Goal: Task Accomplishment & Management: Manage account settings

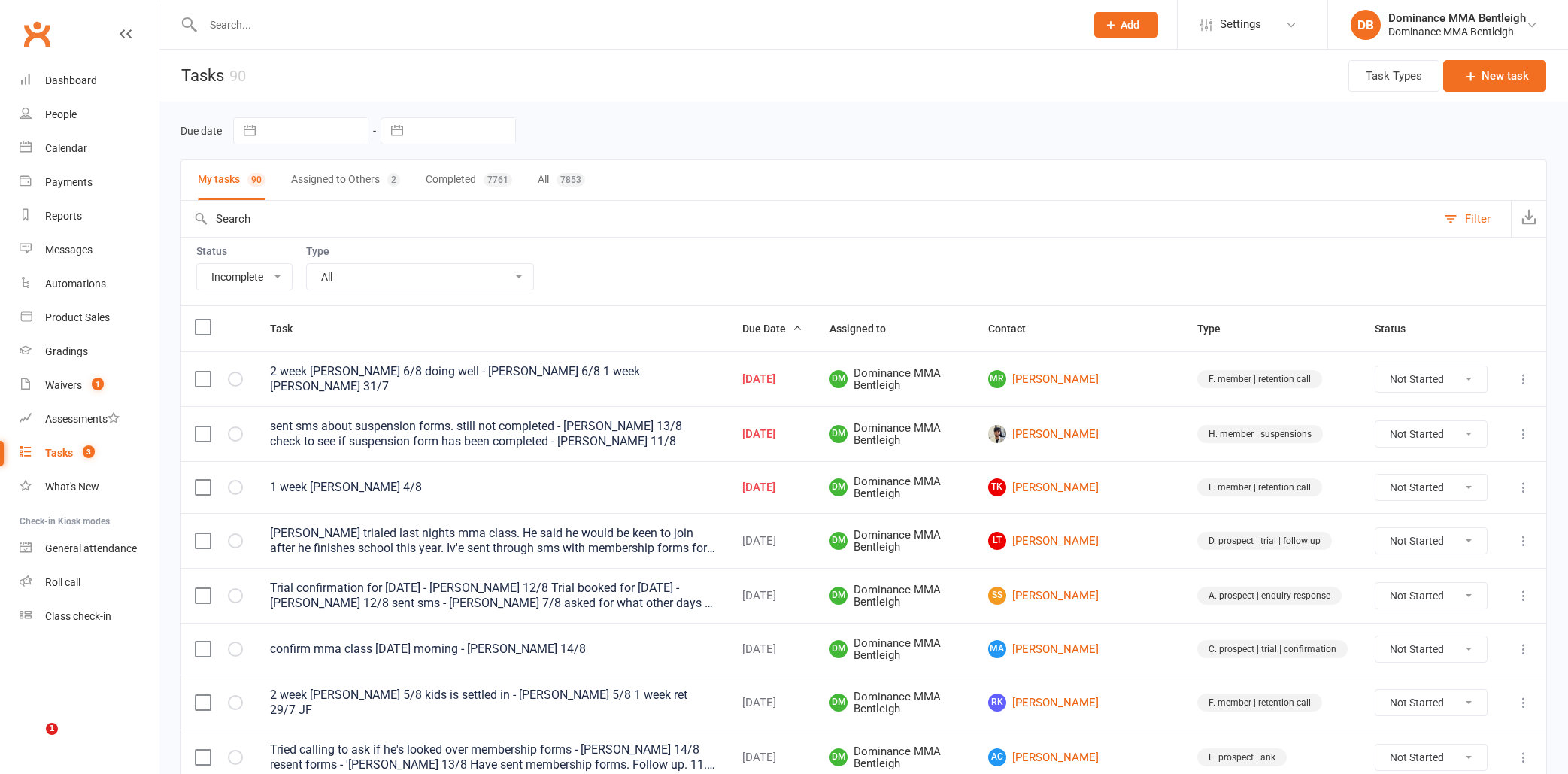
select select "incomplete"
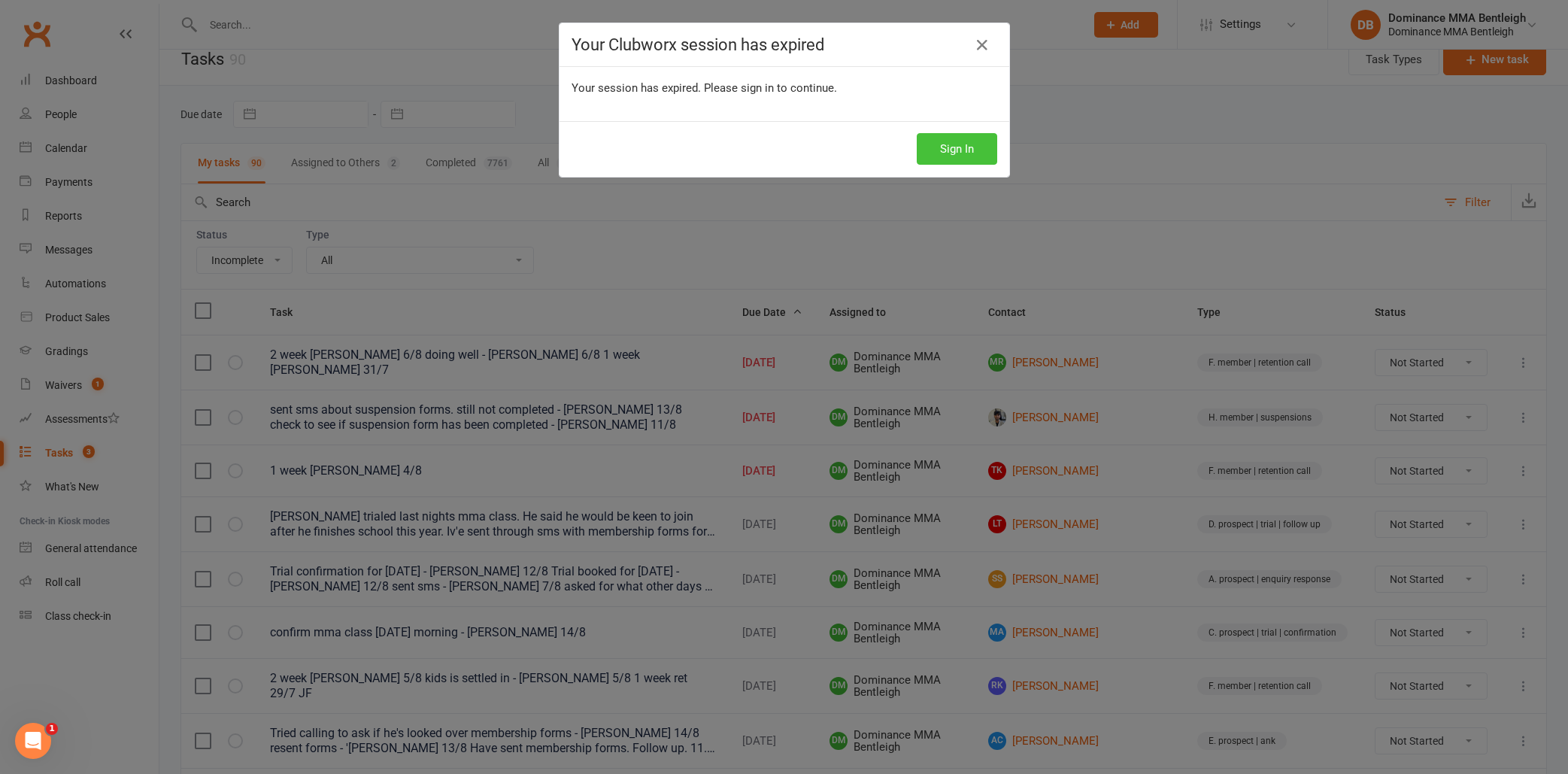
click at [951, 138] on button "Sign In" at bounding box center [957, 148] width 80 height 32
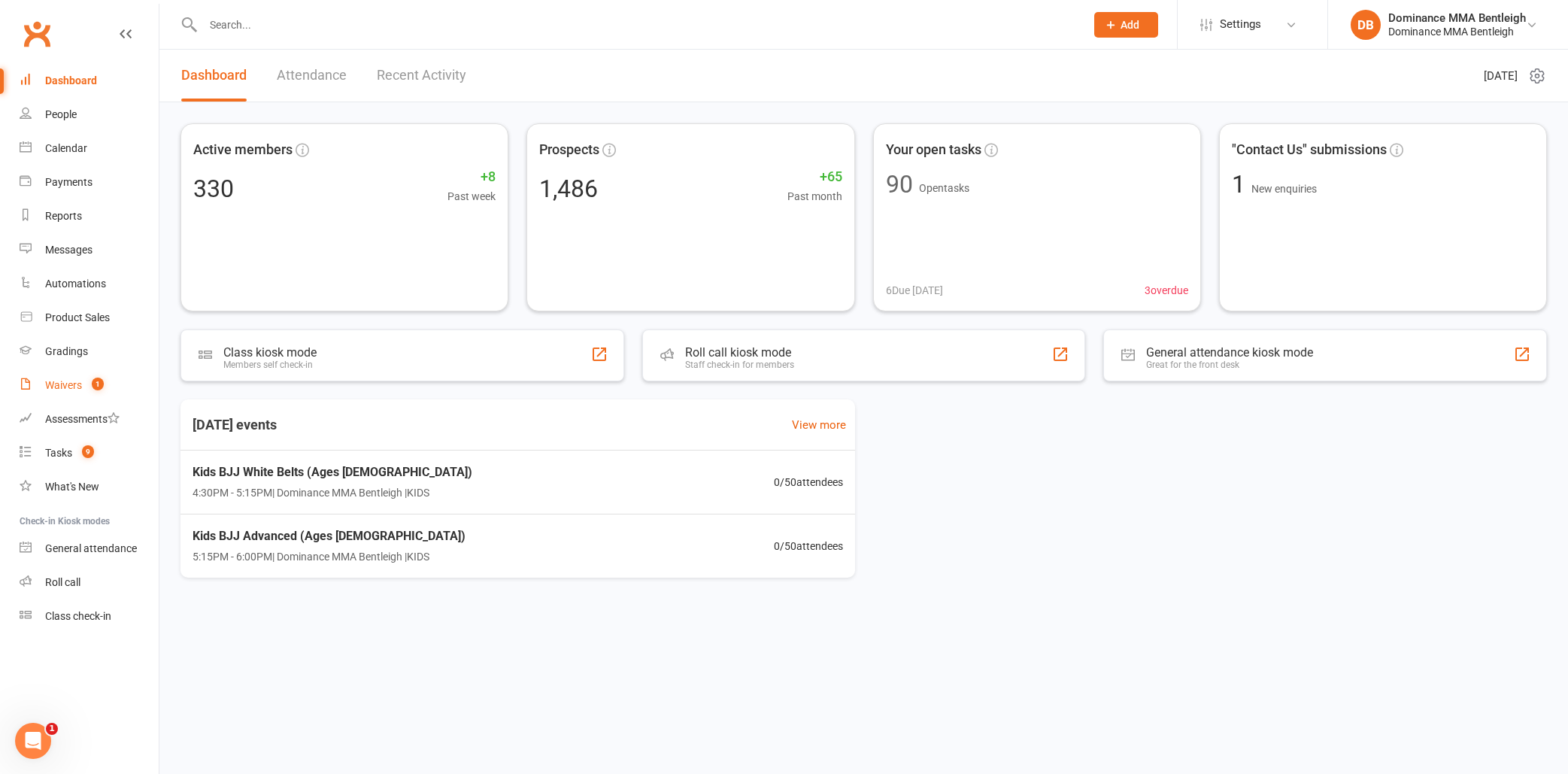
click at [87, 395] on link "Waivers 1" at bounding box center [89, 385] width 139 height 34
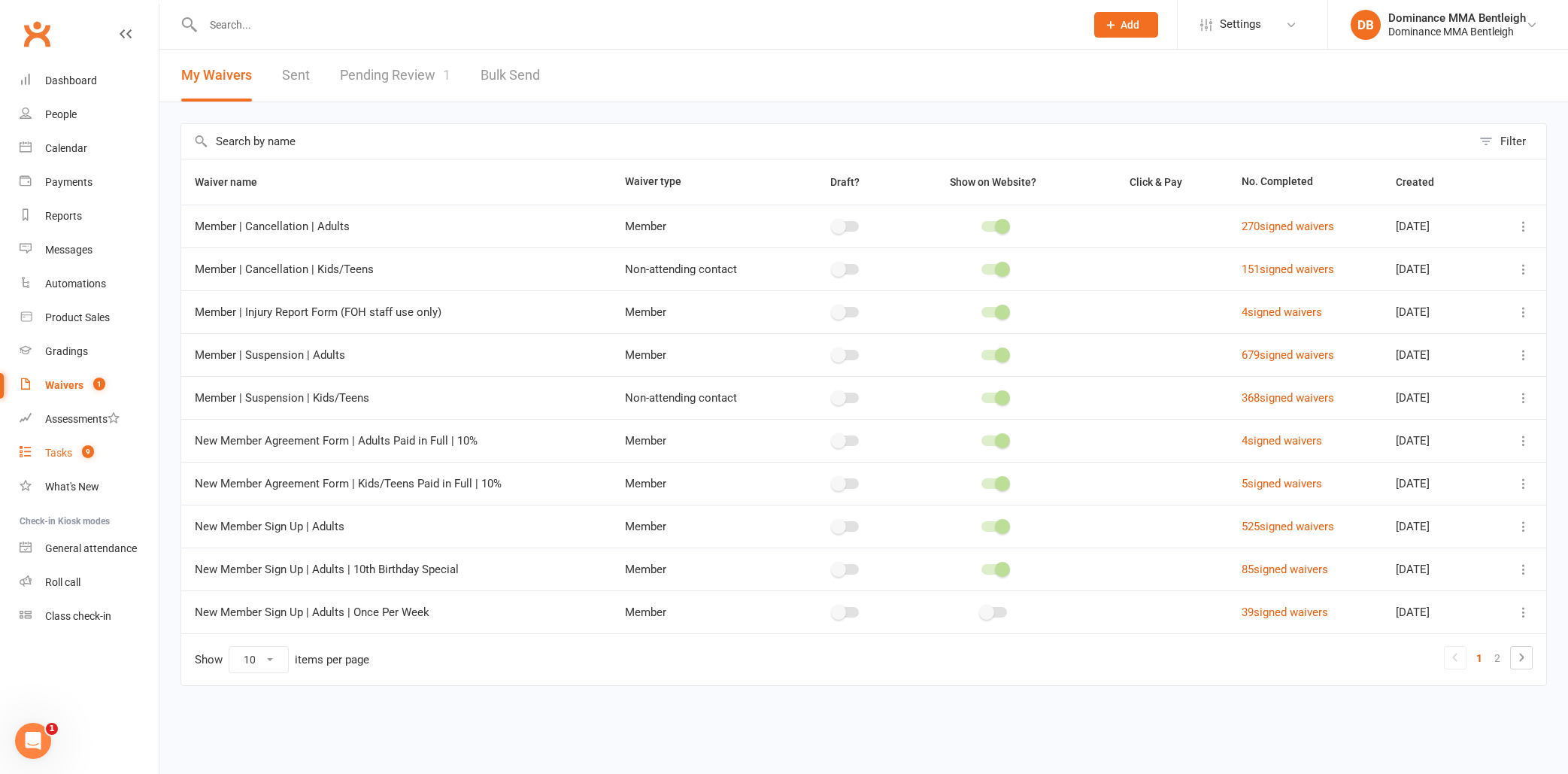
click at [49, 454] on div "Tasks" at bounding box center [58, 453] width 27 height 12
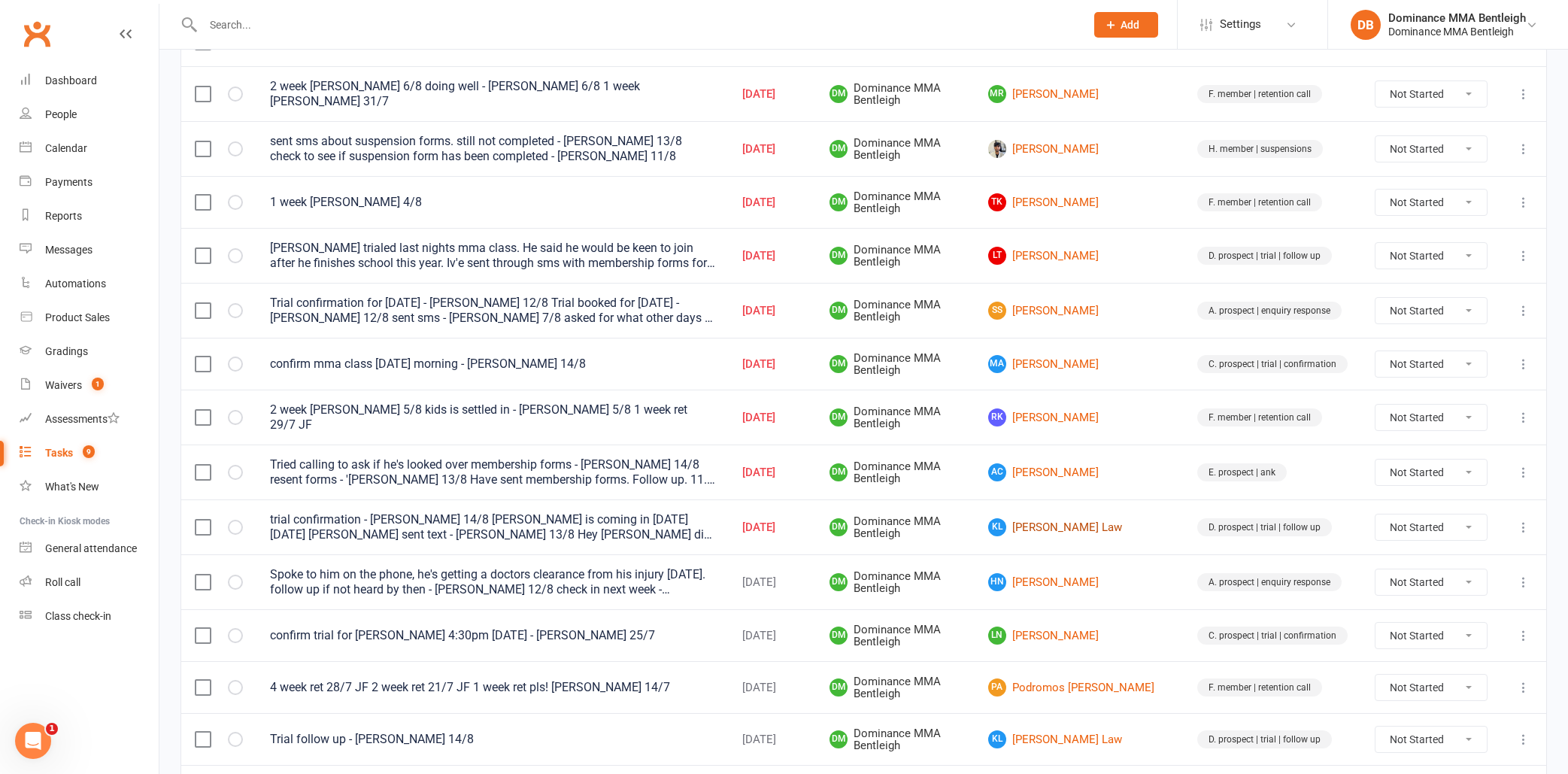
scroll to position [218, 1]
click at [1115, 517] on link "[PERSON_NAME] Law" at bounding box center [1079, 525] width 182 height 18
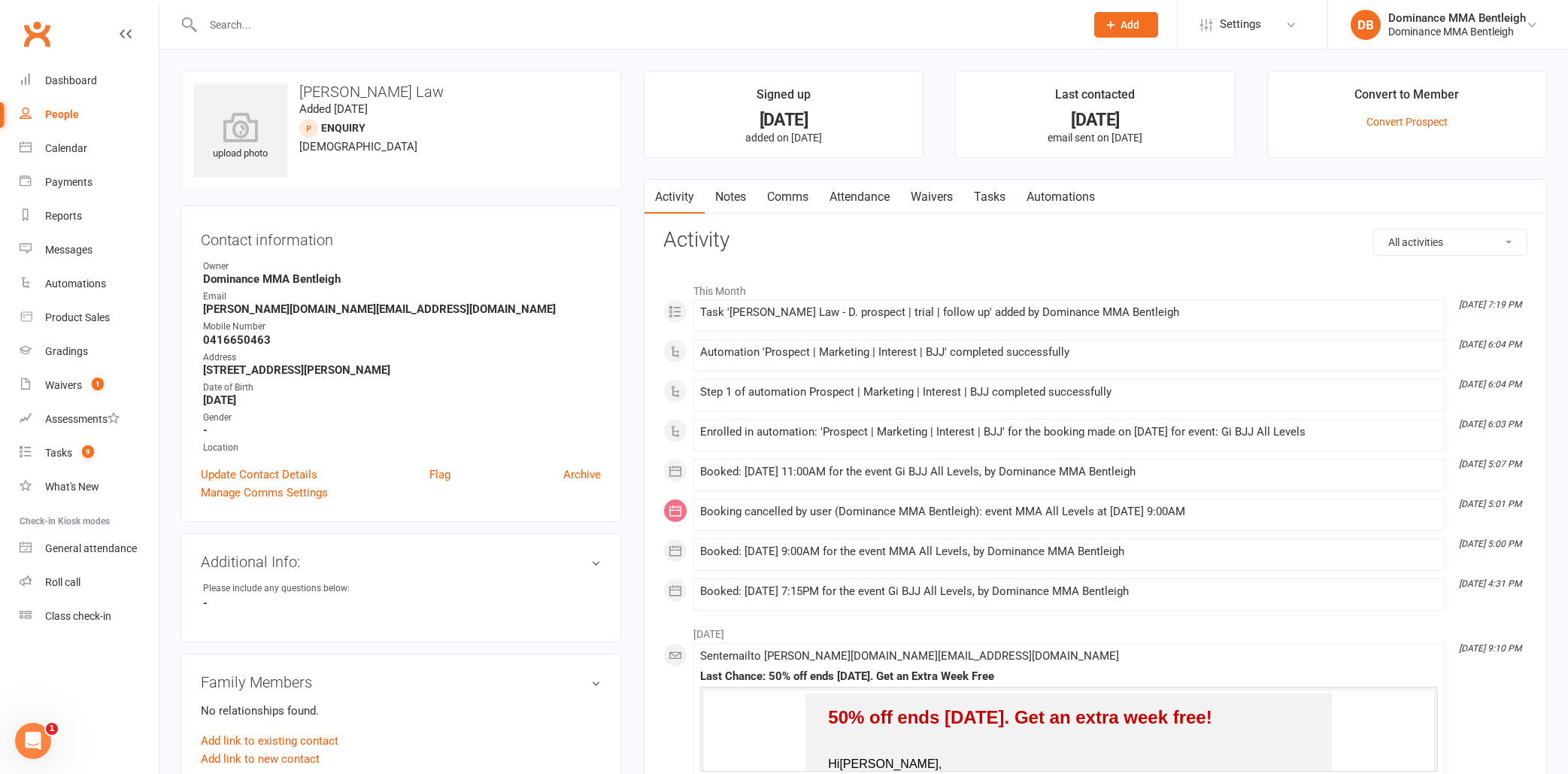
click at [878, 204] on link "Attendance" at bounding box center [859, 197] width 81 height 35
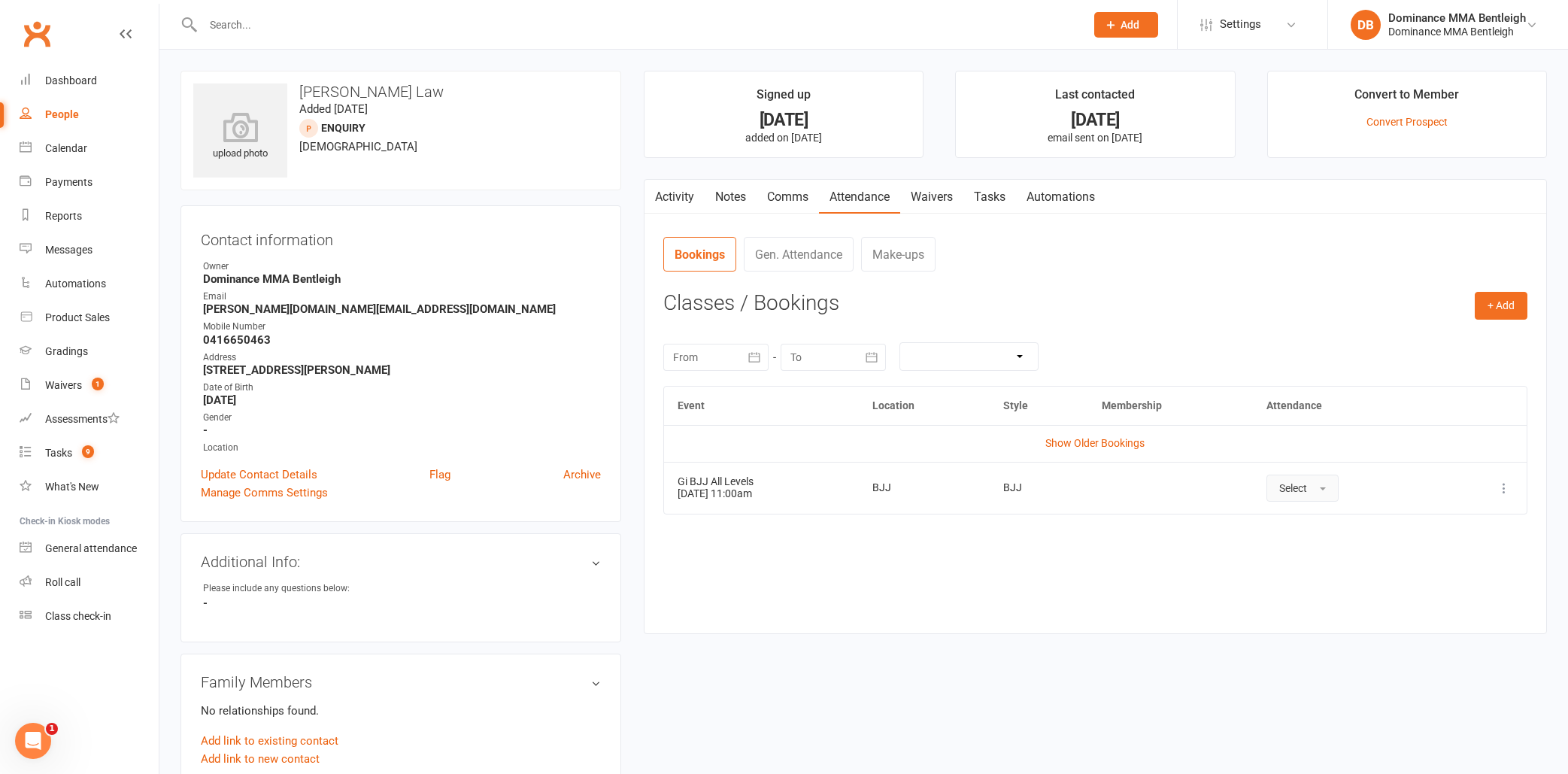
click at [1307, 485] on span "Select" at bounding box center [1293, 488] width 28 height 12
click at [1336, 455] on td "Show Older Bookings" at bounding box center [1095, 443] width 863 height 36
click at [997, 194] on link "Tasks" at bounding box center [989, 194] width 53 height 35
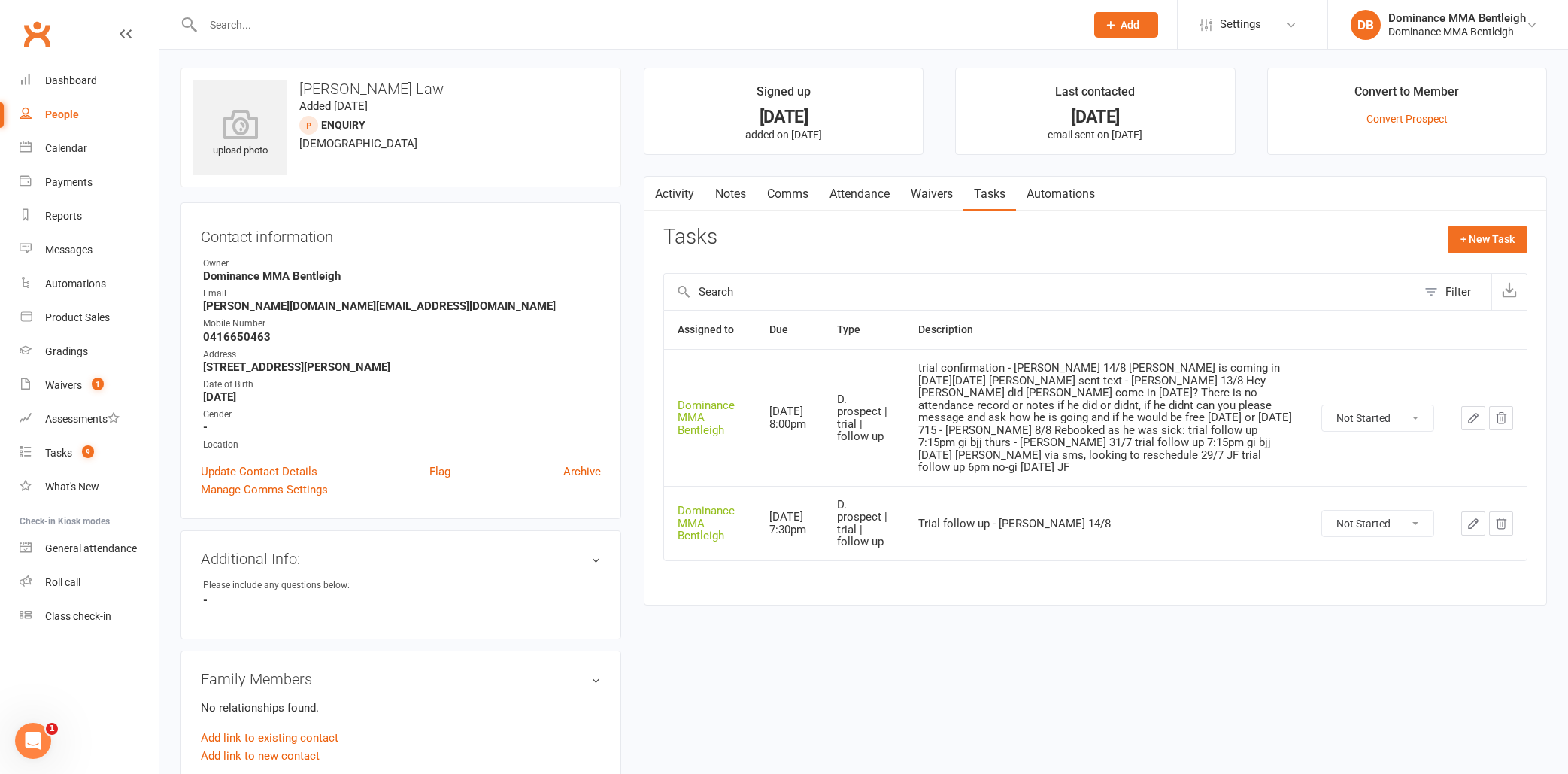
click at [1482, 406] on button "button" at bounding box center [1472, 418] width 24 height 24
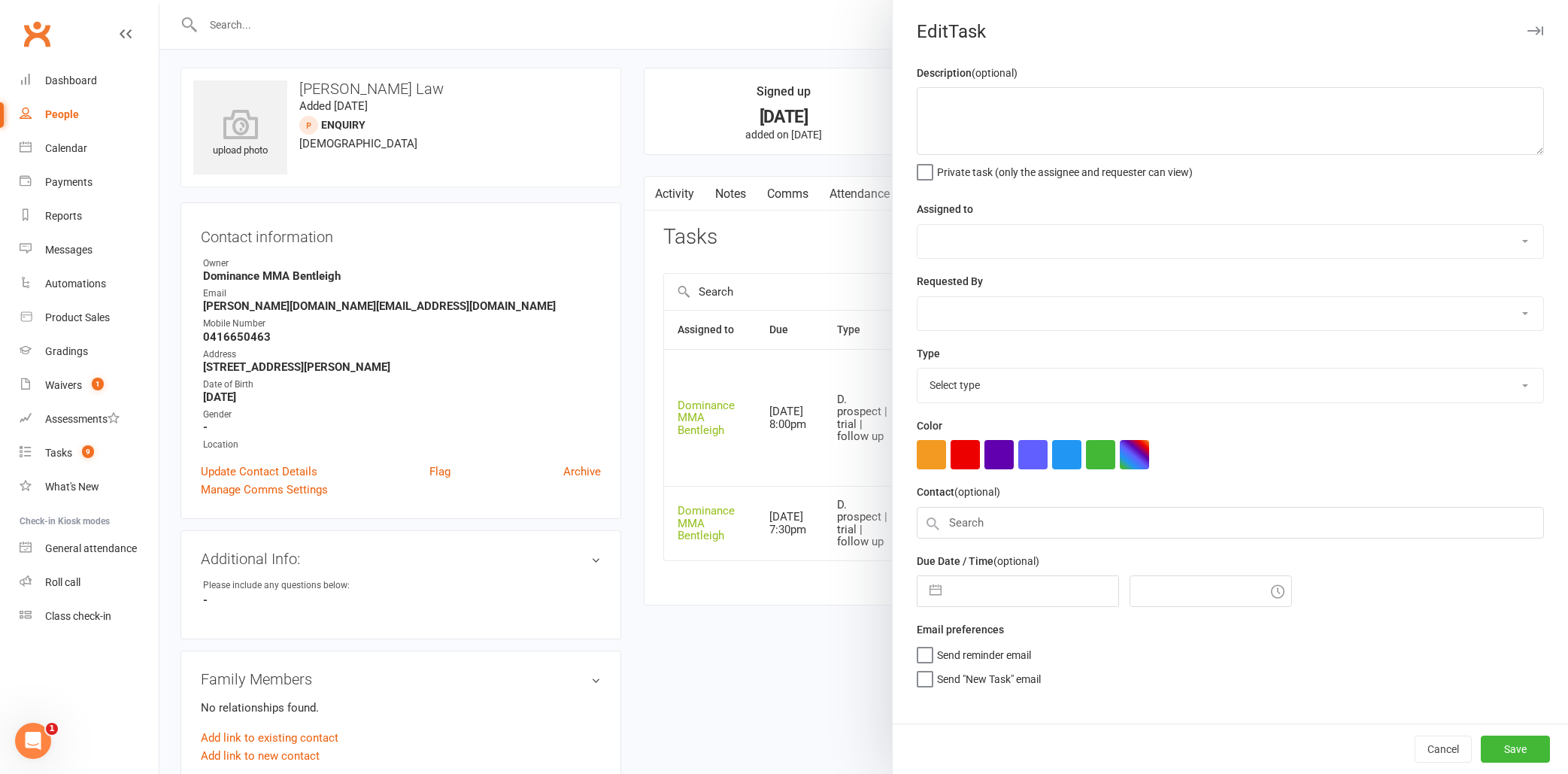
type textarea "trial confirmation - [PERSON_NAME] 14/8 [PERSON_NAME] is coming in [DATE][DATE]…"
select select "24839"
type input "[DATE]"
type input "8:00pm"
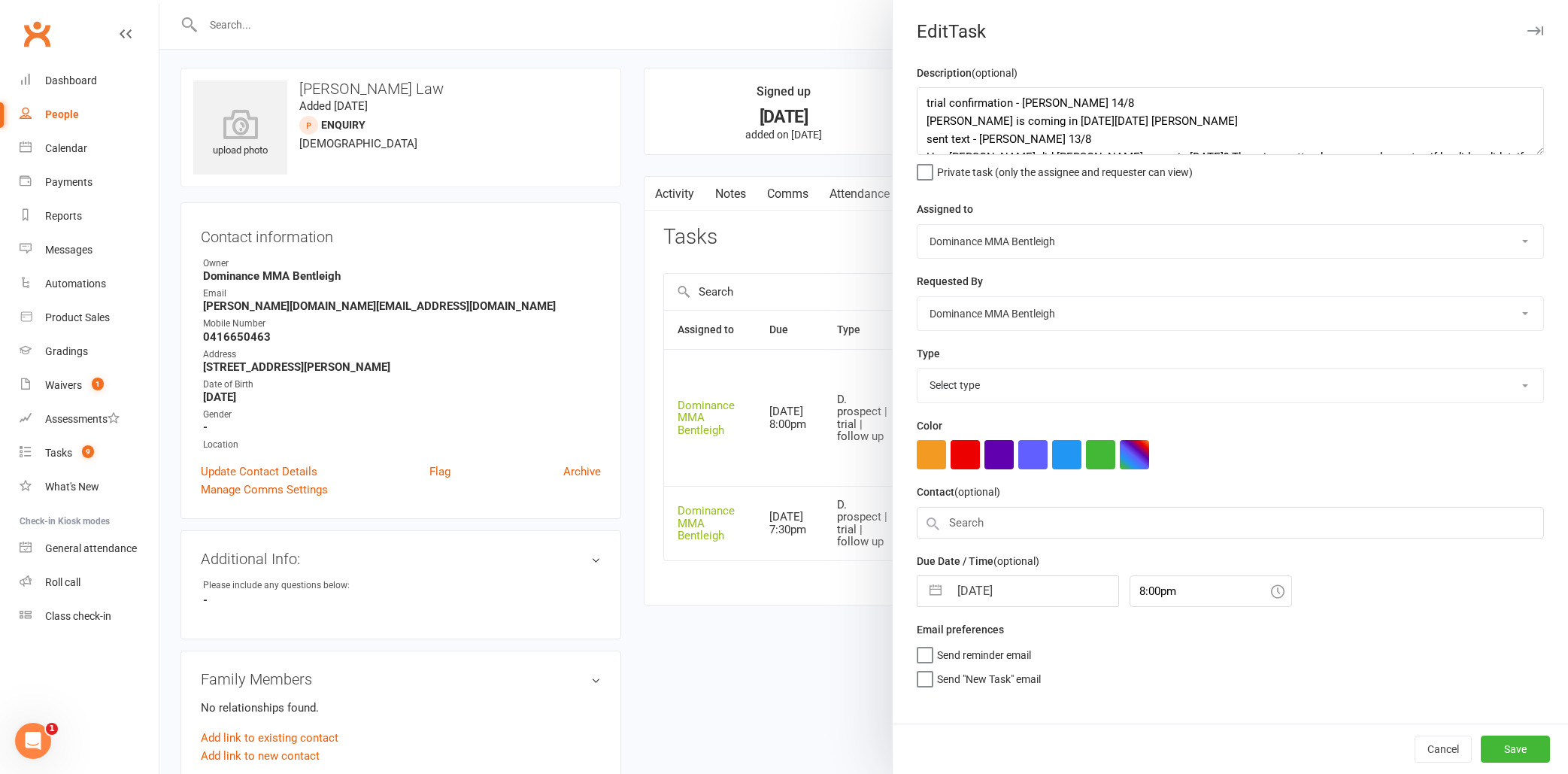
select select "13787"
click at [921, 101] on textarea "trial confirmation - [PERSON_NAME] 14/8 [PERSON_NAME] is coming in [DATE][DATE]…" at bounding box center [1230, 121] width 627 height 68
click at [1036, 97] on textarea "trial confirmation - [PERSON_NAME] 14/8 [PERSON_NAME] is coming in [DATE][DATE]…" at bounding box center [1230, 121] width 627 height 68
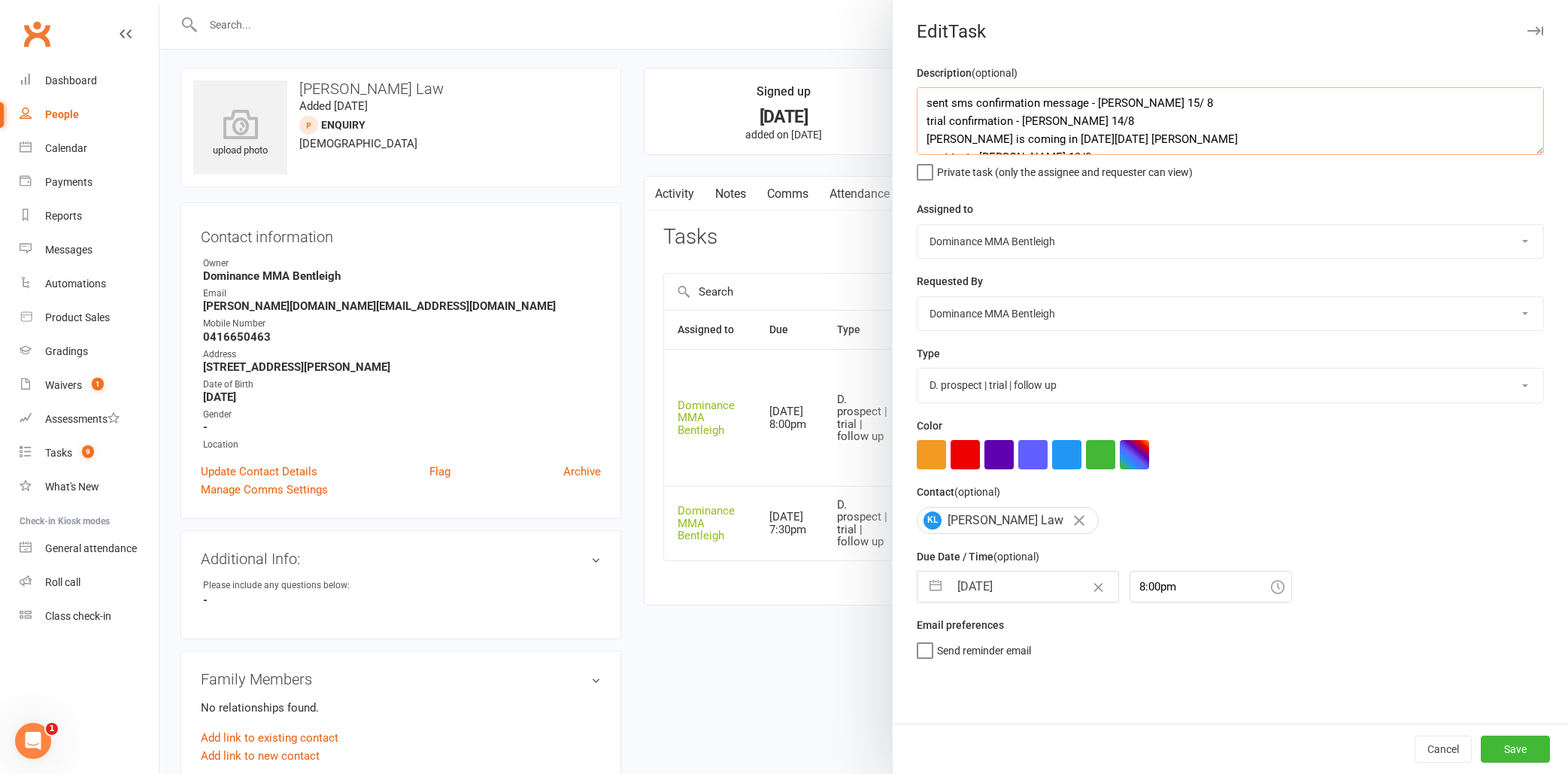
type textarea "sent sms confirmation message - [PERSON_NAME] 15/ 8 trial confirmation - [PERSO…"
click at [1030, 588] on input "[DATE]" at bounding box center [1033, 586] width 169 height 30
select select "6"
select select "2025"
select select "7"
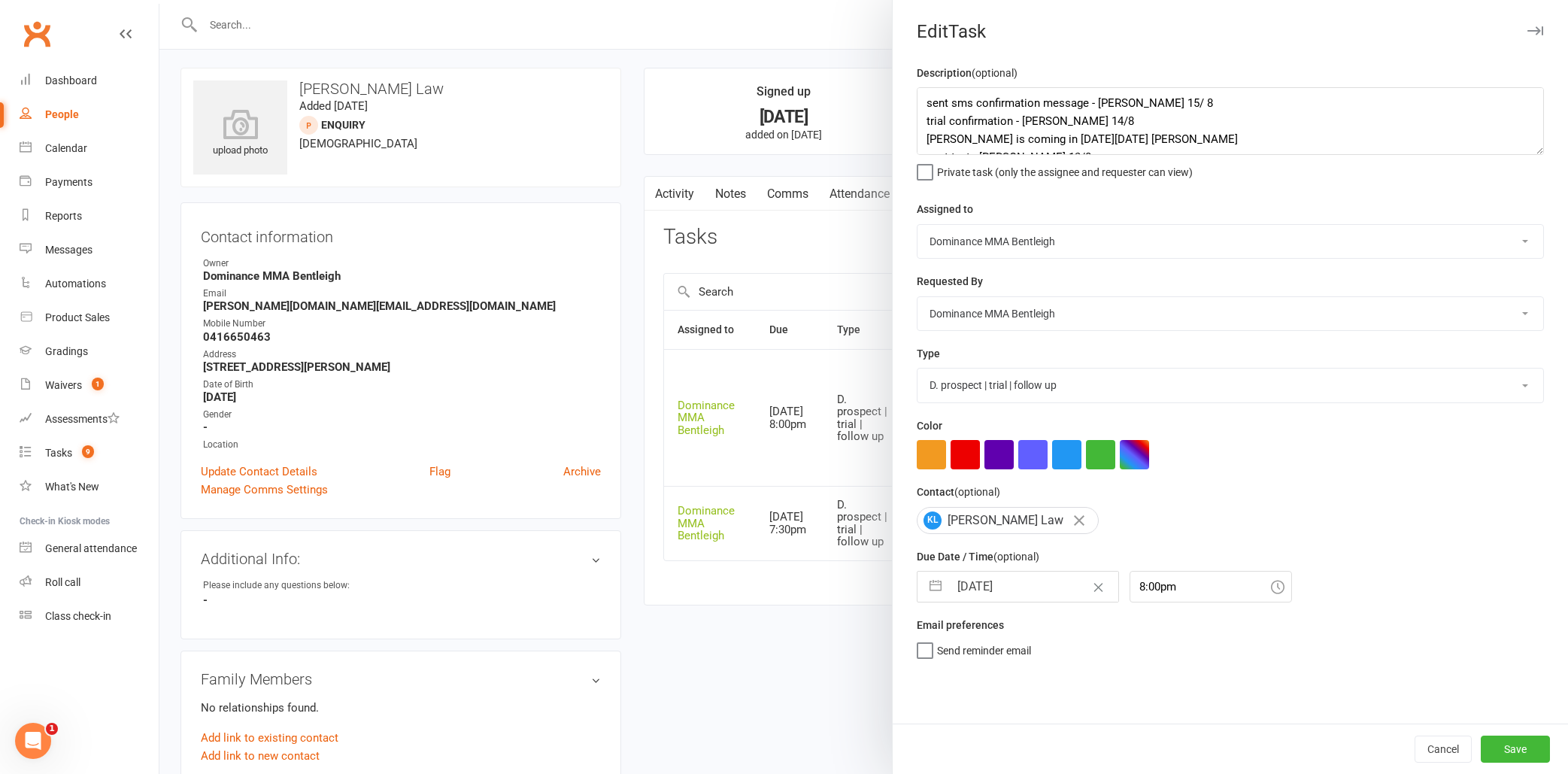
select select "2025"
select select "8"
select select "2025"
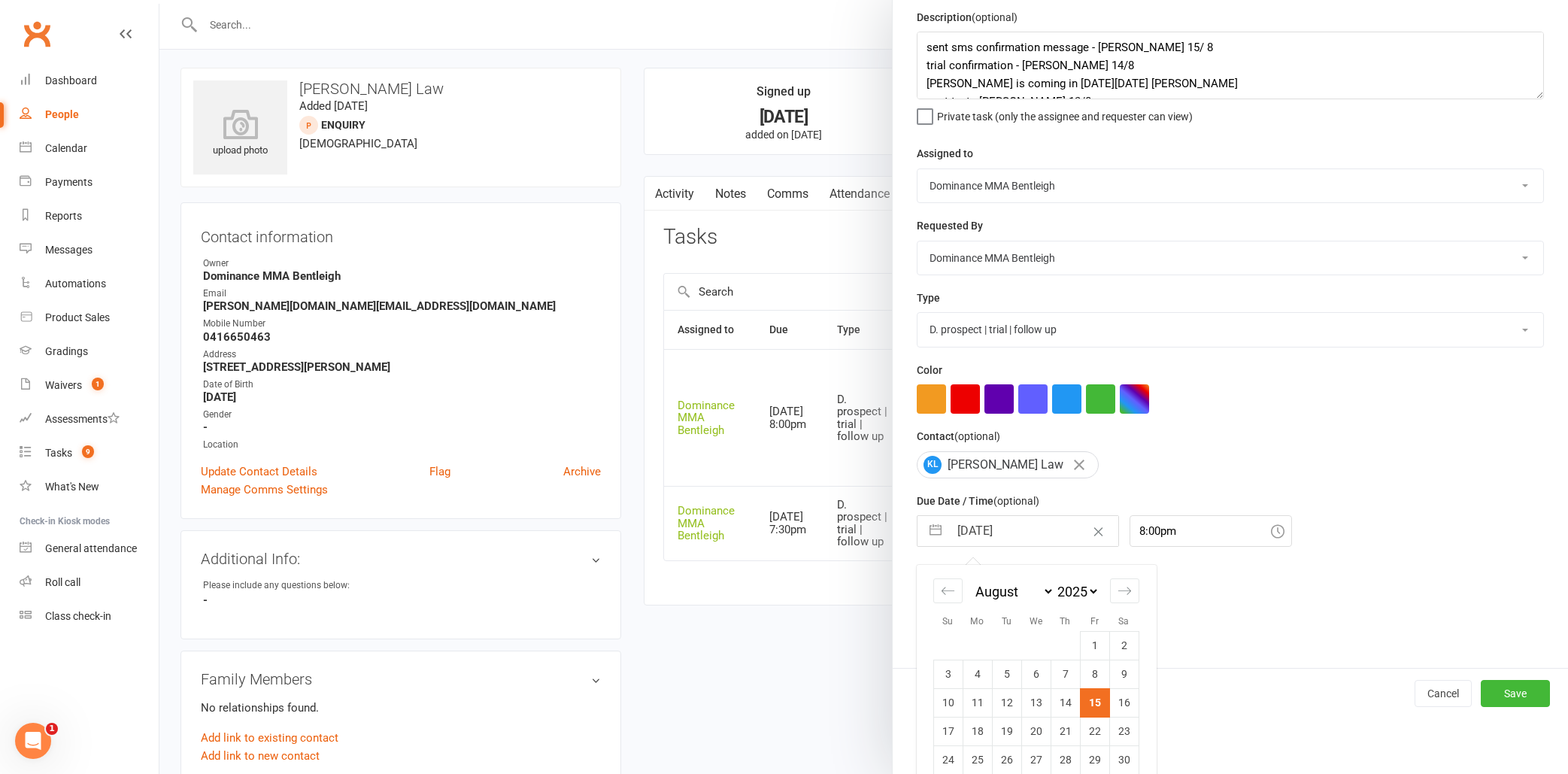
scroll to position [57, 0]
click at [1117, 694] on td "16" at bounding box center [1124, 701] width 29 height 29
type input "[DATE]"
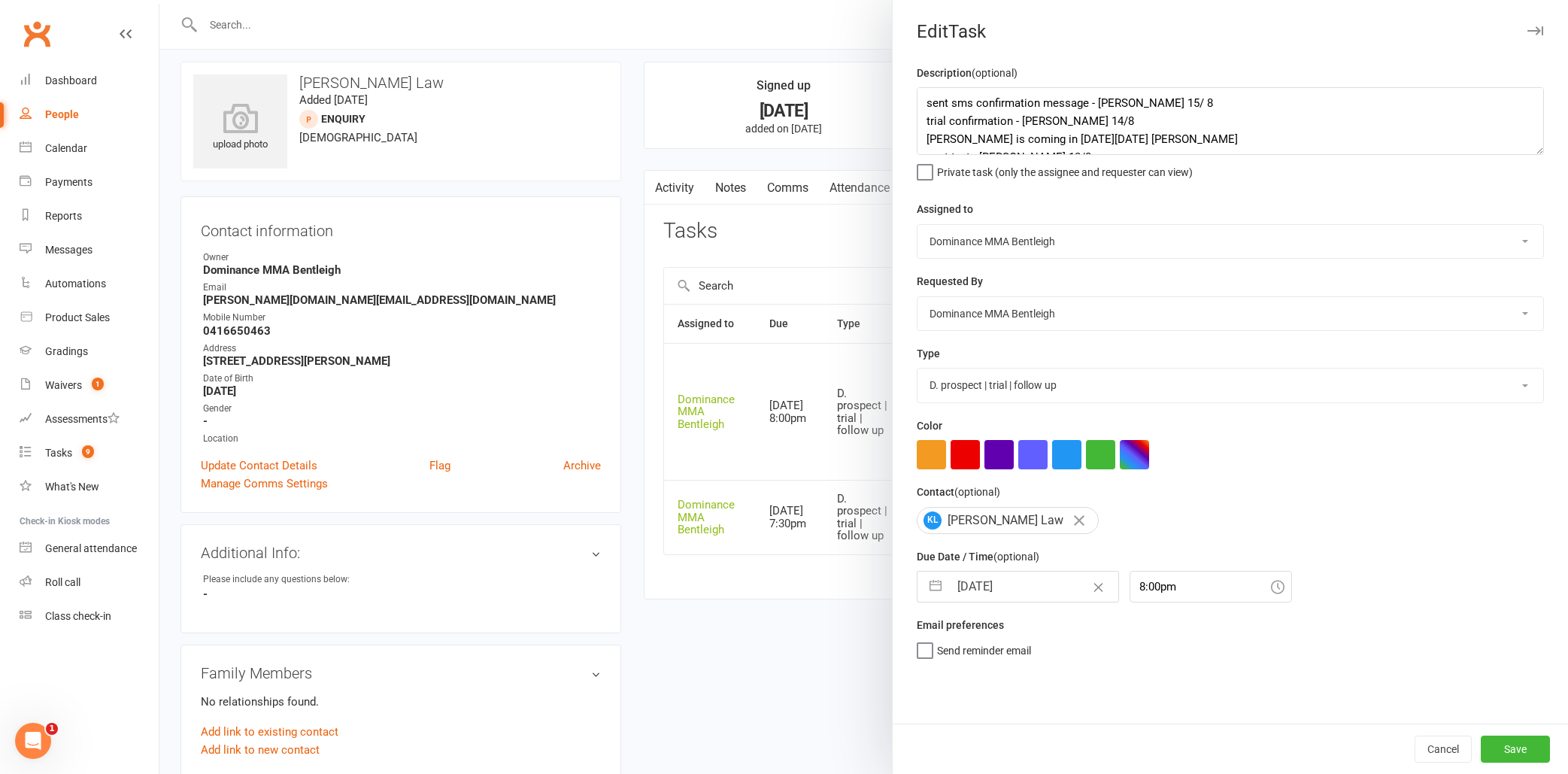
scroll to position [12, 0]
click at [1519, 747] on button "Save" at bounding box center [1515, 749] width 70 height 27
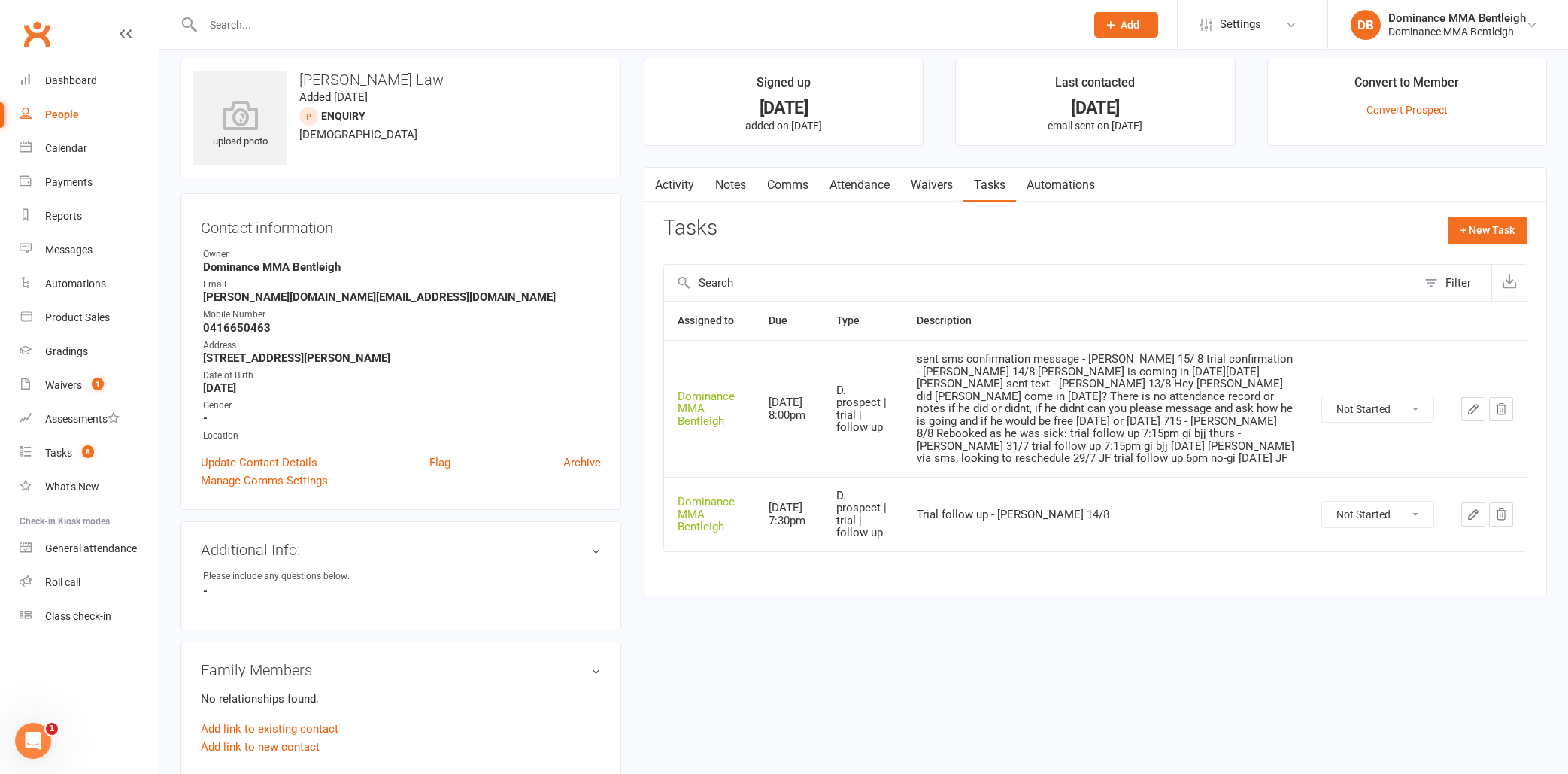
scroll to position [12, 0]
click at [452, 22] on input "text" at bounding box center [636, 24] width 876 height 21
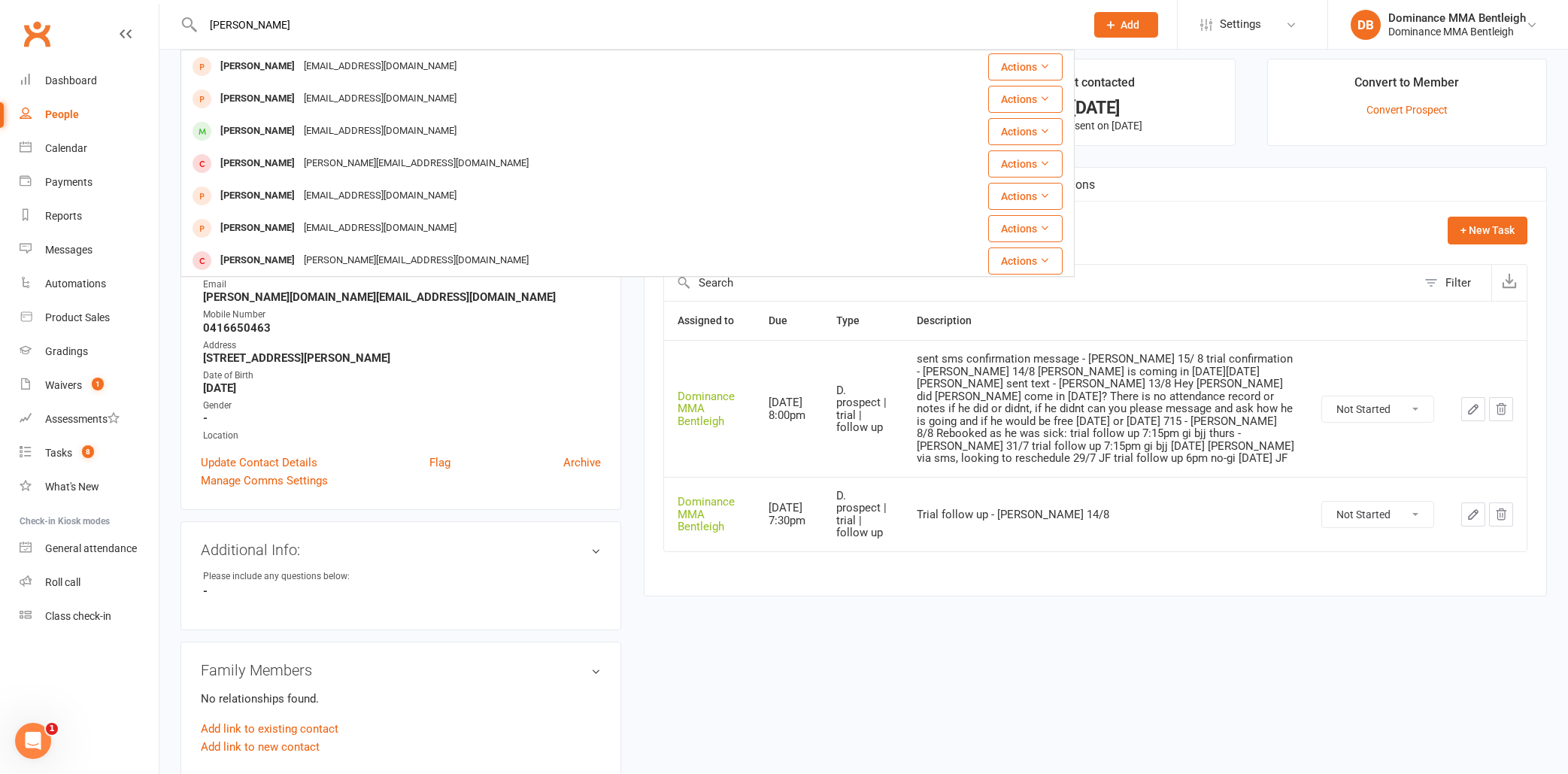
type input "[PERSON_NAME]"
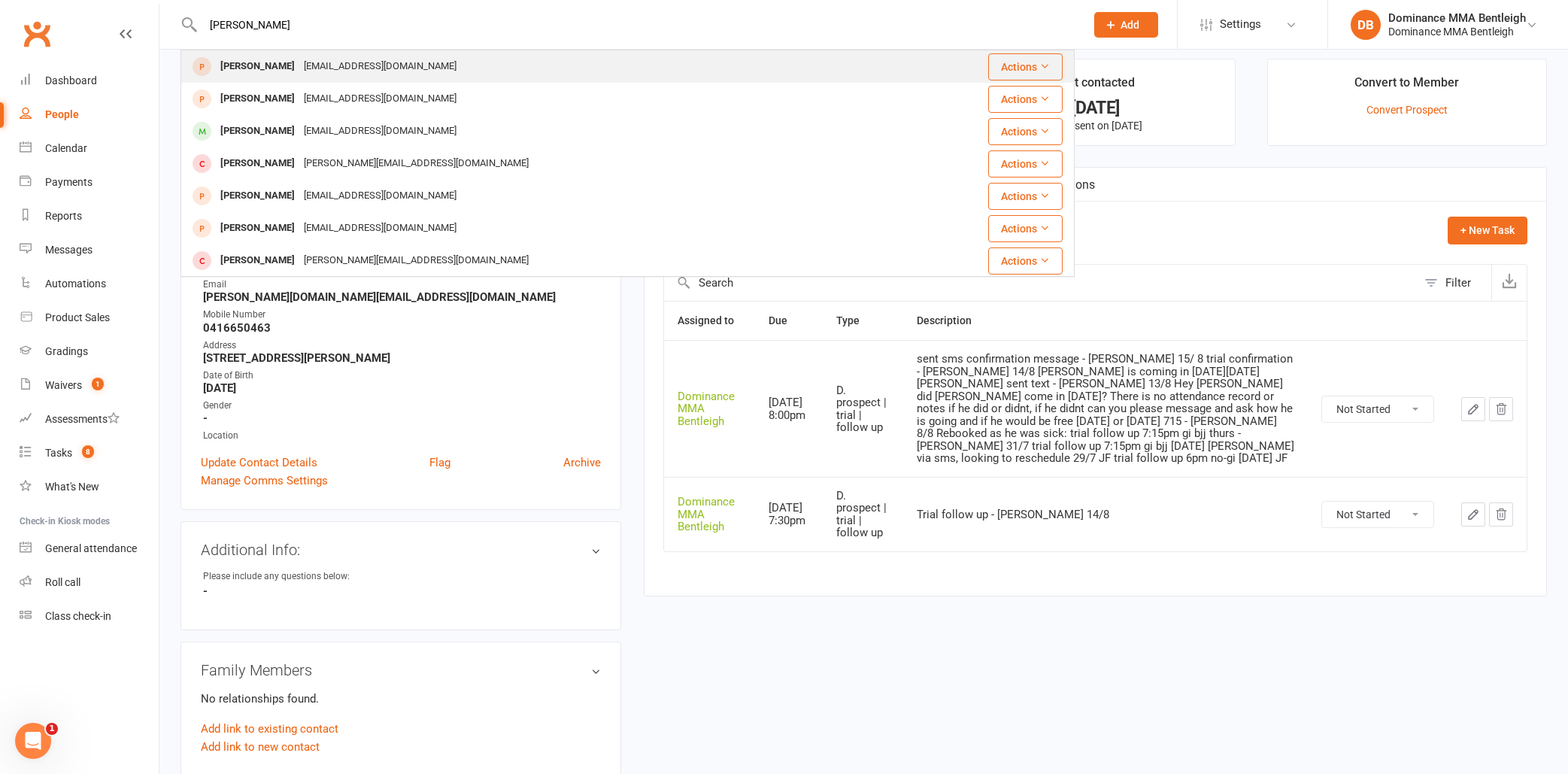
drag, startPoint x: 452, startPoint y: 22, endPoint x: 457, endPoint y: 64, distance: 42.3
click at [457, 64] on div "[EMAIL_ADDRESS][DOMAIN_NAME]" at bounding box center [379, 66] width 161 height 22
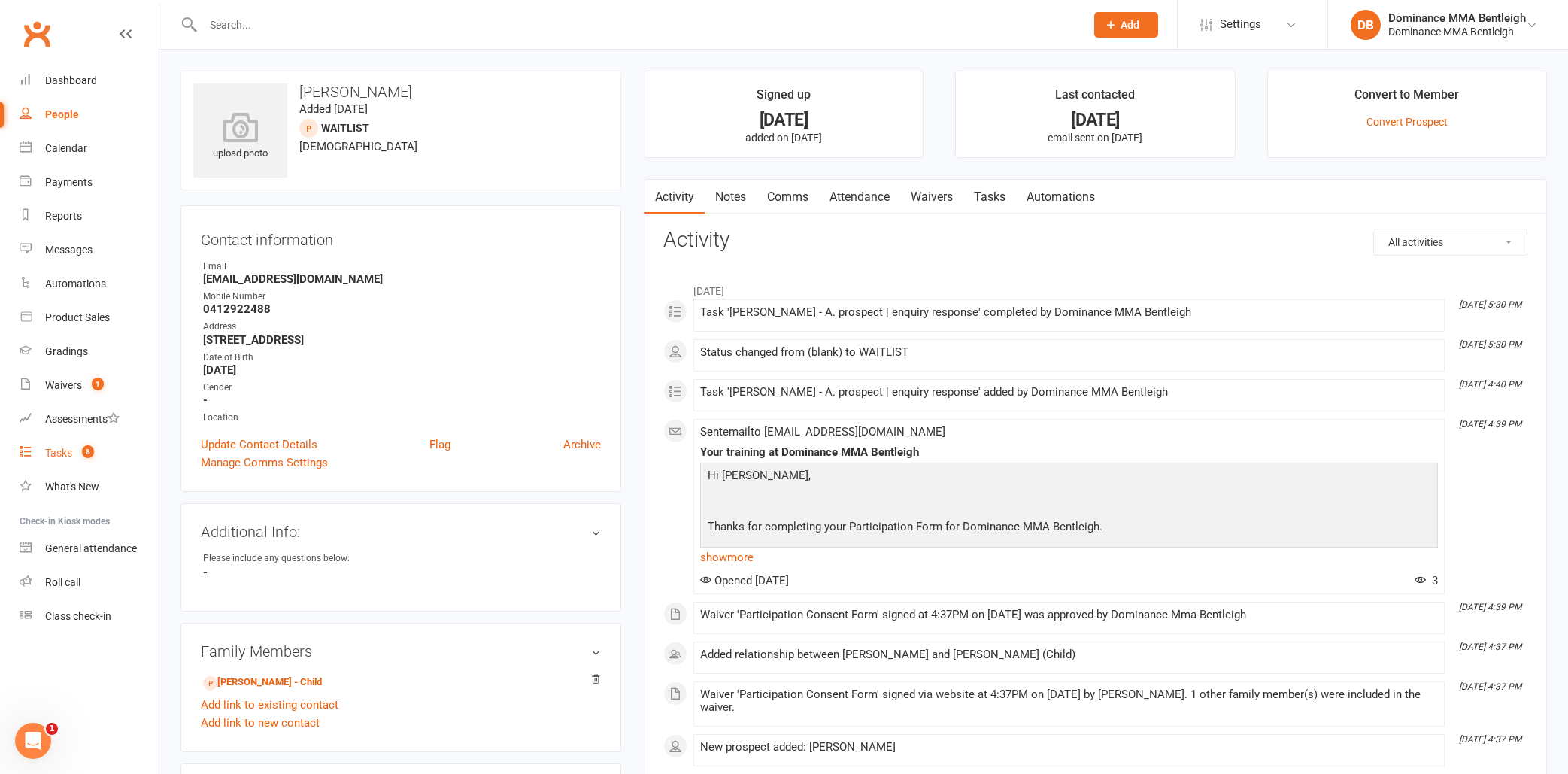
click at [51, 451] on div "Tasks" at bounding box center [58, 453] width 27 height 12
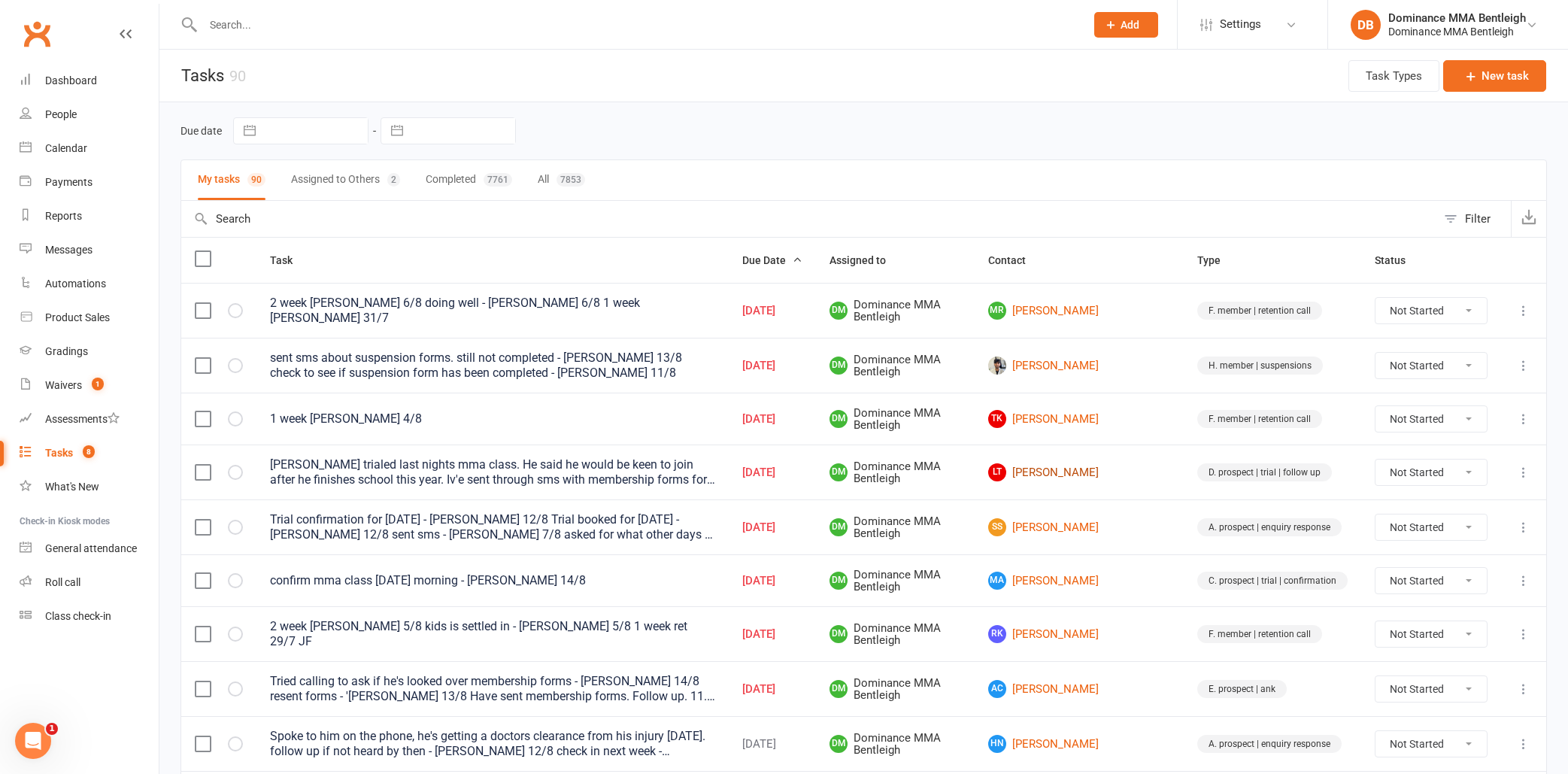
click at [1122, 470] on link "LT [PERSON_NAME]" at bounding box center [1079, 472] width 182 height 18
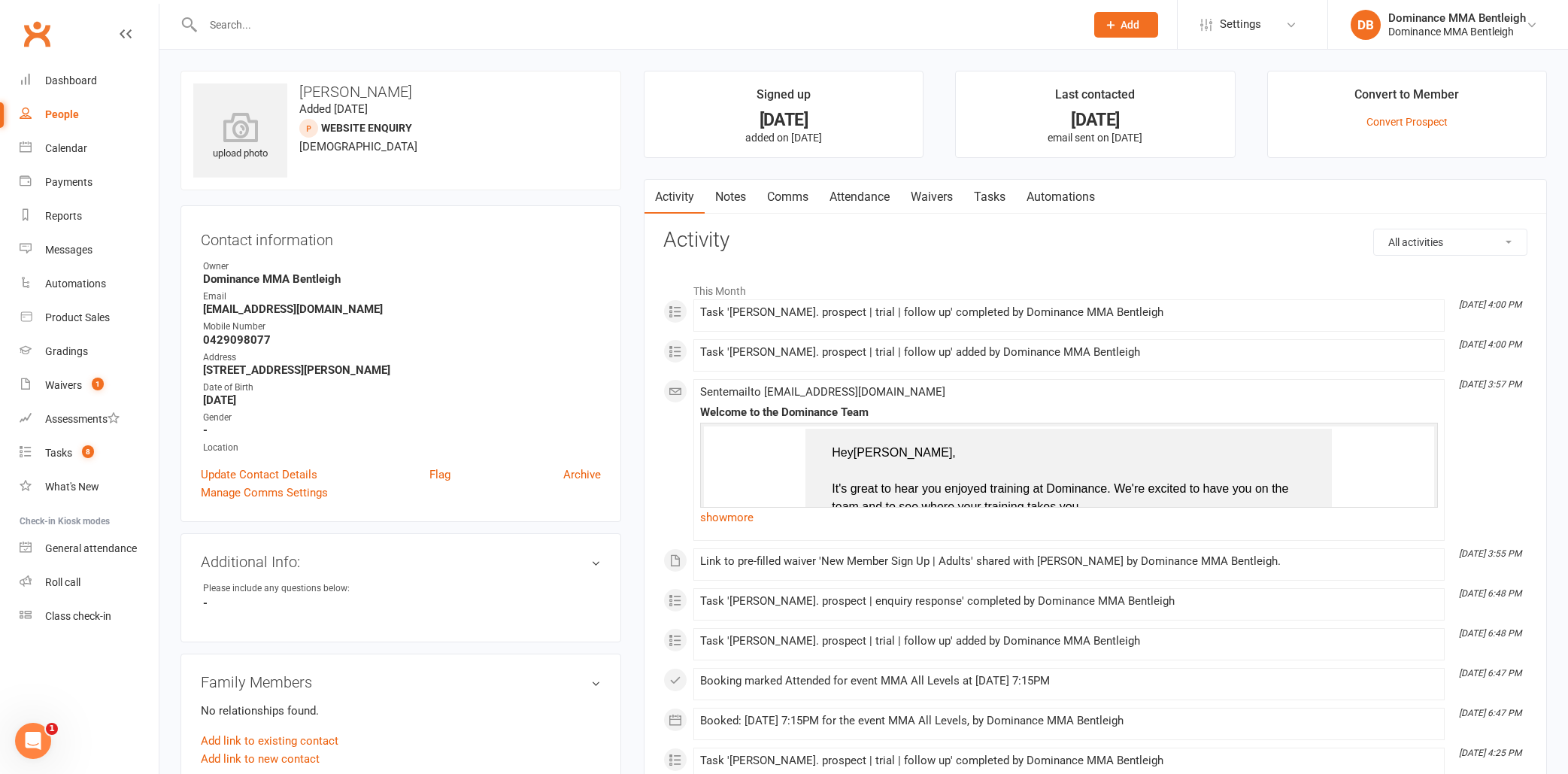
click at [989, 209] on link "Tasks" at bounding box center [989, 197] width 53 height 35
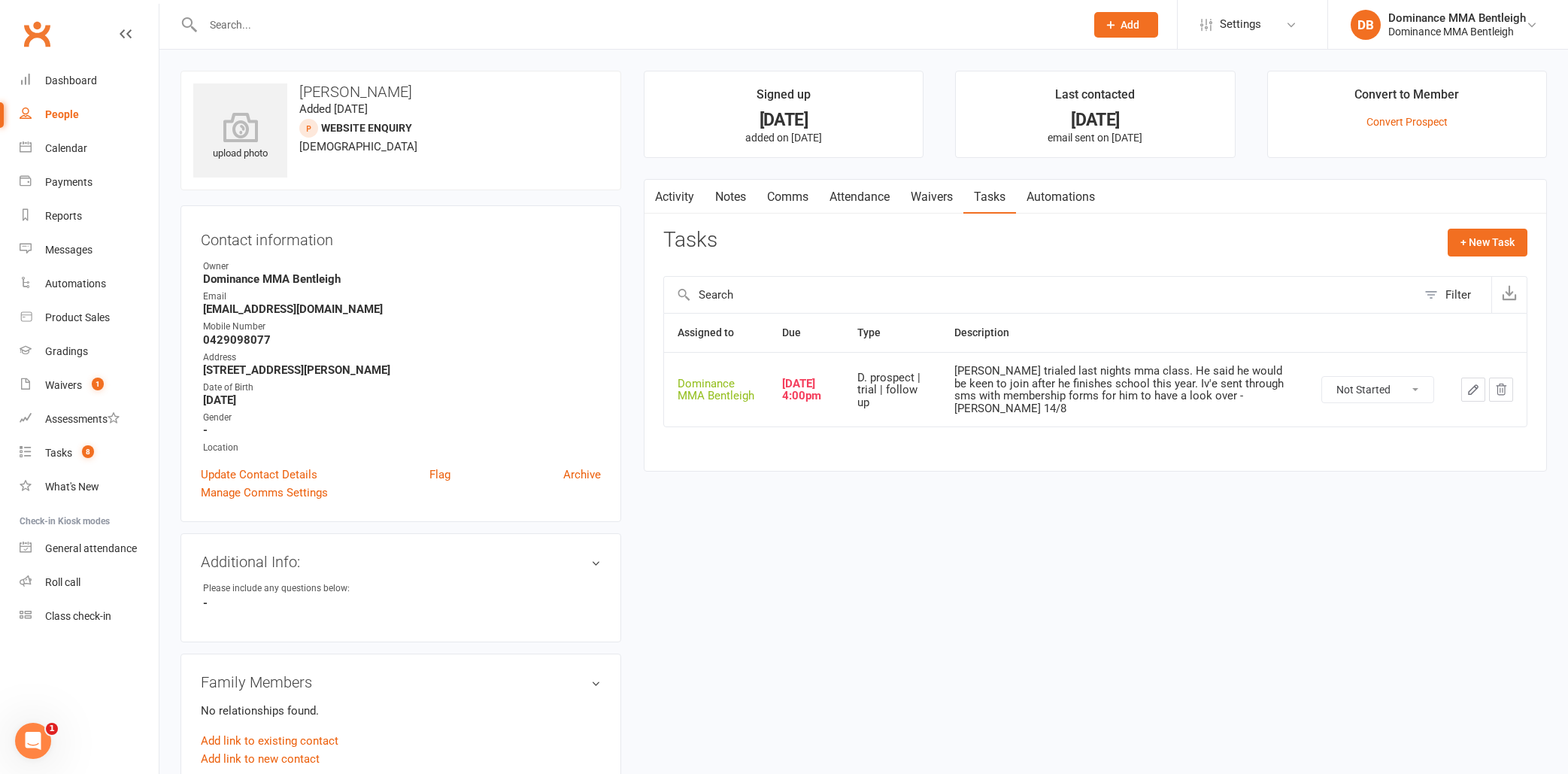
click at [1459, 385] on td at bounding box center [1487, 389] width 79 height 74
click at [1463, 385] on button "button" at bounding box center [1472, 389] width 24 height 24
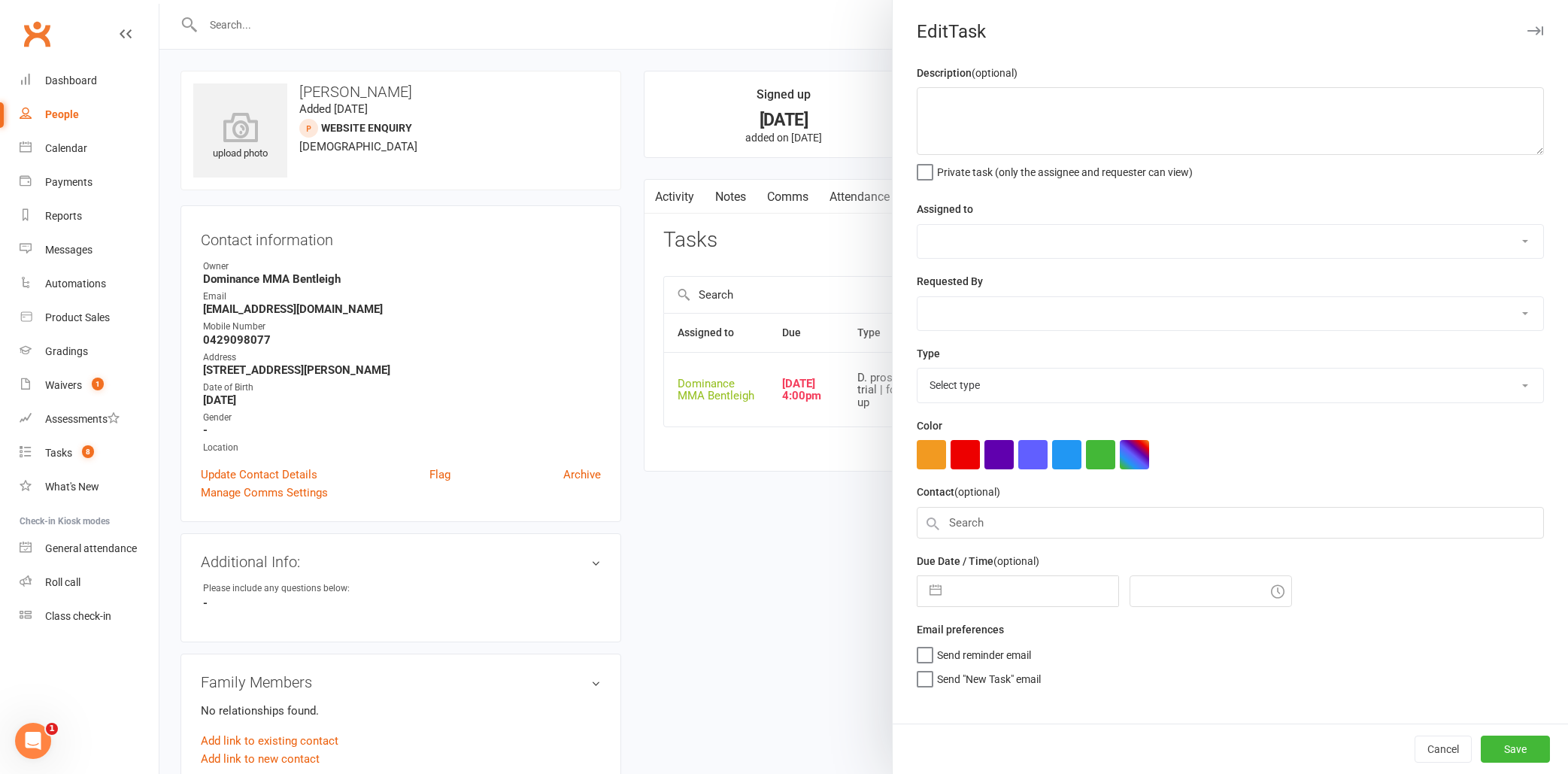
type textarea "[PERSON_NAME] trialed last nights mma class. He said he would be keen to join a…"
select select "24839"
type input "[DATE]"
type input "4:00pm"
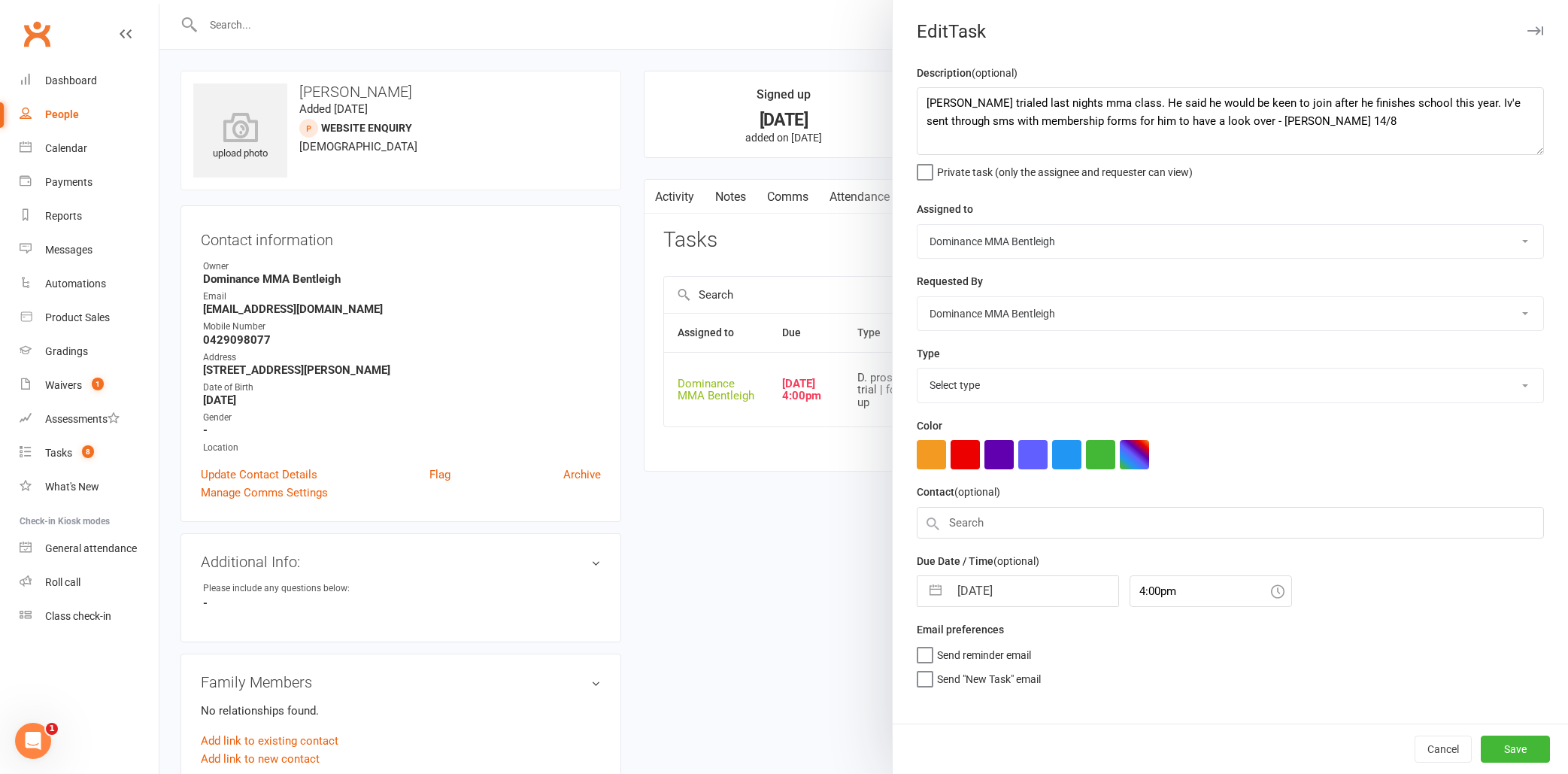
select select "13787"
click at [798, 155] on div at bounding box center [863, 387] width 1408 height 774
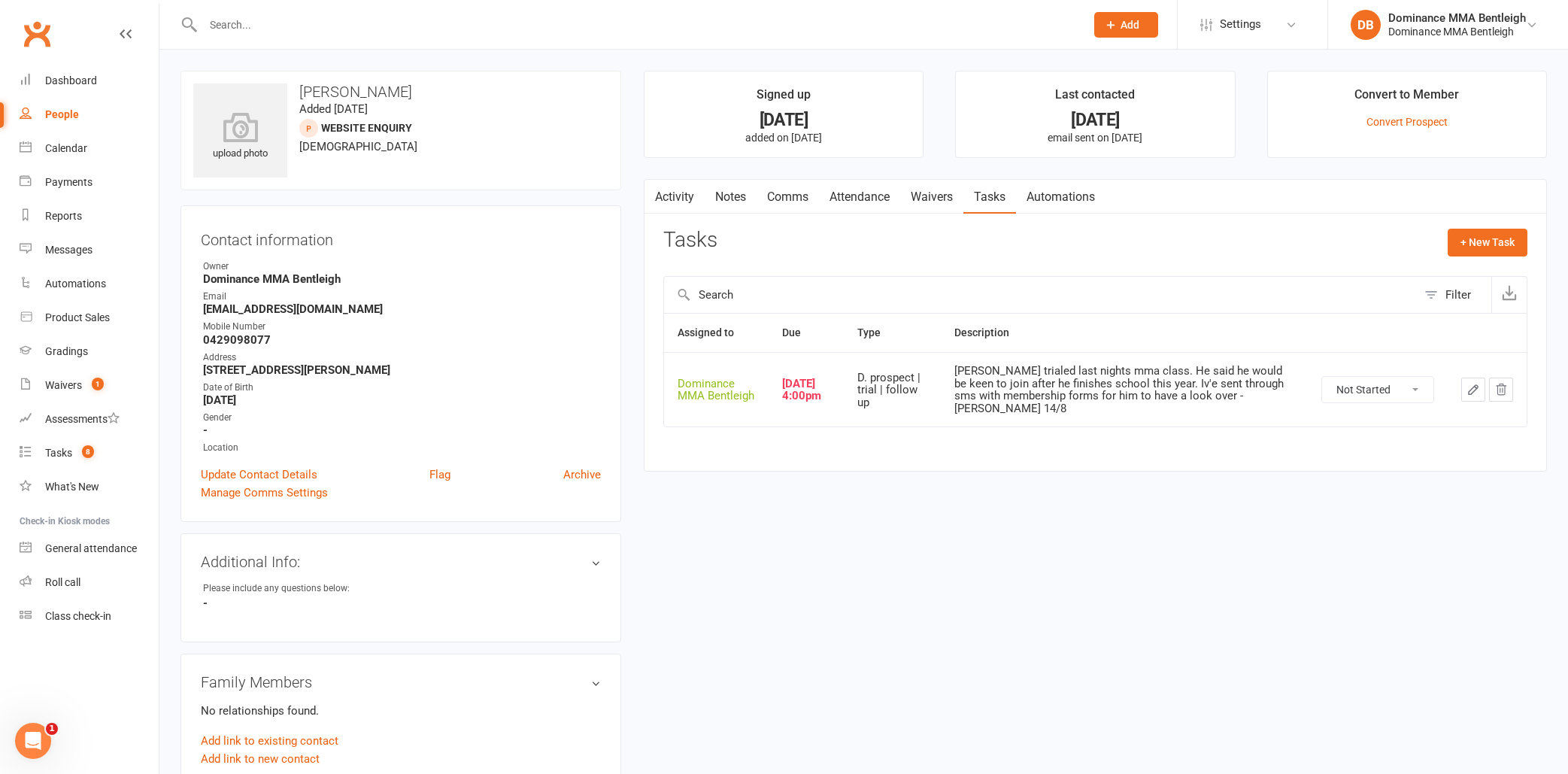
click at [932, 197] on link "Waivers" at bounding box center [932, 197] width 63 height 35
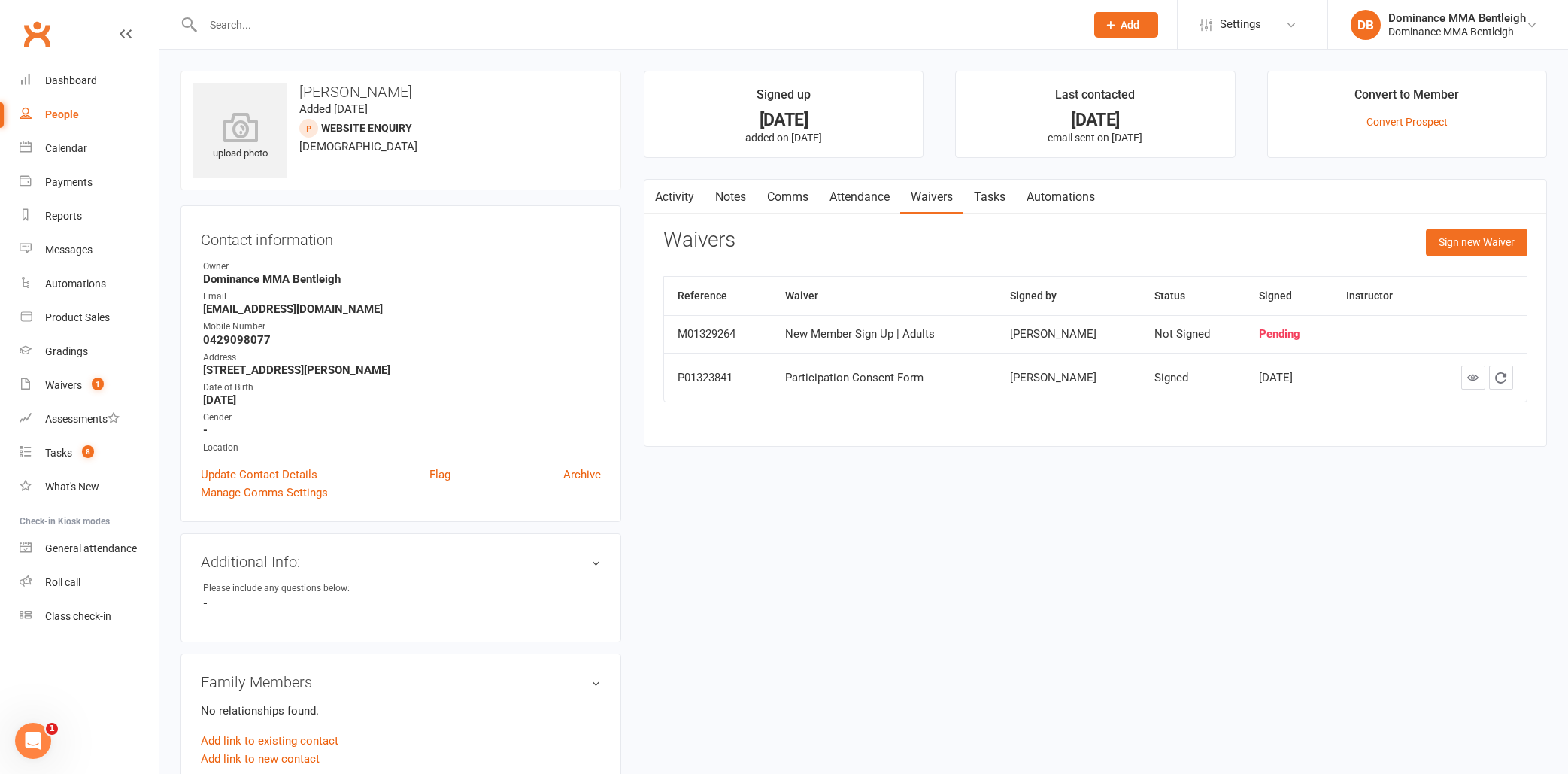
click at [987, 192] on link "Tasks" at bounding box center [989, 197] width 53 height 35
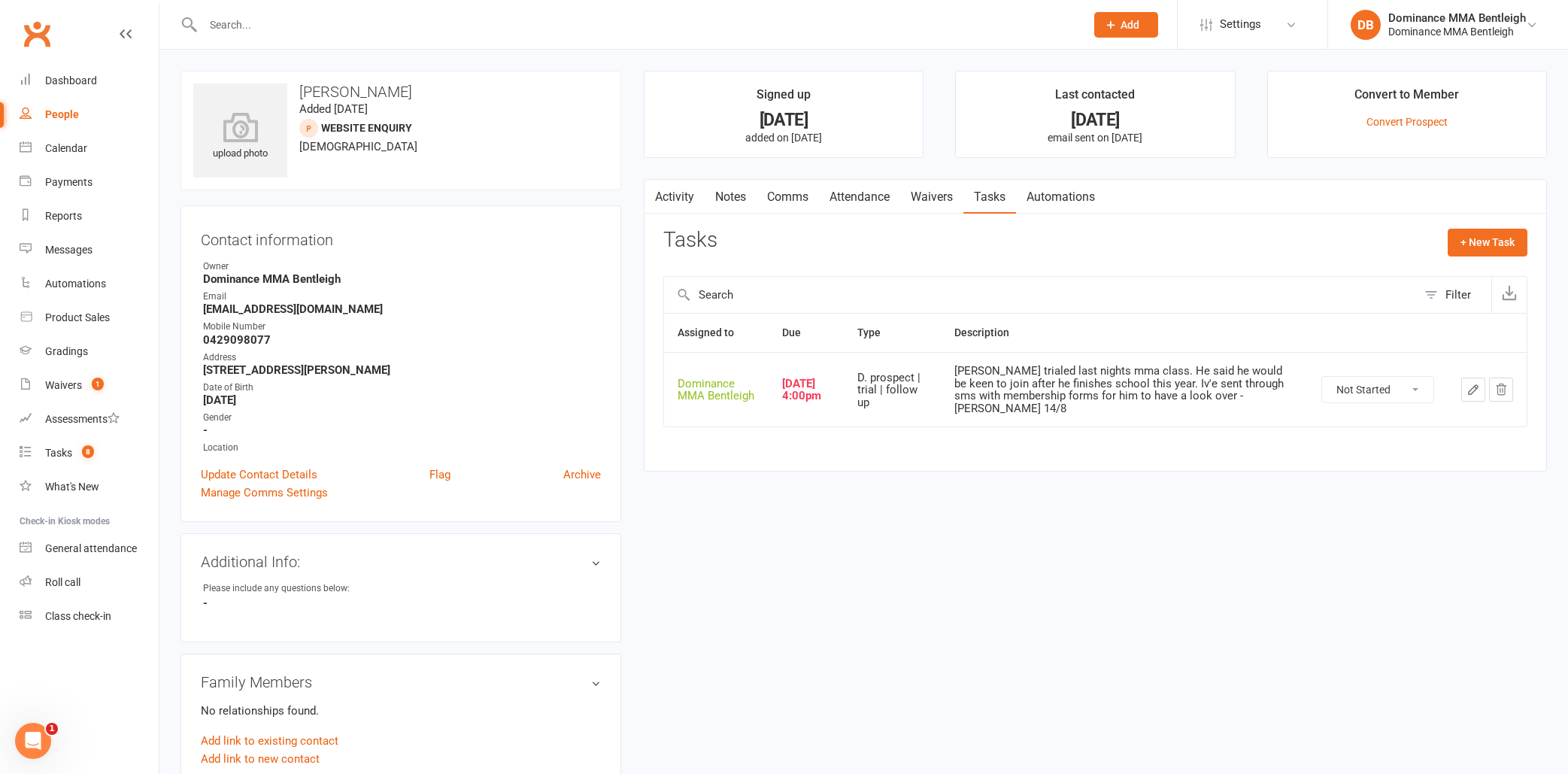
click at [1471, 383] on icon "button" at bounding box center [1473, 389] width 14 height 14
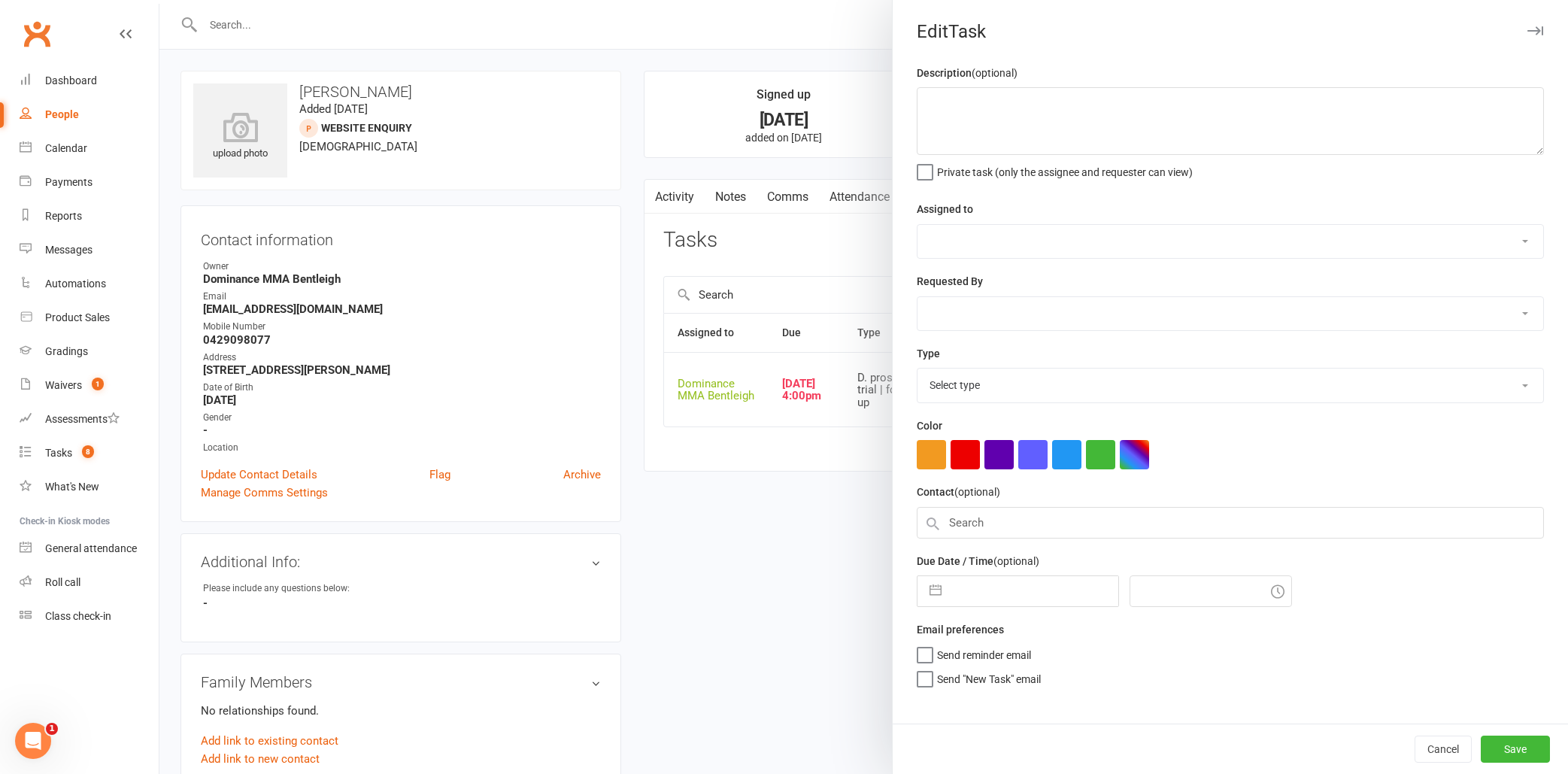
type textarea "[PERSON_NAME] trialed last nights mma class. He said he would be keen to join a…"
select select "24839"
type input "[DATE]"
type input "4:00pm"
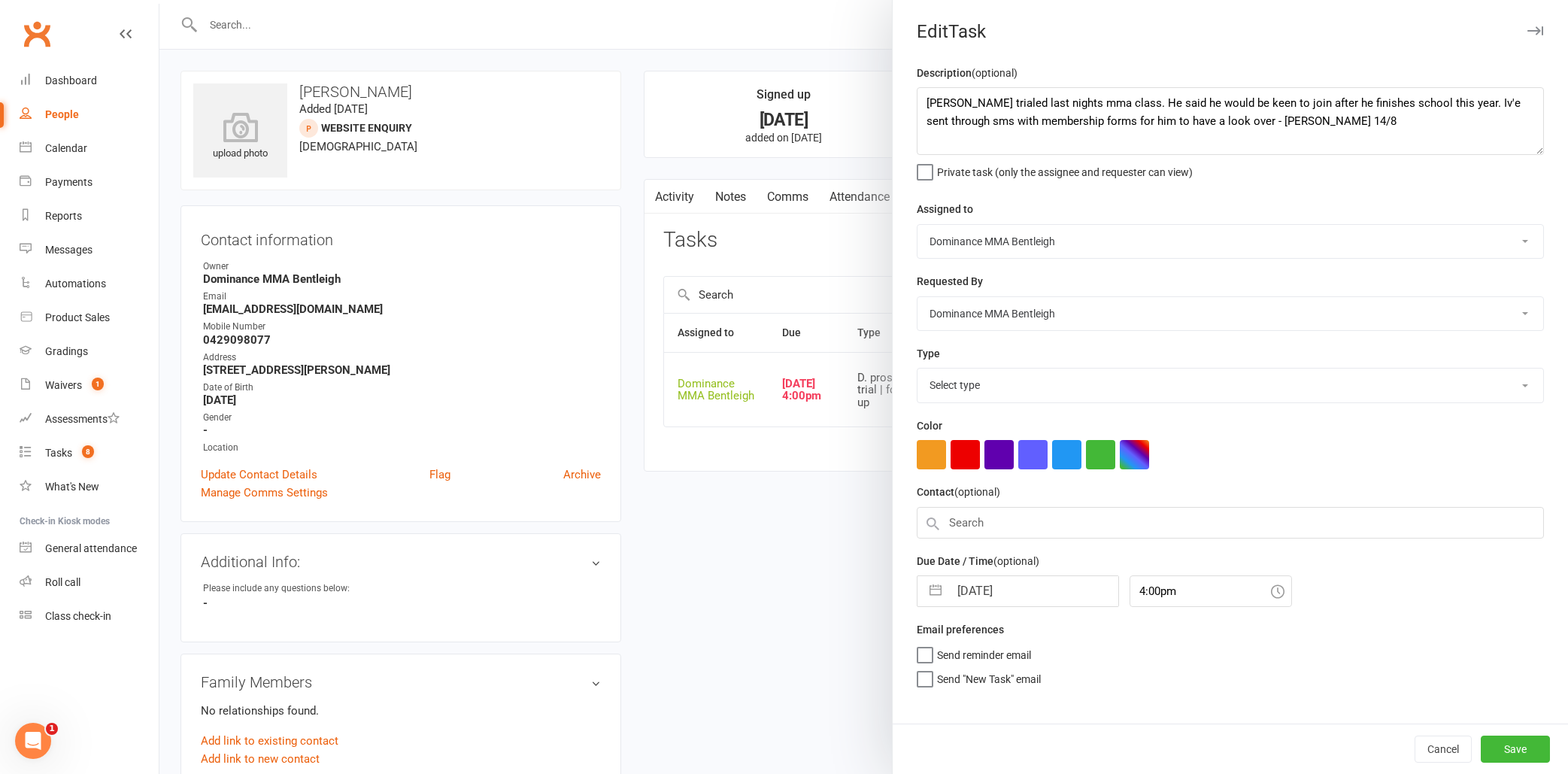
select select "13787"
click at [924, 94] on textarea "[PERSON_NAME] trialed last nights mma class. He said he would be keen to join a…" at bounding box center [1230, 121] width 627 height 68
click at [964, 97] on textarea "[PERSON_NAME] trialed last nights mma class. He said he would be keen to join a…" at bounding box center [1230, 121] width 627 height 68
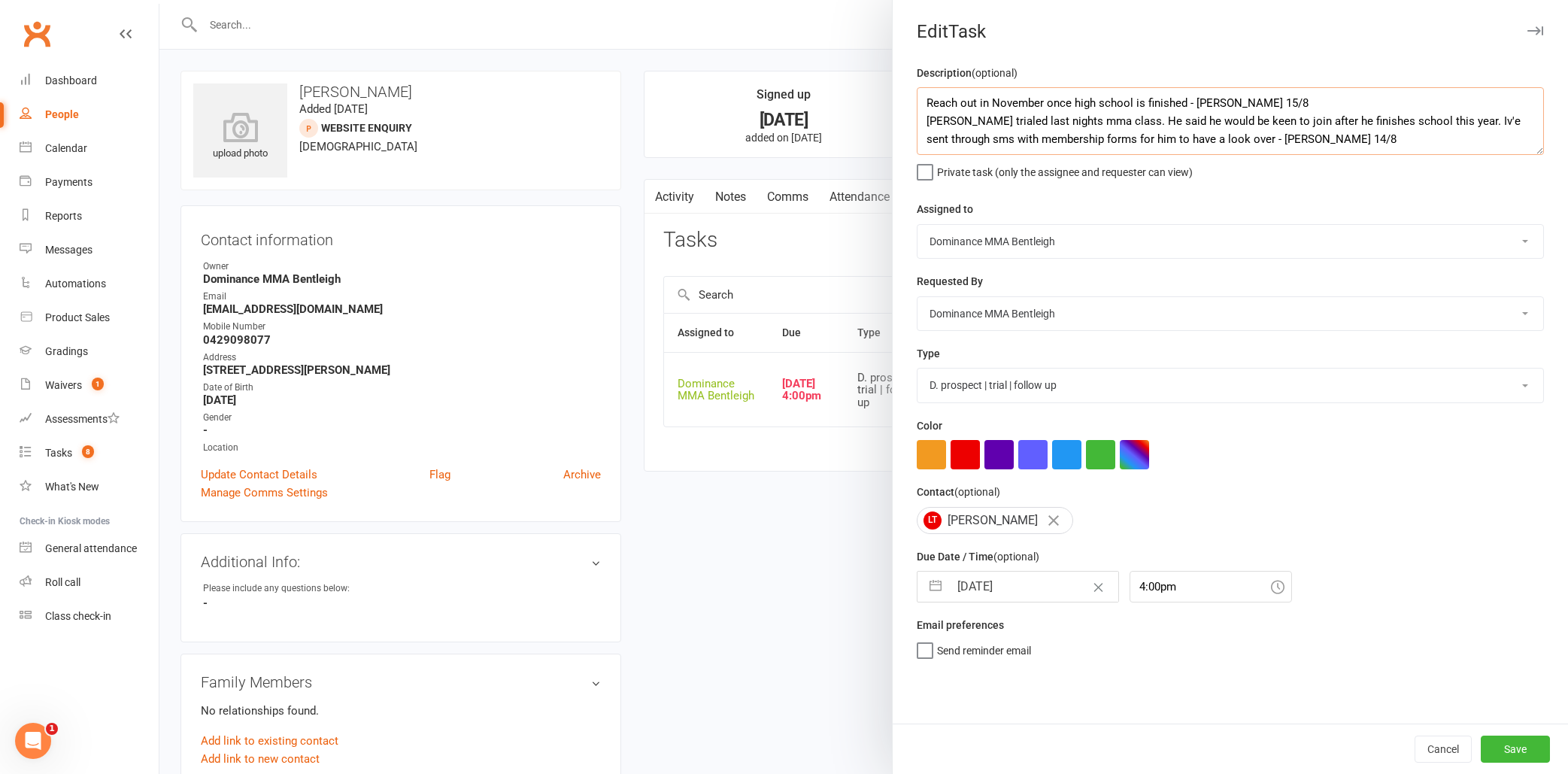
type textarea "Reach out in November once high school is finished - [PERSON_NAME] 15/8 [PERSON…"
click at [1029, 586] on input "[DATE]" at bounding box center [1033, 586] width 169 height 30
select select "6"
select select "2025"
select select "7"
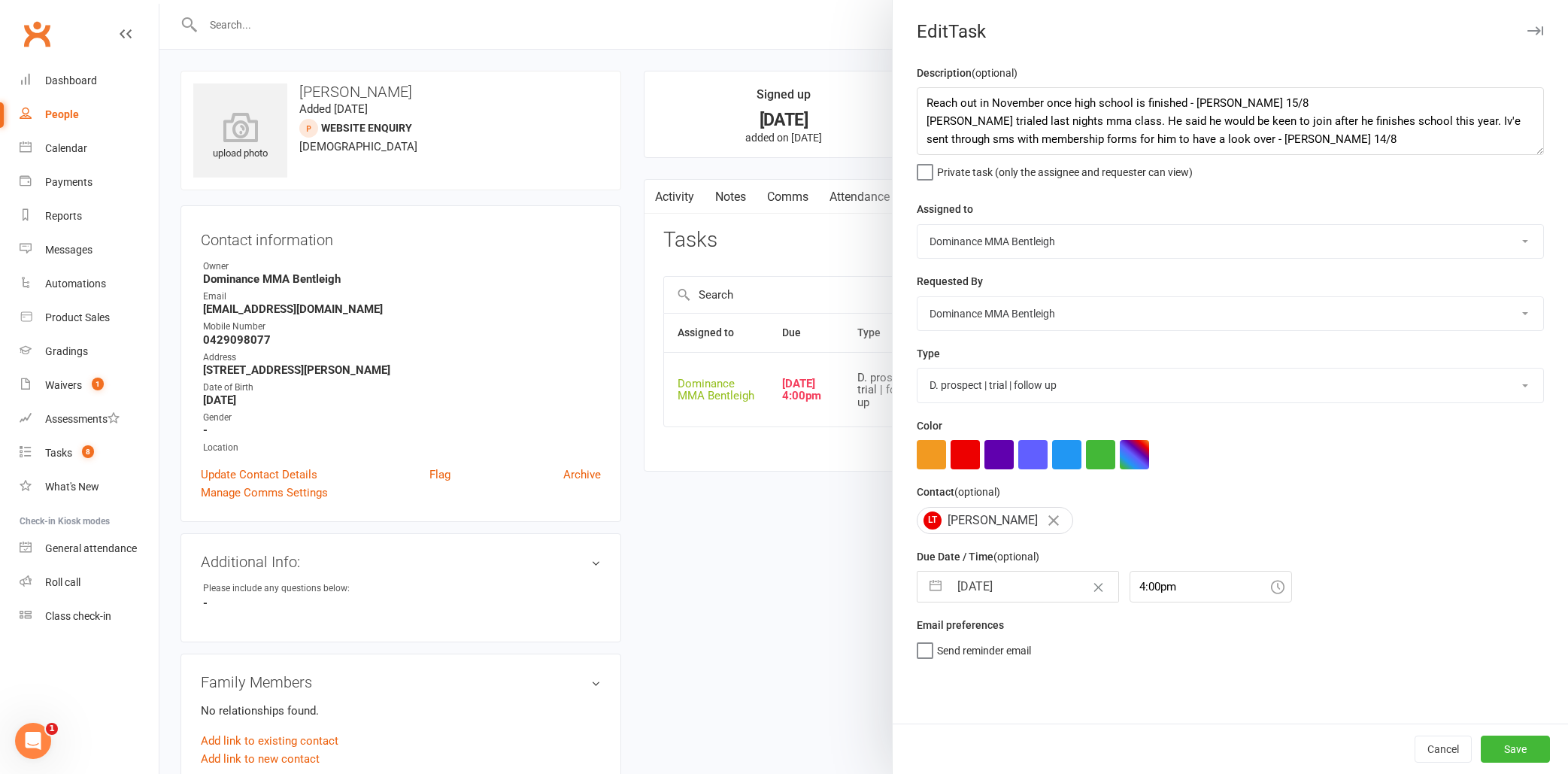
select select "2025"
select select "8"
select select "2025"
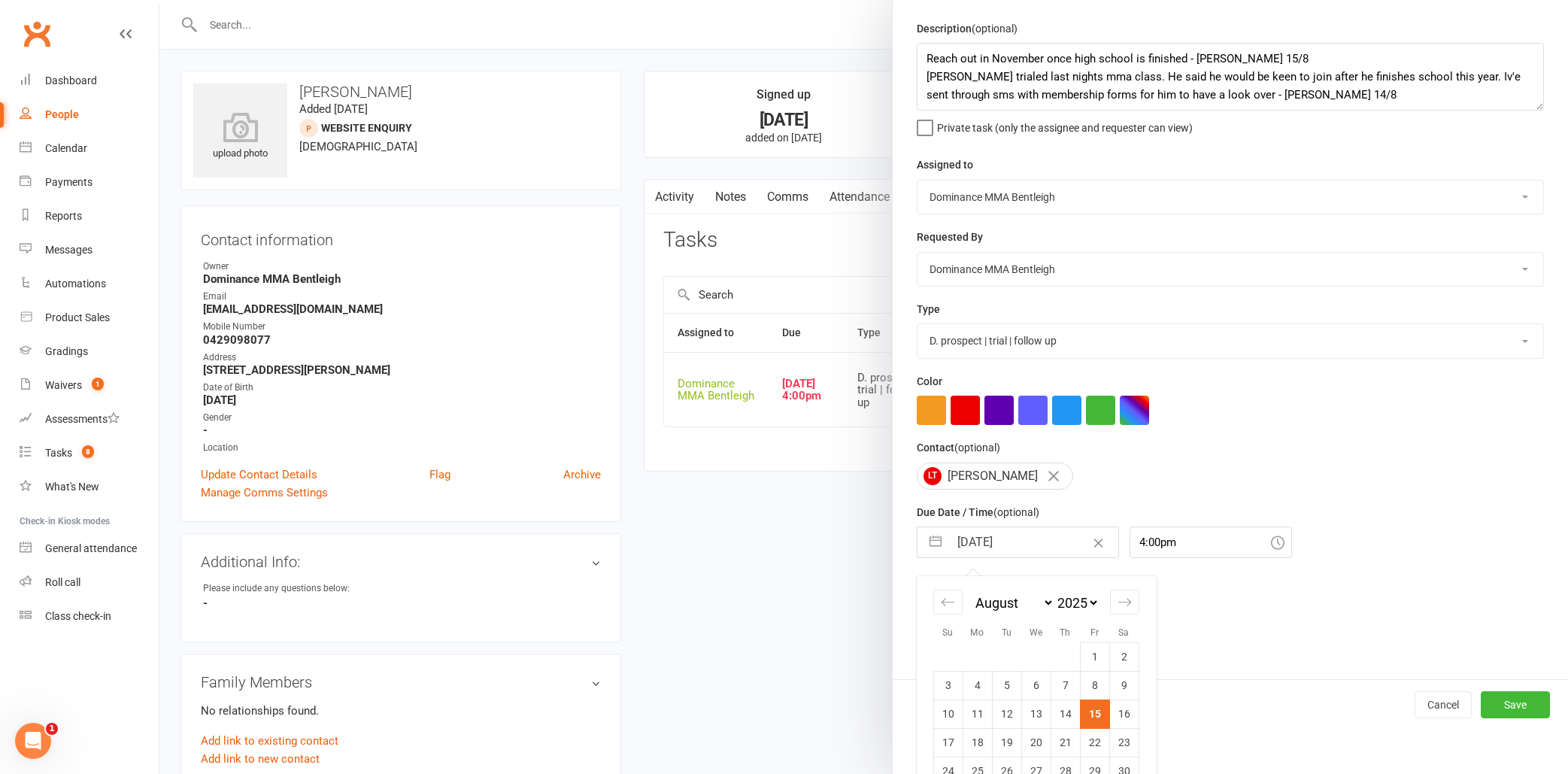
select select "9"
select select "2025"
select select "10"
select select "2025"
select select "11"
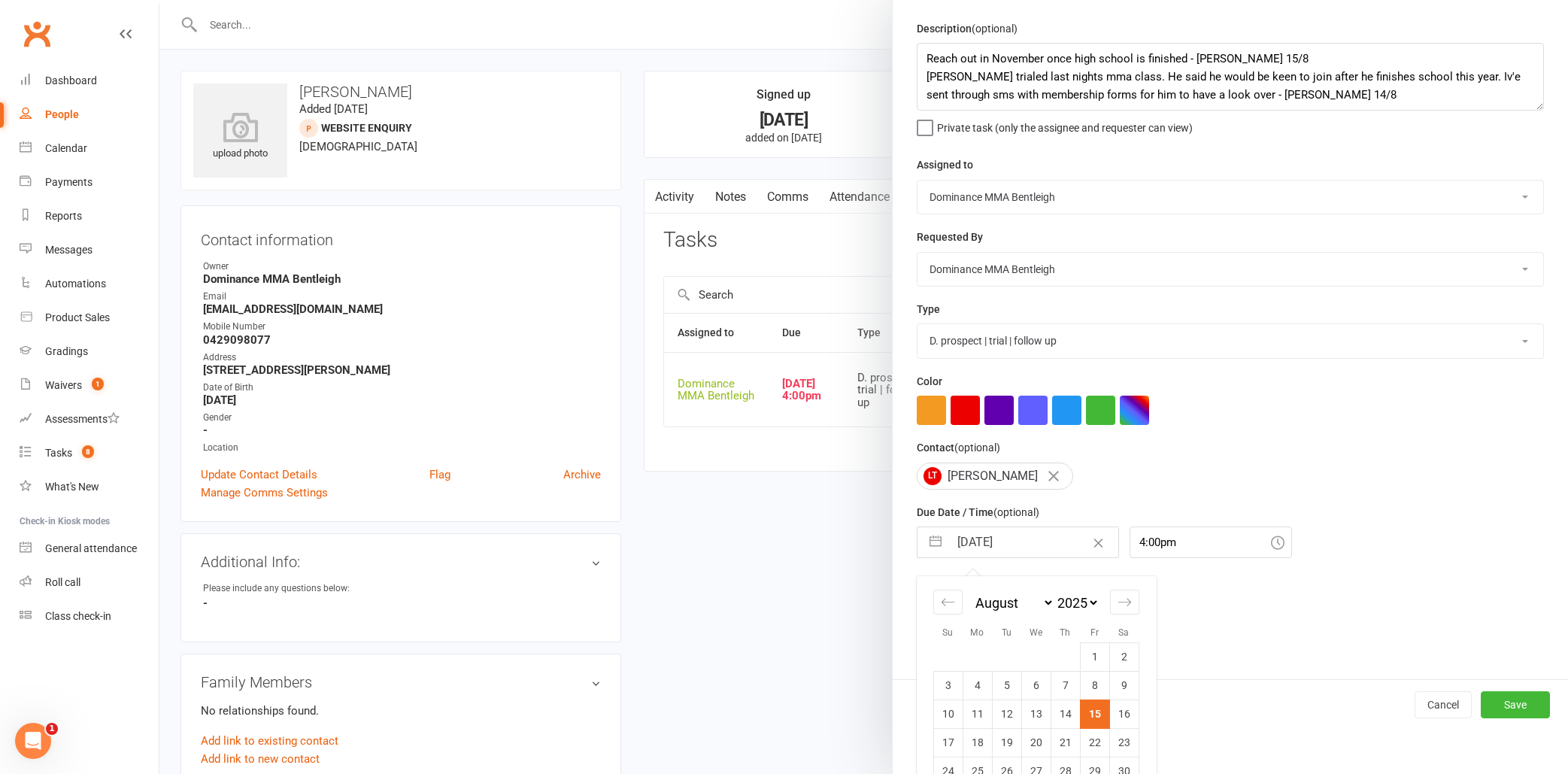
select select "2025"
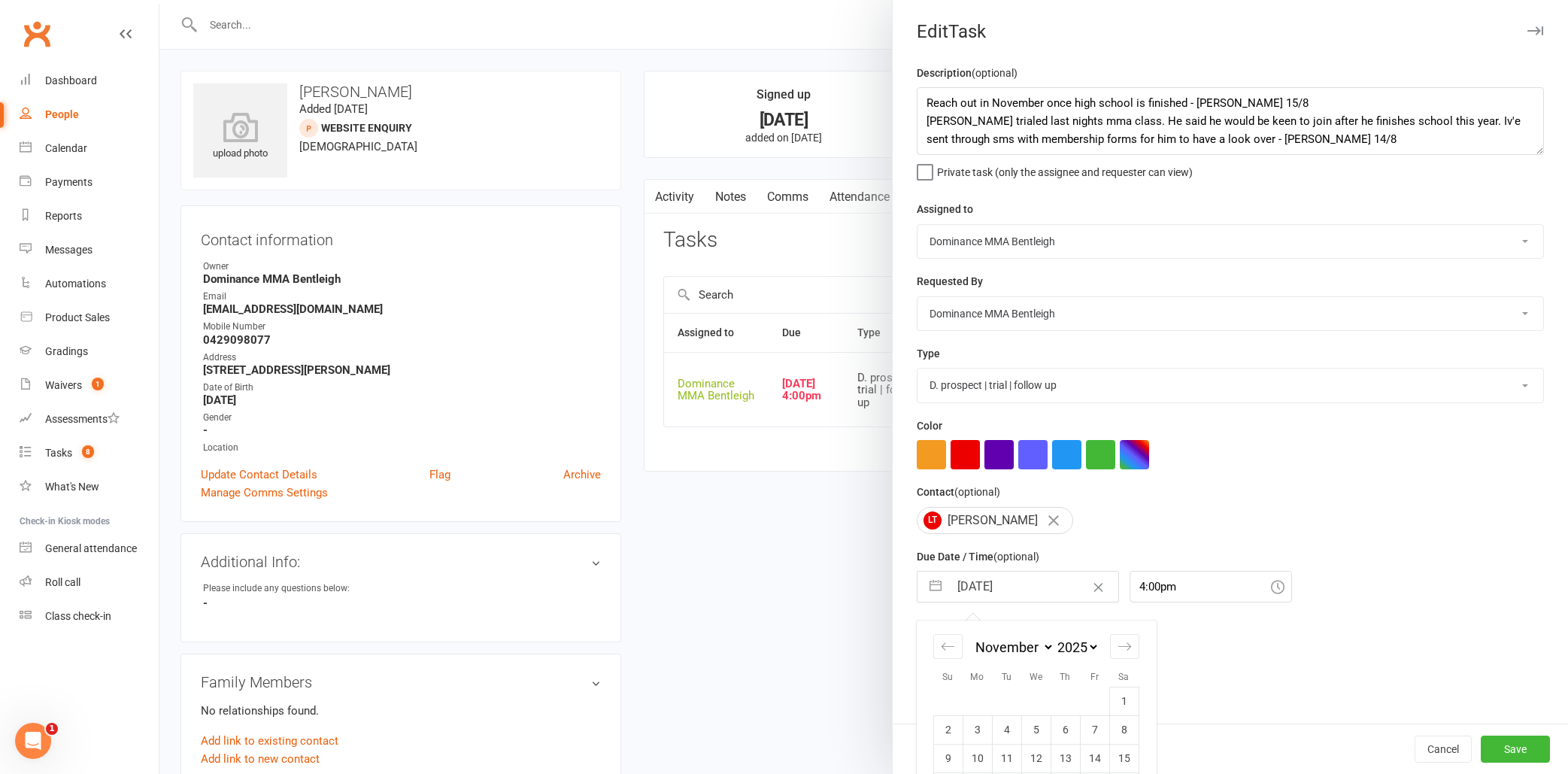
click at [1512, 703] on div "Edit Task Description (optional) Reach out in November once high school is fini…" at bounding box center [1230, 387] width 676 height 774
click at [1519, 749] on button "Save" at bounding box center [1515, 749] width 70 height 27
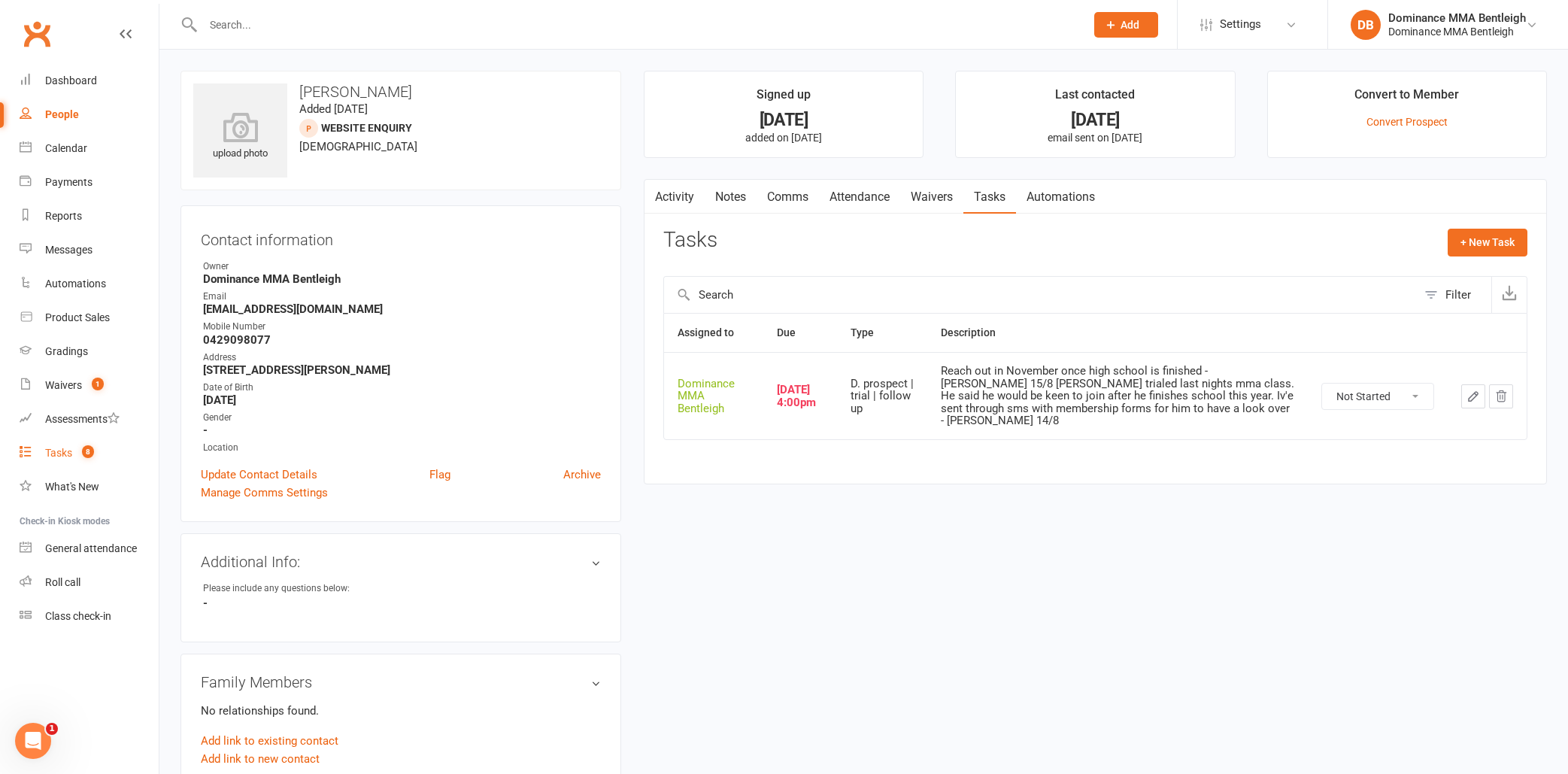
click at [50, 454] on div "Tasks" at bounding box center [58, 453] width 27 height 12
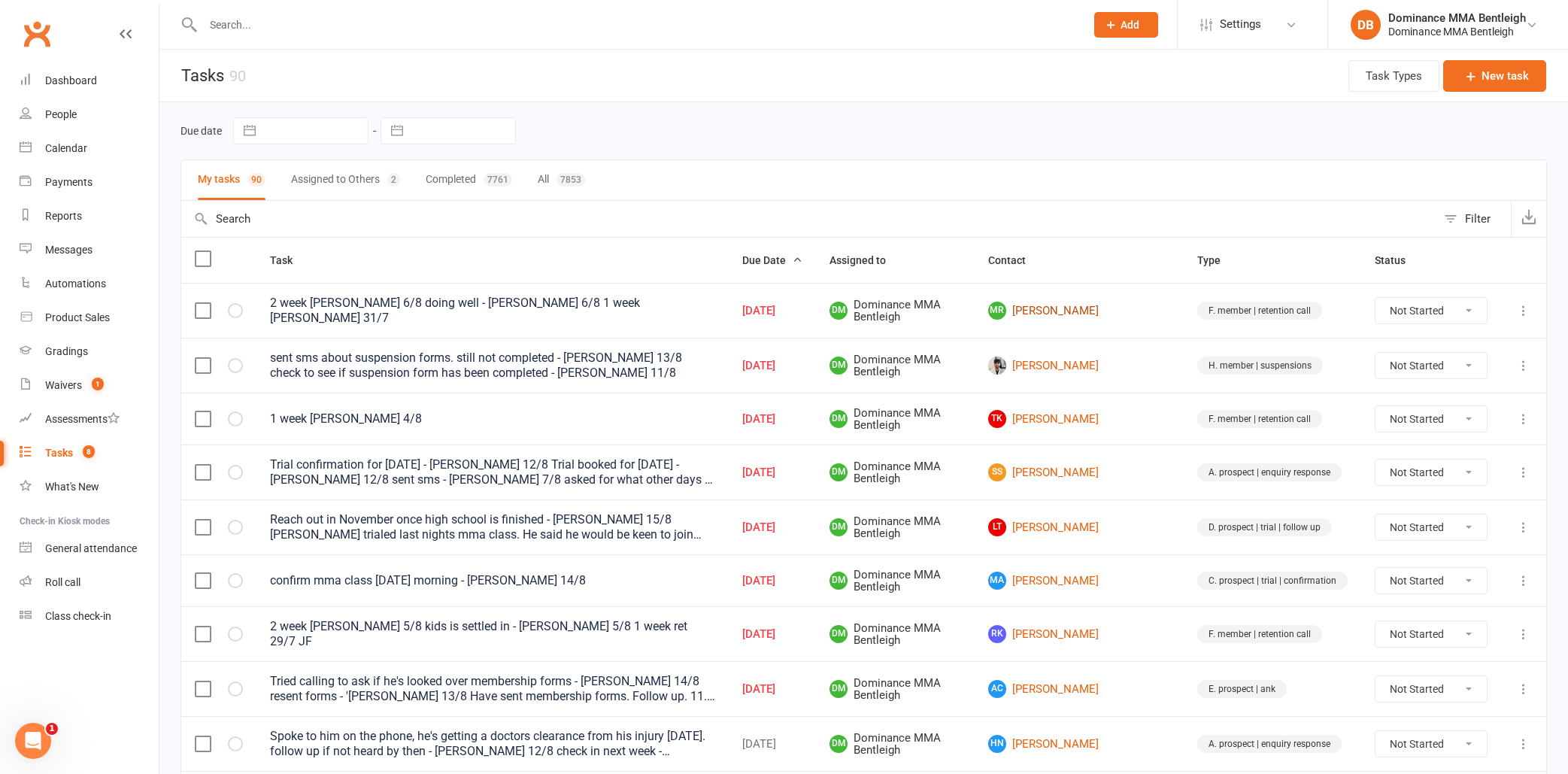
click at [1108, 312] on link "[PERSON_NAME]" at bounding box center [1079, 310] width 182 height 18
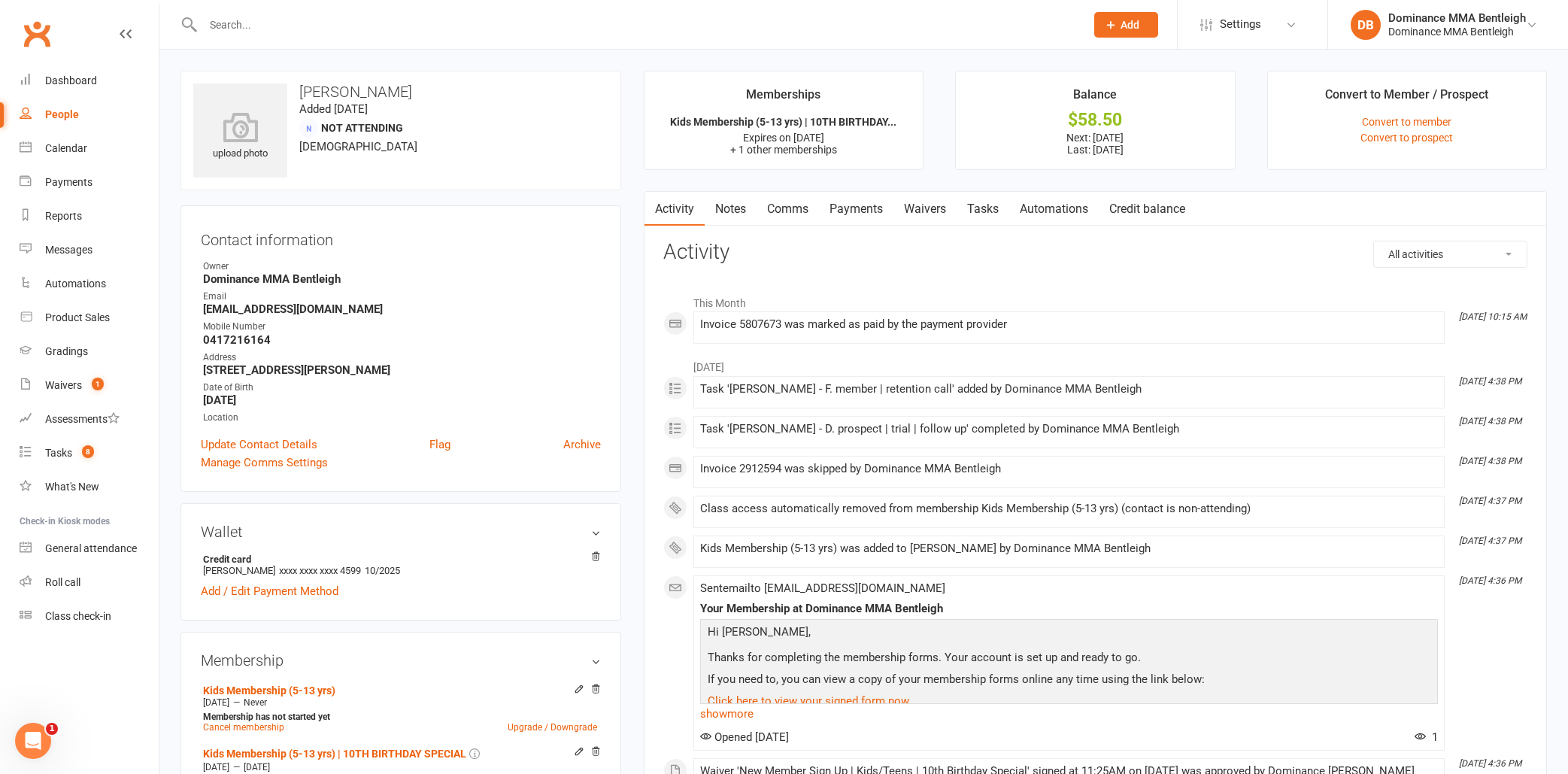
click at [926, 209] on link "Waivers" at bounding box center [925, 209] width 63 height 35
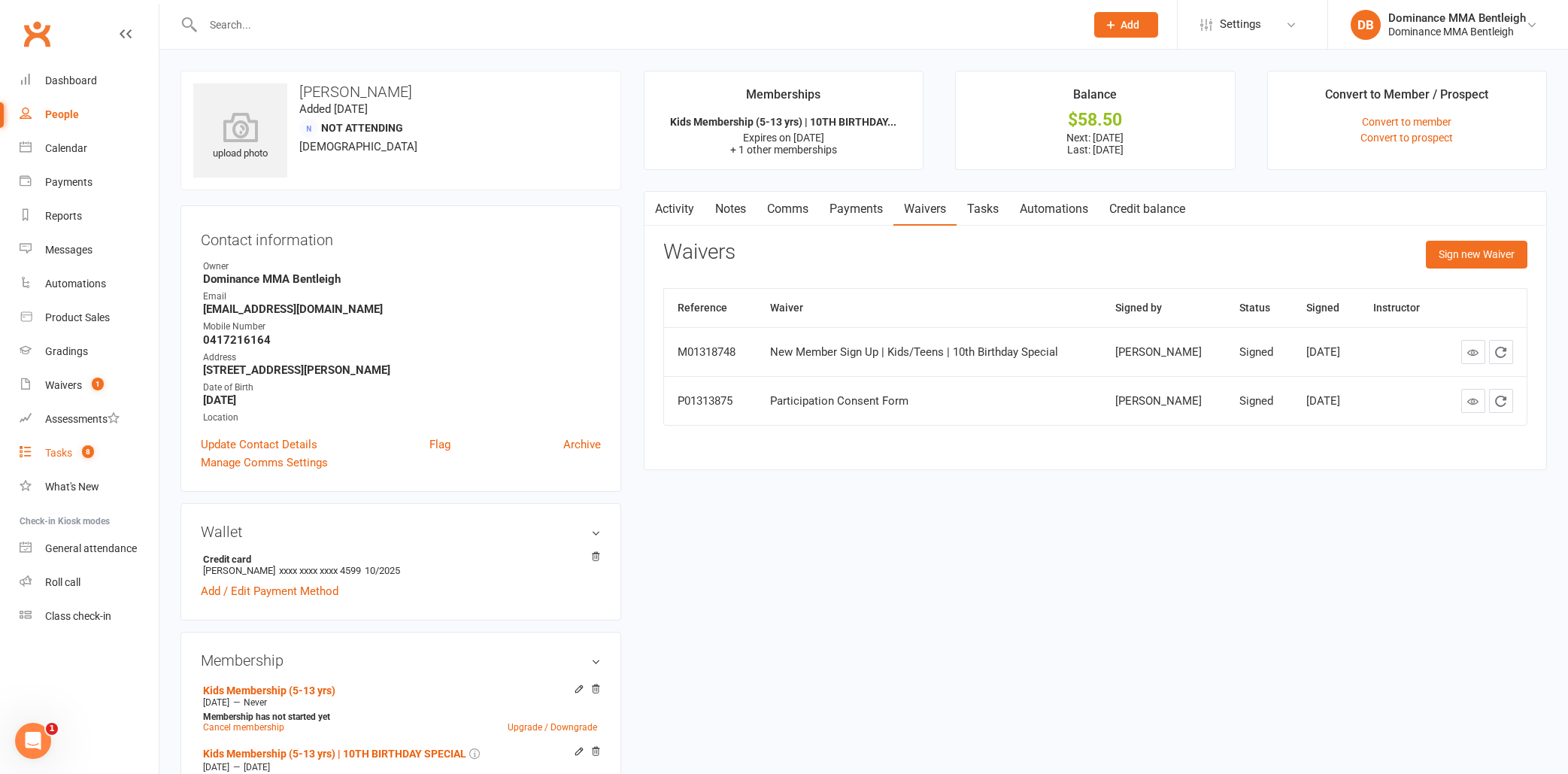
click at [69, 448] on div "Tasks" at bounding box center [58, 453] width 27 height 12
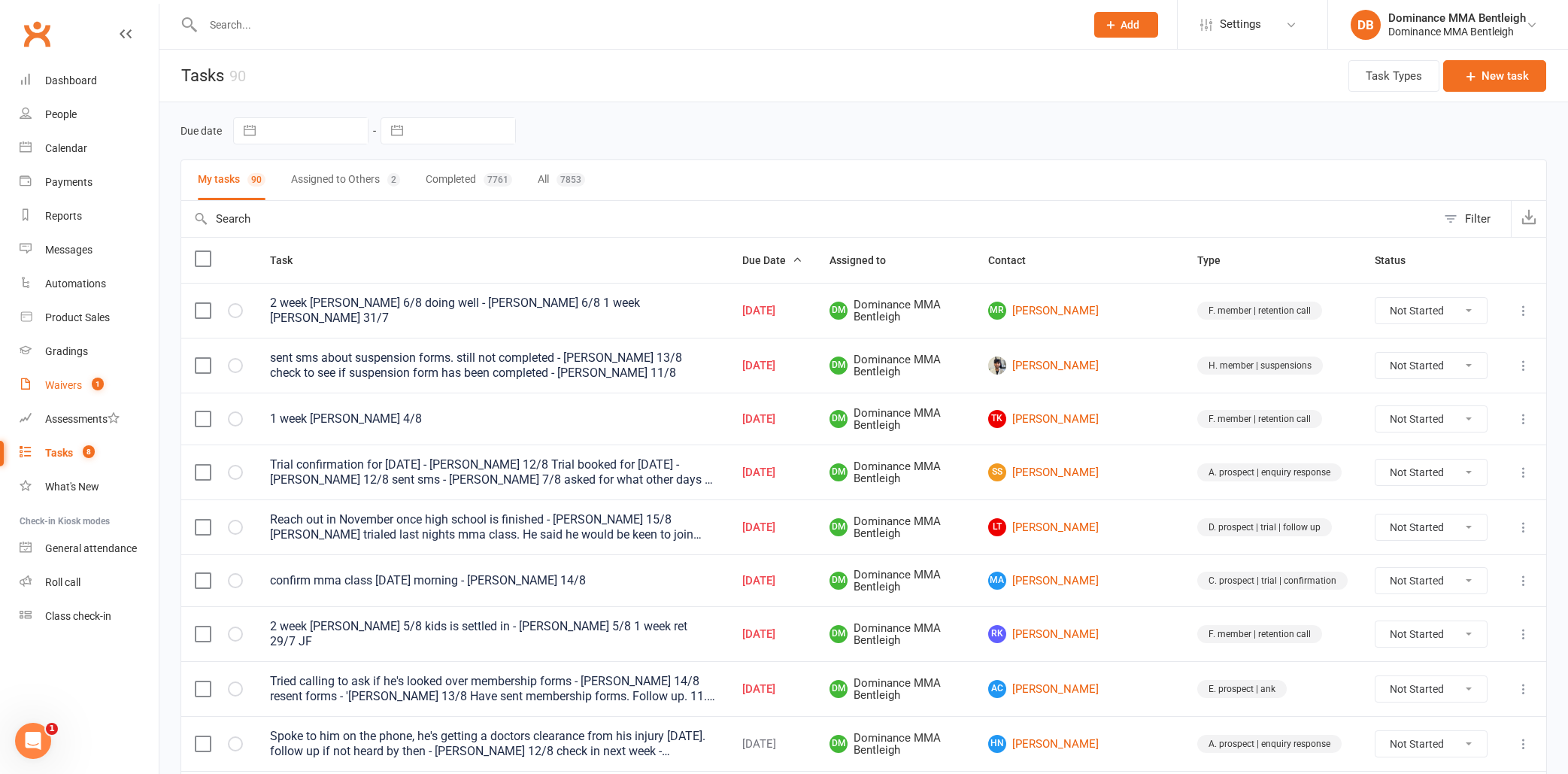
click at [71, 392] on link "Waivers 1" at bounding box center [89, 385] width 139 height 34
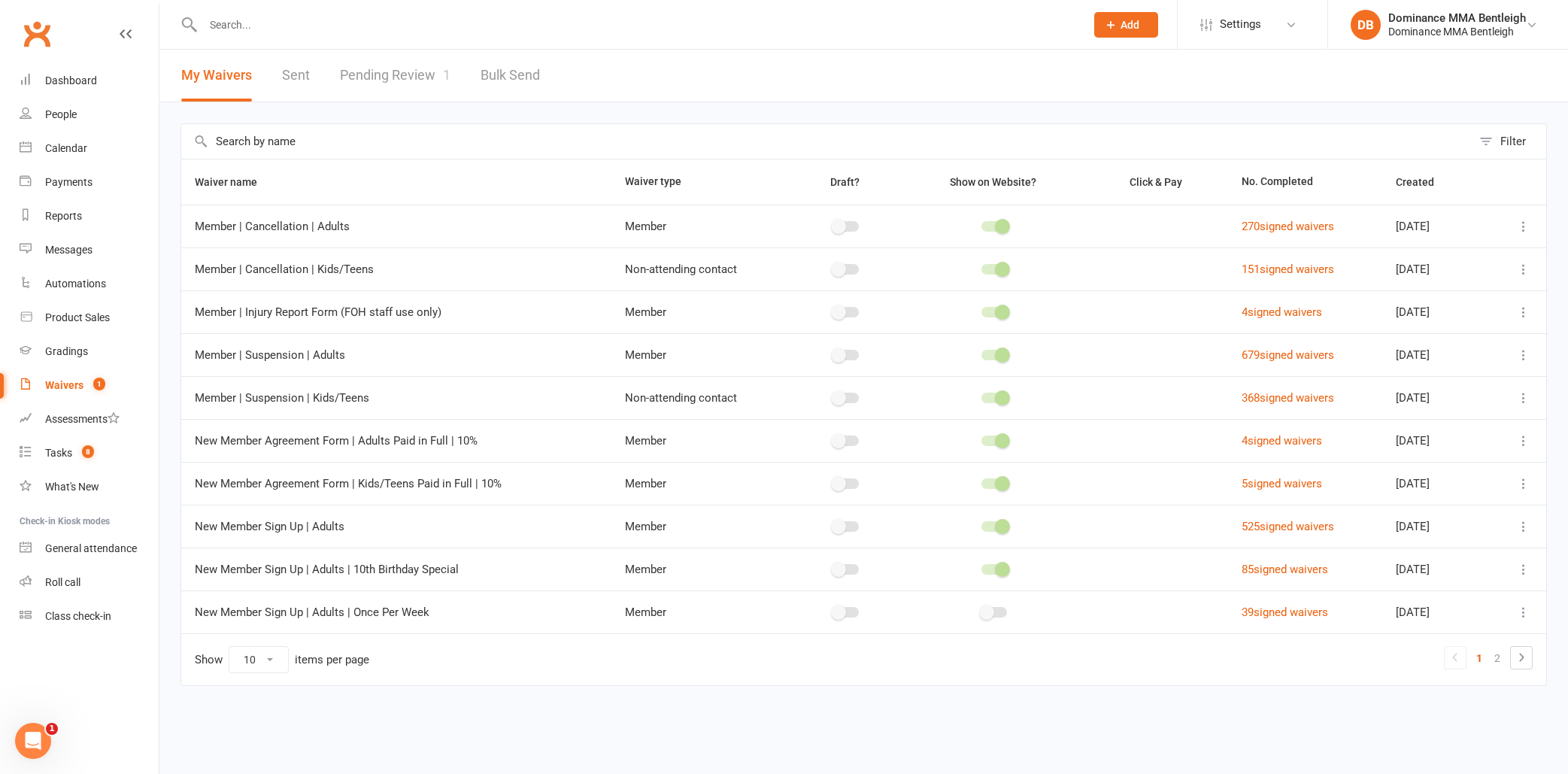
click at [407, 71] on link "Pending Review 1" at bounding box center [395, 75] width 110 height 52
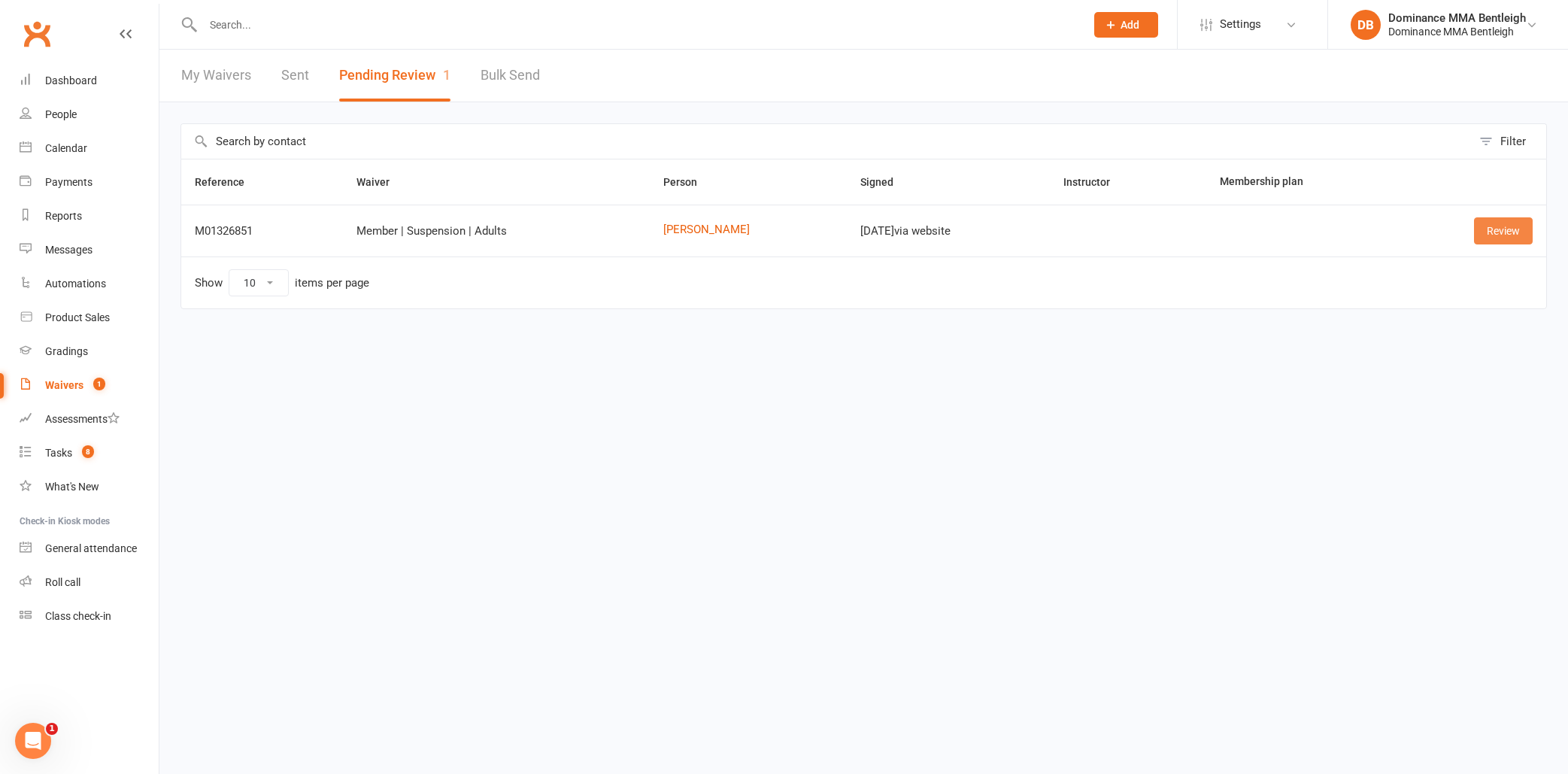
click at [1522, 242] on link "Review" at bounding box center [1503, 230] width 59 height 27
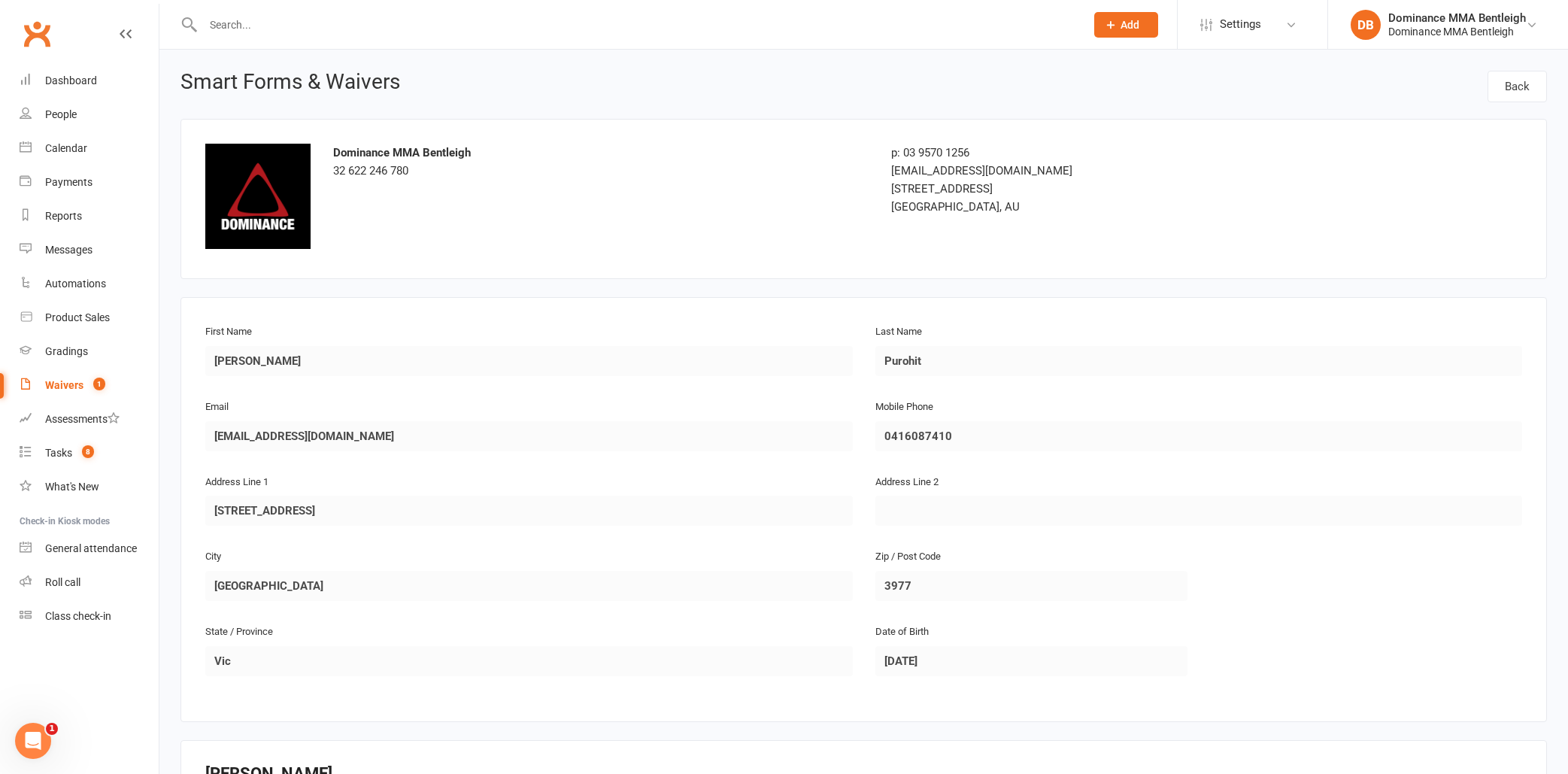
click at [365, 27] on input "text" at bounding box center [636, 24] width 876 height 21
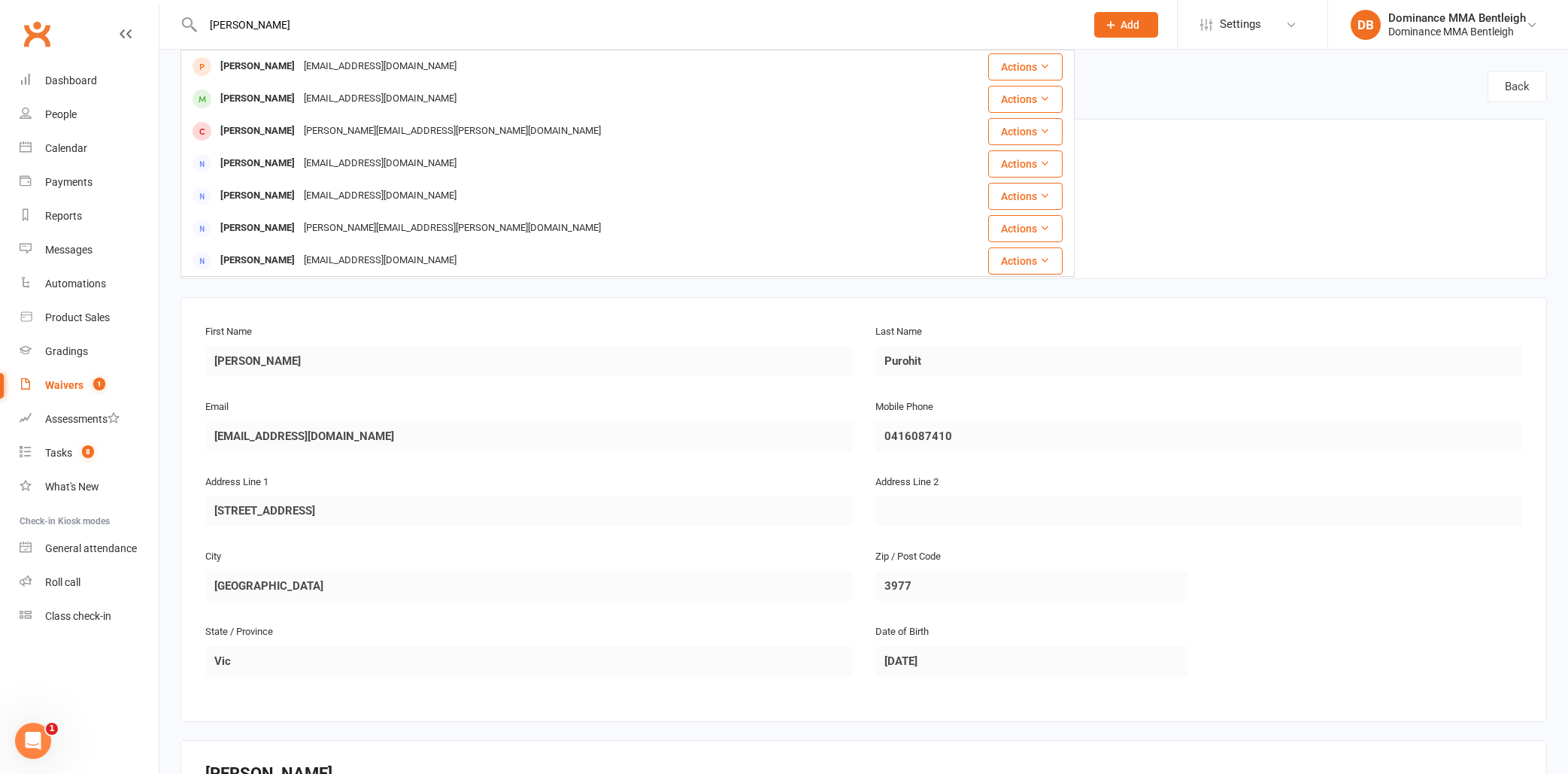
type input "[PERSON_NAME]"
click at [345, 89] on div "[EMAIL_ADDRESS][DOMAIN_NAME]" at bounding box center [379, 99] width 161 height 22
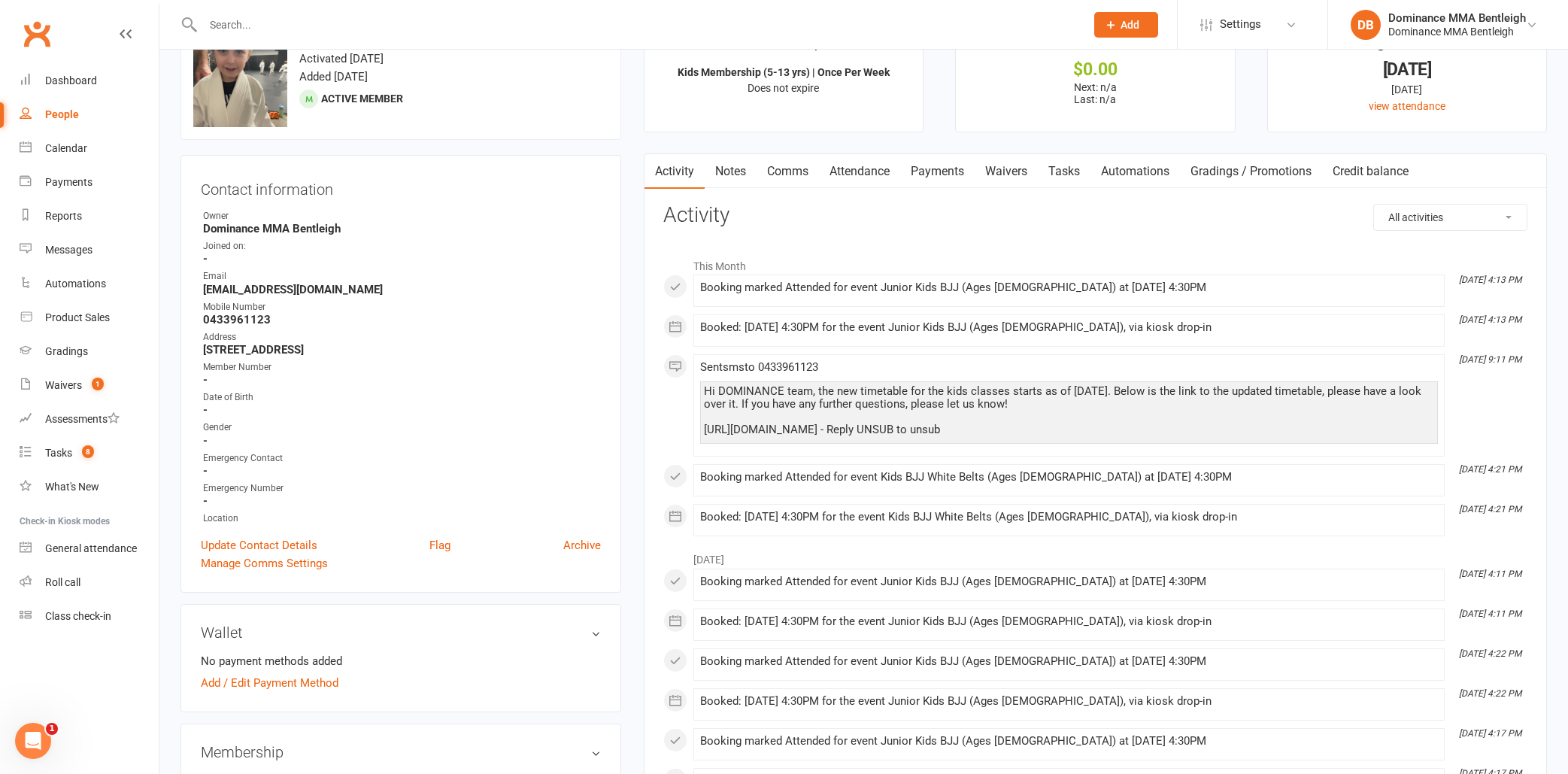
scroll to position [47, 0]
click at [923, 168] on link "Payments" at bounding box center [937, 174] width 74 height 35
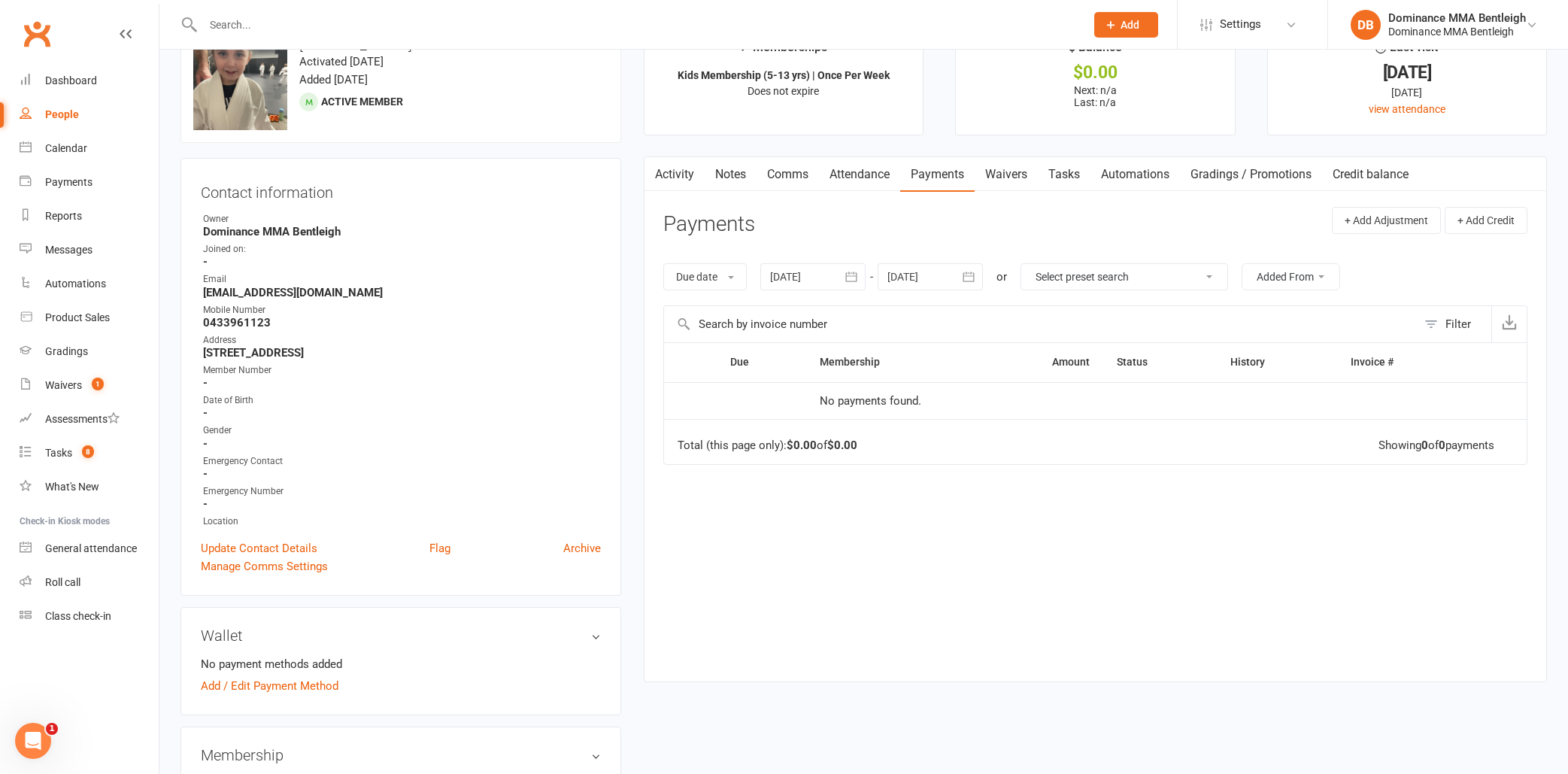
click at [858, 174] on link "Attendance" at bounding box center [859, 174] width 81 height 35
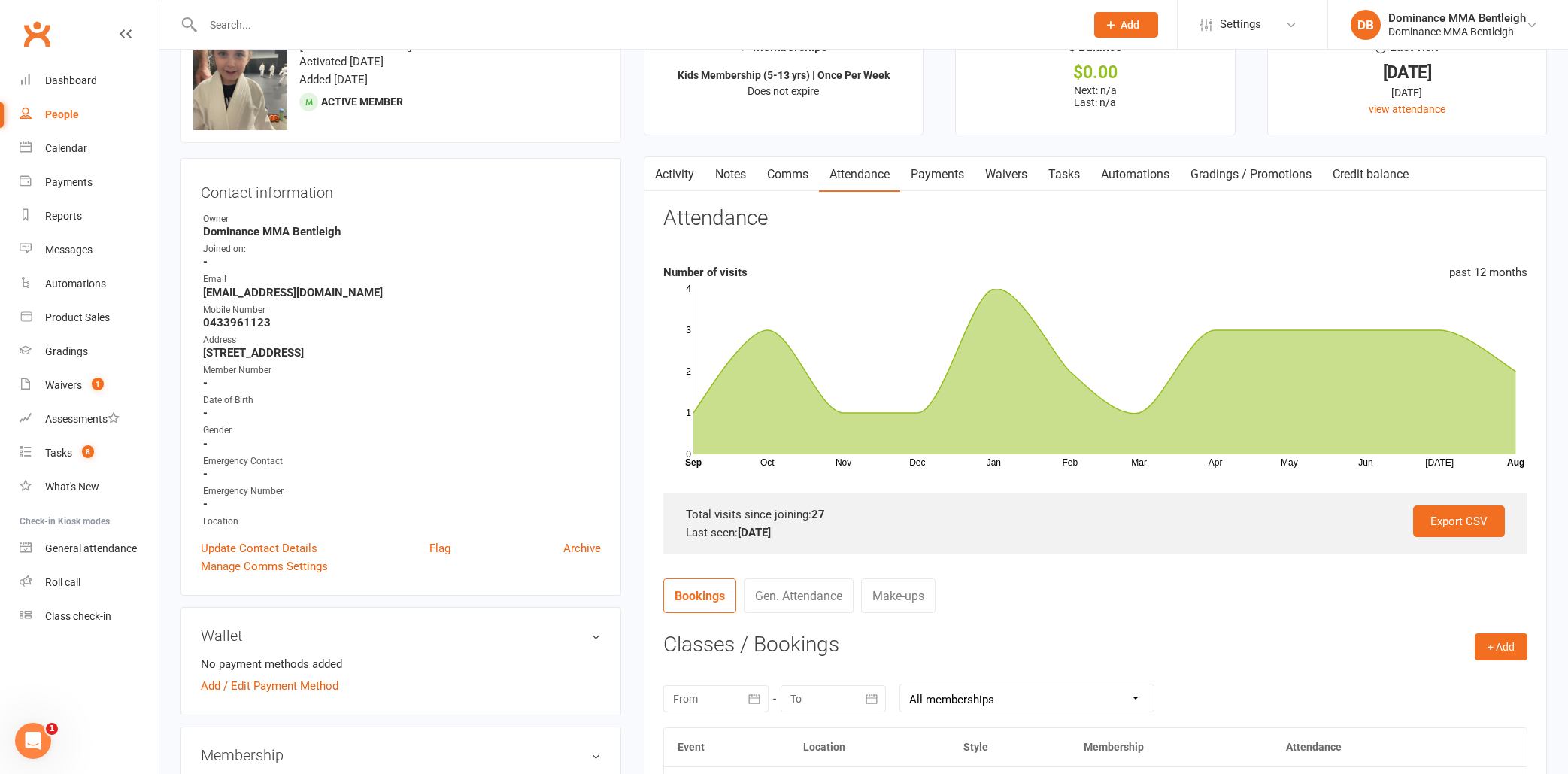
click at [928, 174] on link "Payments" at bounding box center [937, 174] width 74 height 35
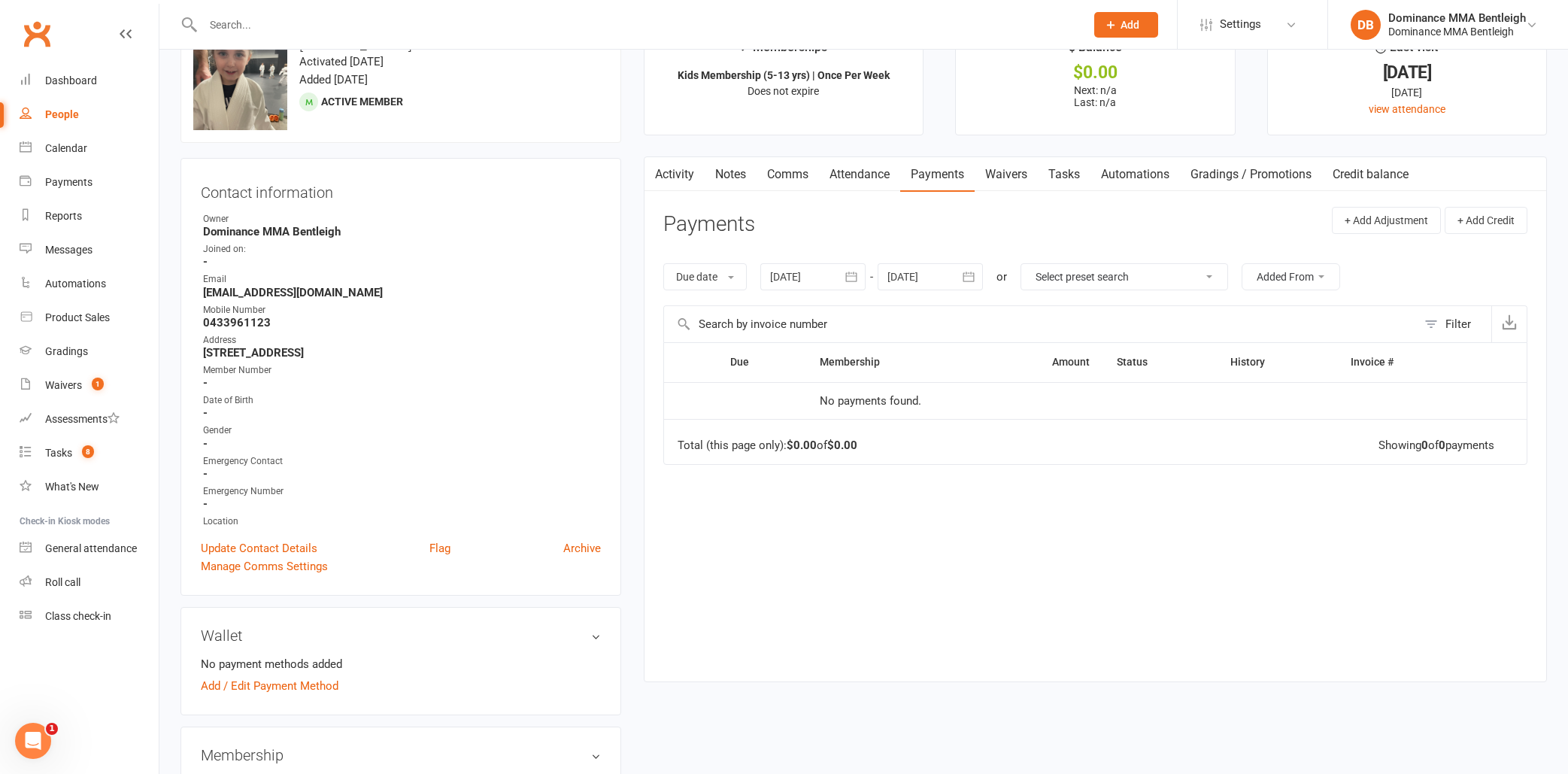
click at [1030, 178] on link "Waivers" at bounding box center [1006, 174] width 63 height 35
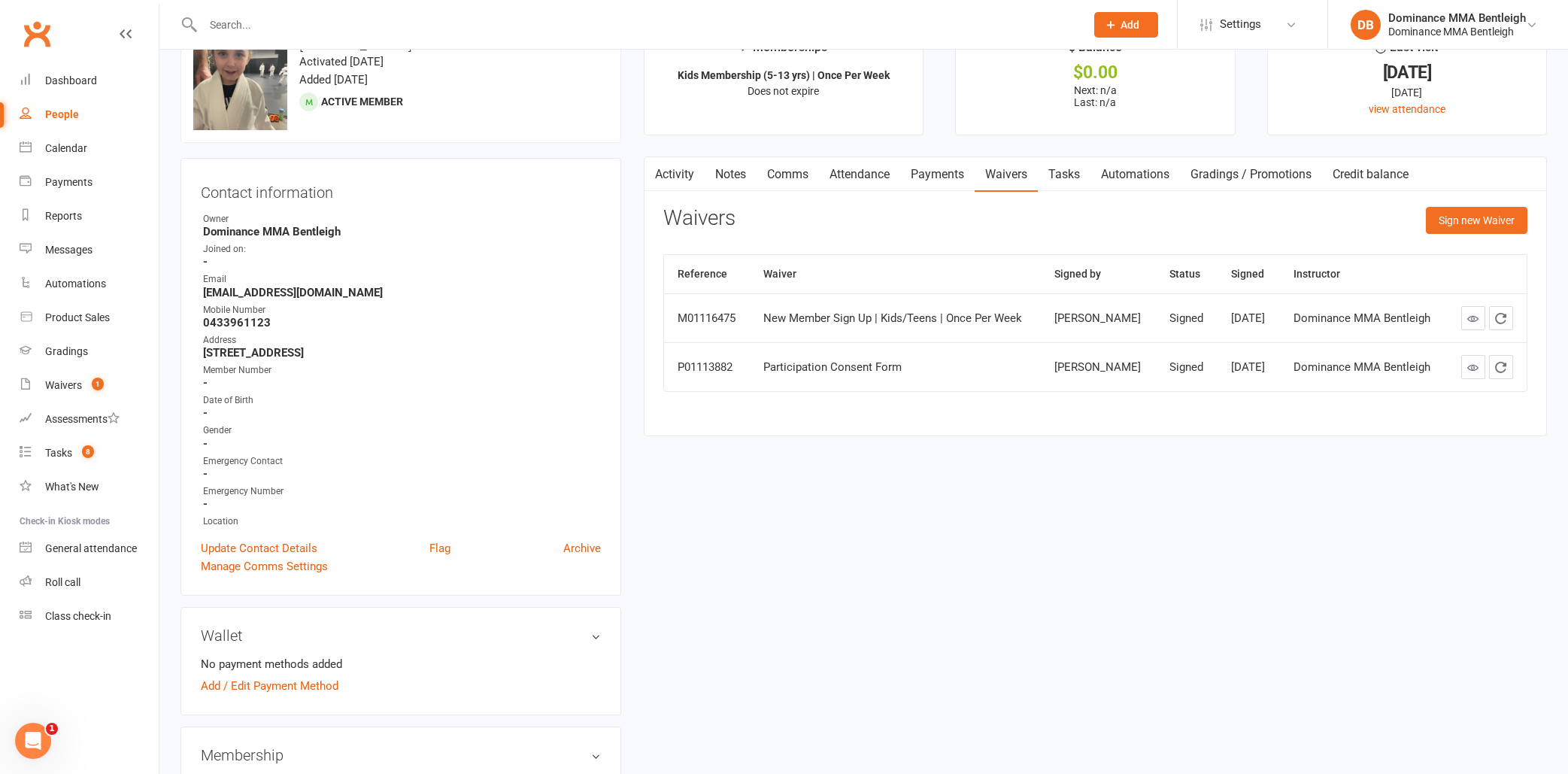
drag, startPoint x: 976, startPoint y: 169, endPoint x: 969, endPoint y: 171, distance: 7.3
click at [975, 169] on link "Payments" at bounding box center [937, 174] width 74 height 35
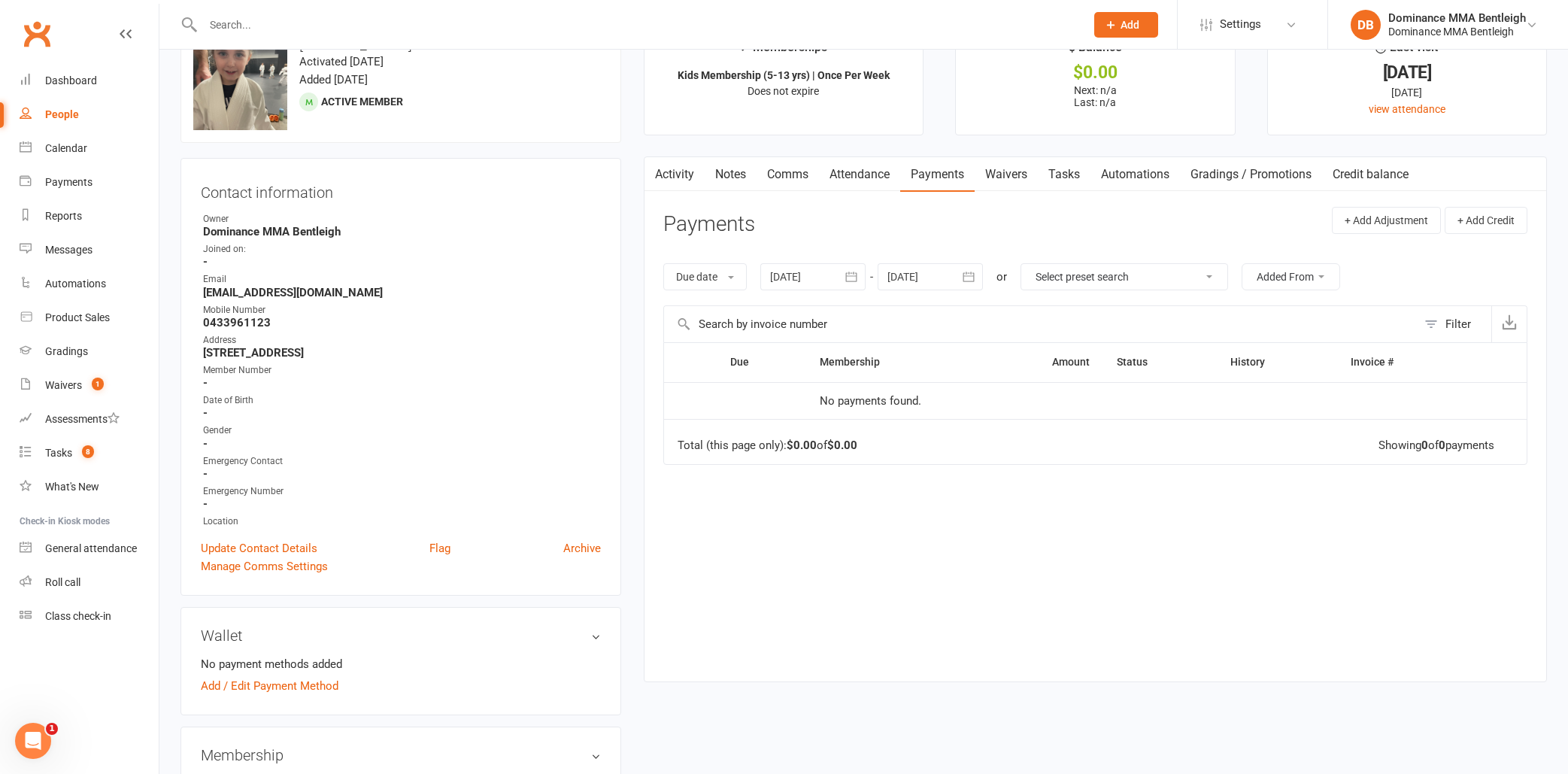
click at [946, 283] on div at bounding box center [930, 277] width 105 height 27
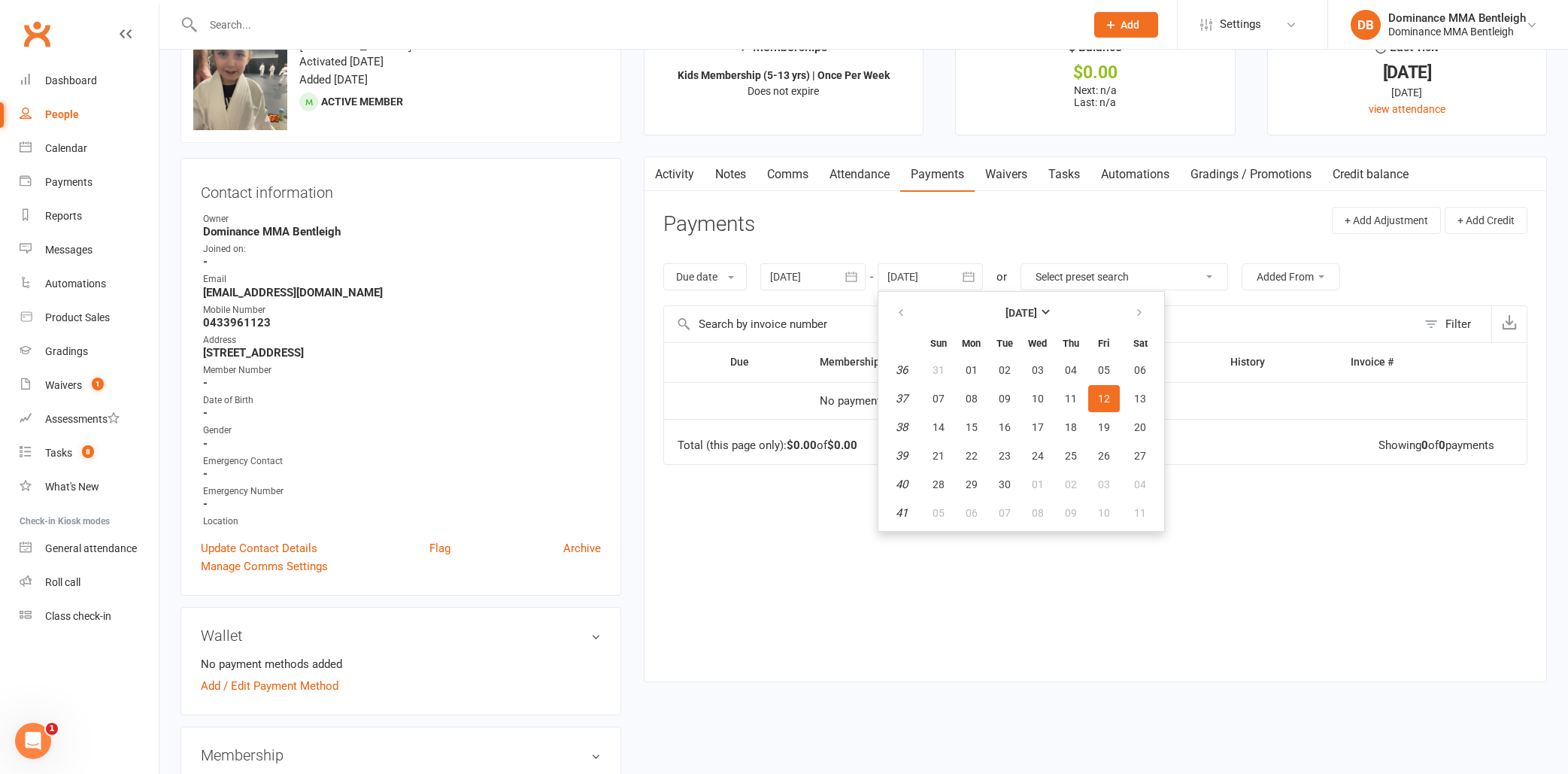
click at [803, 275] on div at bounding box center [813, 277] width 105 height 27
click at [1002, 243] on header "Payments + Add Adjustment + Add Credit" at bounding box center [1095, 228] width 864 height 42
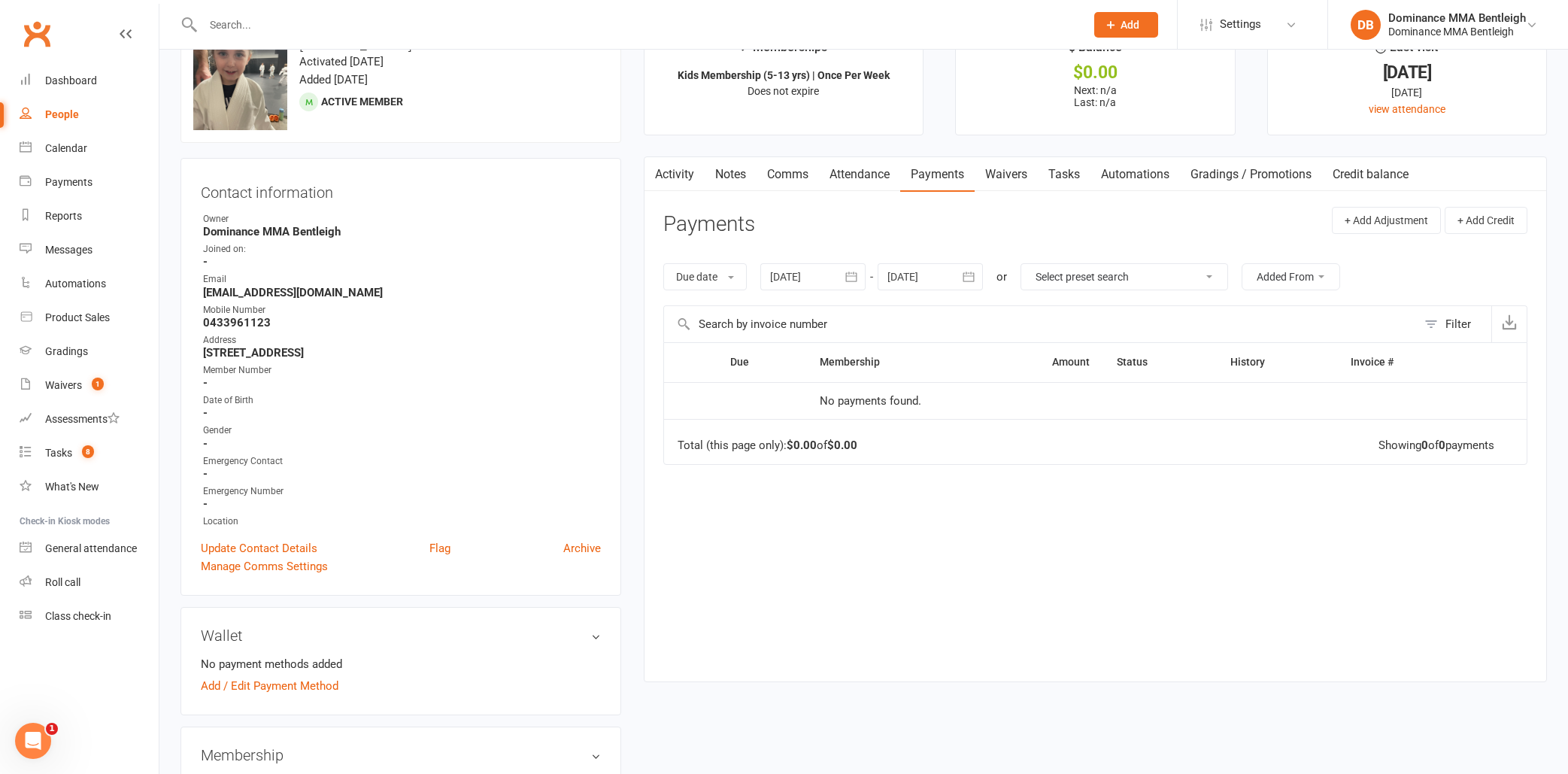
click at [679, 178] on link "Activity" at bounding box center [674, 174] width 60 height 35
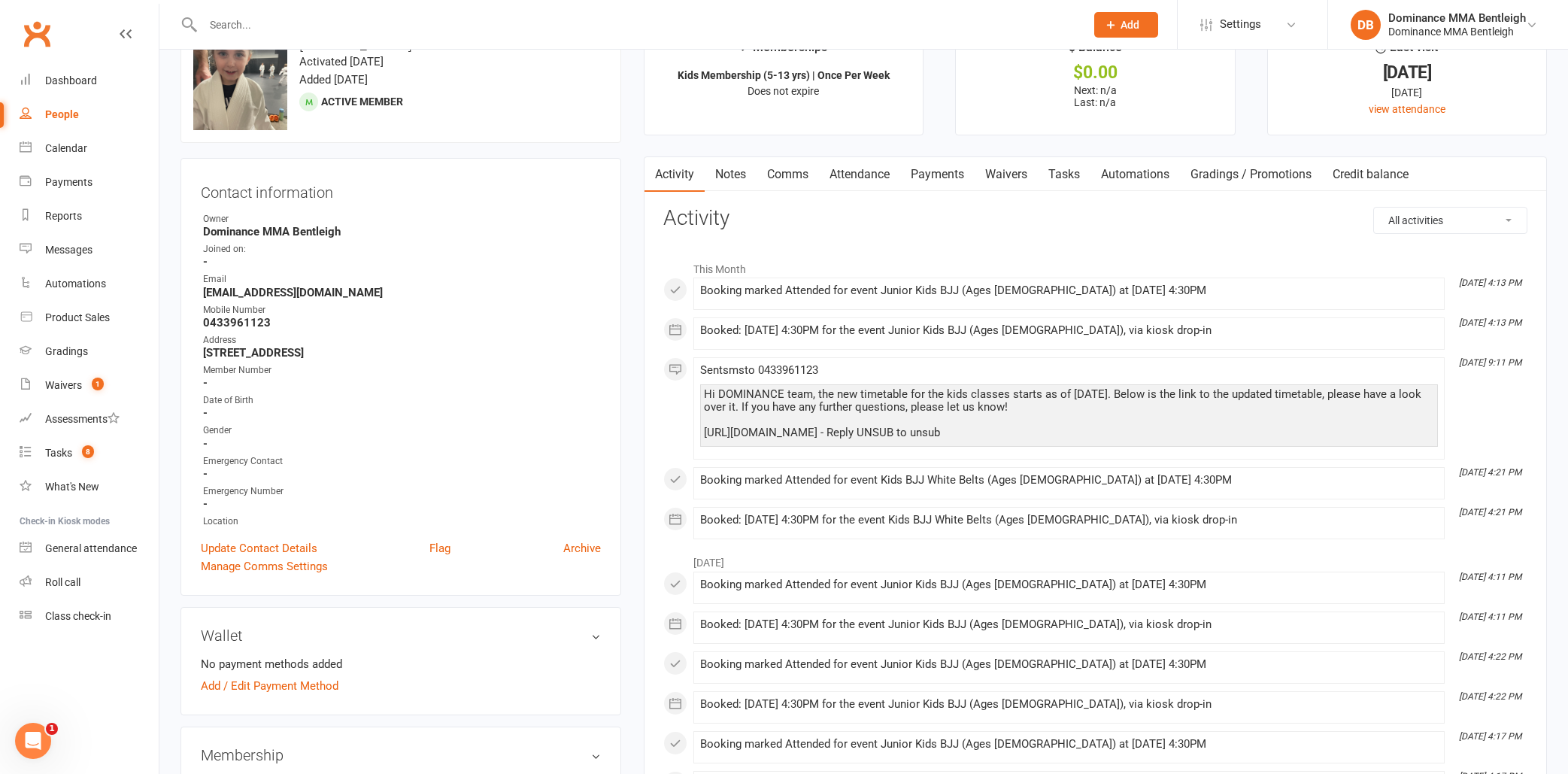
click at [743, 186] on link "Notes" at bounding box center [730, 174] width 52 height 35
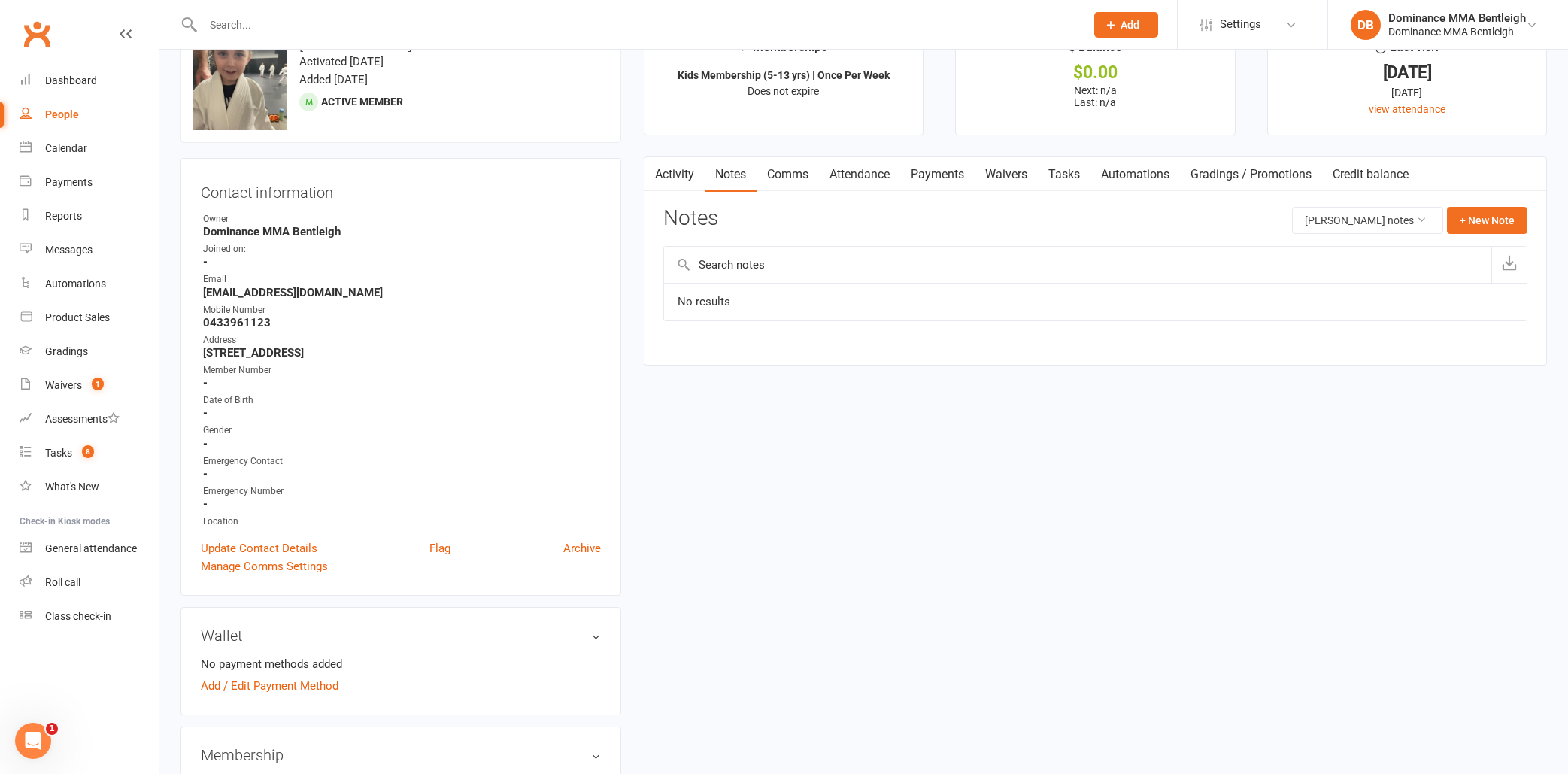
click at [767, 181] on link "Comms" at bounding box center [787, 174] width 63 height 35
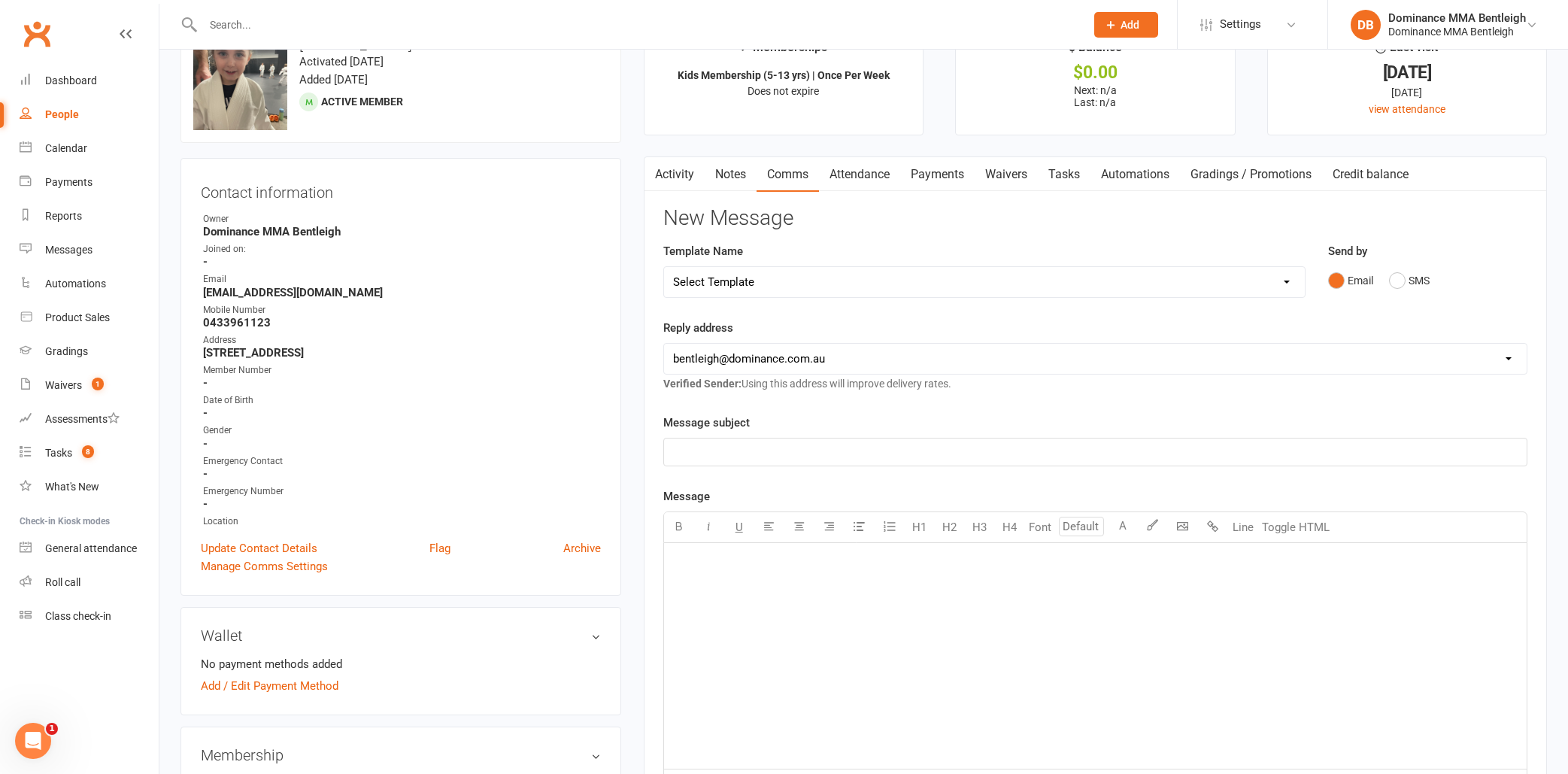
click at [840, 175] on link "Attendance" at bounding box center [859, 174] width 81 height 35
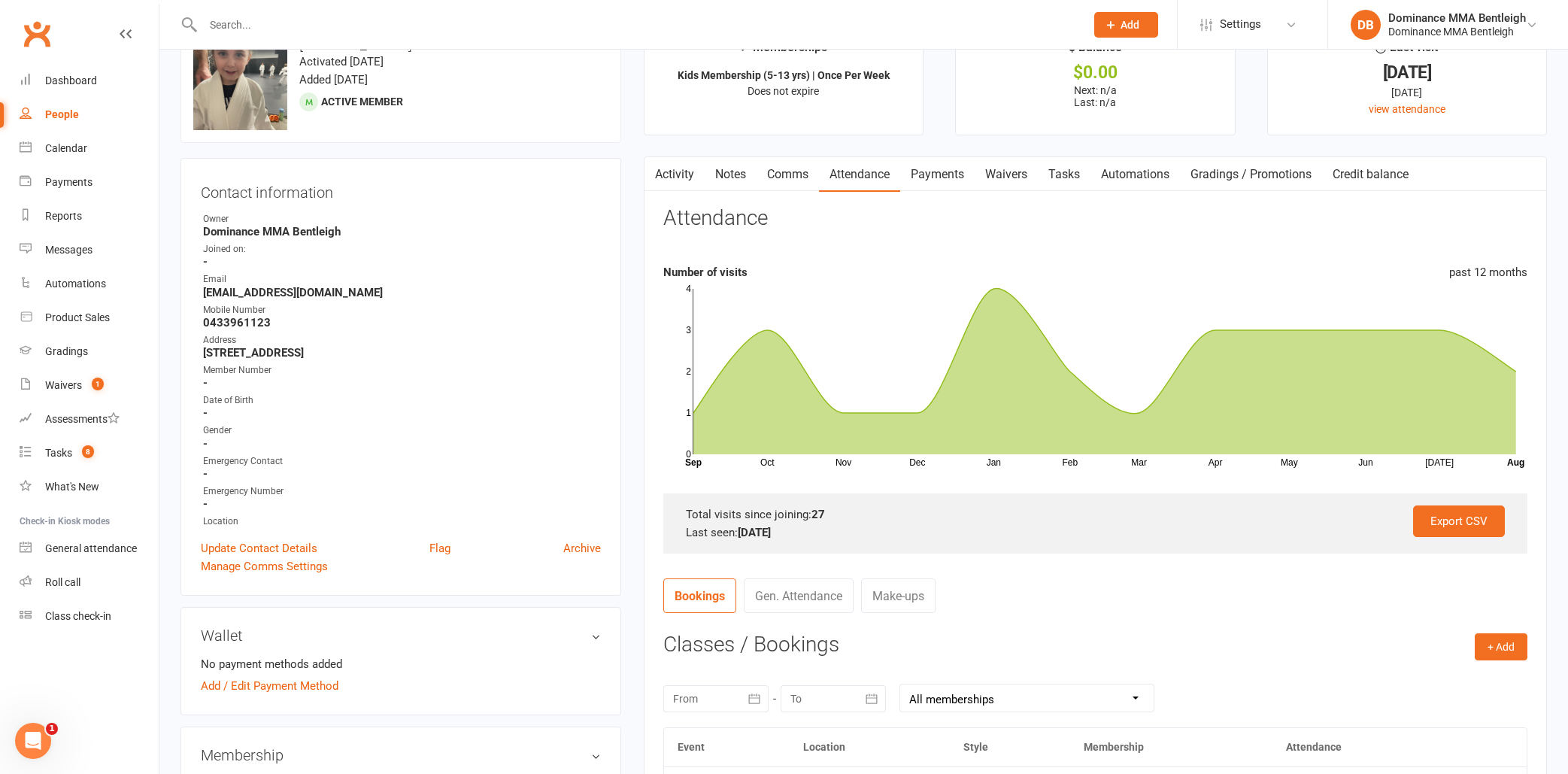
click at [925, 173] on link "Payments" at bounding box center [937, 174] width 74 height 35
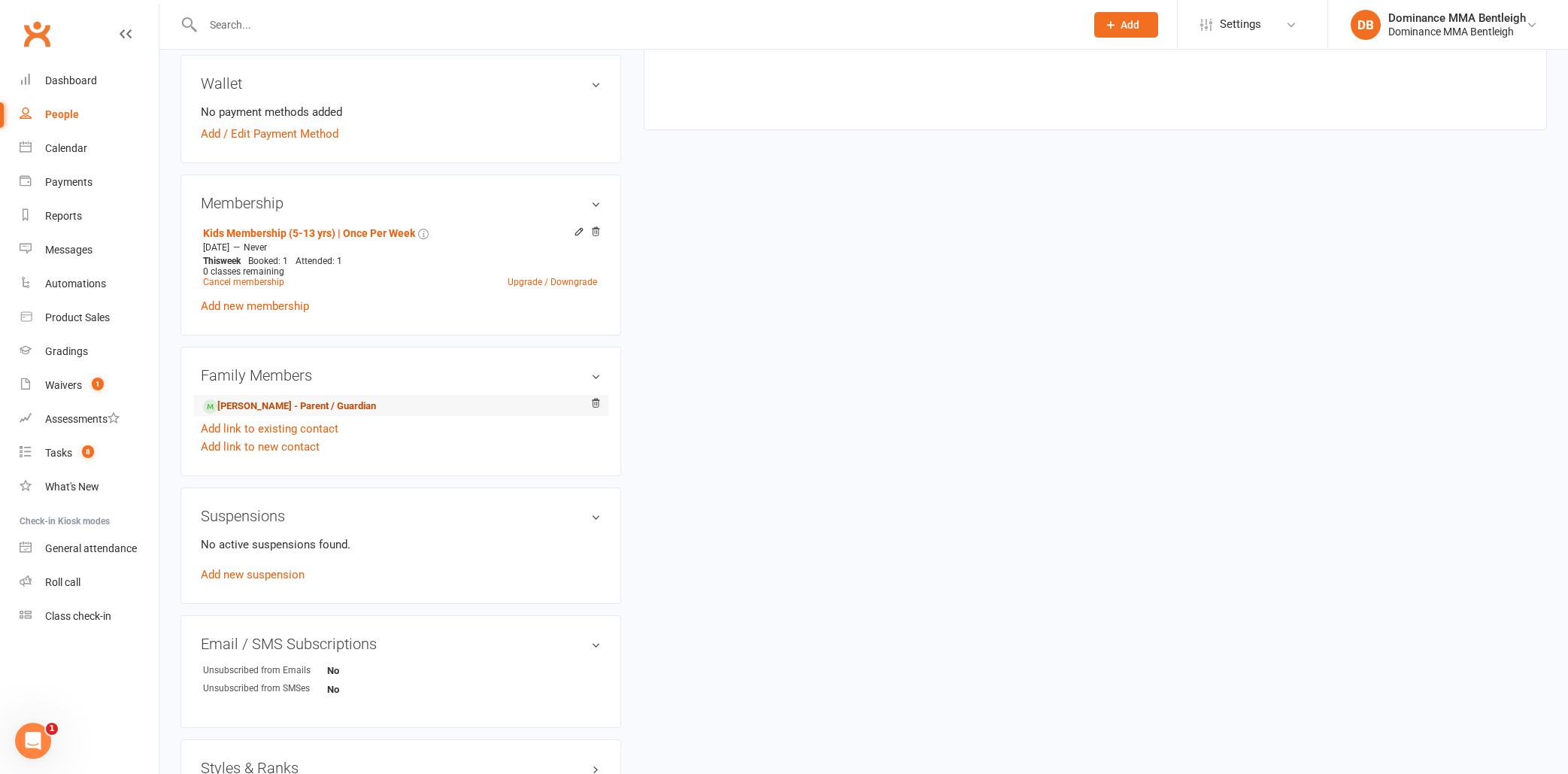
scroll to position [601, 0]
click at [279, 398] on link "[PERSON_NAME] - Parent / Guardian" at bounding box center [290, 405] width 173 height 15
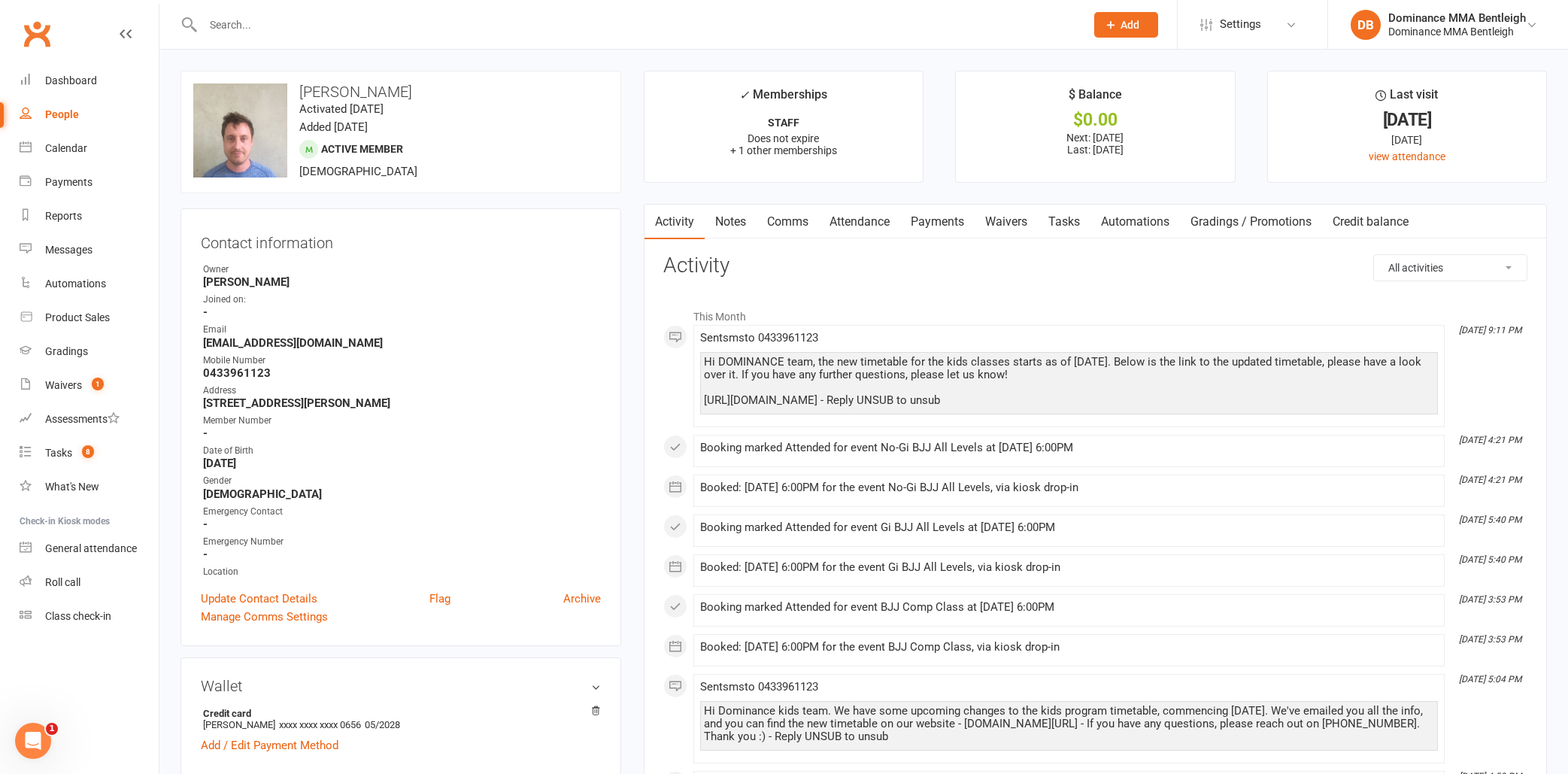
click at [955, 218] on link "Payments" at bounding box center [937, 222] width 74 height 35
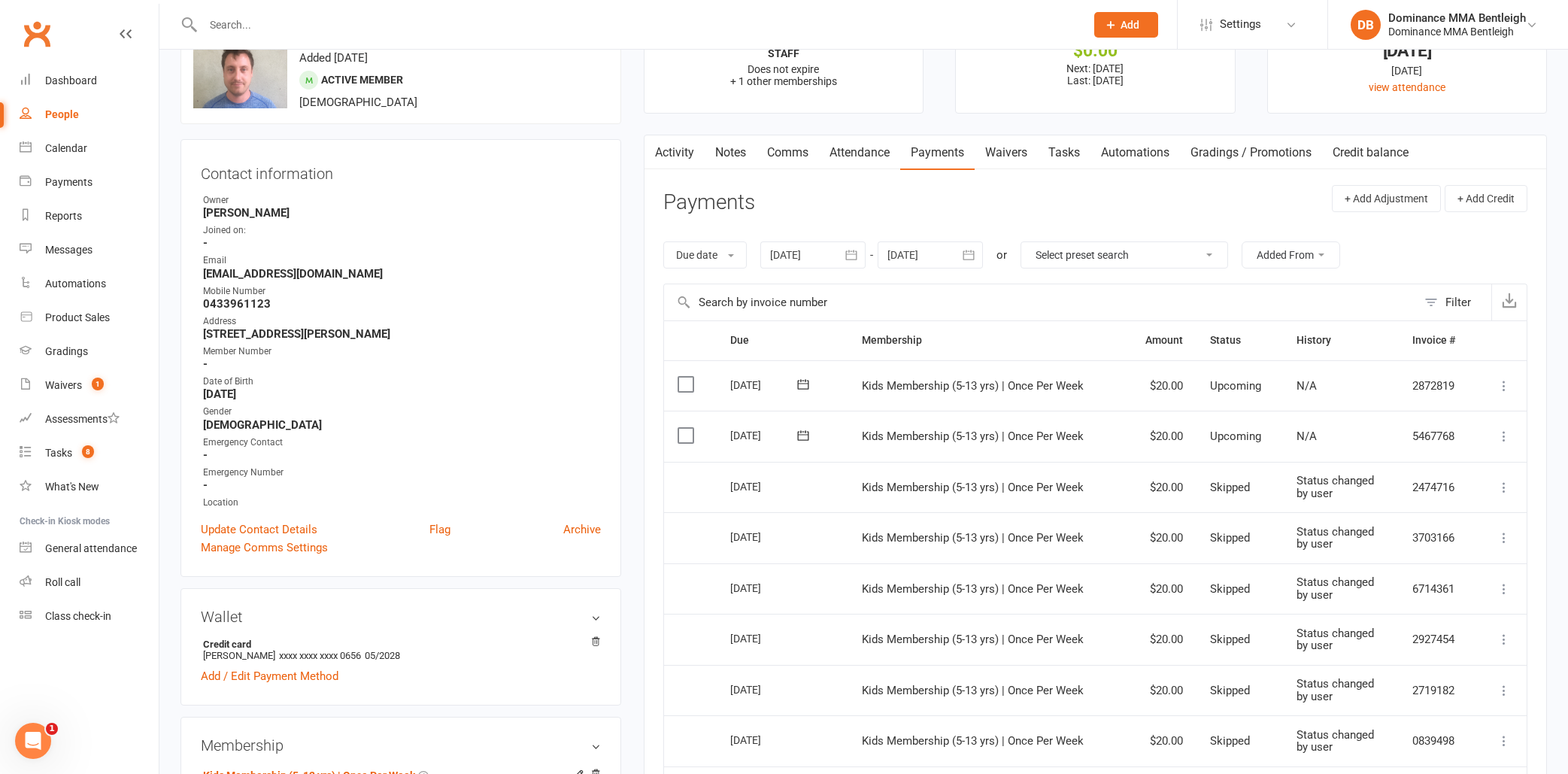
scroll to position [69, 0]
click at [898, 152] on link "Attendance" at bounding box center [859, 153] width 81 height 35
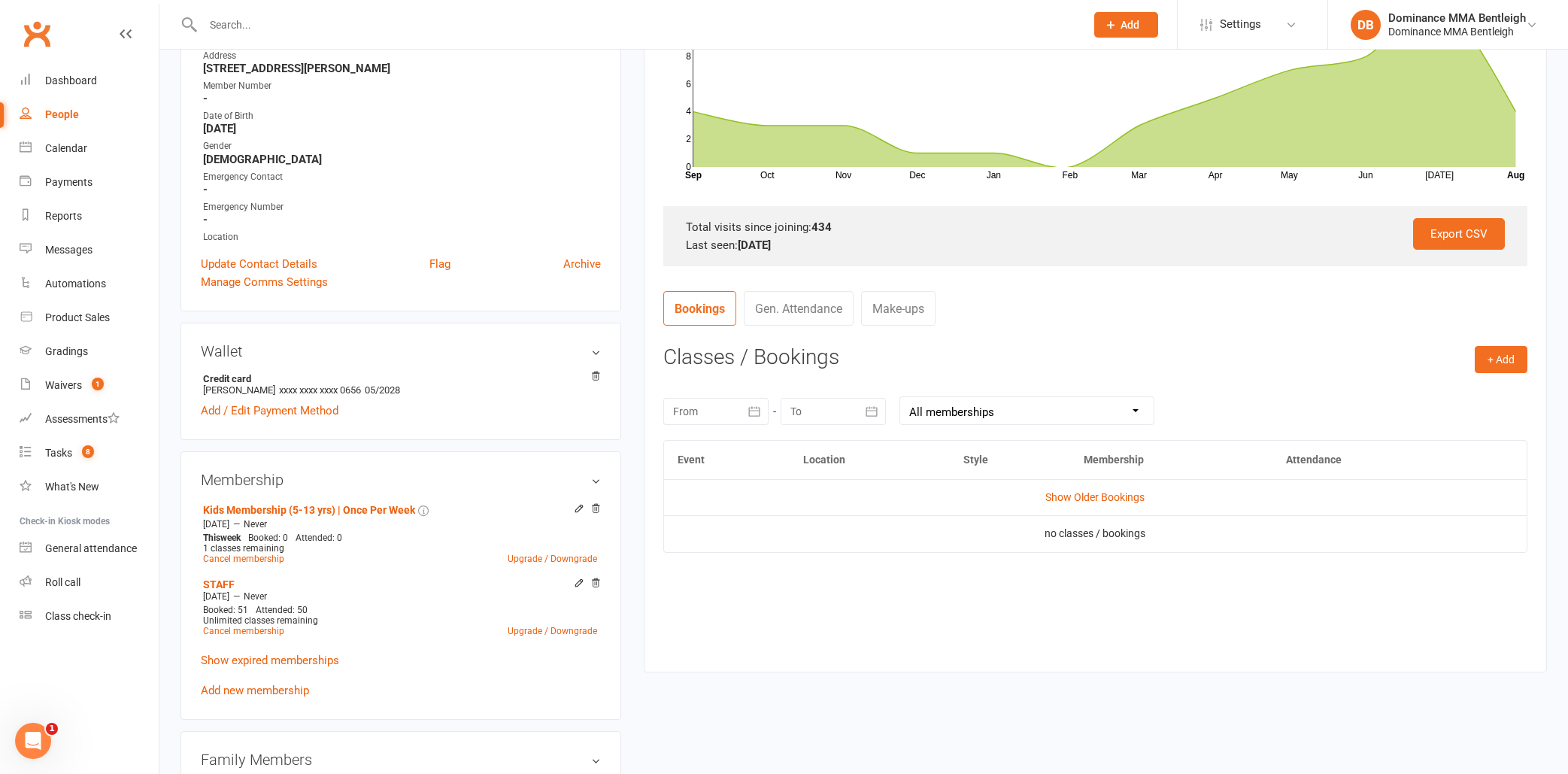
scroll to position [354, 0]
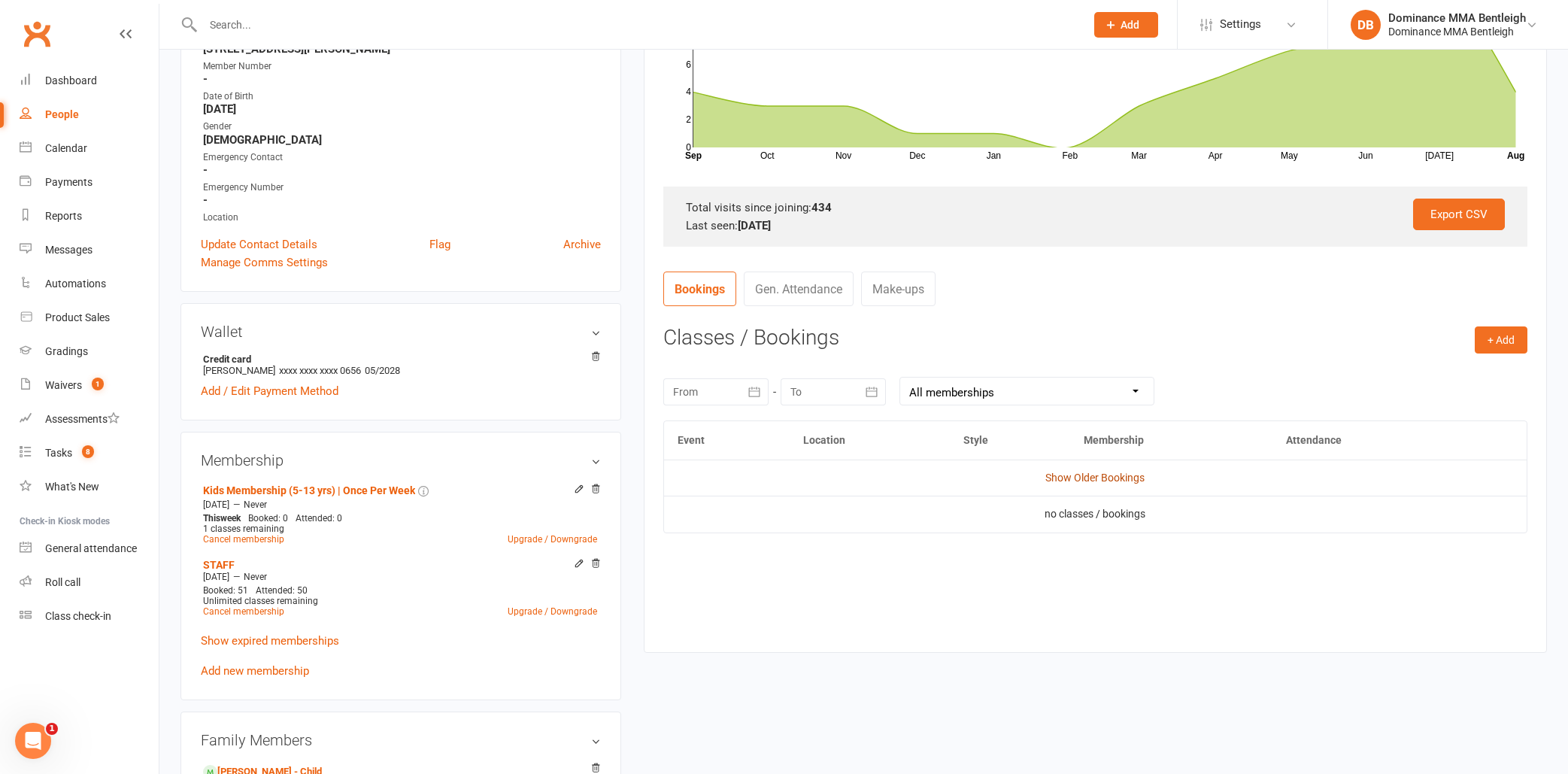
click at [1104, 475] on link "Show Older Bookings" at bounding box center [1095, 477] width 99 height 12
click at [1506, 348] on button "+ Add" at bounding box center [1501, 339] width 53 height 27
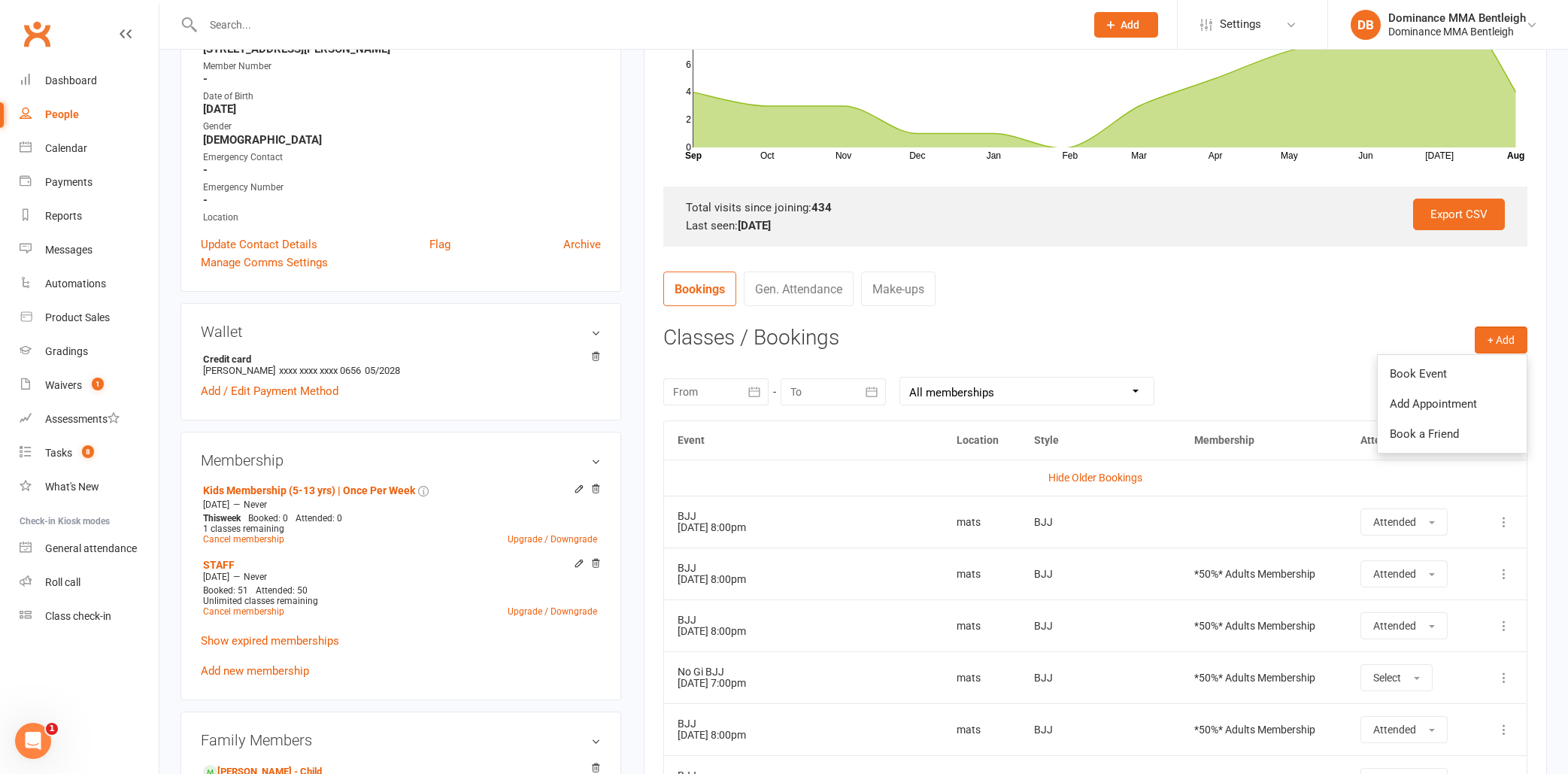
click at [1294, 385] on div "[DATE] Sun Mon Tue Wed Thu Fri Sat 31 27 28 29 30 31 01 02 32 03 04 05 06 07 08…" at bounding box center [1095, 391] width 864 height 59
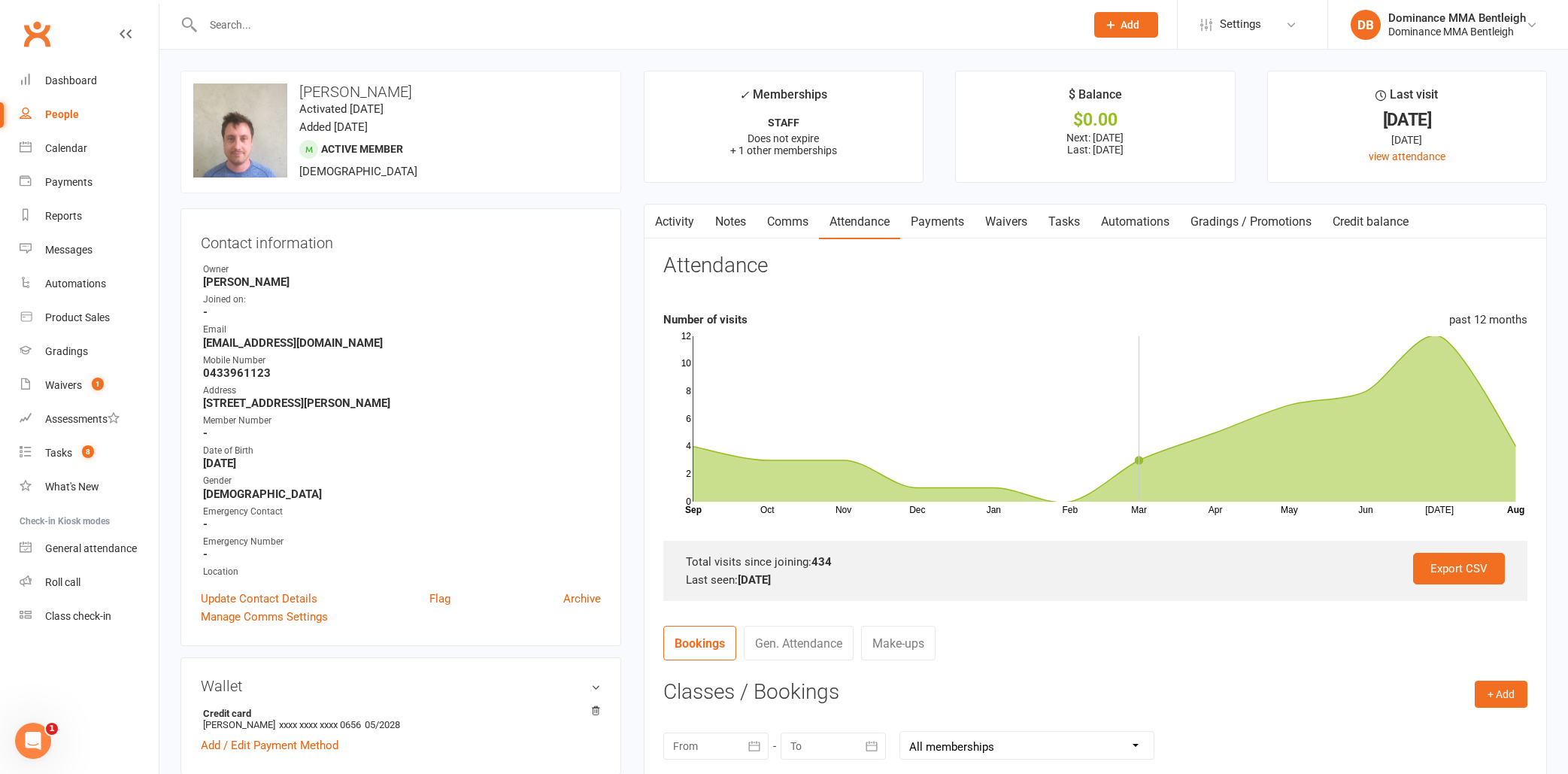
scroll to position [0, 0]
click at [814, 217] on link "Comms" at bounding box center [787, 222] width 63 height 35
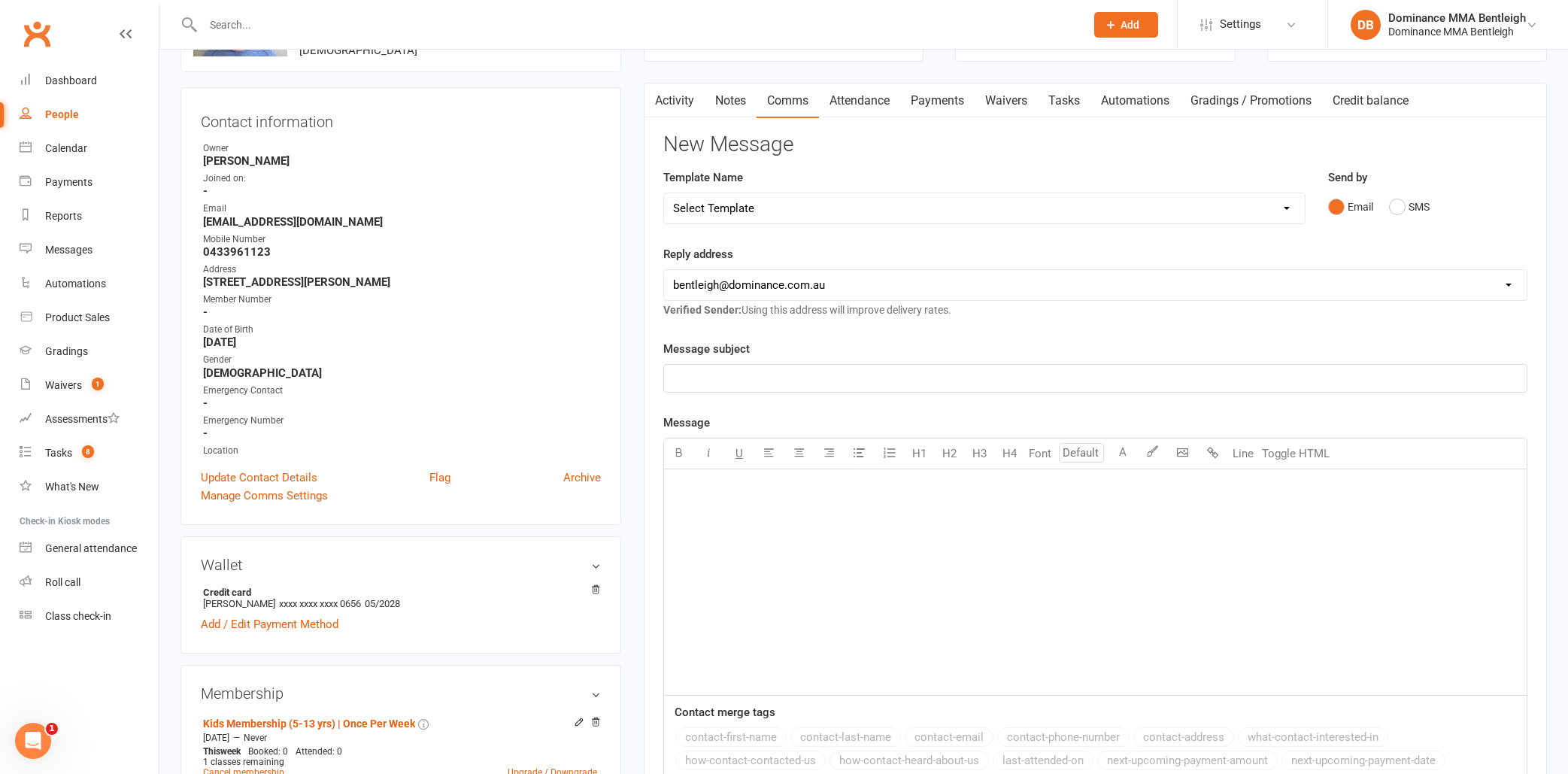
scroll to position [121, 0]
click at [1027, 104] on link "Waivers" at bounding box center [1006, 100] width 63 height 35
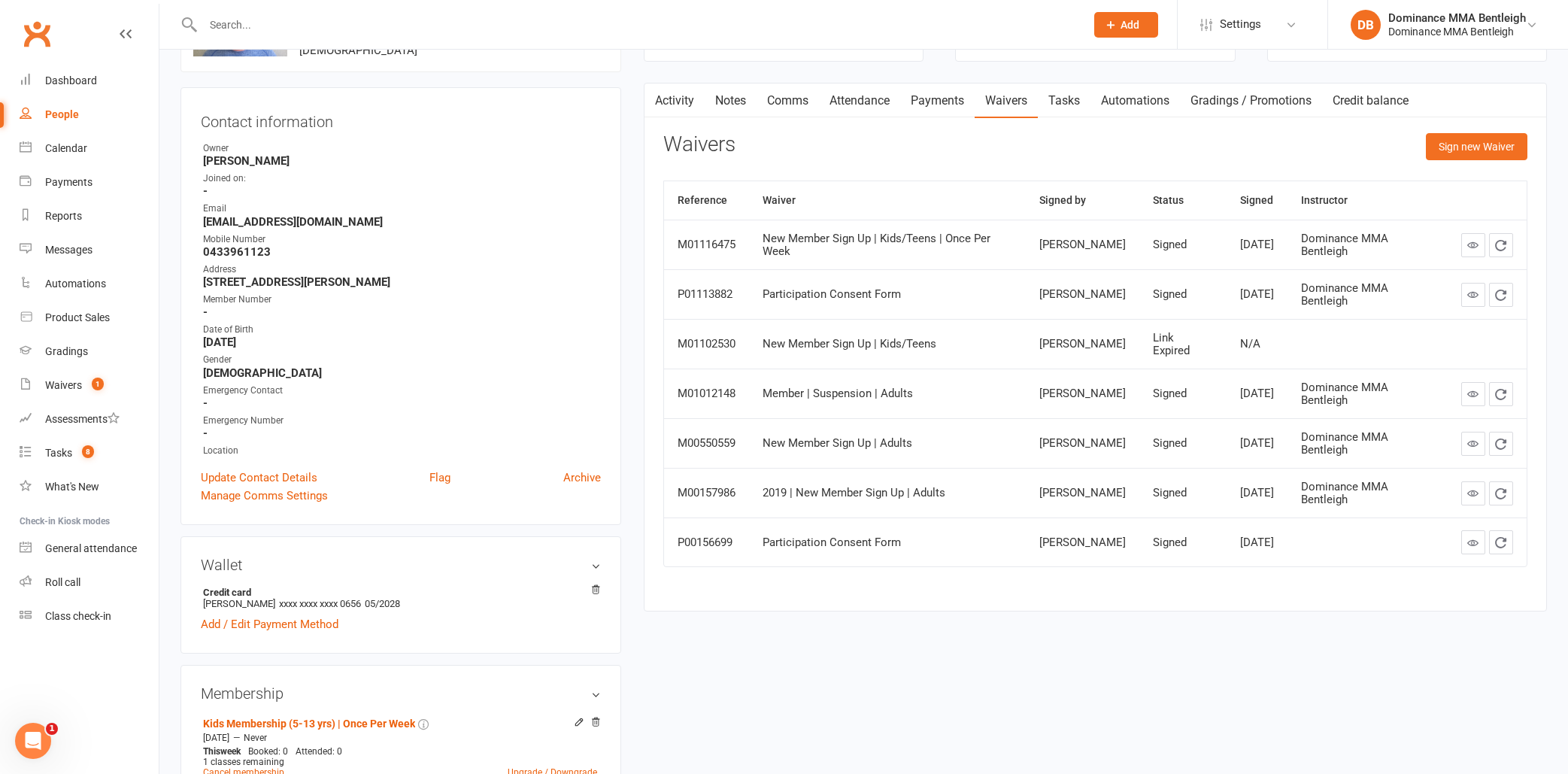
click at [1084, 99] on link "Tasks" at bounding box center [1064, 100] width 53 height 35
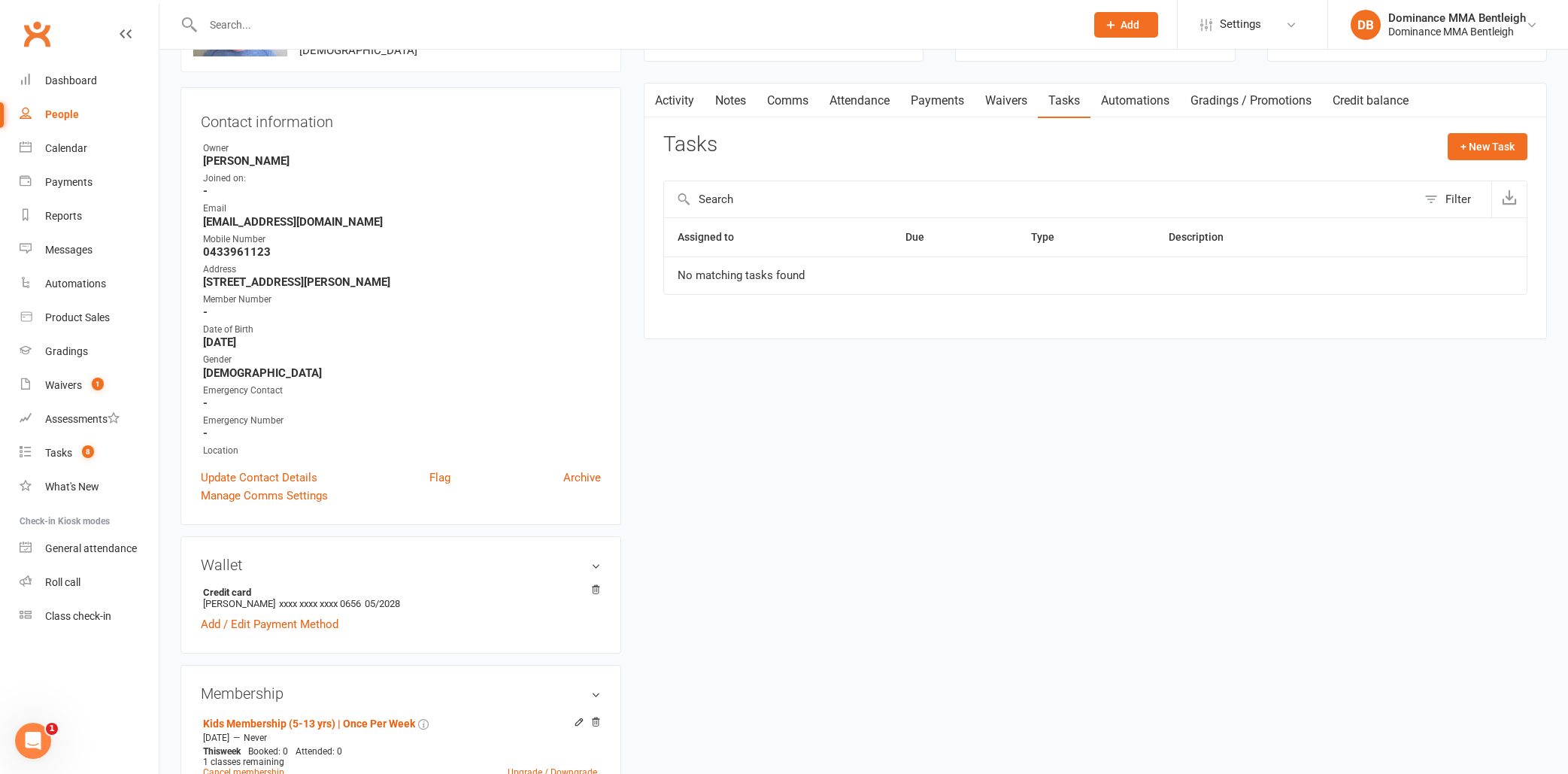
click at [1073, 167] on div "Tasks + New Task Filter Assigned to Due Type Description No matching tasks found" at bounding box center [1095, 224] width 864 height 183
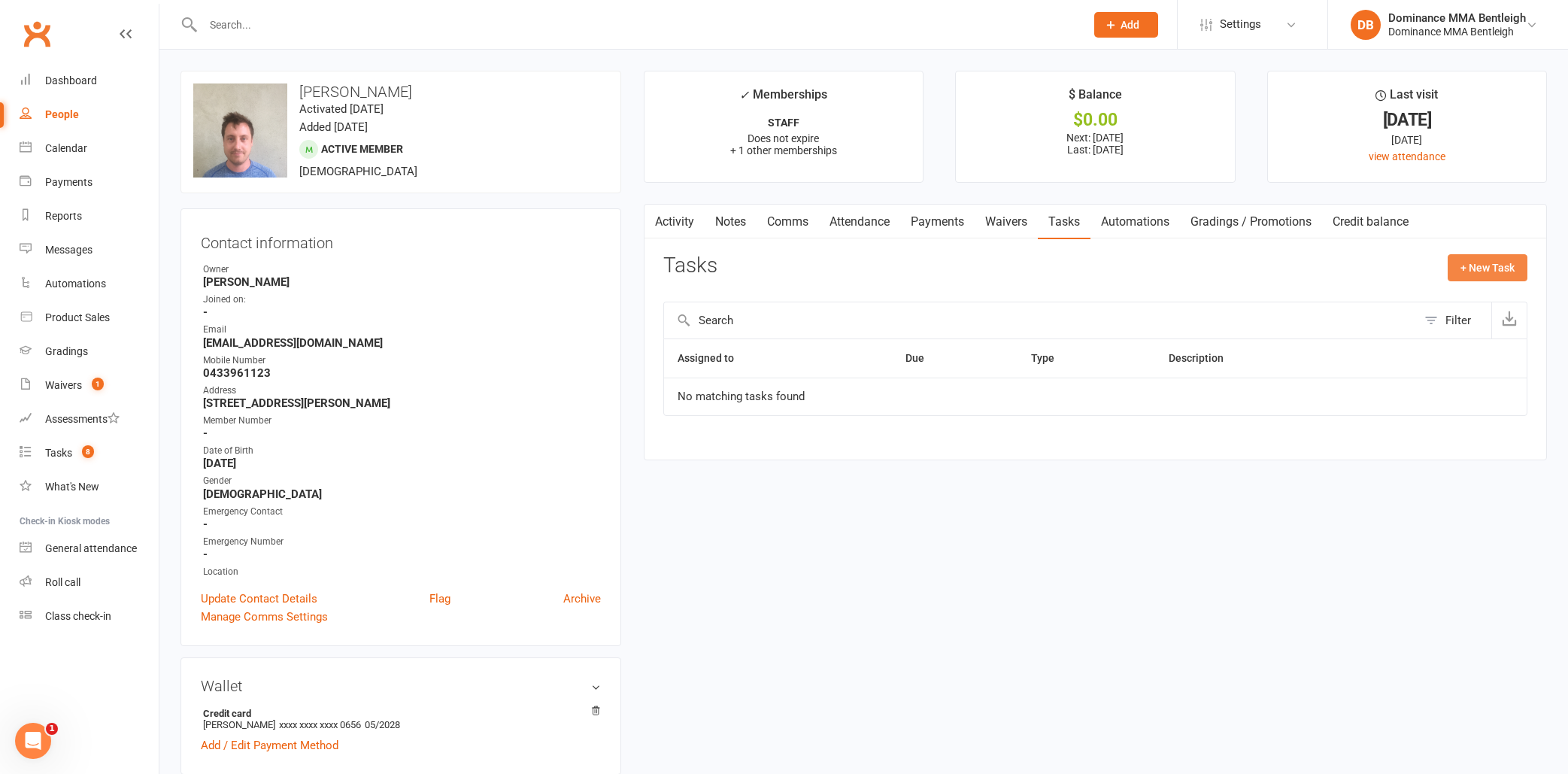
click at [1498, 263] on button "+ New Task" at bounding box center [1487, 267] width 80 height 27
select select "24839"
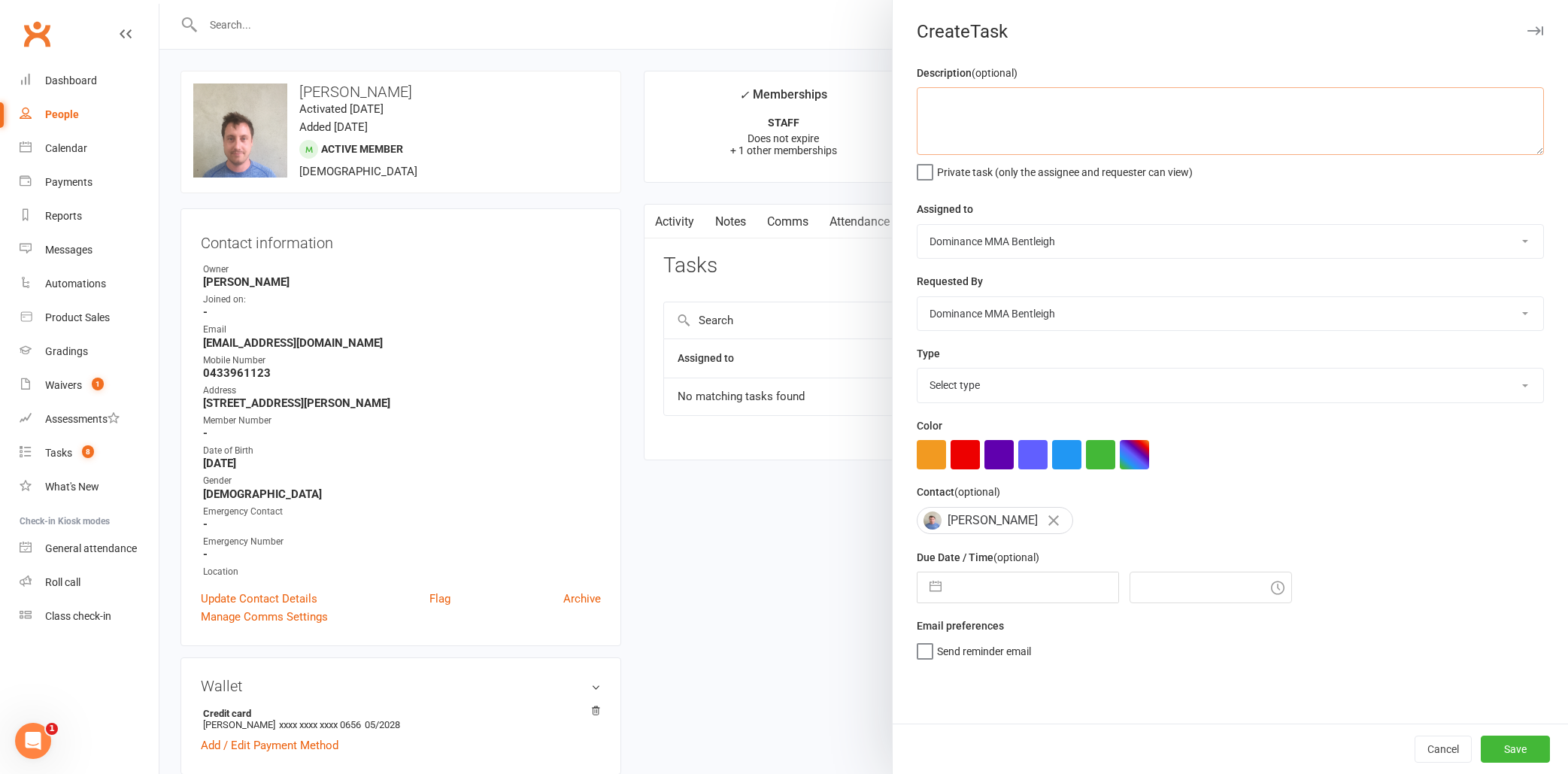
click at [1132, 135] on textarea at bounding box center [1230, 121] width 627 height 68
click at [765, 467] on div at bounding box center [863, 387] width 1408 height 774
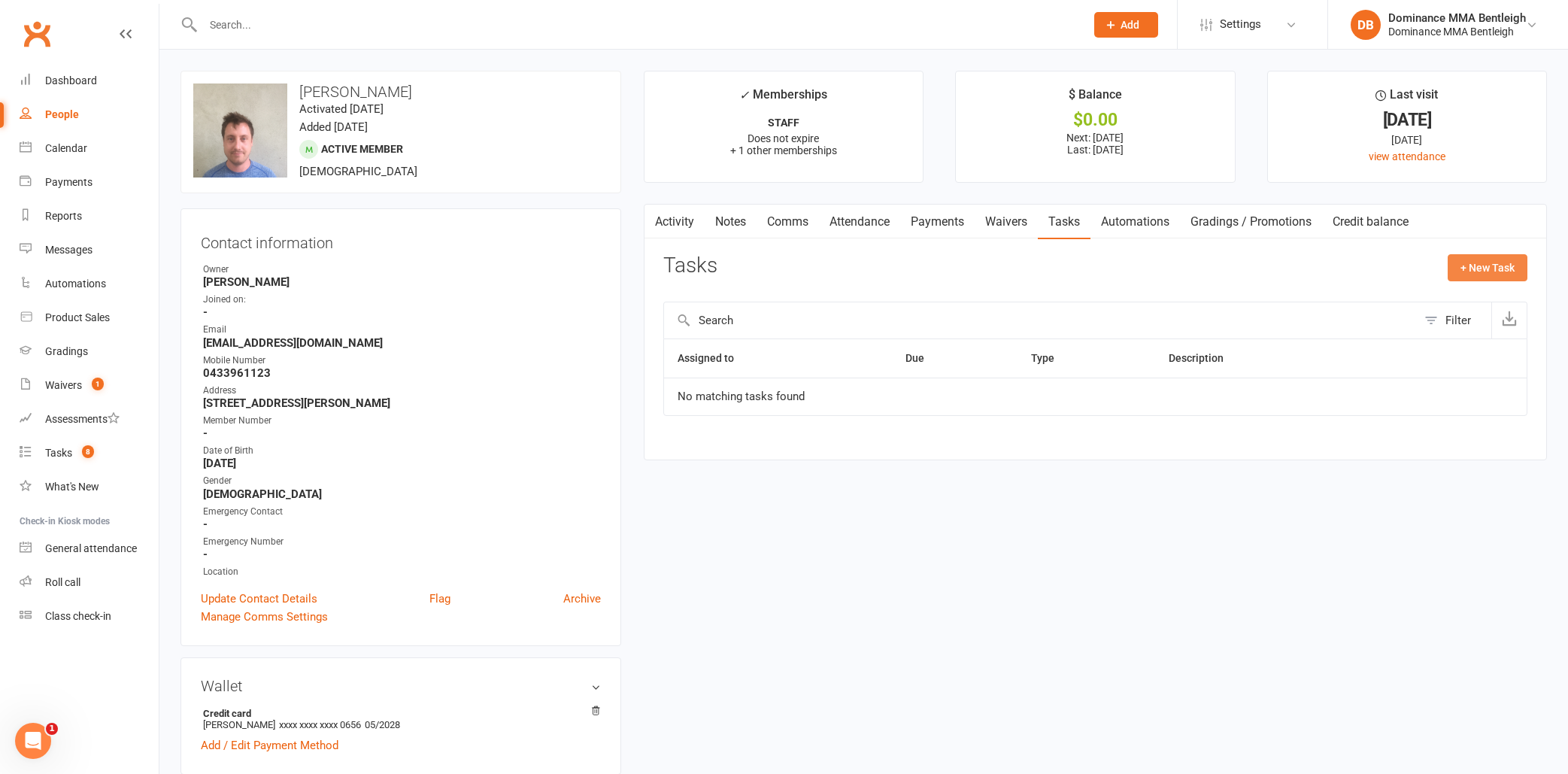
click at [1459, 265] on button "+ New Task" at bounding box center [1487, 267] width 80 height 27
select select "24839"
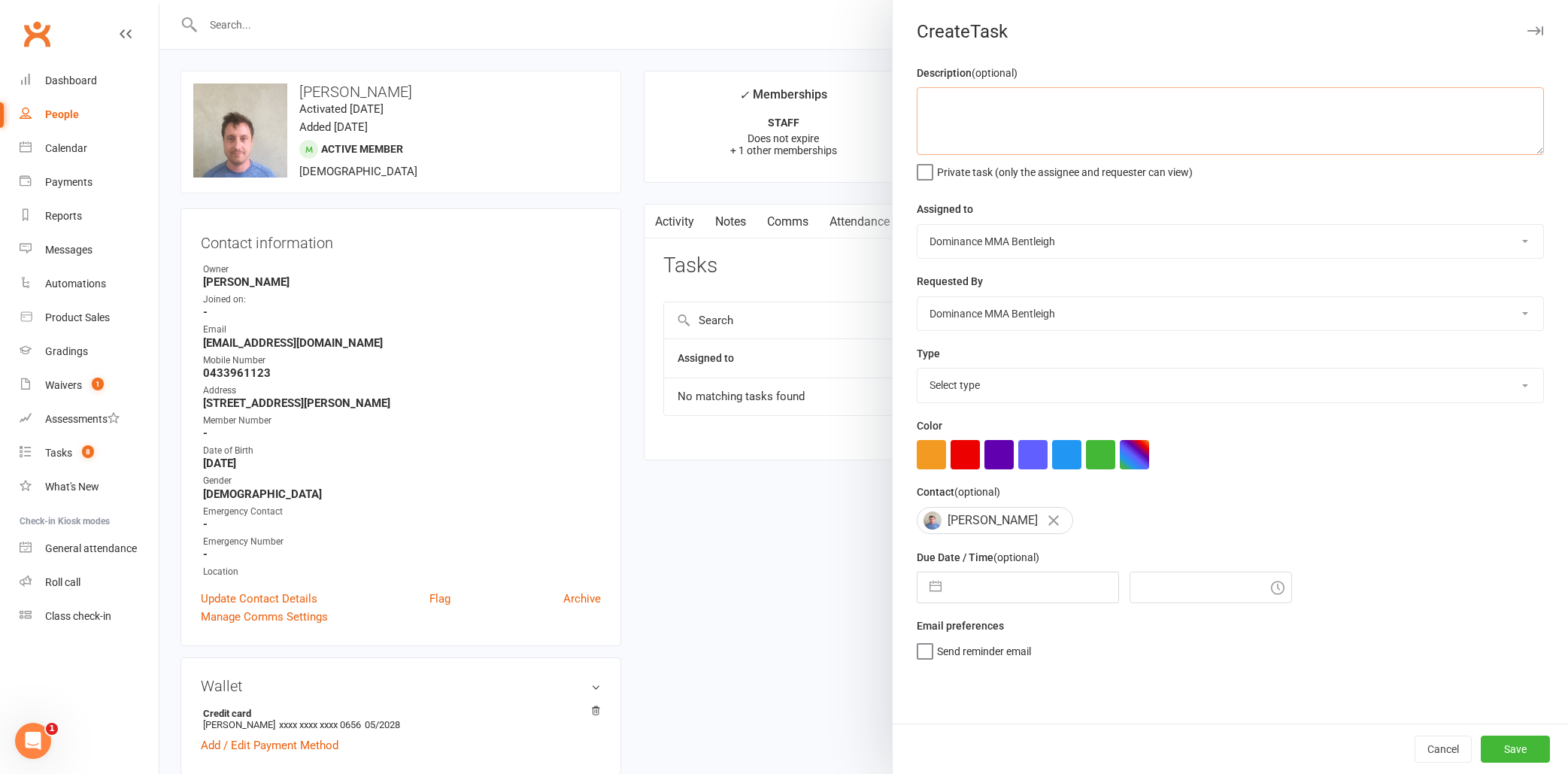
scroll to position [8, 0]
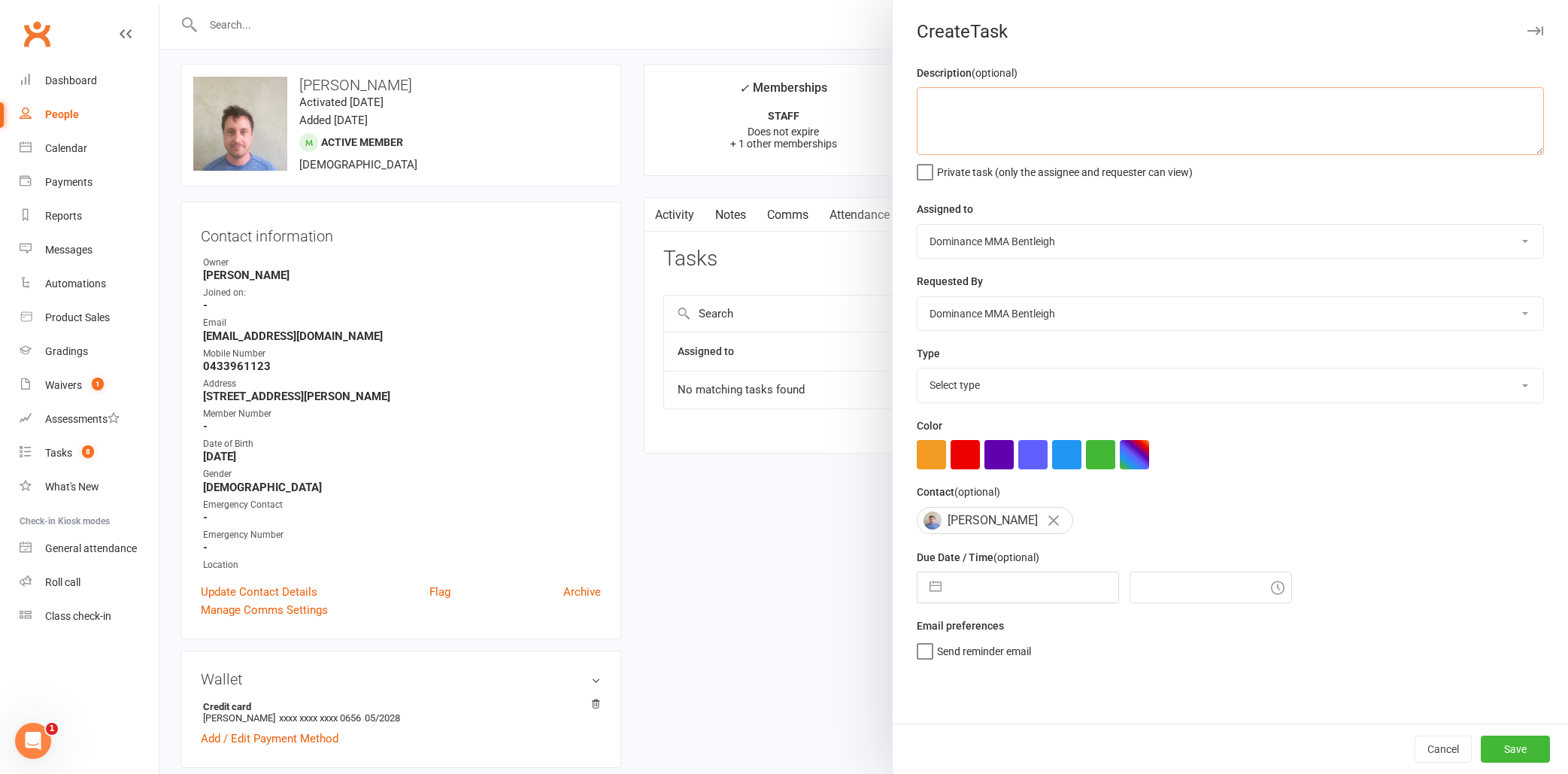
click at [1096, 144] on textarea at bounding box center [1230, 121] width 627 height 68
click at [1071, 99] on textarea "Change [PERSON_NAME]'s membership. [PERSON_NAME] is helping with coaching" at bounding box center [1230, 121] width 627 height 68
click at [1074, 99] on textarea "Change [PERSON_NAME]'s membership. [PERSON_NAME] is helping with coaching" at bounding box center [1230, 121] width 627 height 68
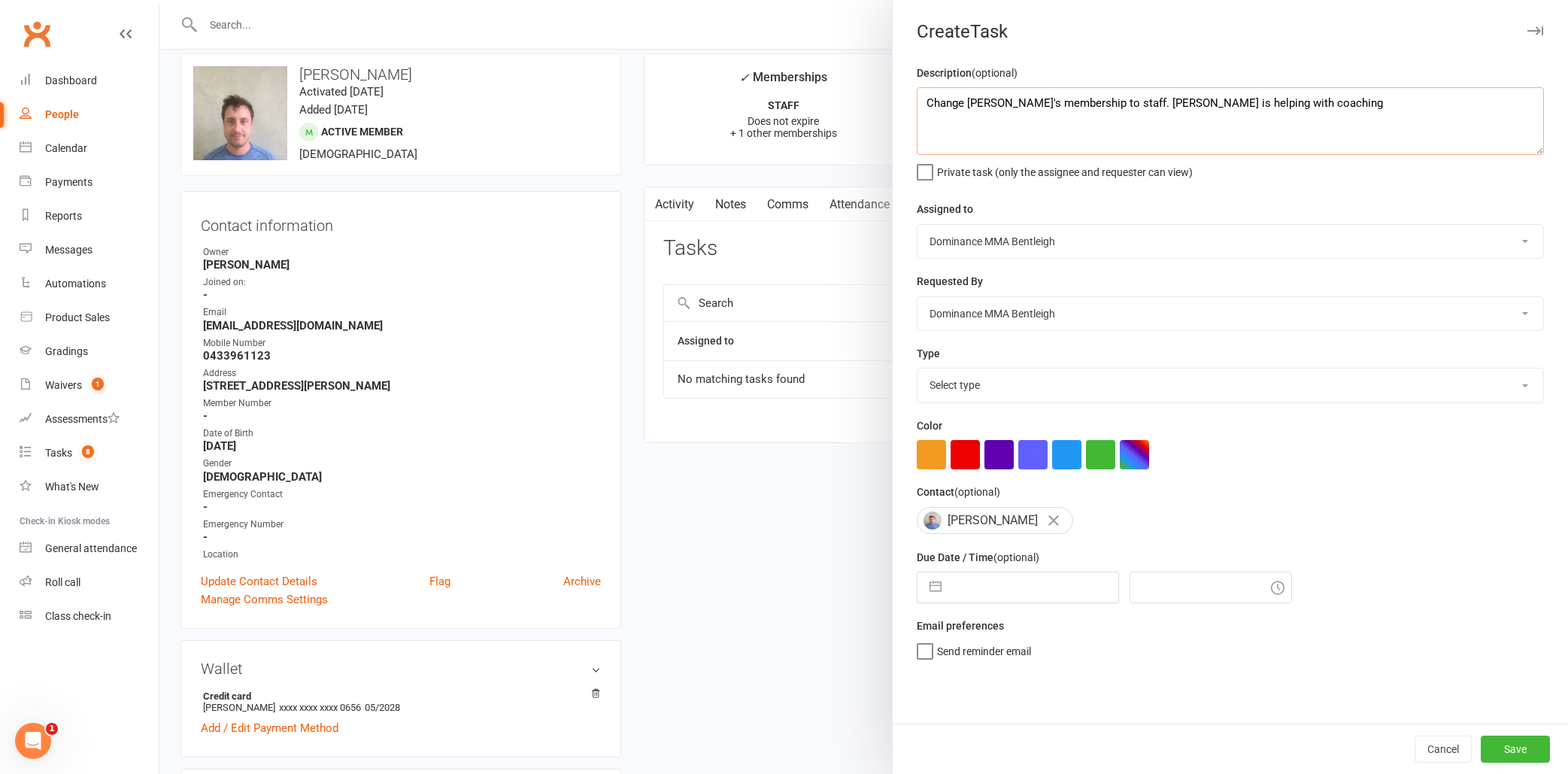
click at [924, 99] on textarea "Change [PERSON_NAME]'s membership to staff. [PERSON_NAME] is helping with coach…" at bounding box center [1230, 121] width 627 height 68
type textarea "Spoke to [PERSON_NAME]. Change [PERSON_NAME]'s membership to staff. [PERSON_NAM…"
select select "6"
select select "2025"
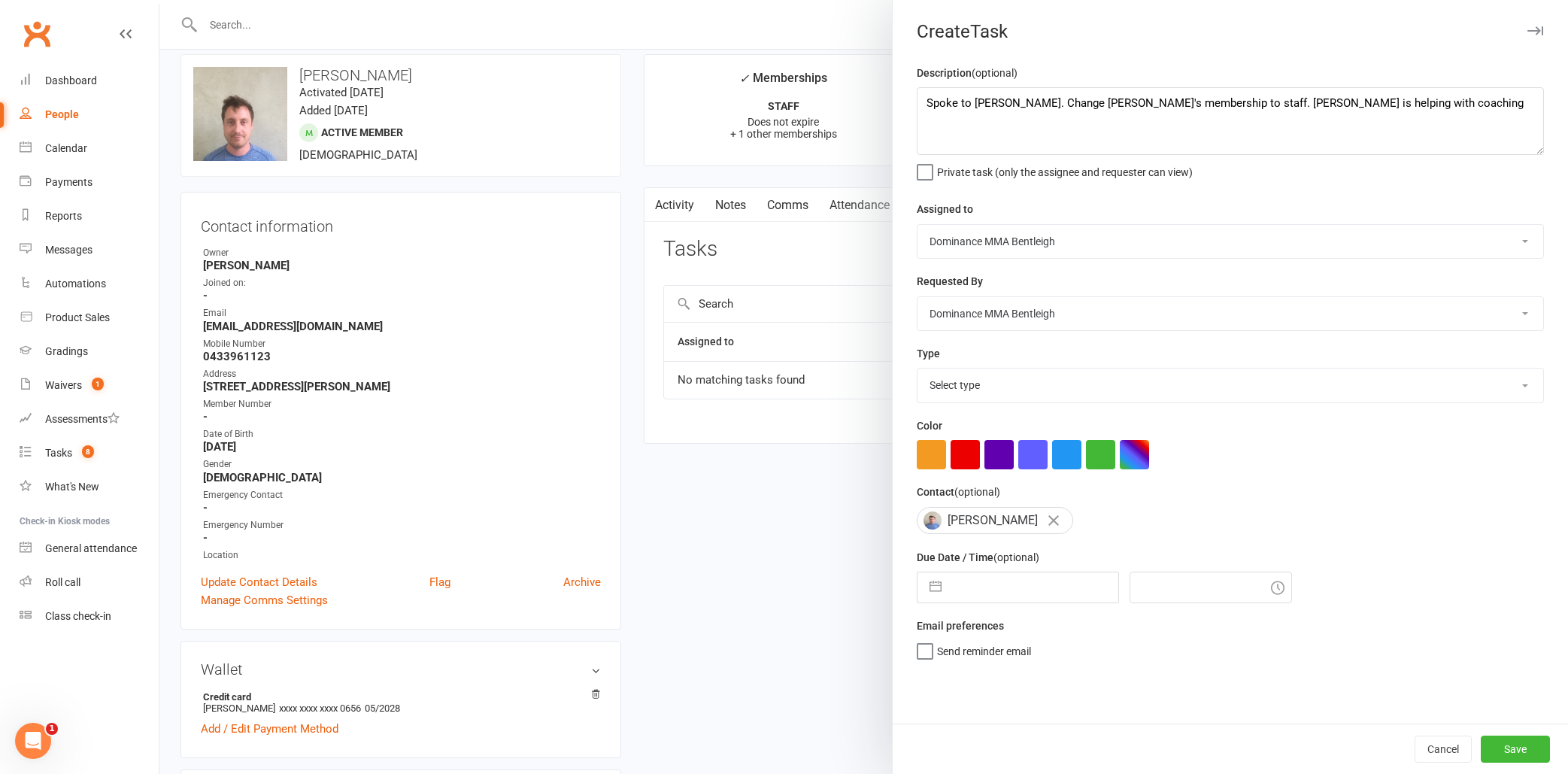
select select "7"
select select "2025"
select select "8"
select select "2025"
click at [1038, 584] on input "text" at bounding box center [1033, 587] width 169 height 30
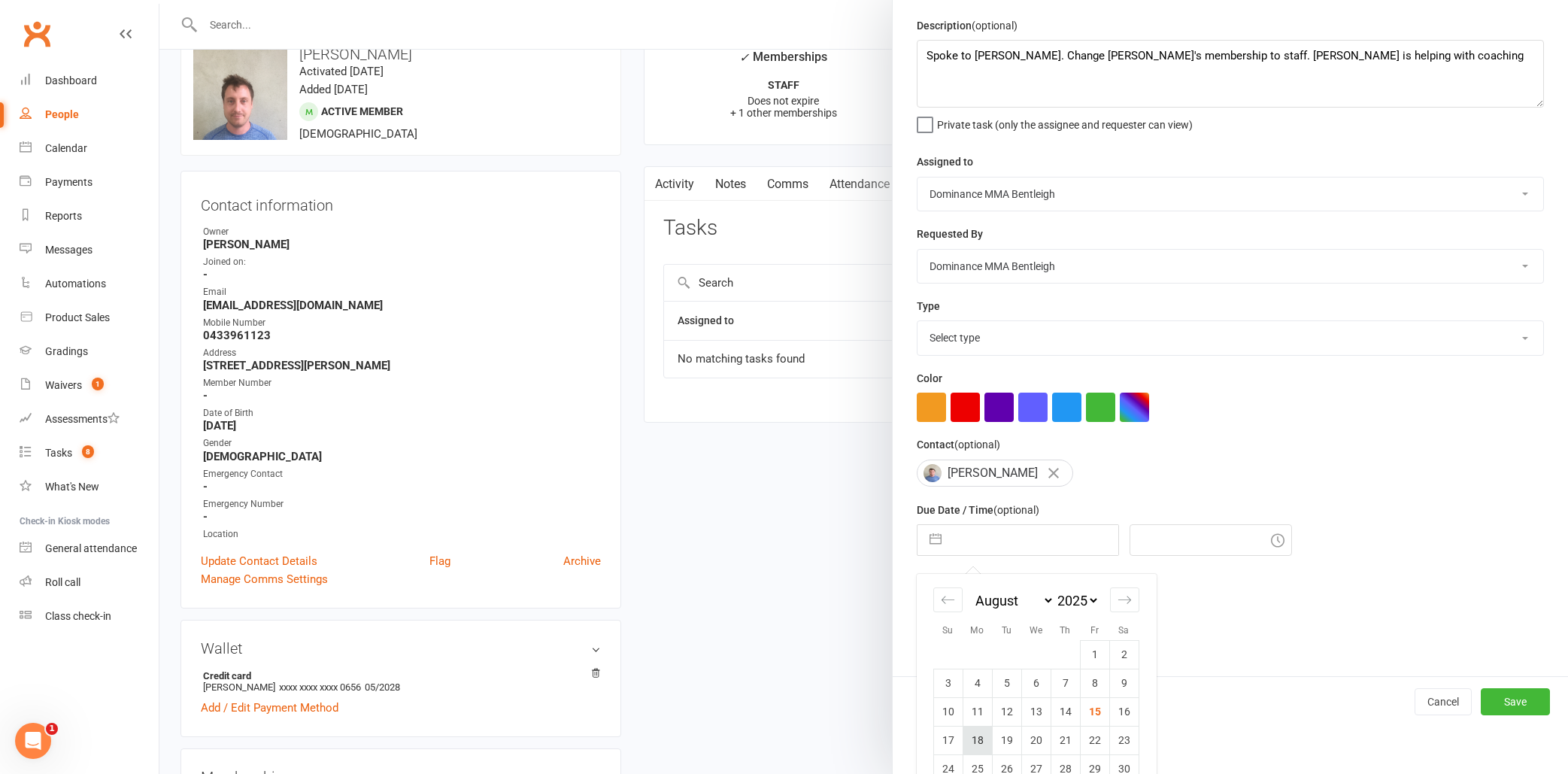
scroll to position [38, 0]
click at [980, 738] on td "18" at bounding box center [977, 739] width 29 height 29
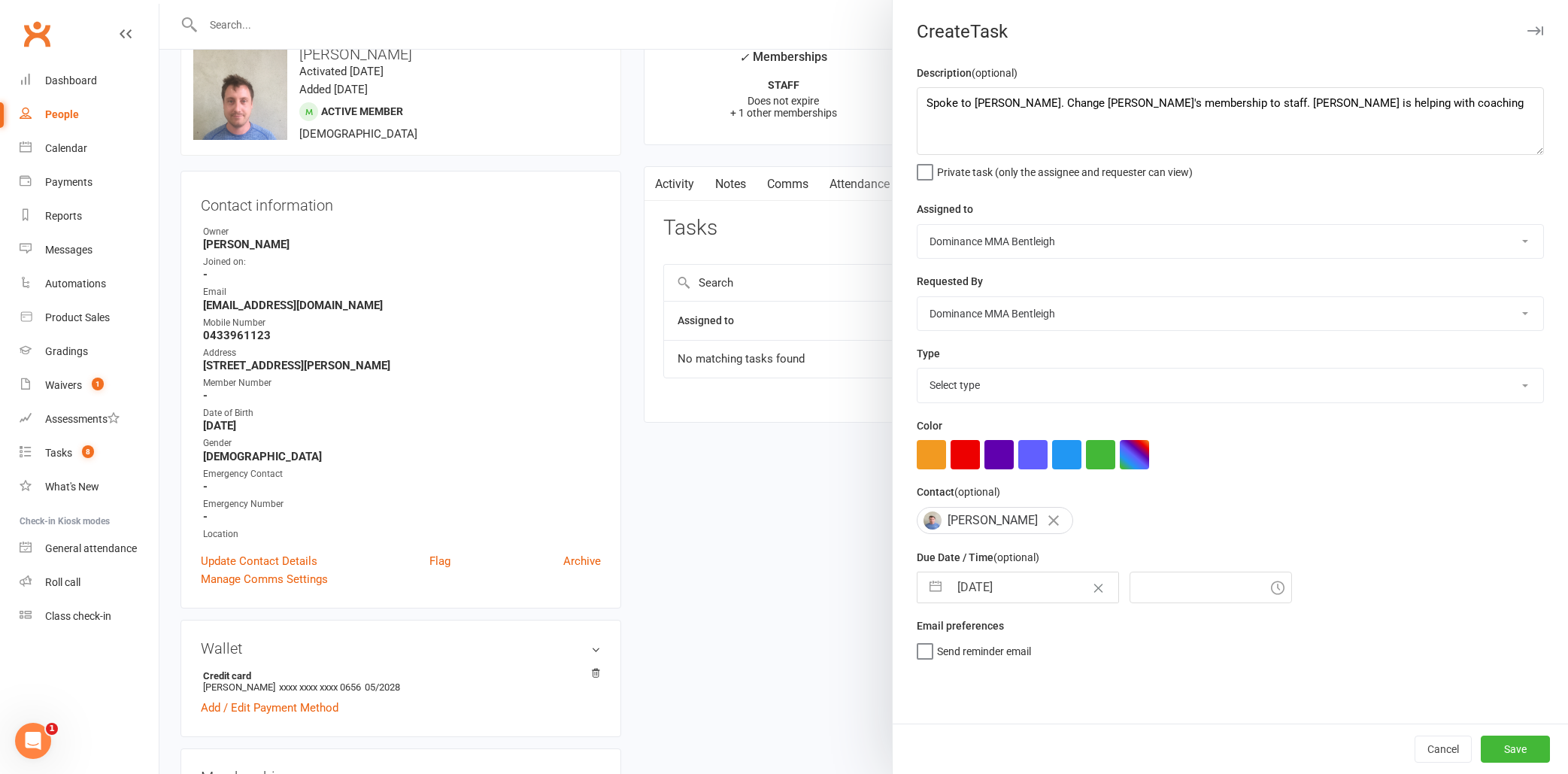
type input "[DATE]"
type input "4:45pm"
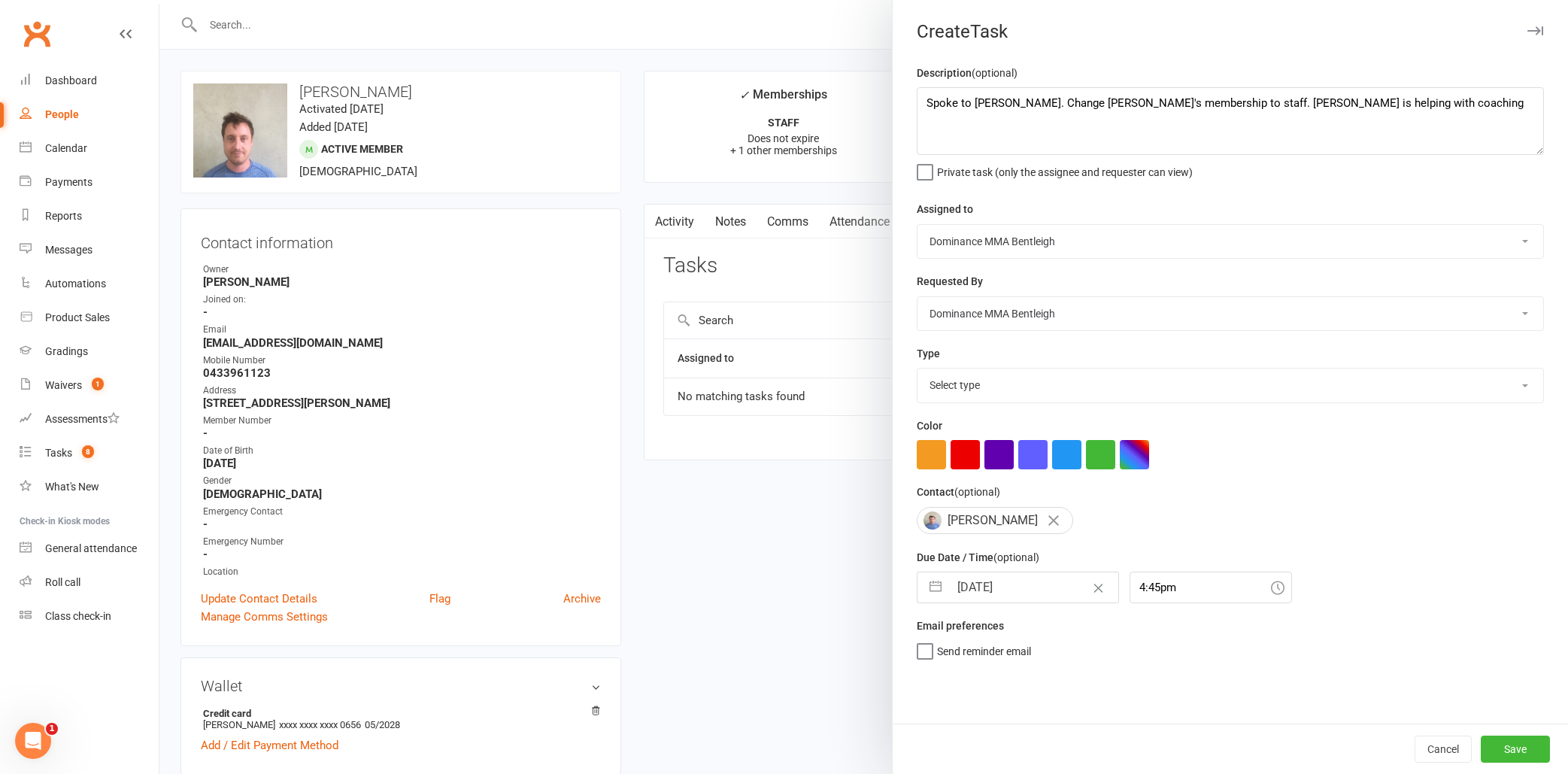
scroll to position [0, 0]
select select "13656"
click at [1505, 751] on button "Save" at bounding box center [1515, 749] width 70 height 27
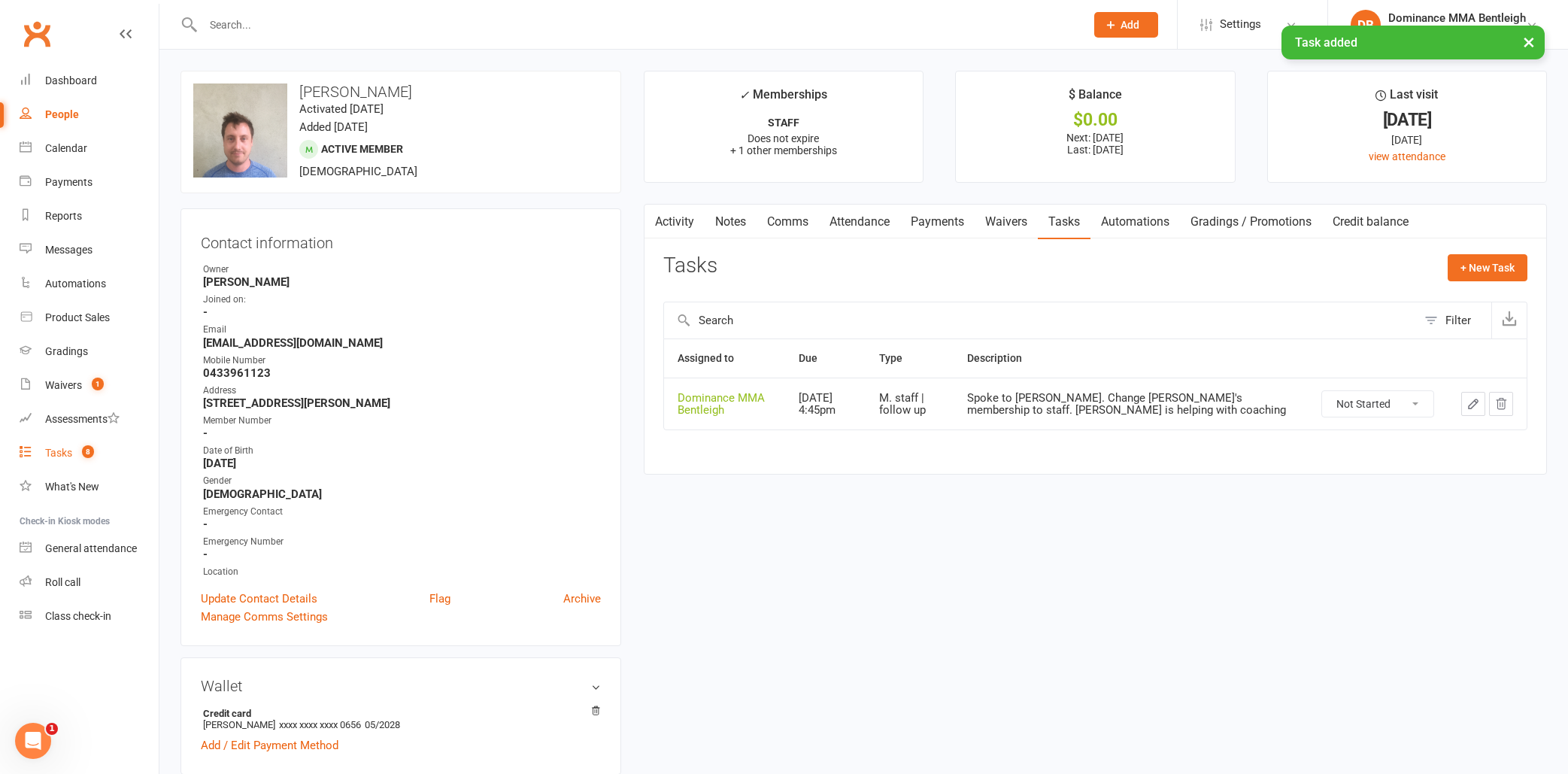
click at [65, 447] on div "Tasks" at bounding box center [58, 453] width 27 height 12
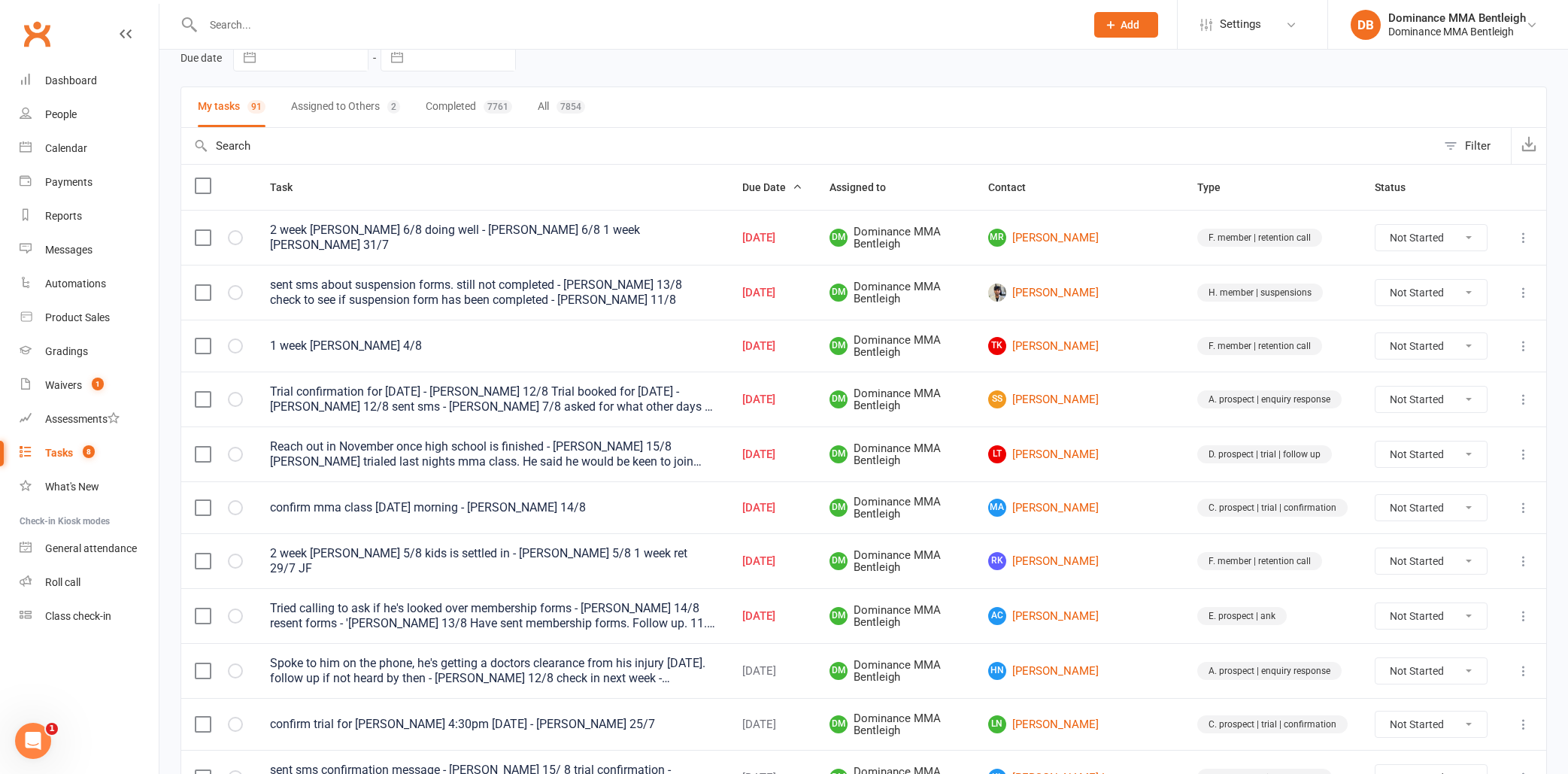
scroll to position [73, 0]
click at [1122, 446] on link "LT [PERSON_NAME]" at bounding box center [1079, 453] width 182 height 18
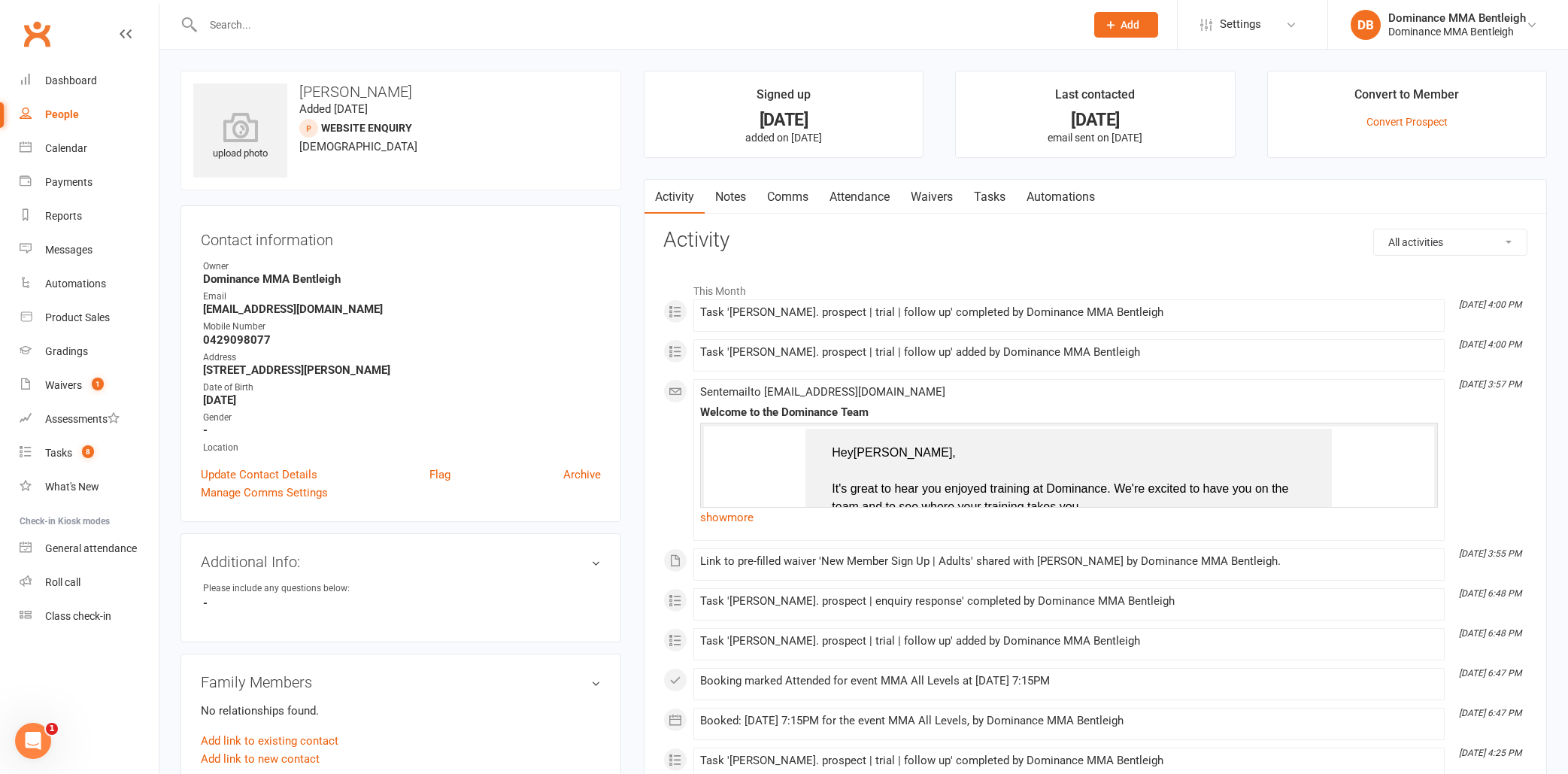
click at [990, 196] on link "Tasks" at bounding box center [989, 197] width 53 height 35
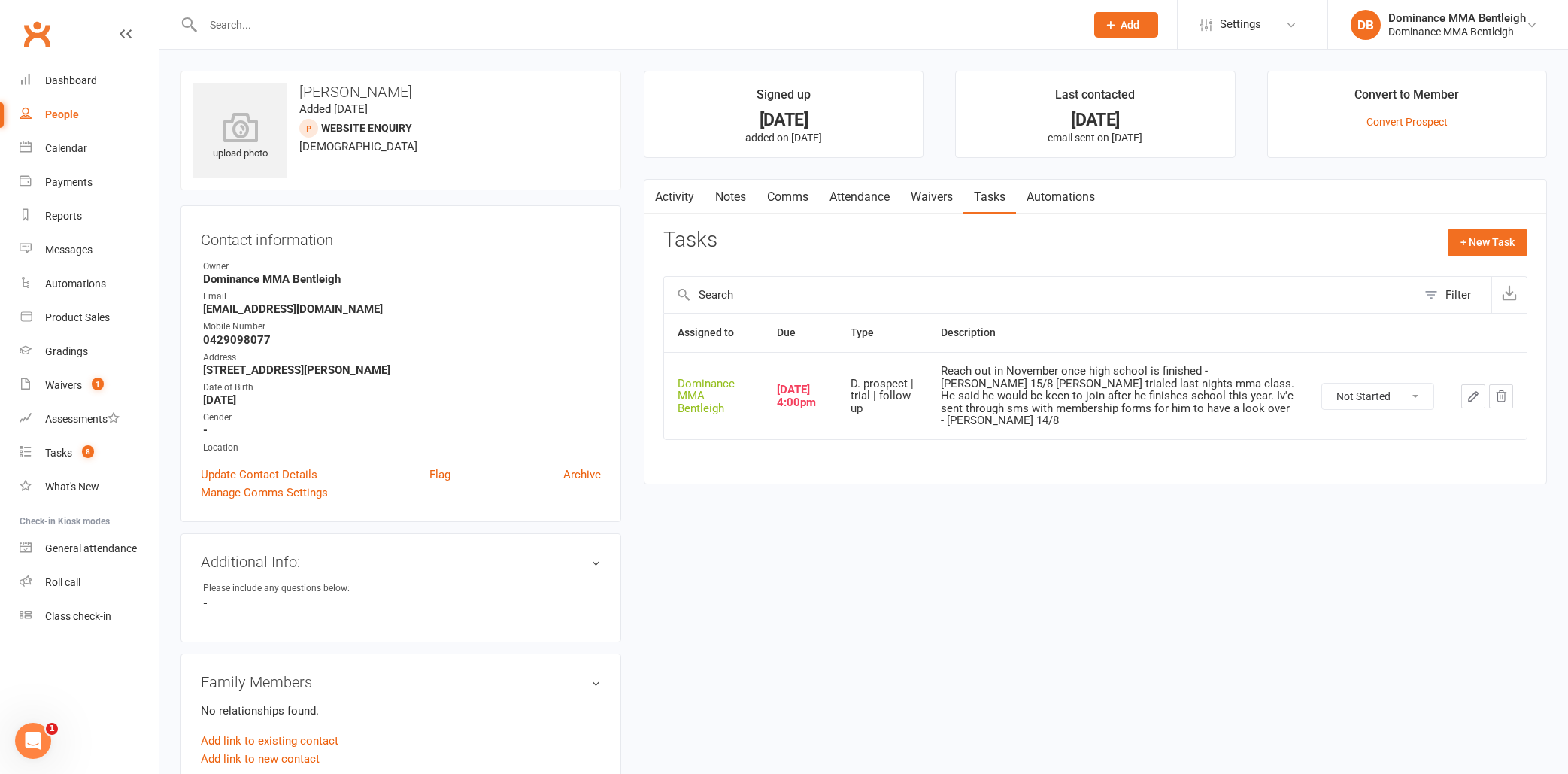
click at [1471, 397] on icon "button" at bounding box center [1473, 396] width 9 height 9
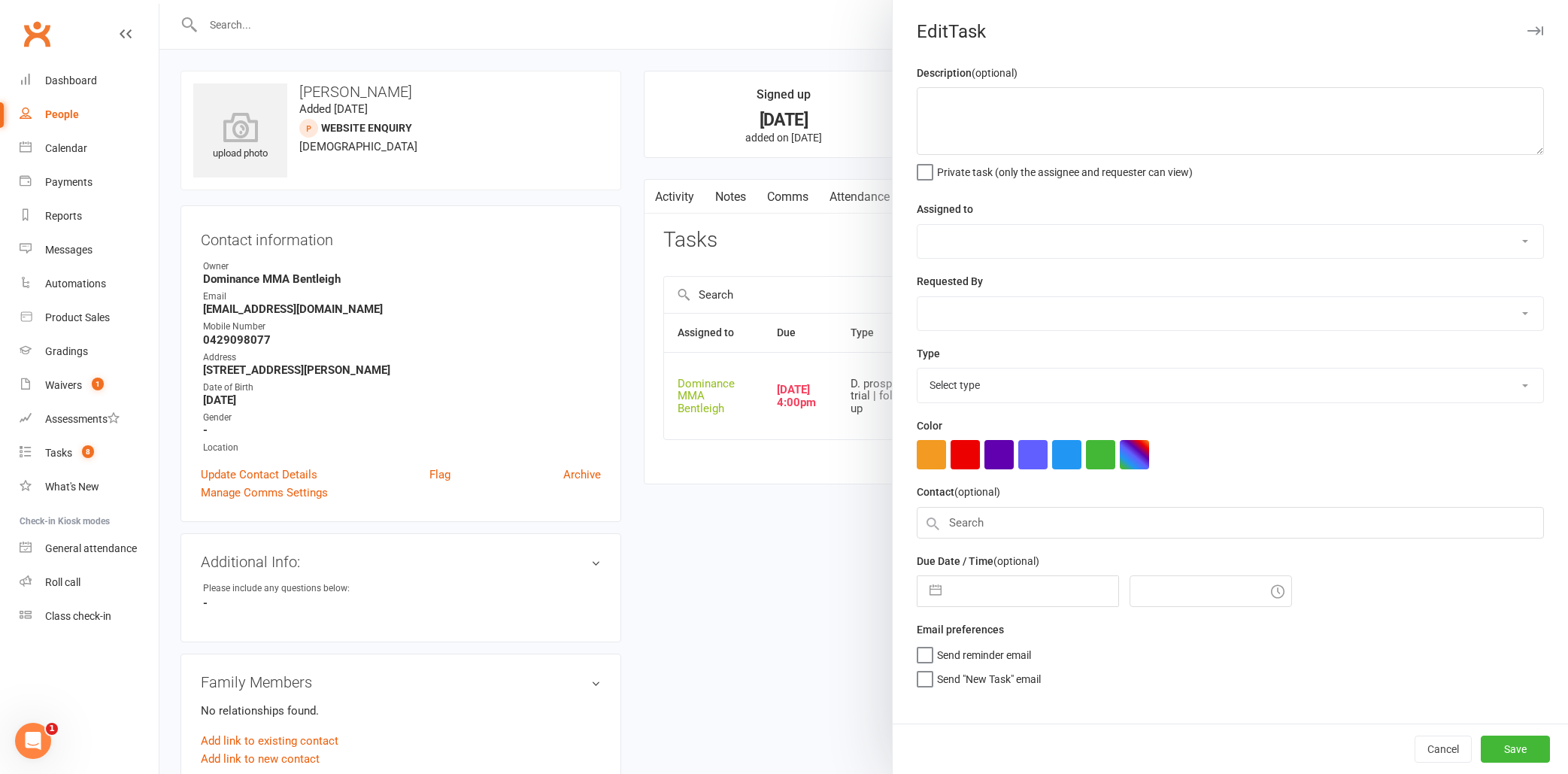
type textarea "Reach out in November once high school is finished - [PERSON_NAME] 15/8 [PERSON…"
select select "24839"
type input "[DATE]"
type input "4:00pm"
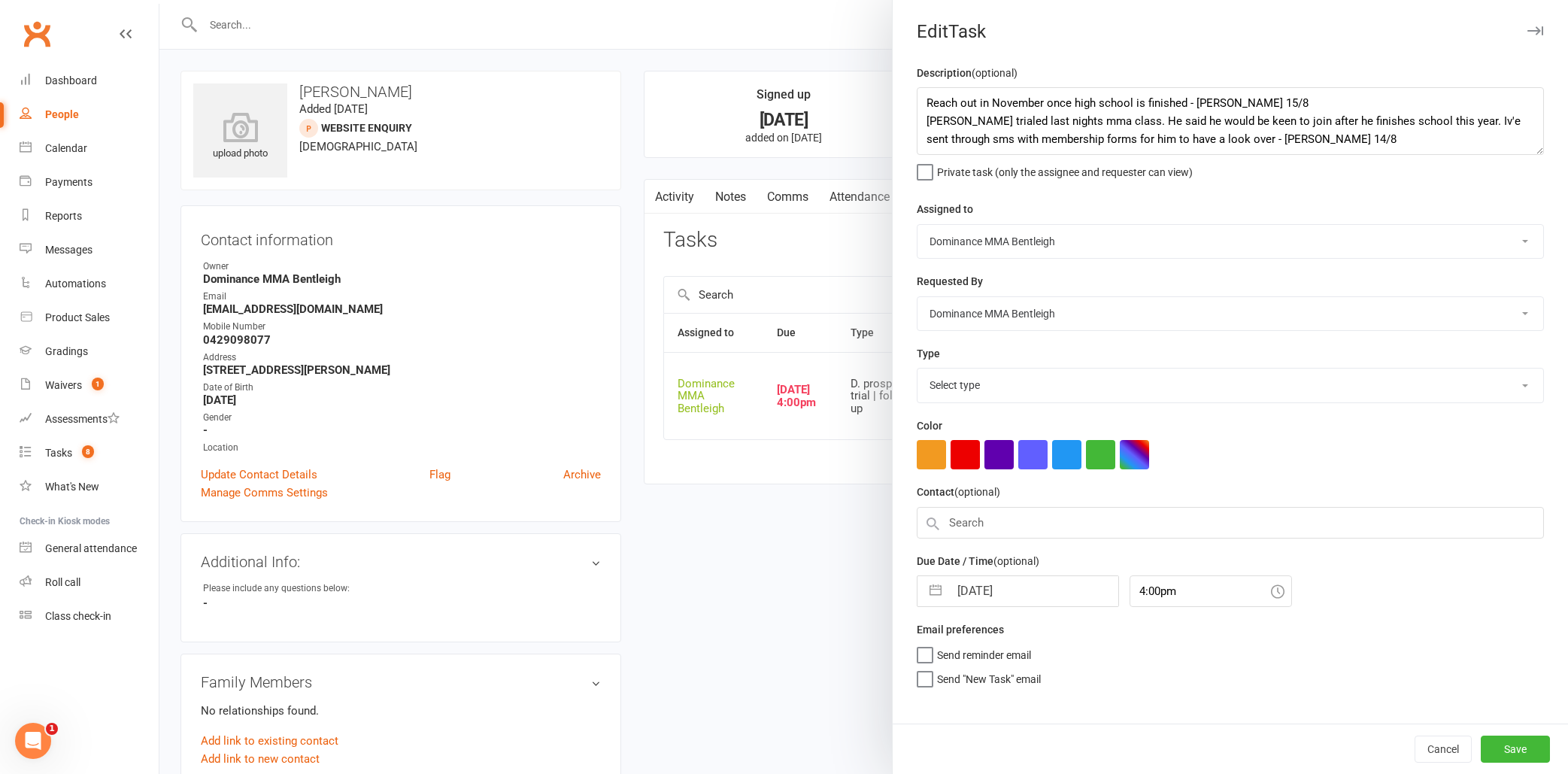
select select "13787"
click at [1004, 600] on div "[DATE] Navigate forward to interact with the calendar and select a date. Press …" at bounding box center [1018, 586] width 202 height 32
select select "6"
select select "2025"
select select "7"
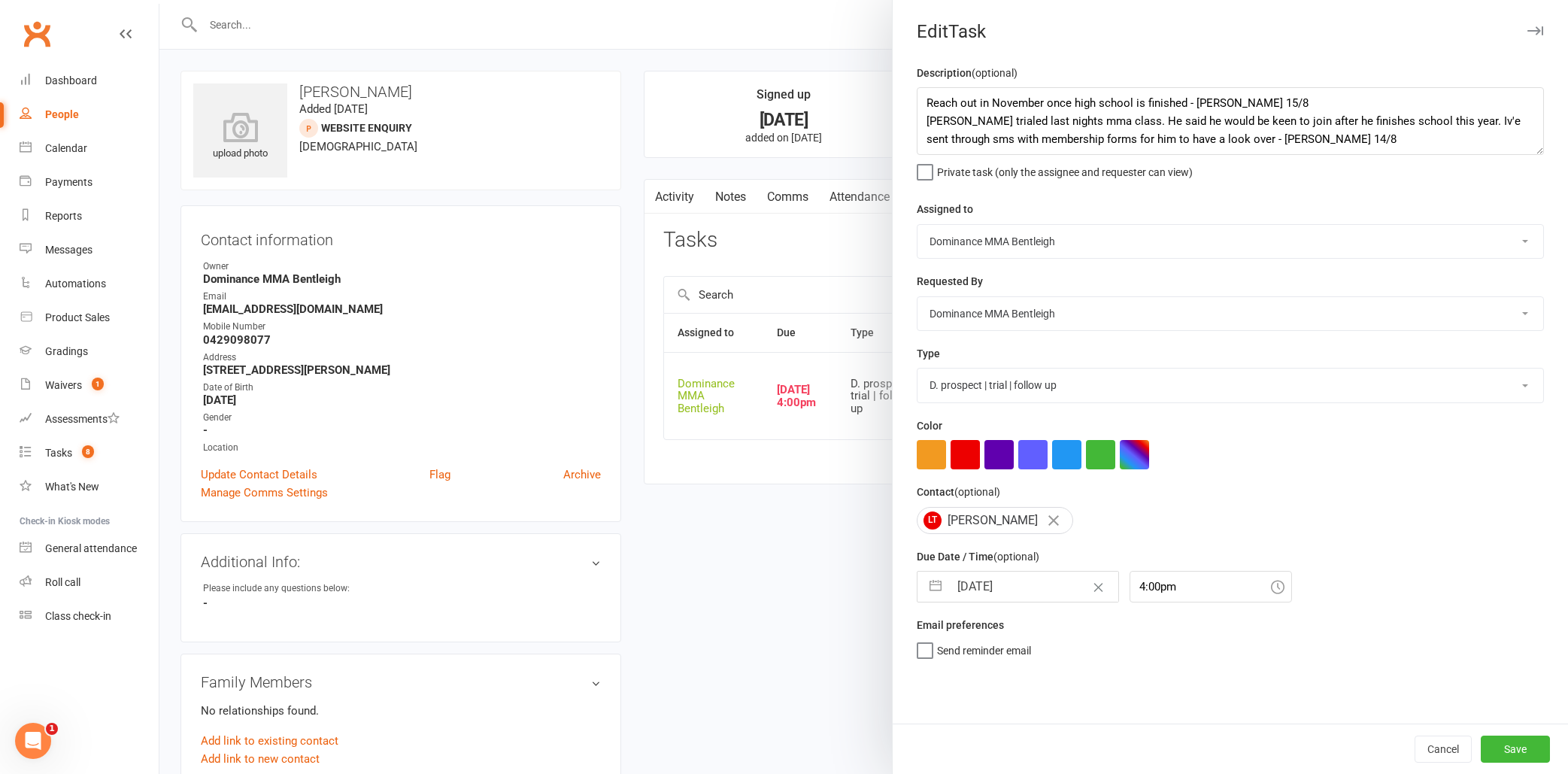
select select "2025"
select select "8"
select select "2025"
click at [1011, 589] on input "[DATE]" at bounding box center [1033, 586] width 169 height 30
select select "9"
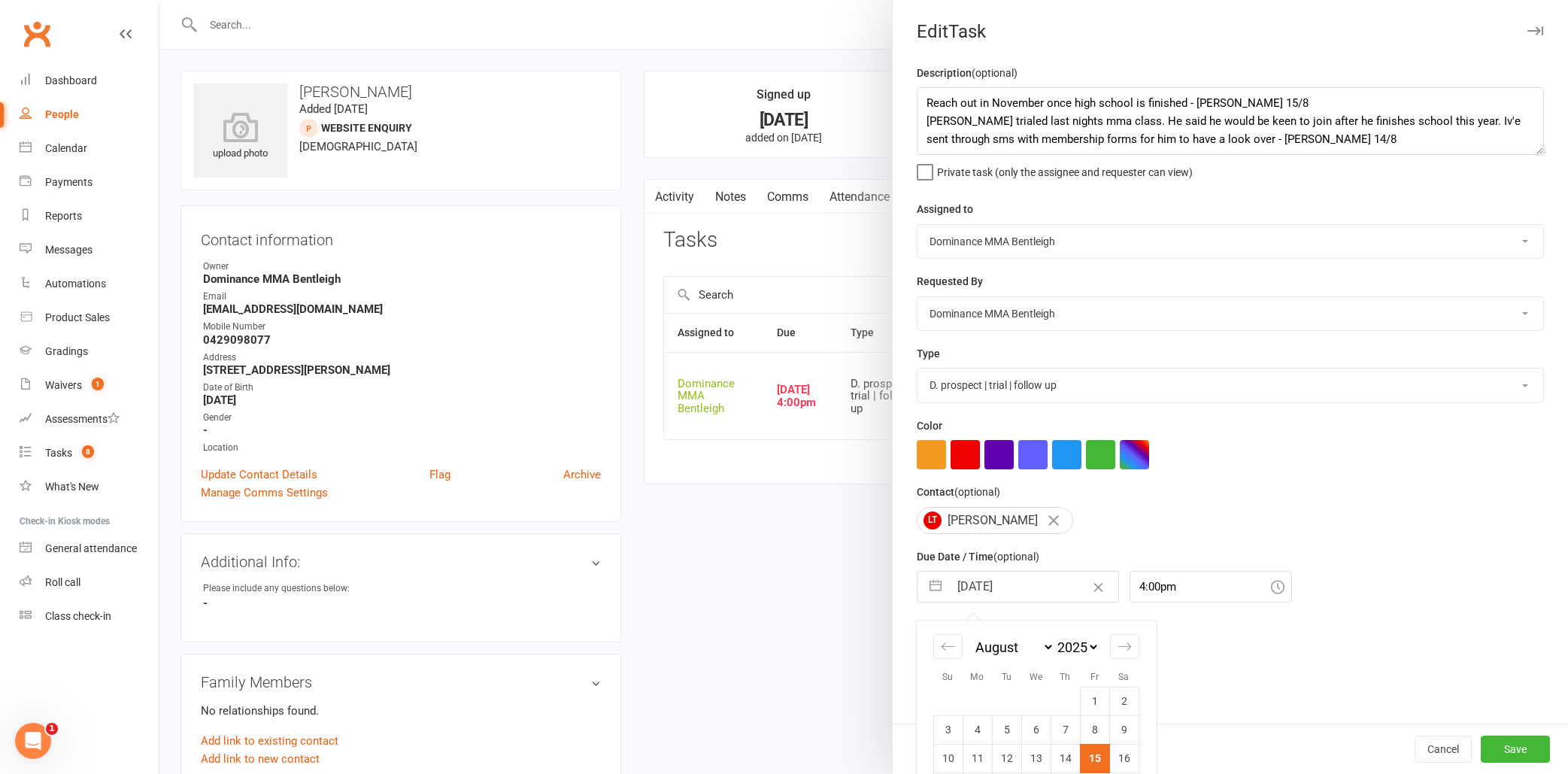
select select "2025"
select select "10"
select select "2025"
select select "11"
select select "2025"
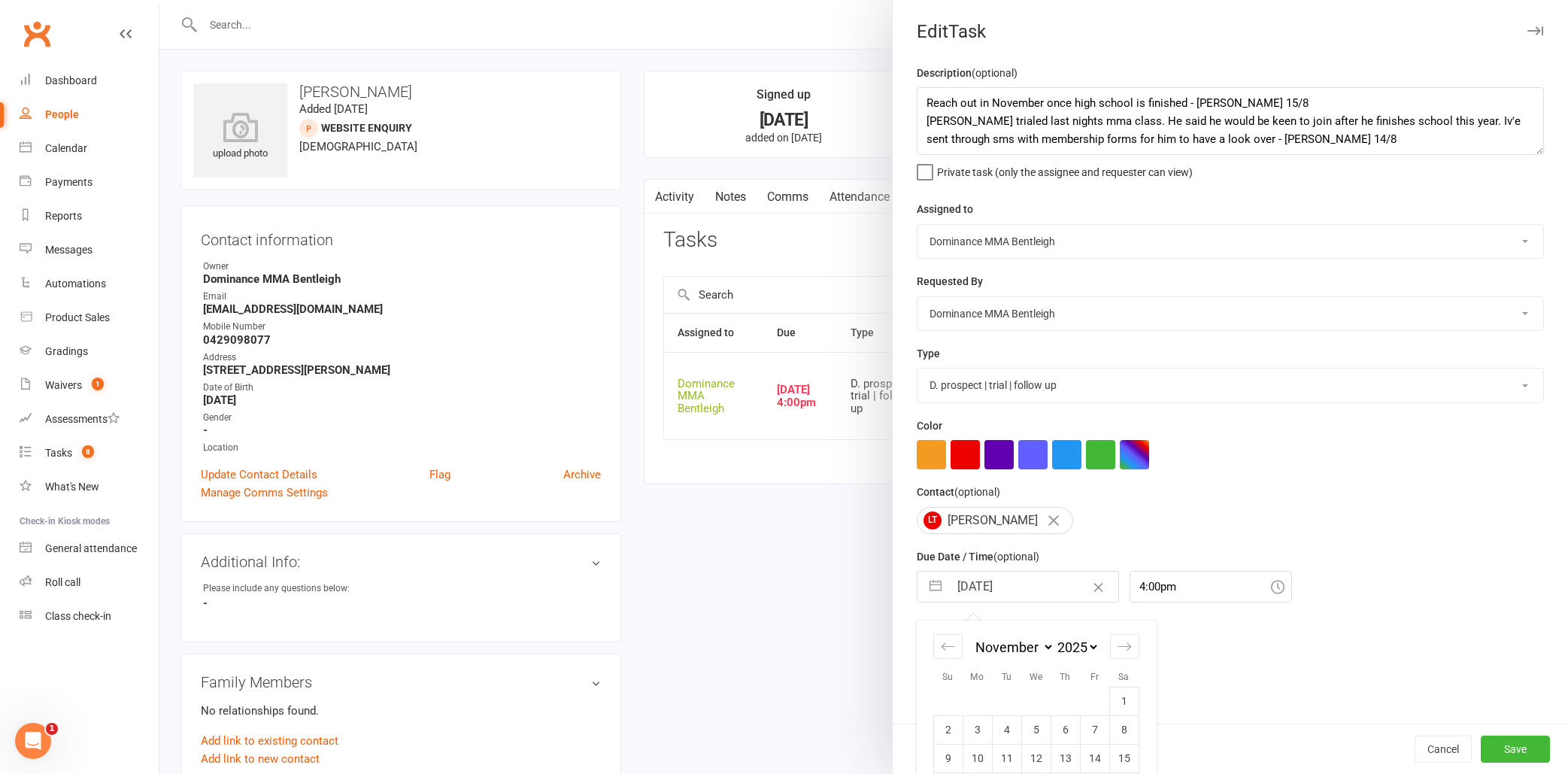
click at [1230, 662] on div "Description (optional) Reach out in November once high school is finished - [PE…" at bounding box center [1230, 394] width 675 height 660
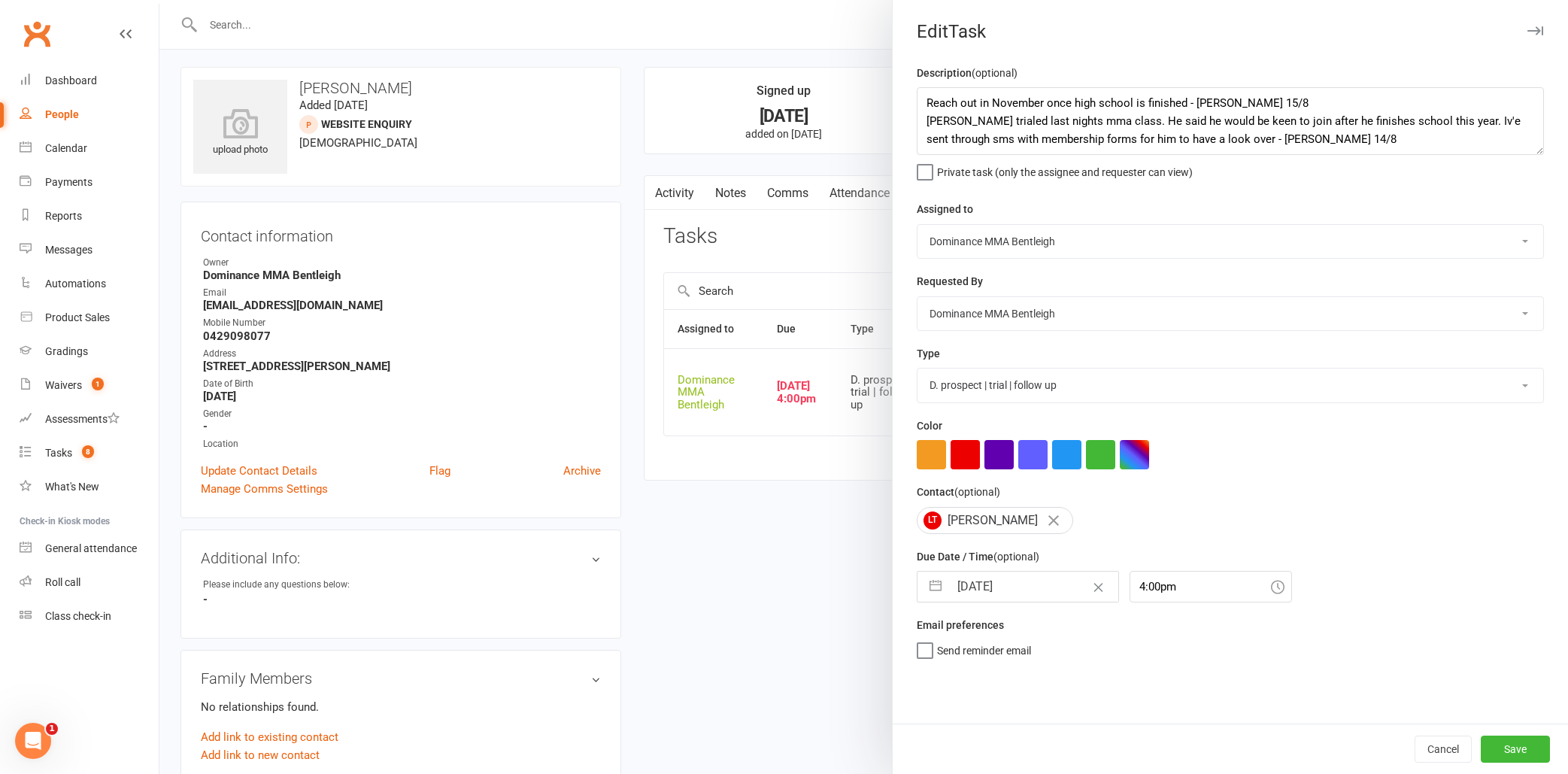
click at [1033, 584] on input "[DATE]" at bounding box center [1033, 586] width 169 height 30
select select "6"
select select "2025"
select select "7"
select select "2025"
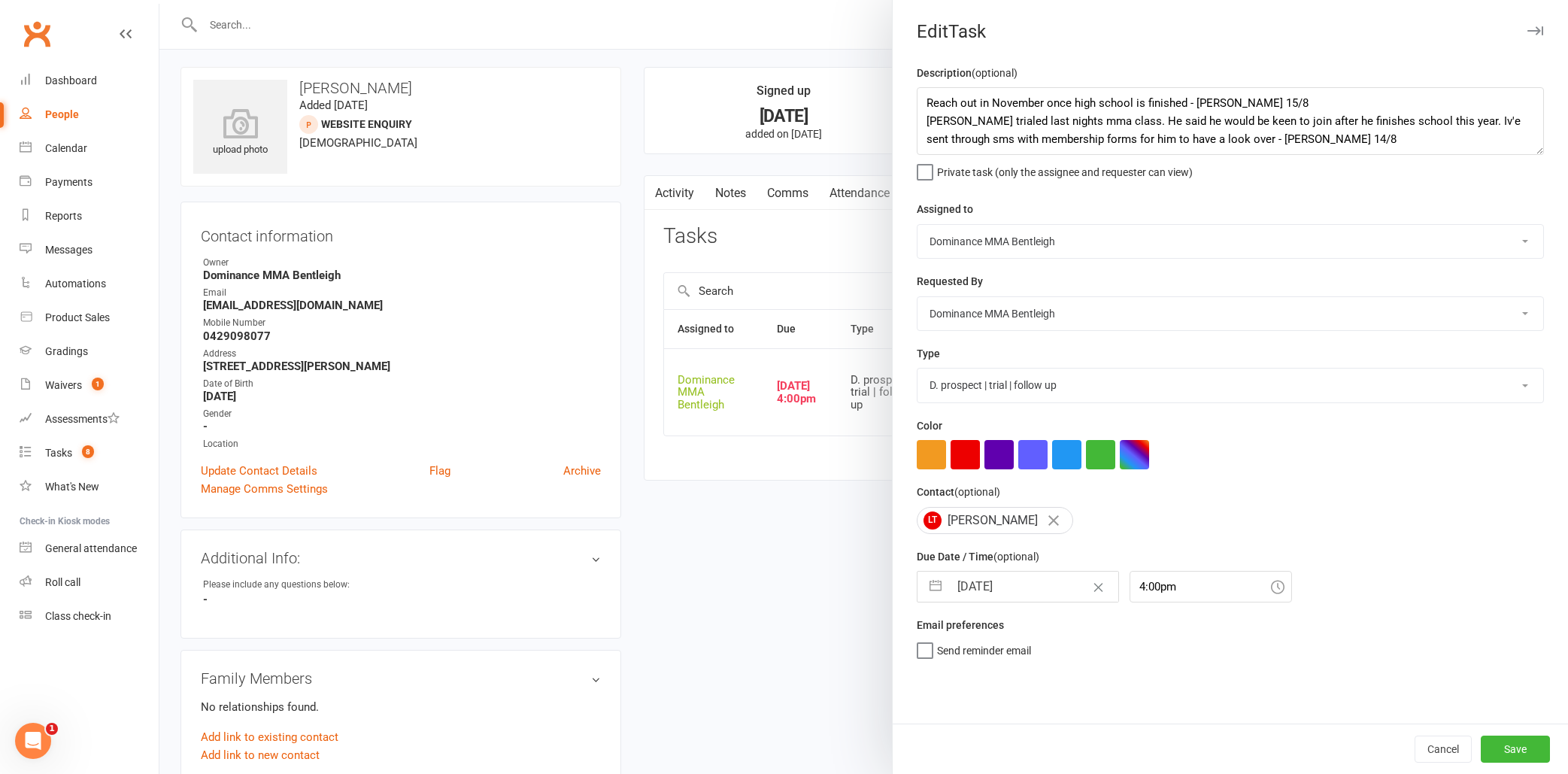
select select "8"
select select "2025"
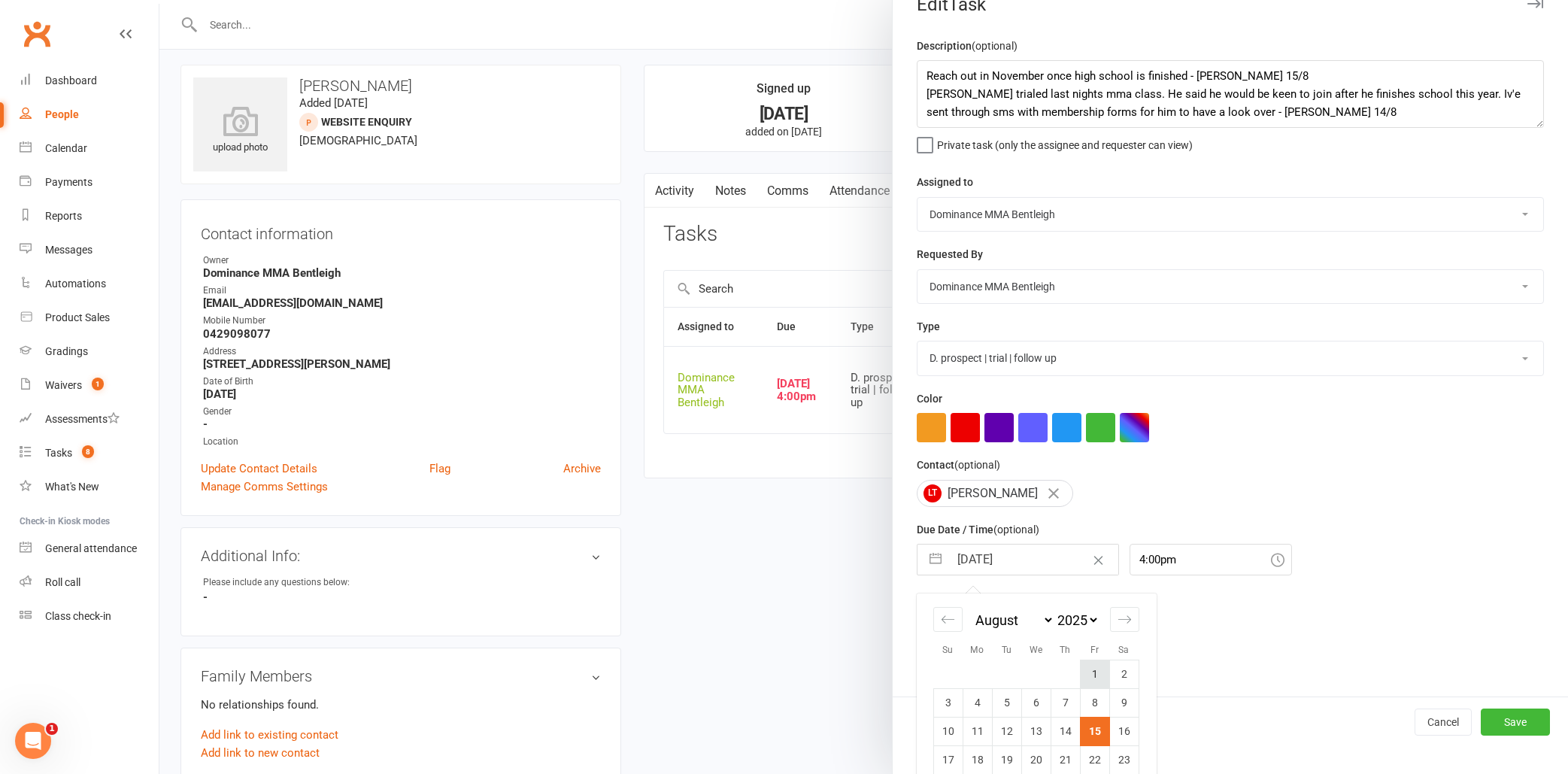
scroll to position [46, 0]
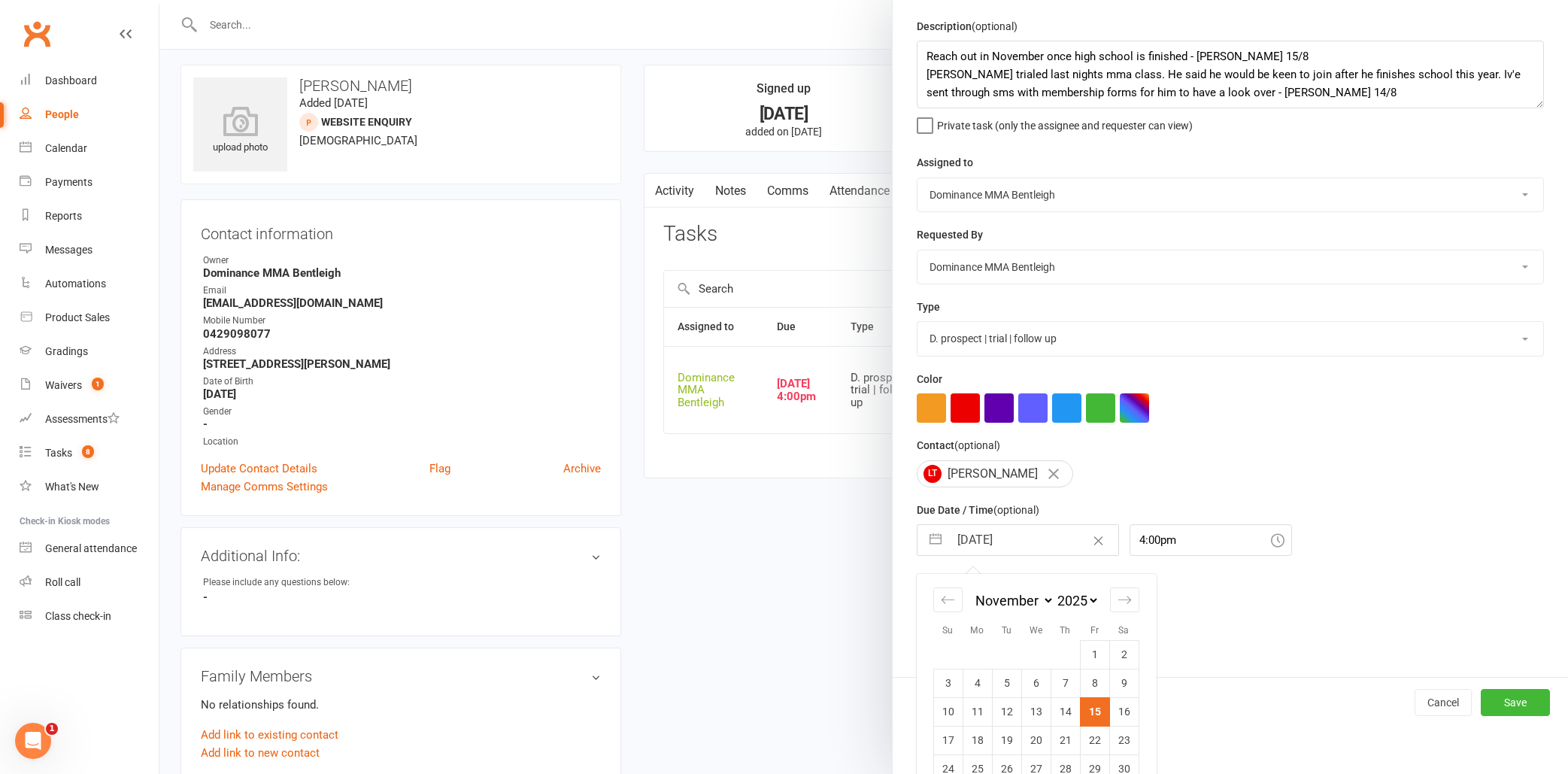
select select "9"
select select "2025"
select select "10"
select select "2025"
select select "11"
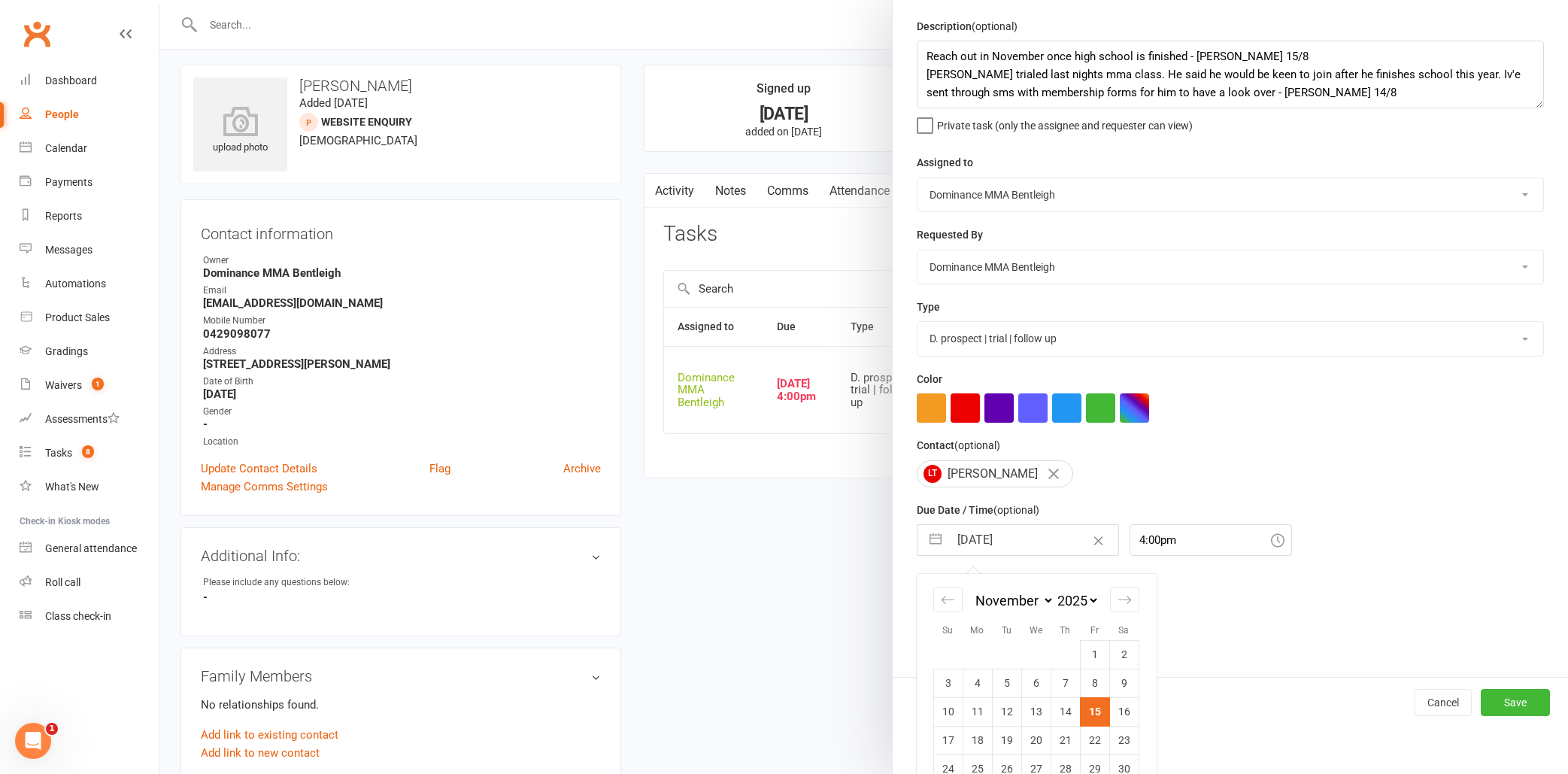
select select "2025"
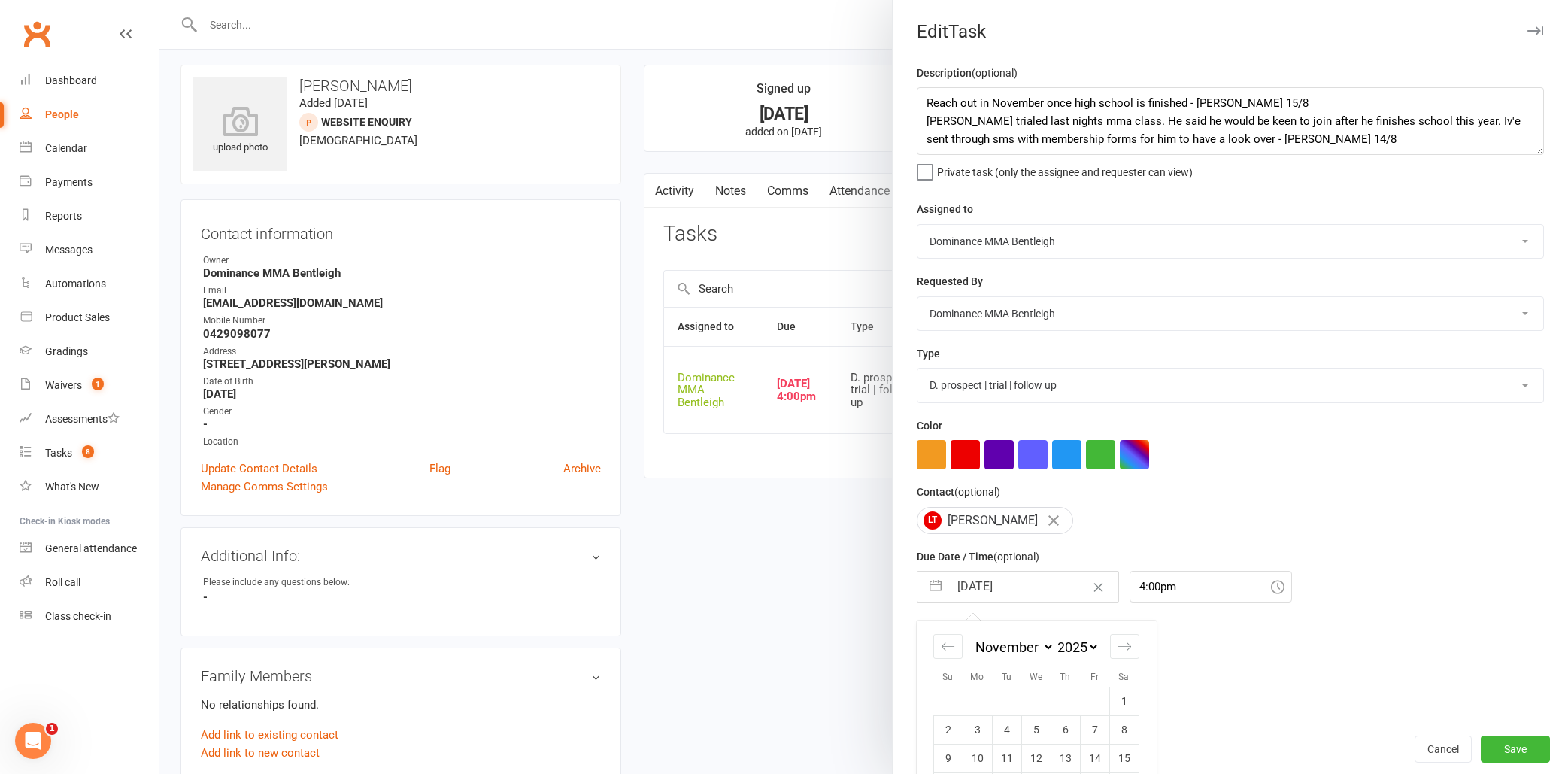
click at [1189, 592] on div "Description (optional) Reach out in November once high school is finished - [PE…" at bounding box center [1230, 394] width 675 height 660
select select "6"
select select "2025"
select select "7"
select select "2025"
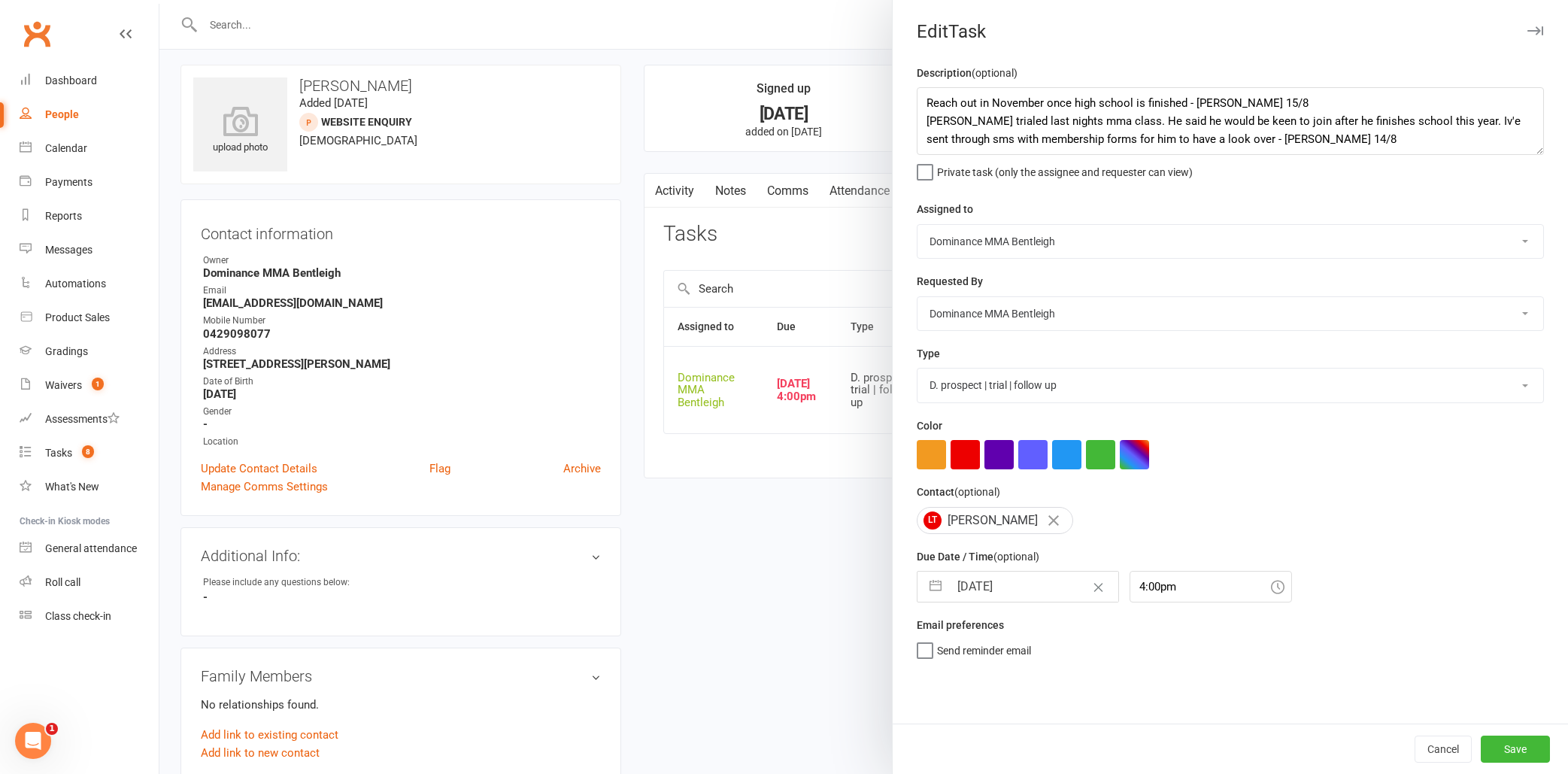
select select "8"
select select "2025"
click at [1037, 582] on input "[DATE]" at bounding box center [1033, 586] width 169 height 30
click at [1035, 655] on div "January February March April May June July August September October November De…" at bounding box center [1013, 648] width 82 height 22
select select "9"
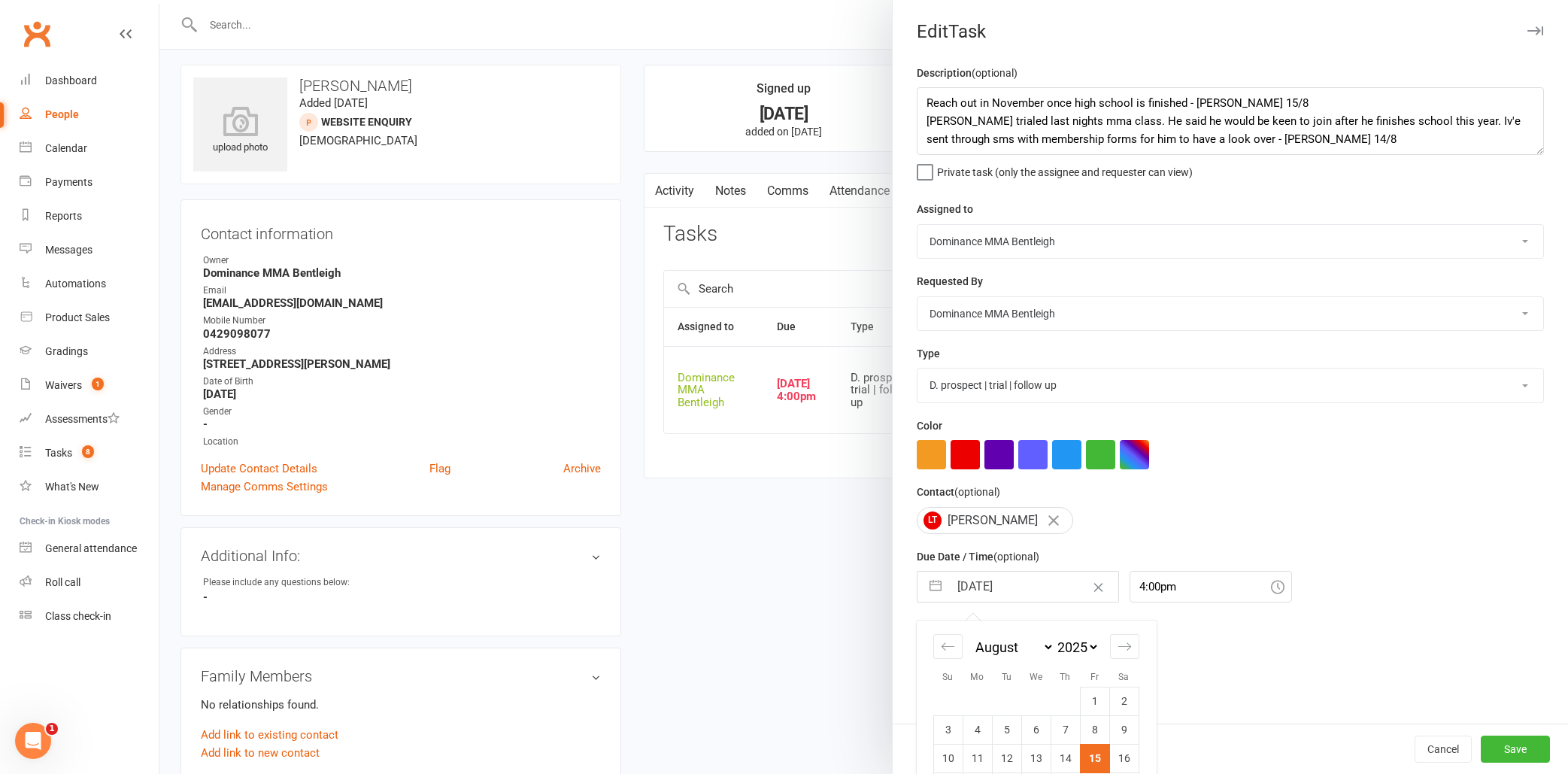
select select "2025"
select select "10"
select select "2025"
select select "11"
select select "2025"
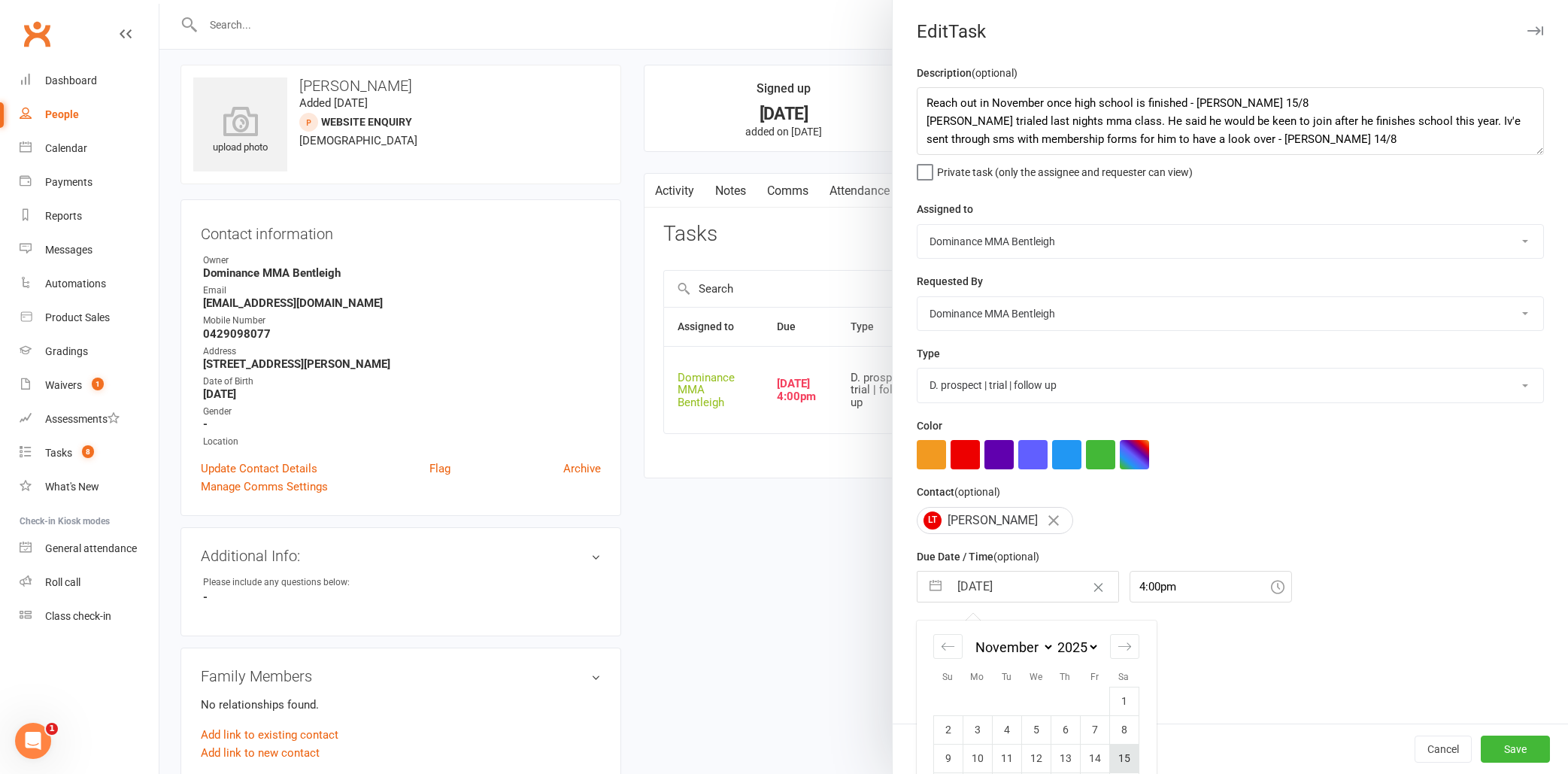
click at [1123, 755] on td "15" at bounding box center [1124, 758] width 29 height 29
type input "[DATE]"
click at [1511, 744] on button "Save" at bounding box center [1515, 749] width 70 height 27
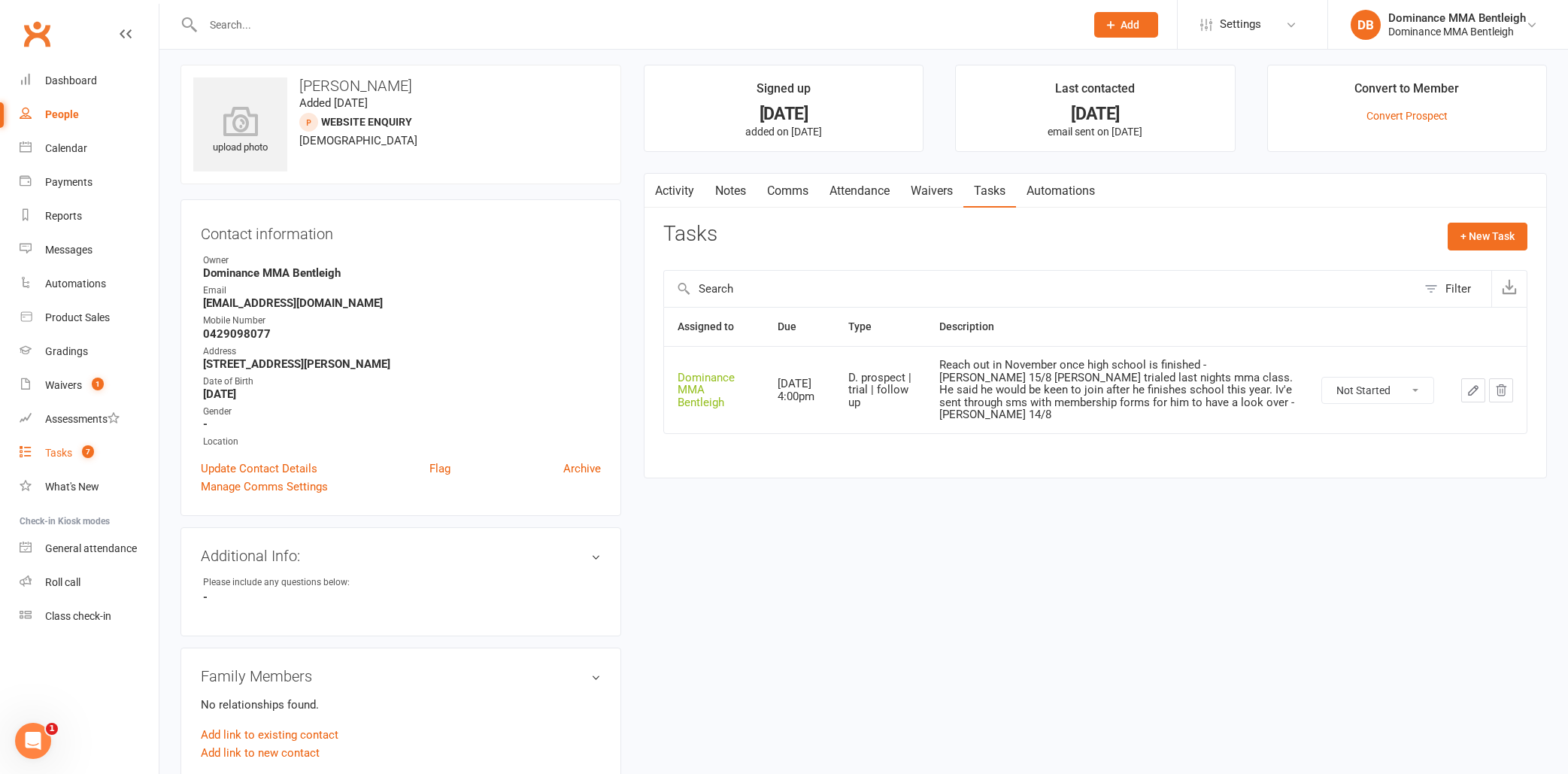
click at [53, 453] on div "Tasks" at bounding box center [58, 453] width 27 height 12
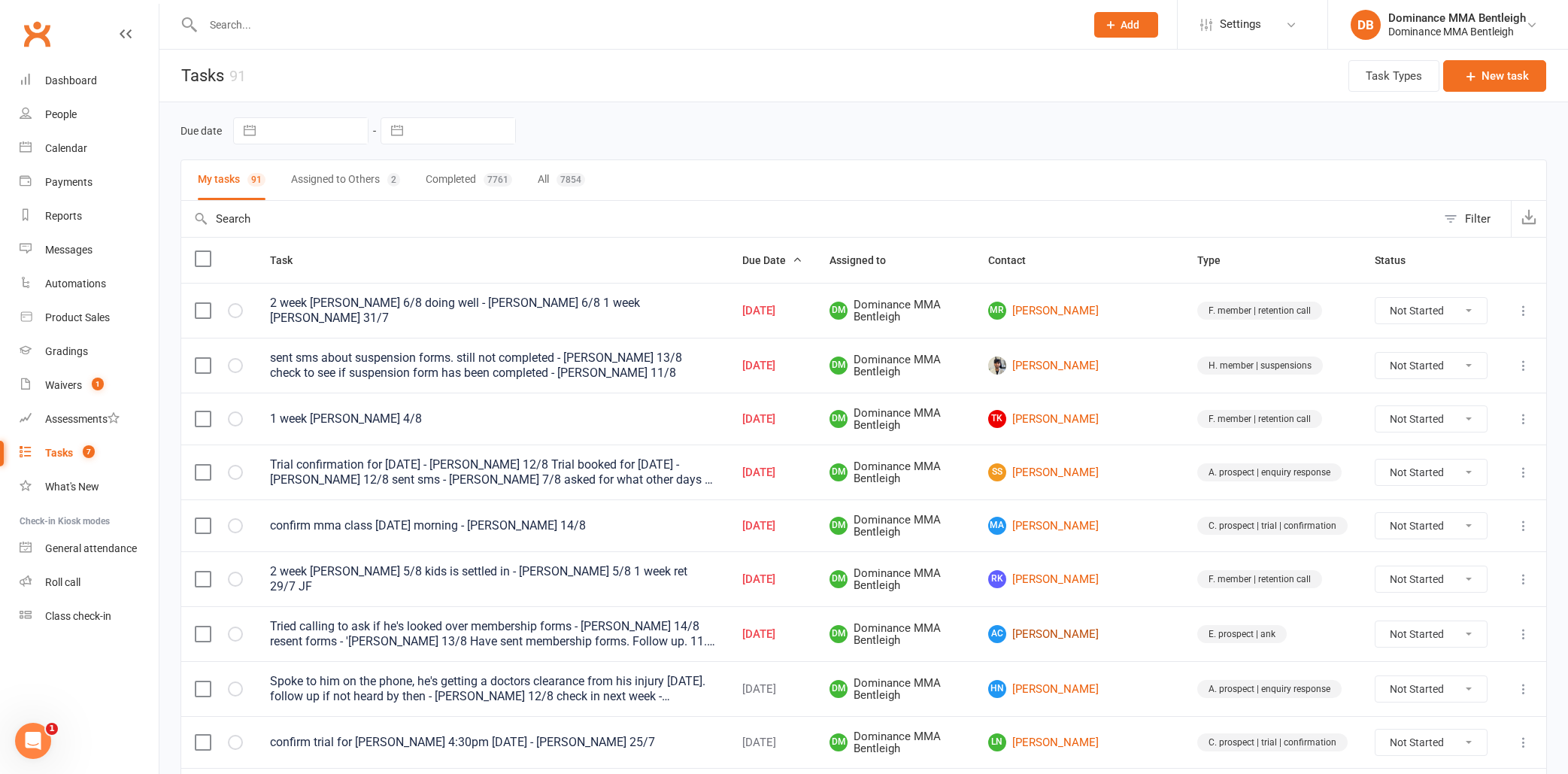
click at [1130, 625] on link "AC [PERSON_NAME]" at bounding box center [1079, 633] width 182 height 18
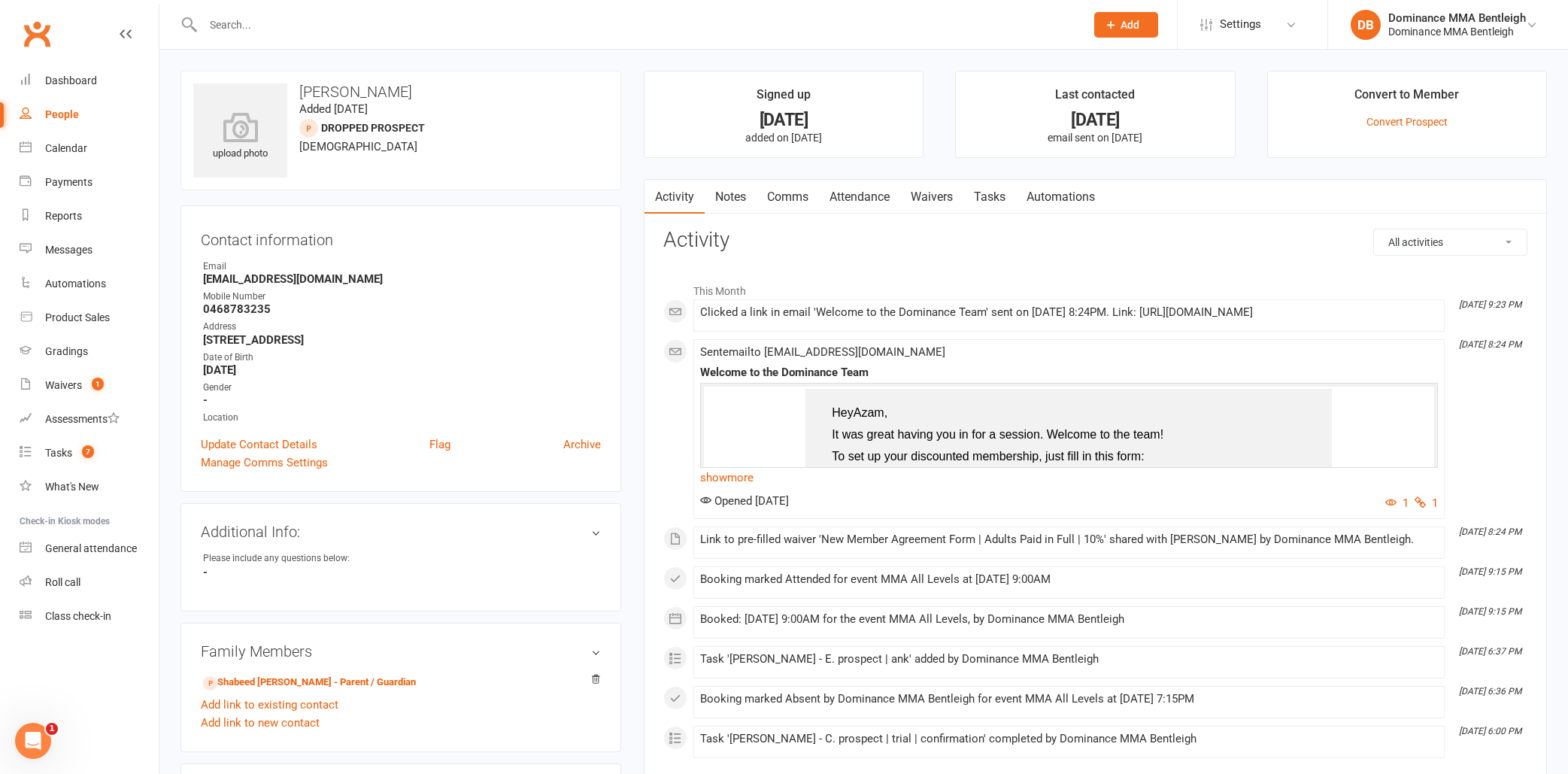
click at [949, 192] on link "Waivers" at bounding box center [932, 197] width 63 height 35
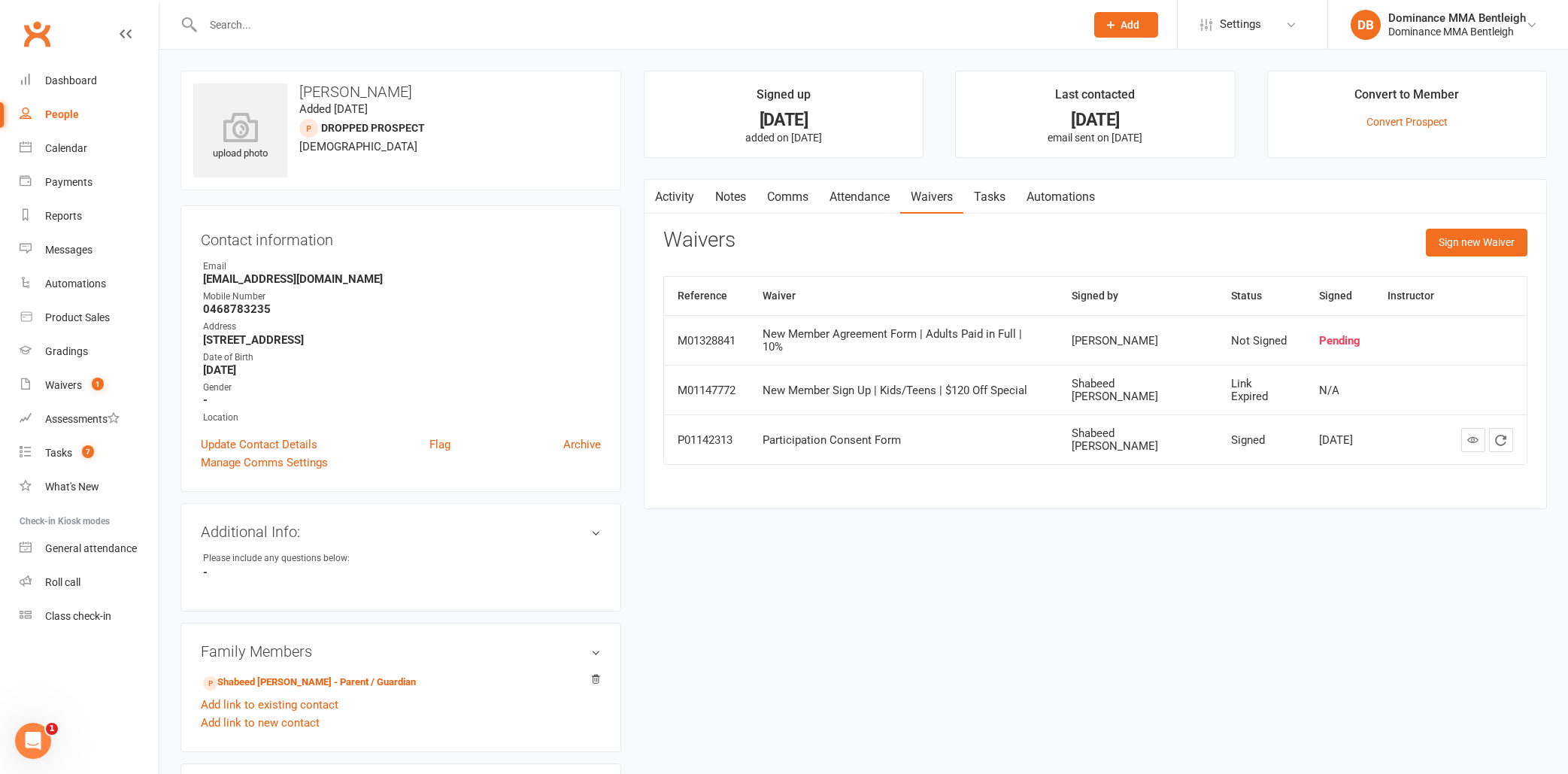
click at [840, 197] on link "Attendance" at bounding box center [859, 197] width 81 height 35
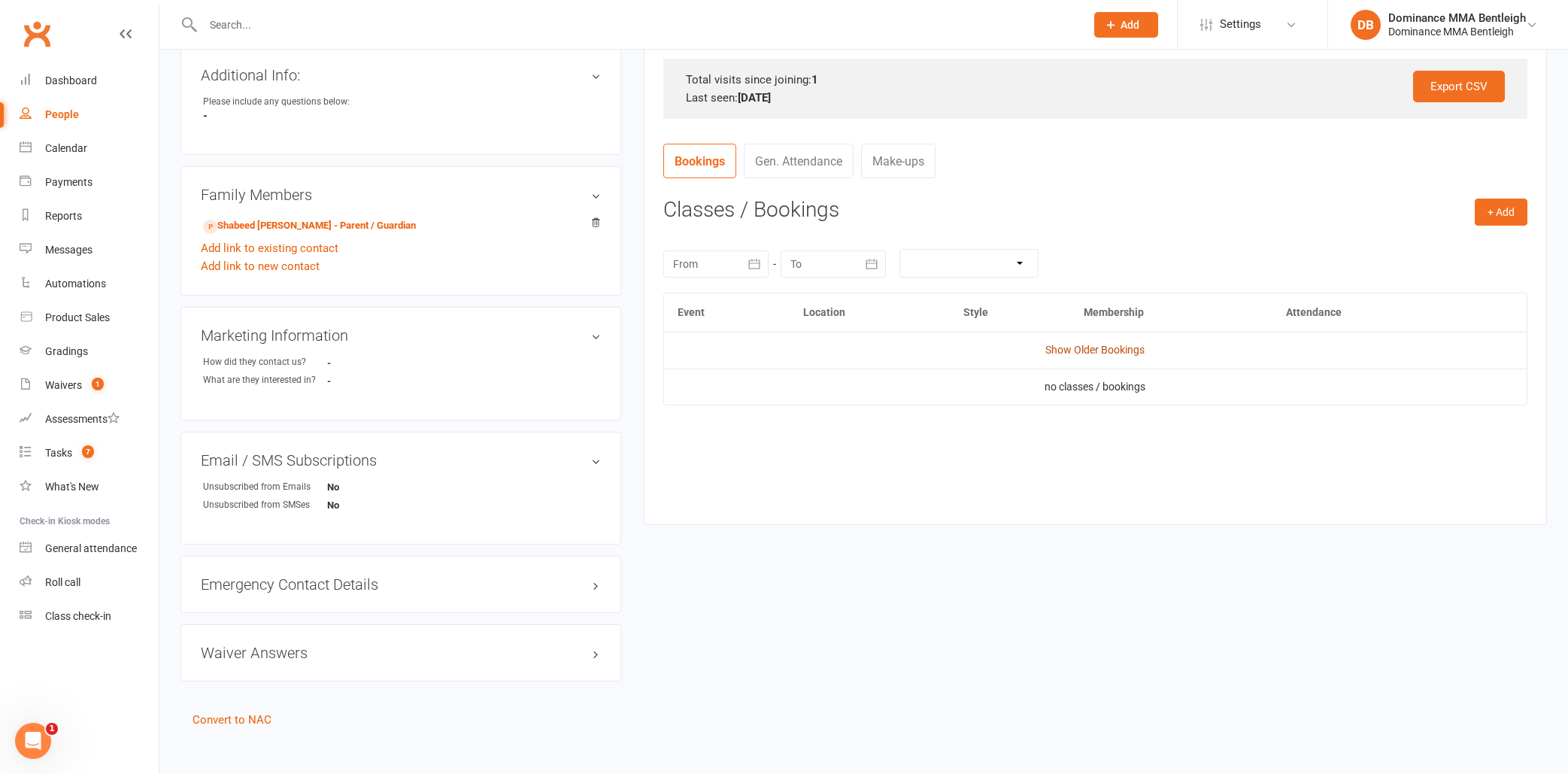
scroll to position [459, 0]
click at [1106, 344] on link "Show Older Bookings" at bounding box center [1095, 348] width 99 height 12
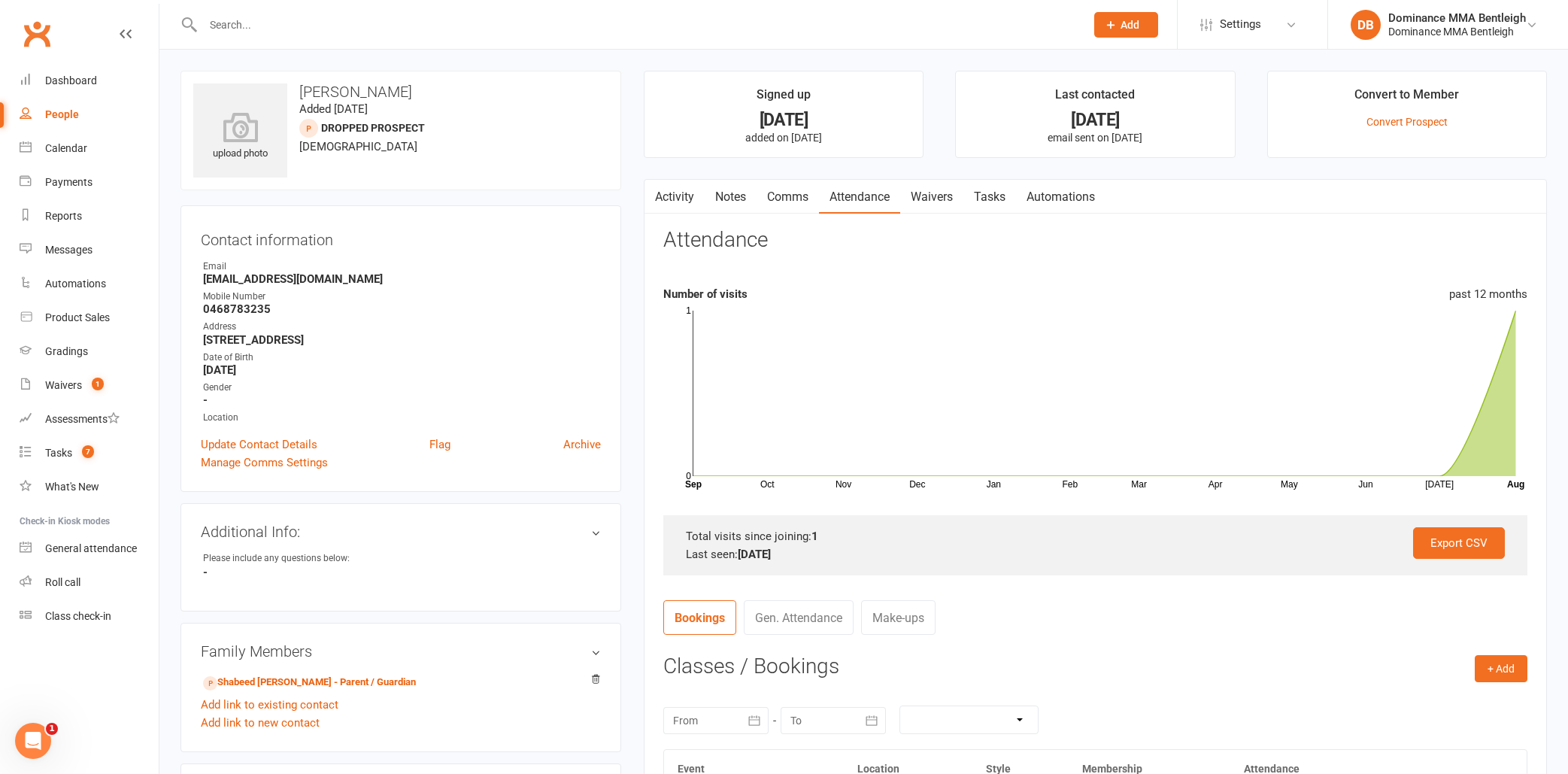
scroll to position [0, 0]
click at [514, 36] on div at bounding box center [627, 24] width 894 height 49
click at [516, 25] on input "text" at bounding box center [636, 24] width 876 height 21
type input "[PERSON_NAME]"
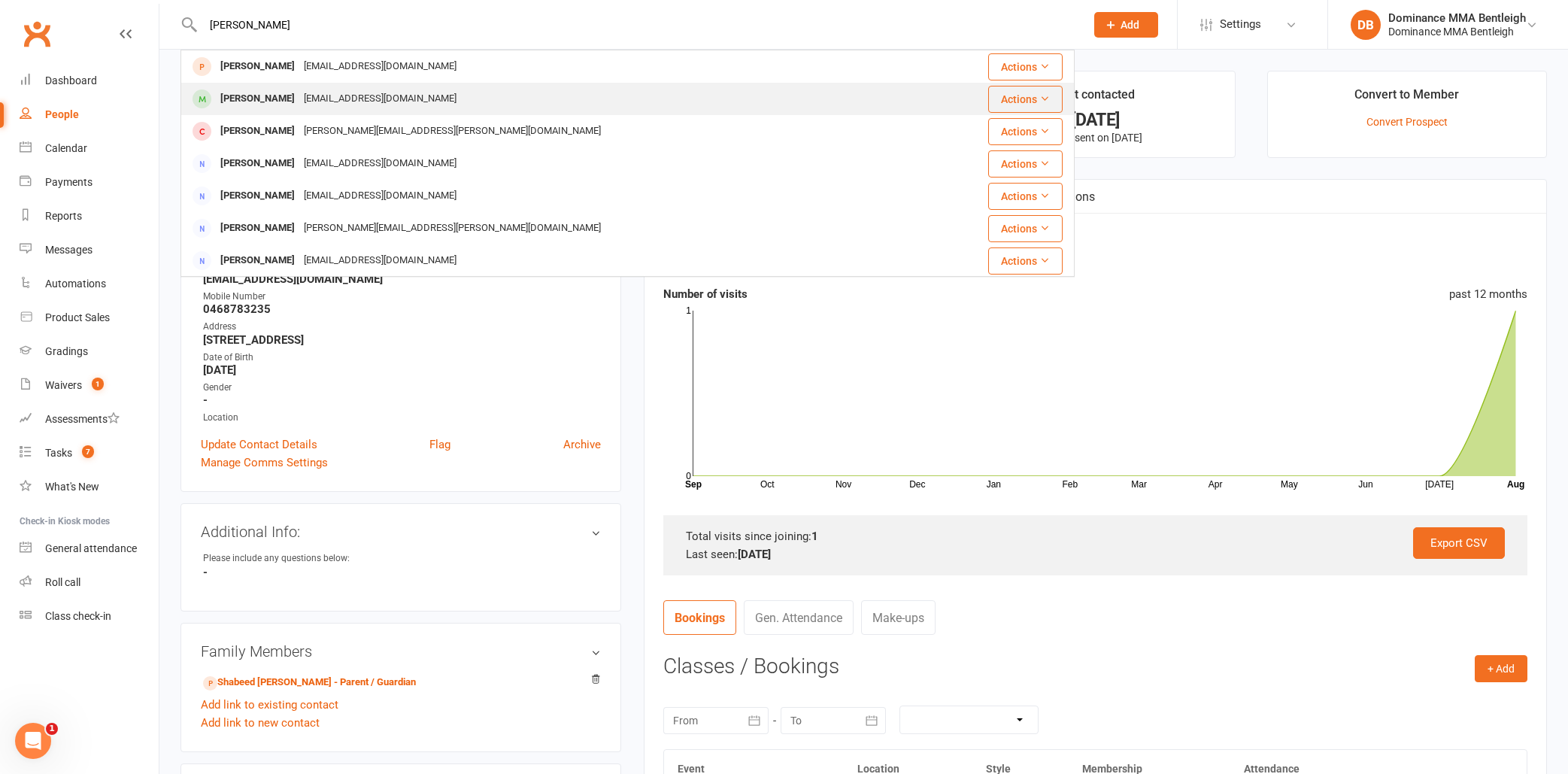
click at [385, 100] on div "[EMAIL_ADDRESS][DOMAIN_NAME]" at bounding box center [379, 99] width 161 height 22
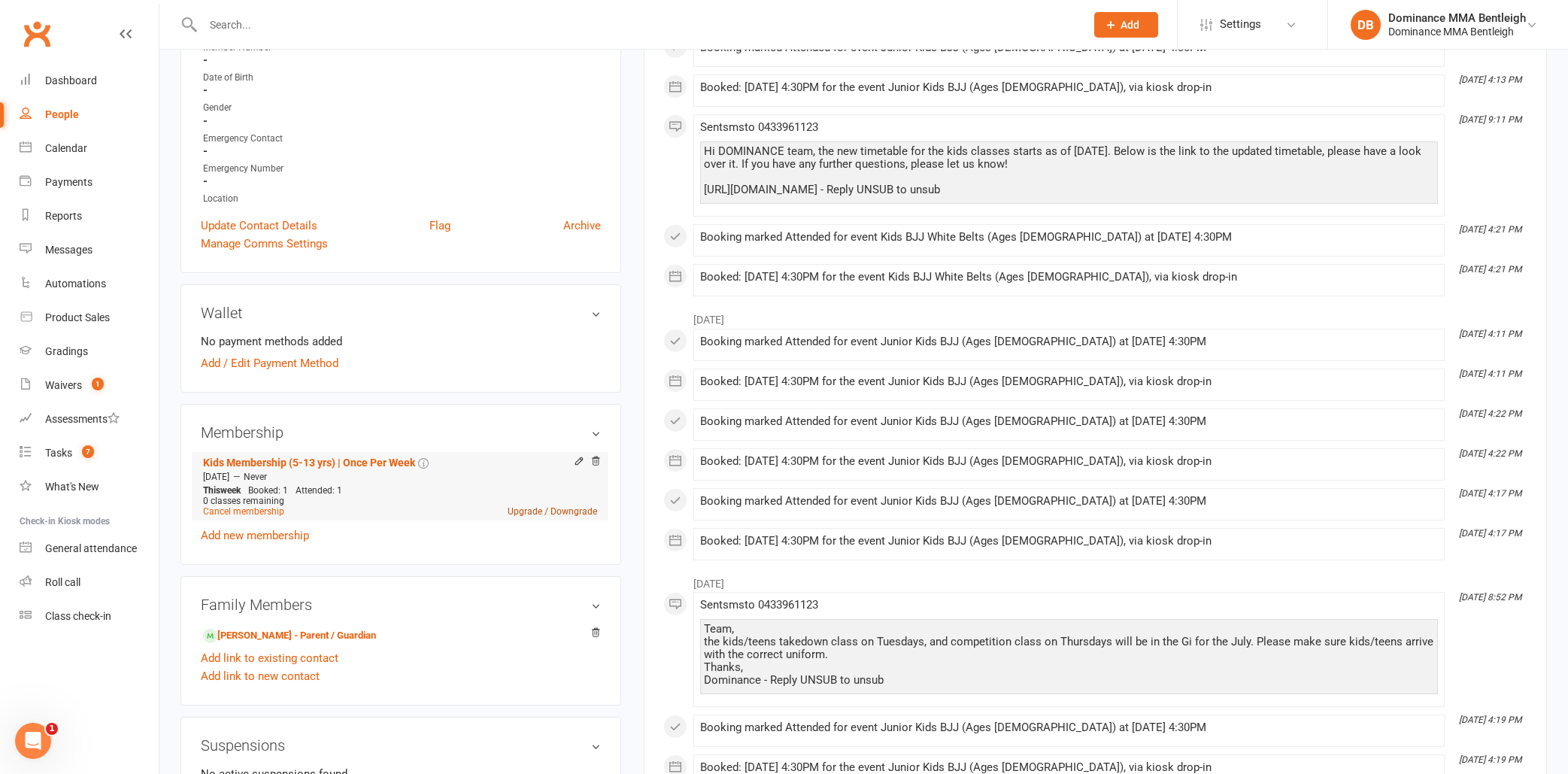
scroll to position [370, 0]
click at [524, 512] on link "Upgrade / Downgrade" at bounding box center [552, 511] width 90 height 11
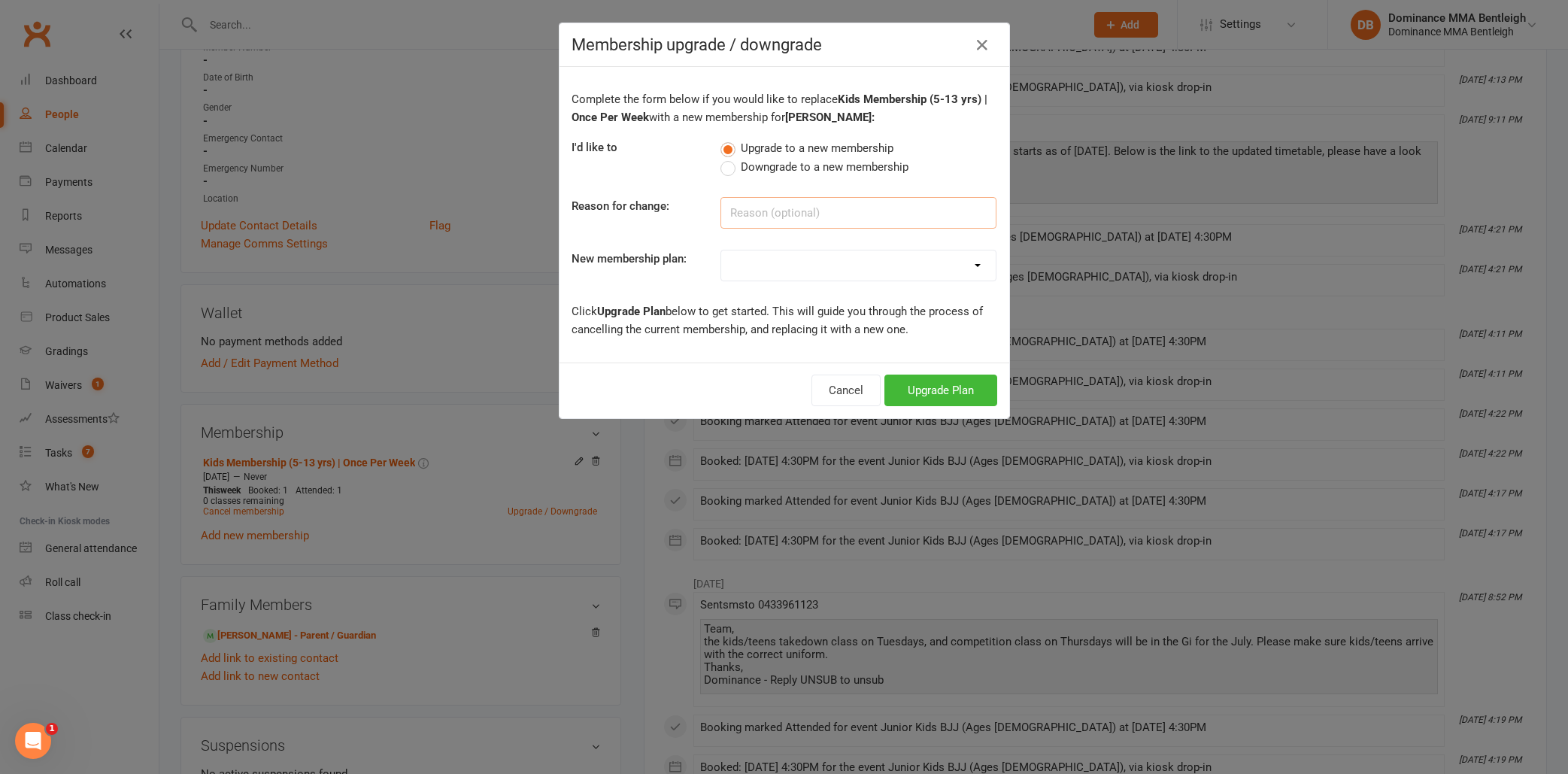
click at [849, 219] on input at bounding box center [858, 212] width 276 height 32
select select "2"
click at [824, 210] on input at bounding box center [858, 212] width 276 height 32
click at [949, 393] on button "Upgrade Plan" at bounding box center [941, 390] width 113 height 32
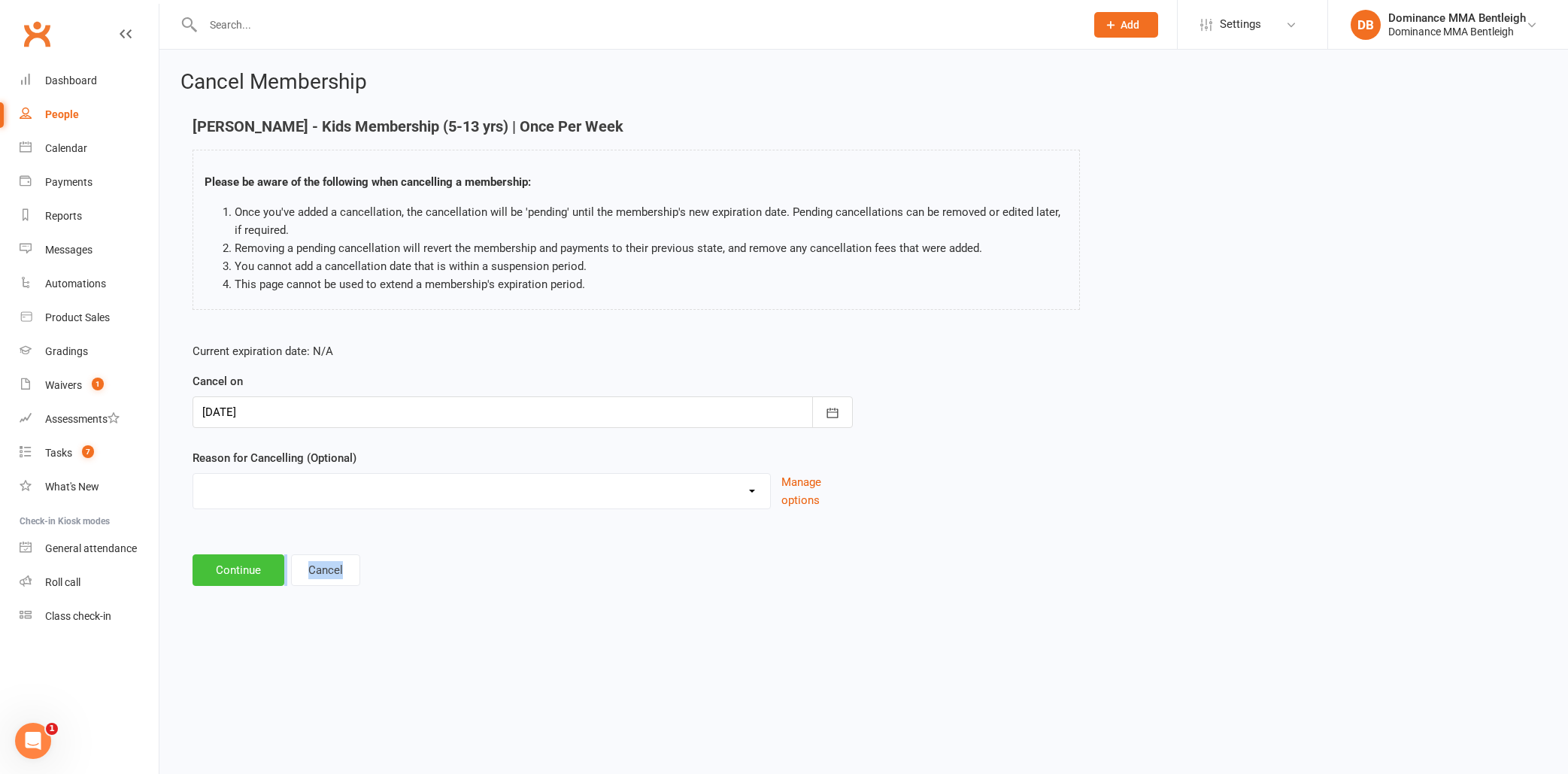
drag, startPoint x: 270, startPoint y: 585, endPoint x: 260, endPoint y: 575, distance: 14.1
click at [260, 576] on div "Cancel Membership [PERSON_NAME] - Kids Membership (5-13 yrs) | Once Per Week Pl…" at bounding box center [863, 329] width 1408 height 560
click at [260, 575] on button "Continue" at bounding box center [238, 569] width 92 height 32
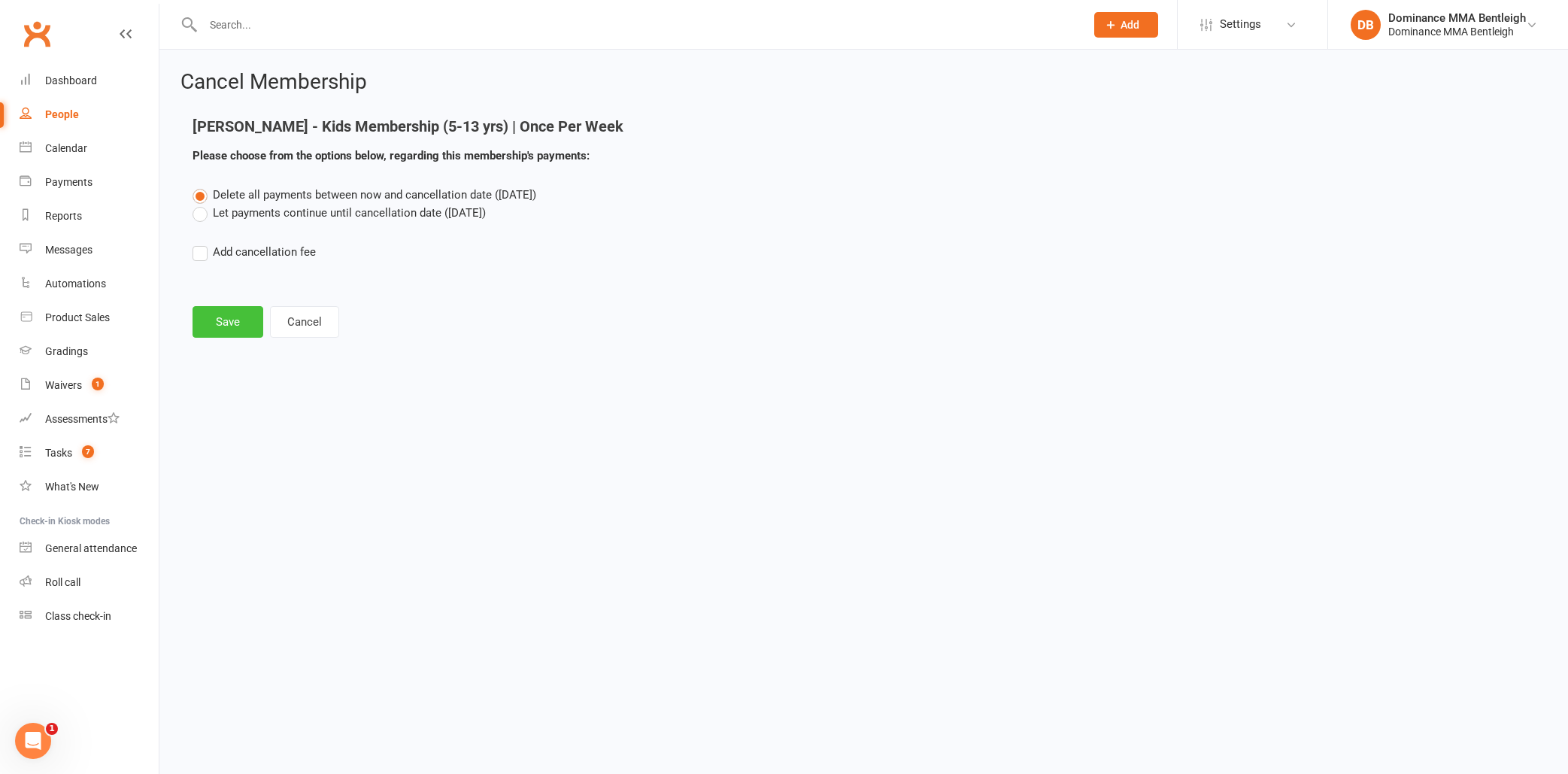
click at [220, 328] on button "Save" at bounding box center [228, 321] width 71 height 32
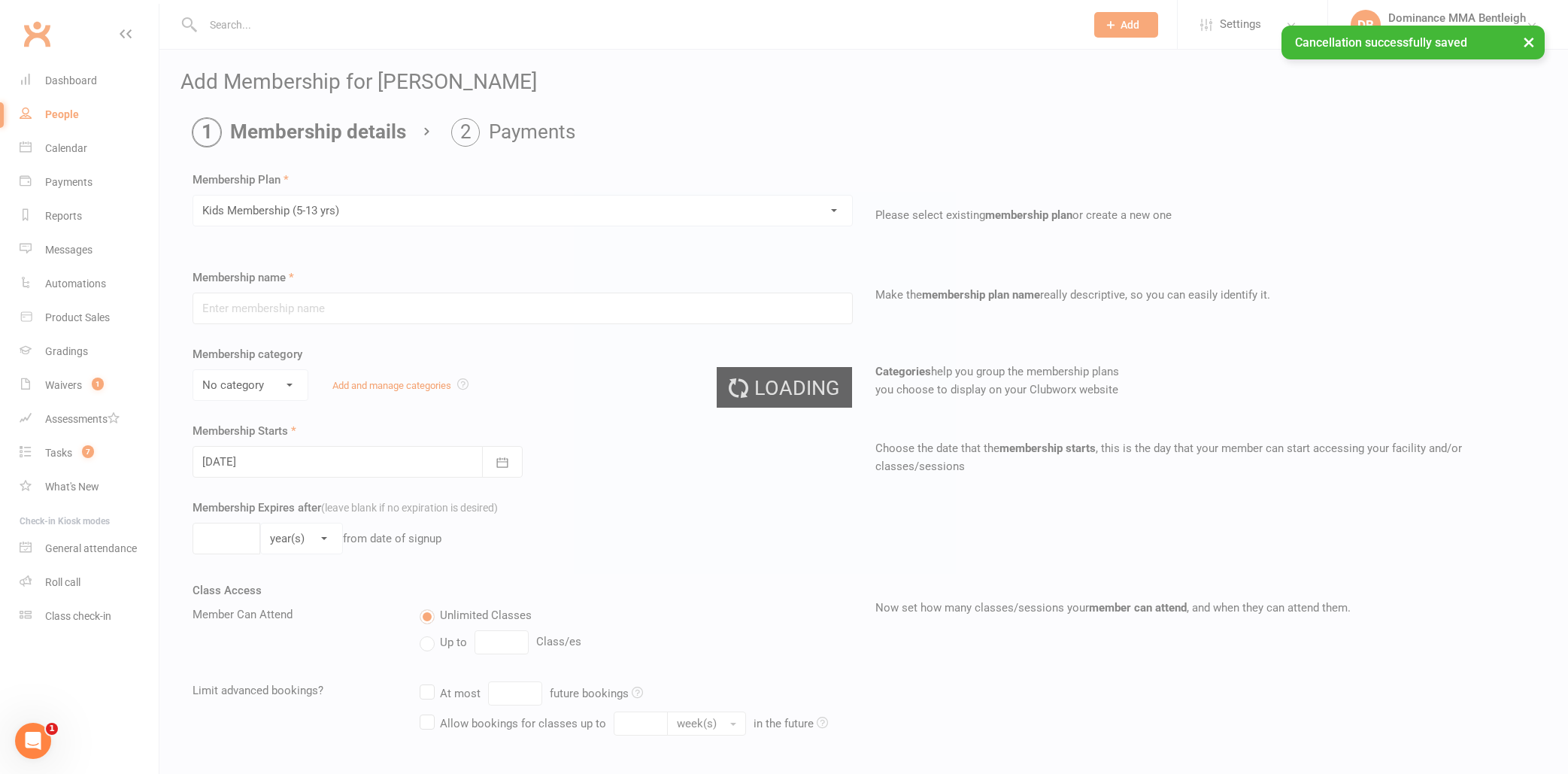
type input "Kids Membership (5-13 yrs)"
select select "1"
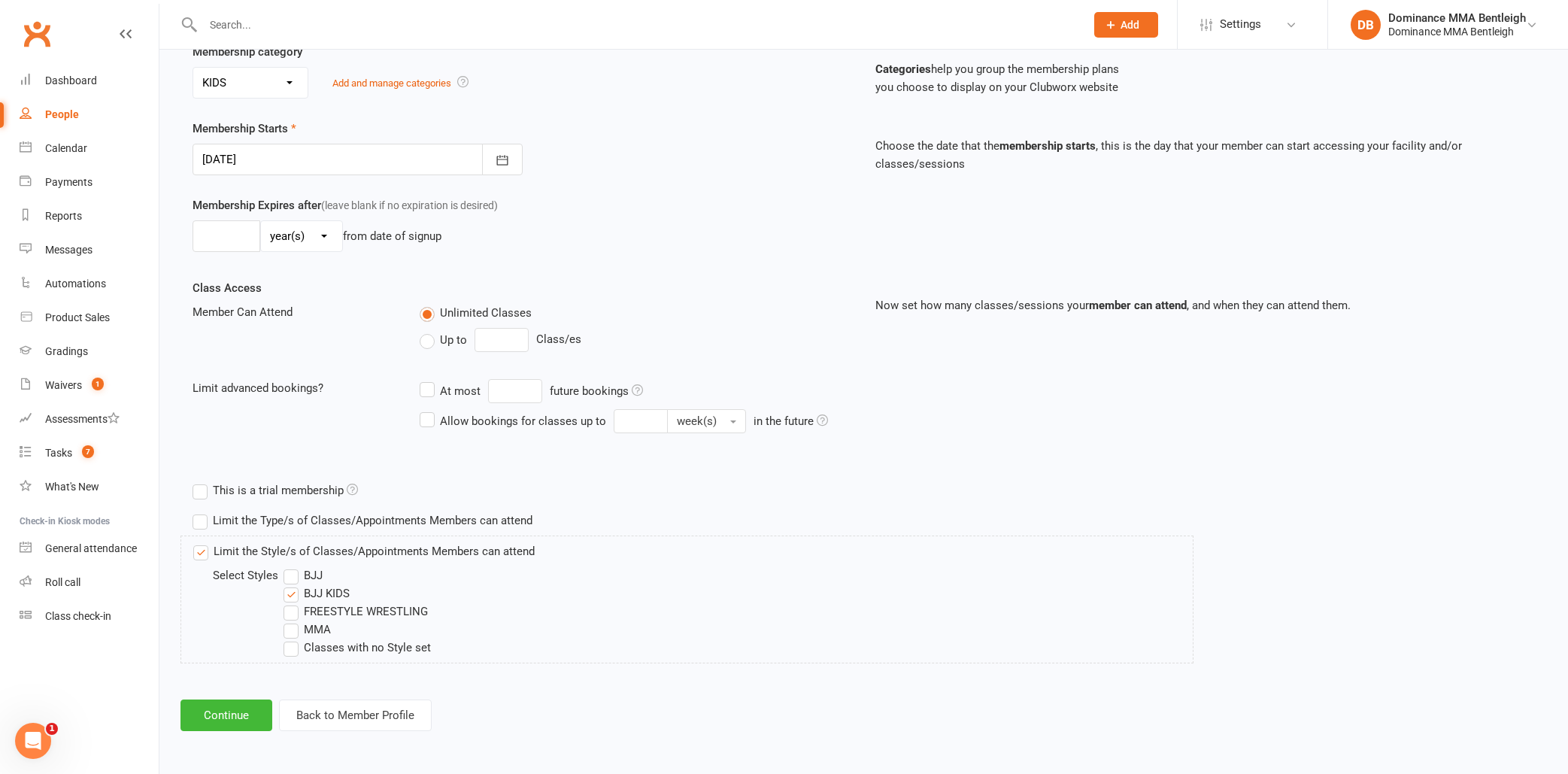
scroll to position [314, 0]
click at [246, 706] on button "Continue" at bounding box center [226, 715] width 92 height 32
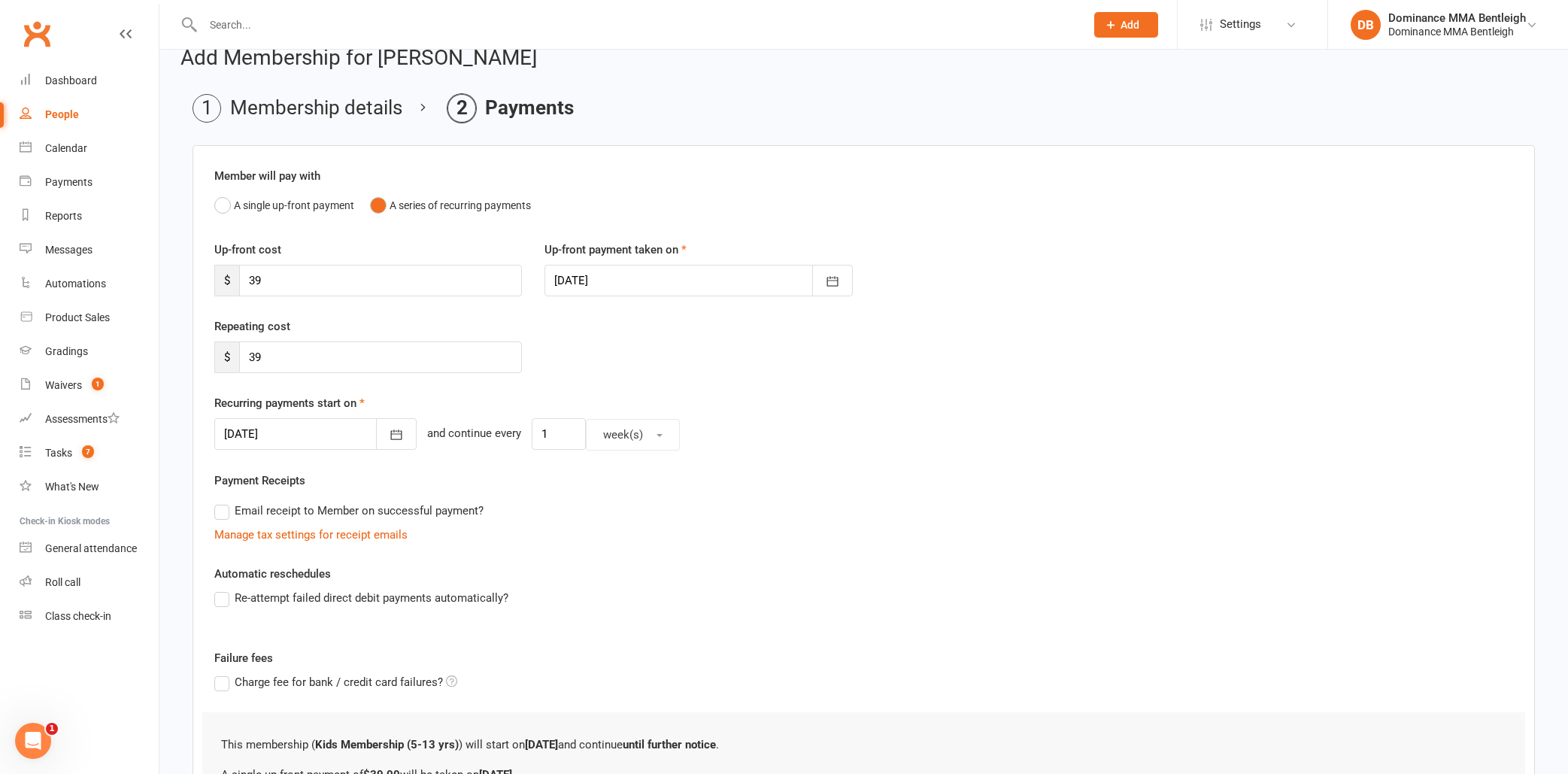
scroll to position [32, 0]
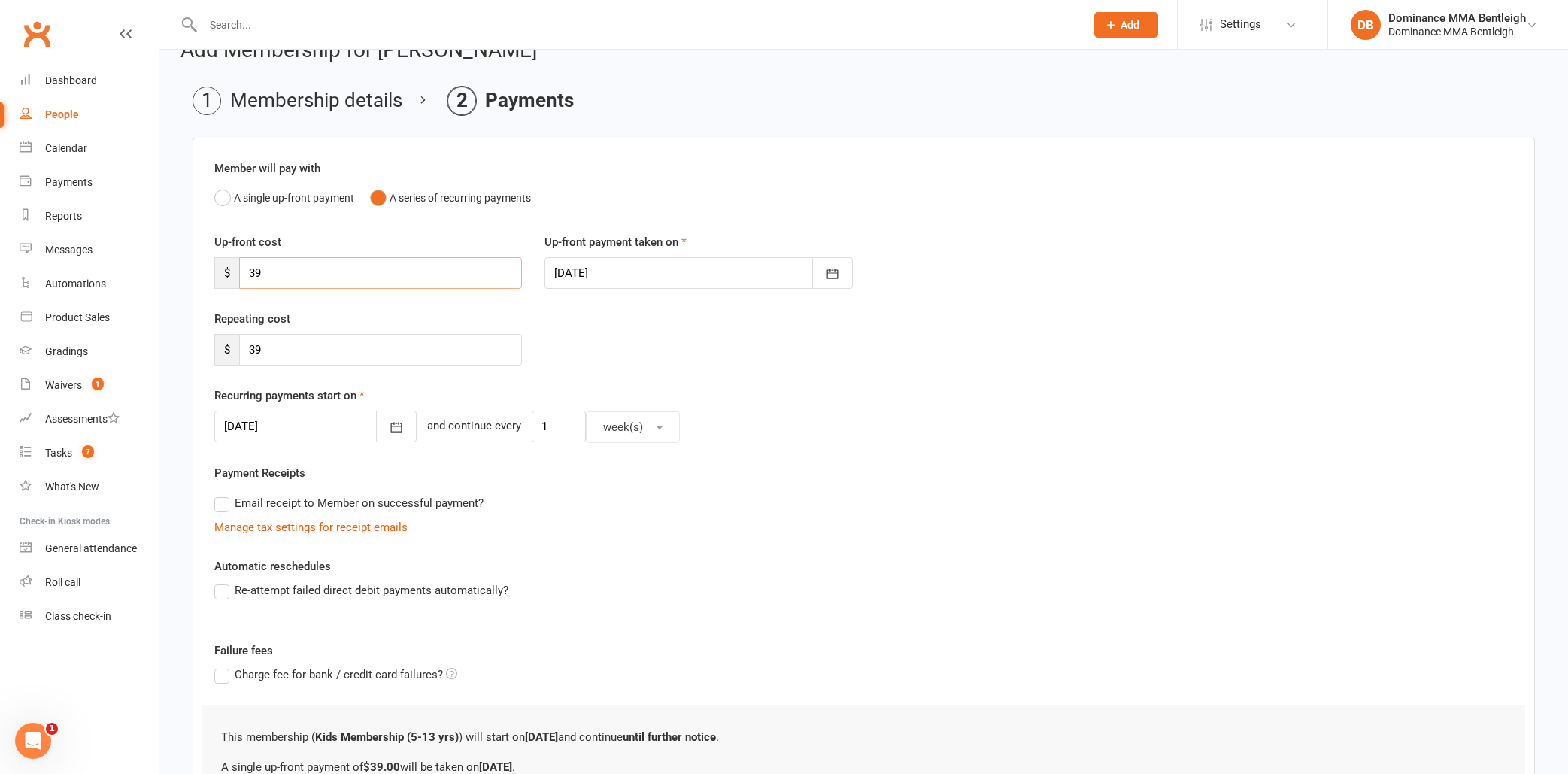
click at [390, 259] on input "39" at bounding box center [381, 273] width 283 height 32
click at [412, 269] on input "39" at bounding box center [381, 273] width 283 height 32
type input "3"
type input "0"
click at [283, 355] on input "39" at bounding box center [381, 349] width 283 height 32
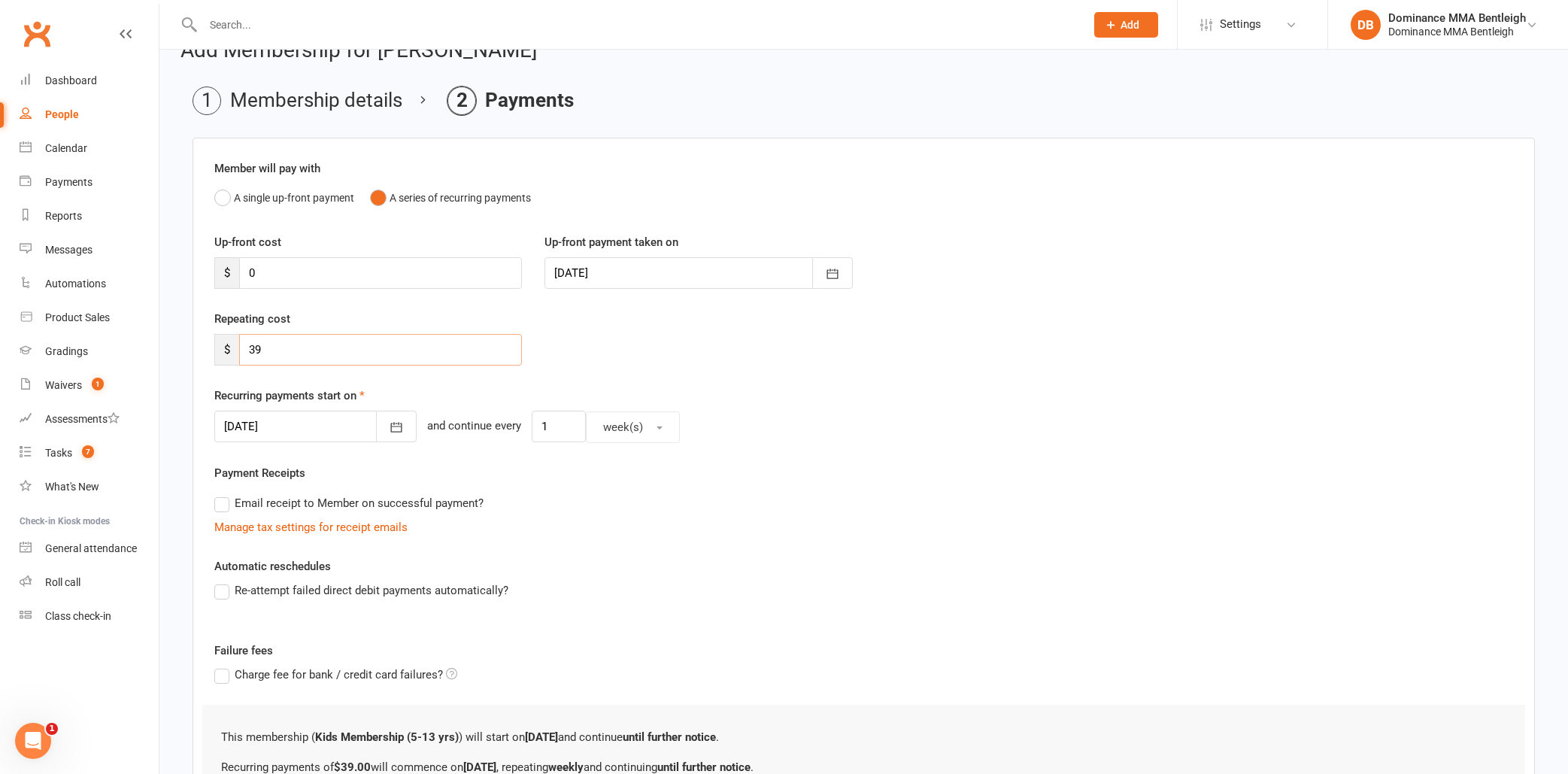
type input "3"
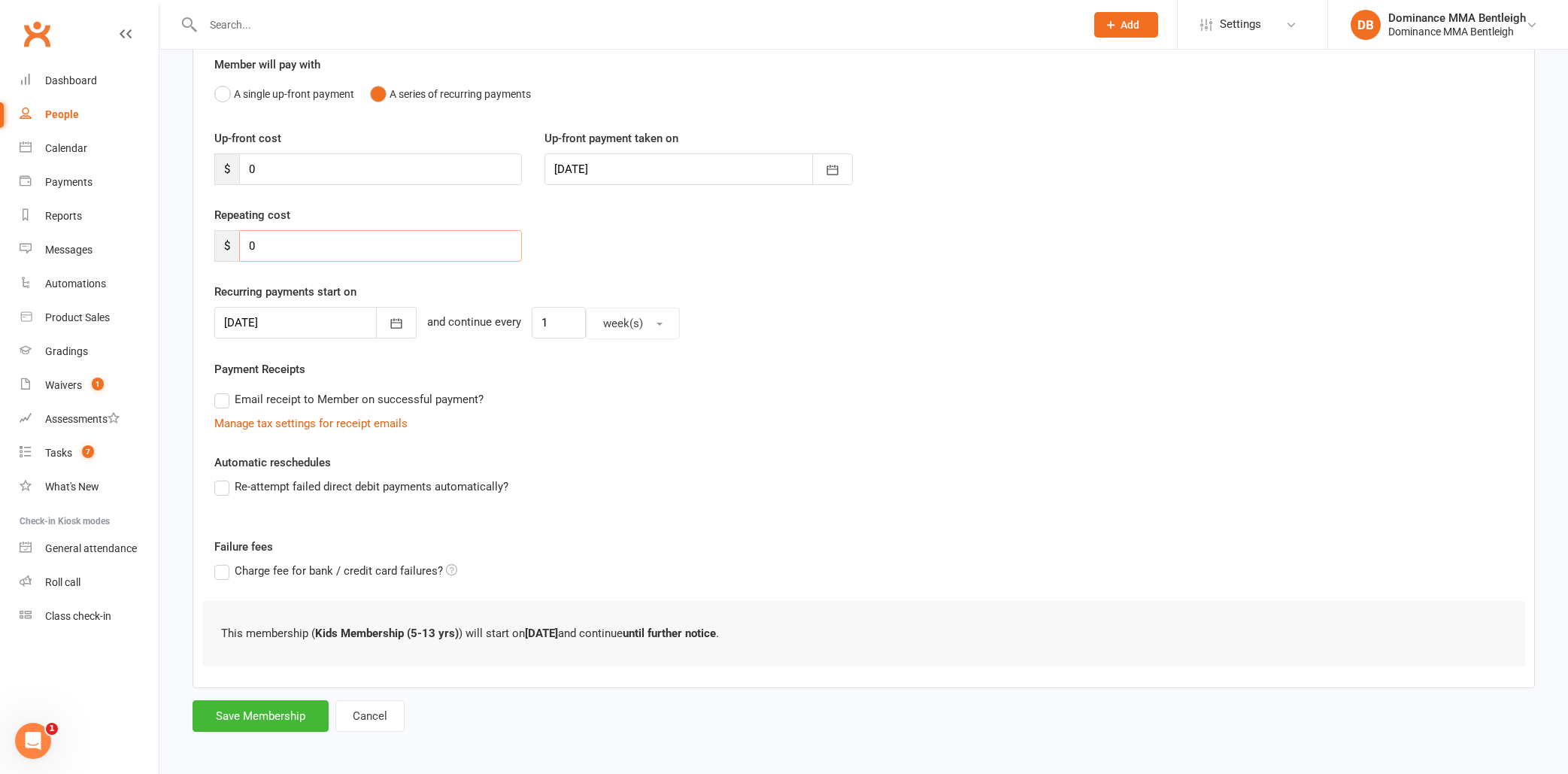
scroll to position [135, 0]
type input "0"
click at [253, 715] on button "Save Membership" at bounding box center [260, 715] width 136 height 32
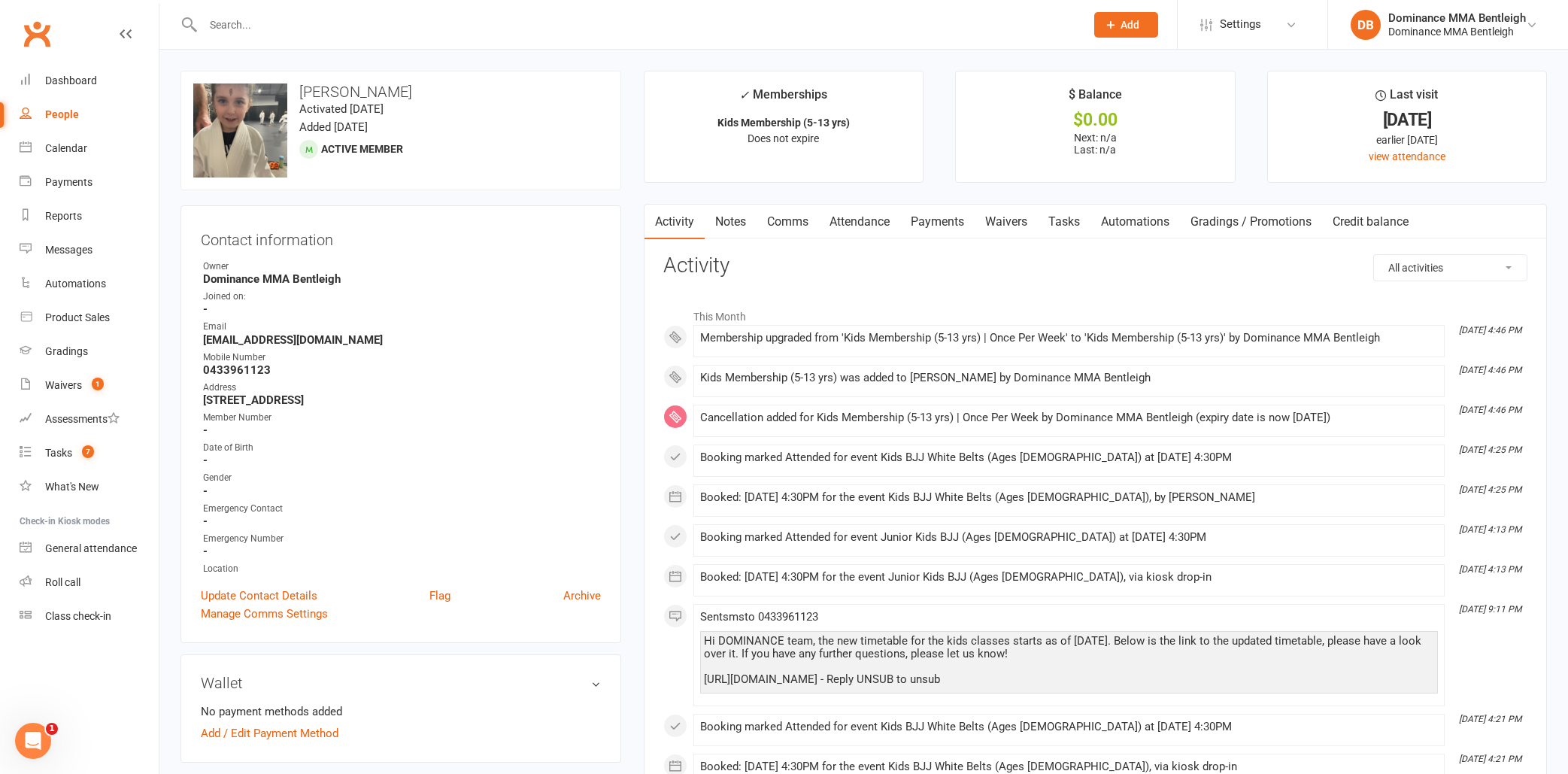
click at [263, 19] on input "text" at bounding box center [636, 24] width 876 height 21
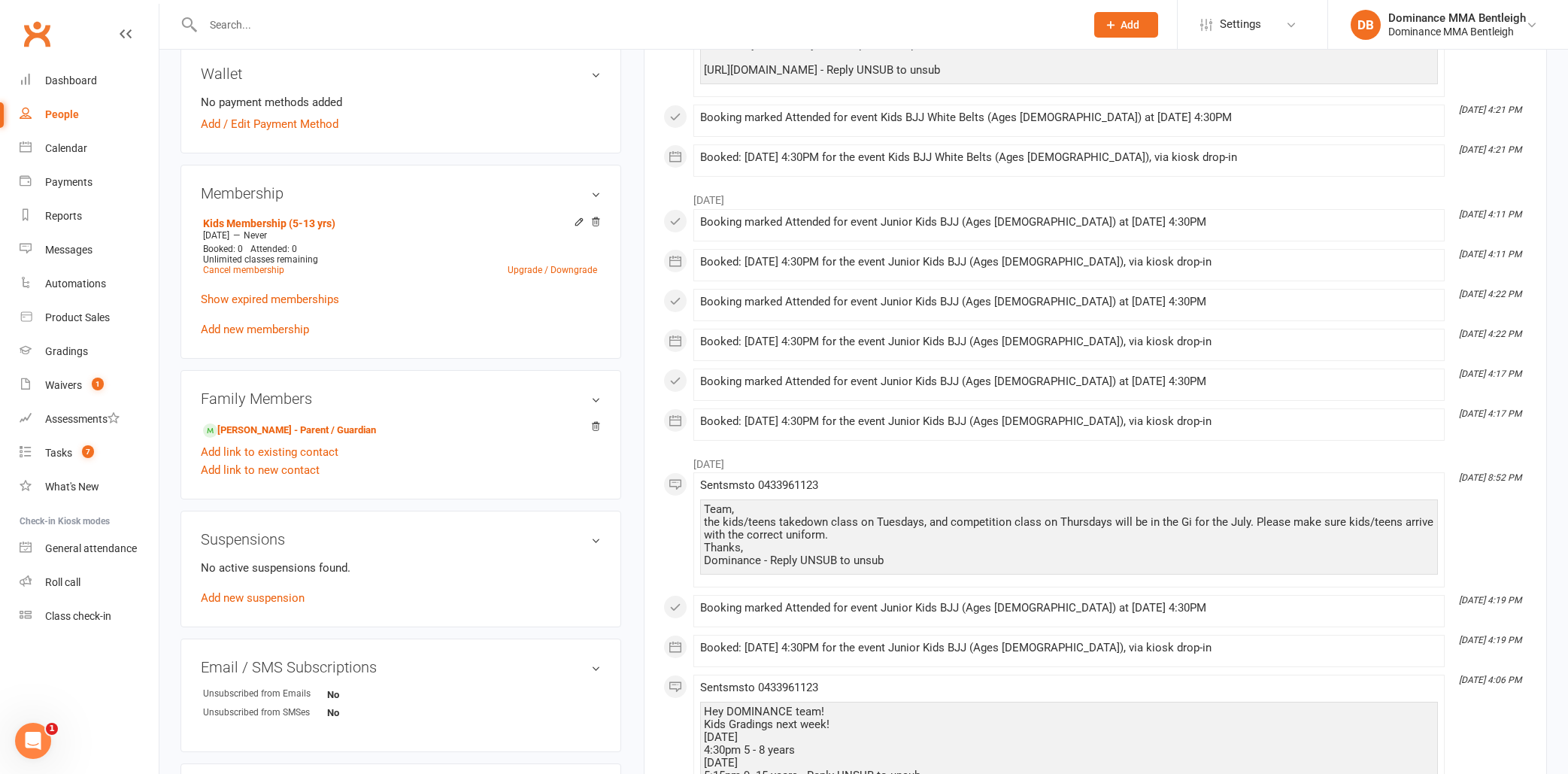
scroll to position [620, 0]
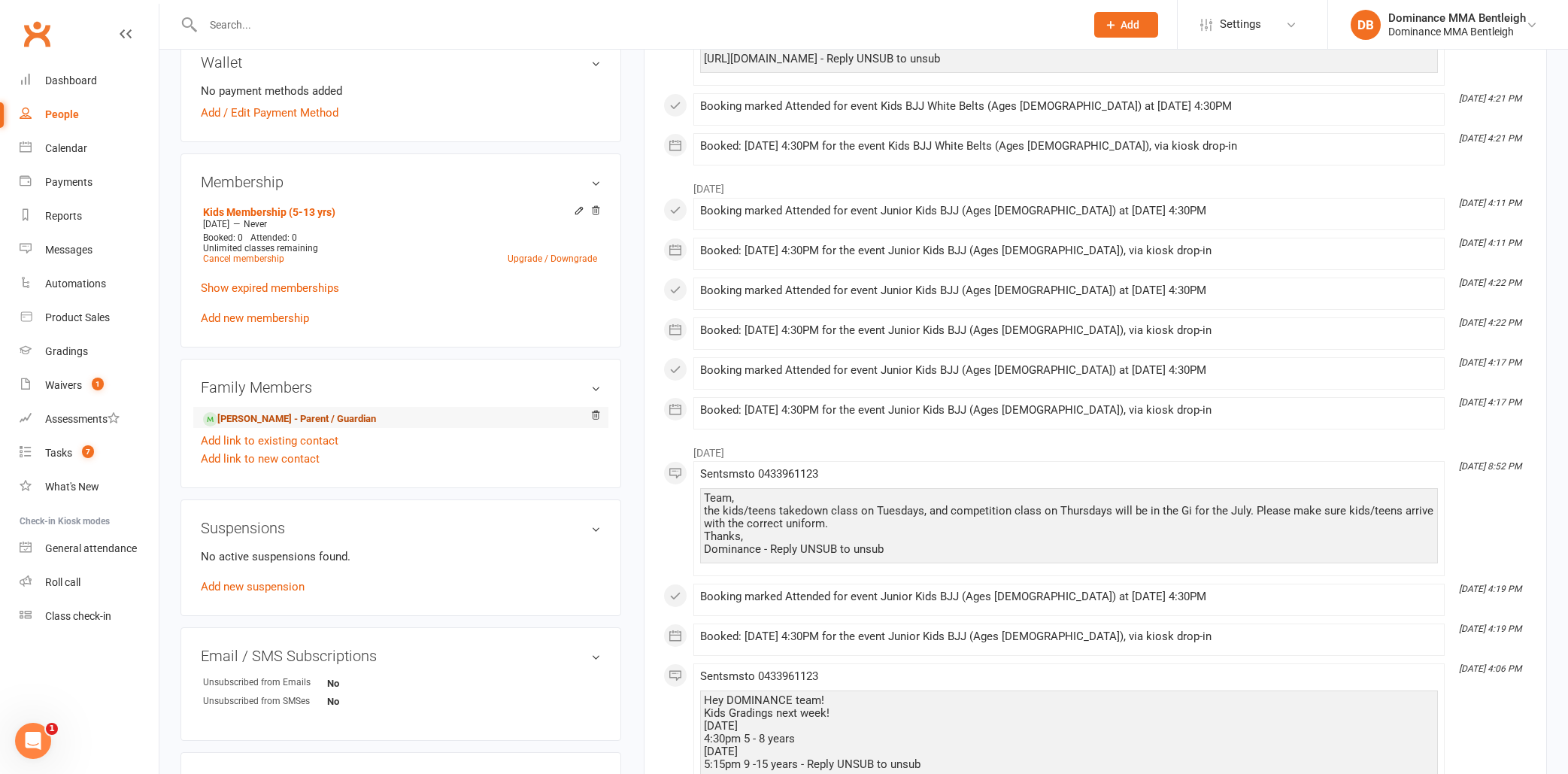
click at [266, 416] on link "[PERSON_NAME] - Parent / Guardian" at bounding box center [290, 419] width 173 height 15
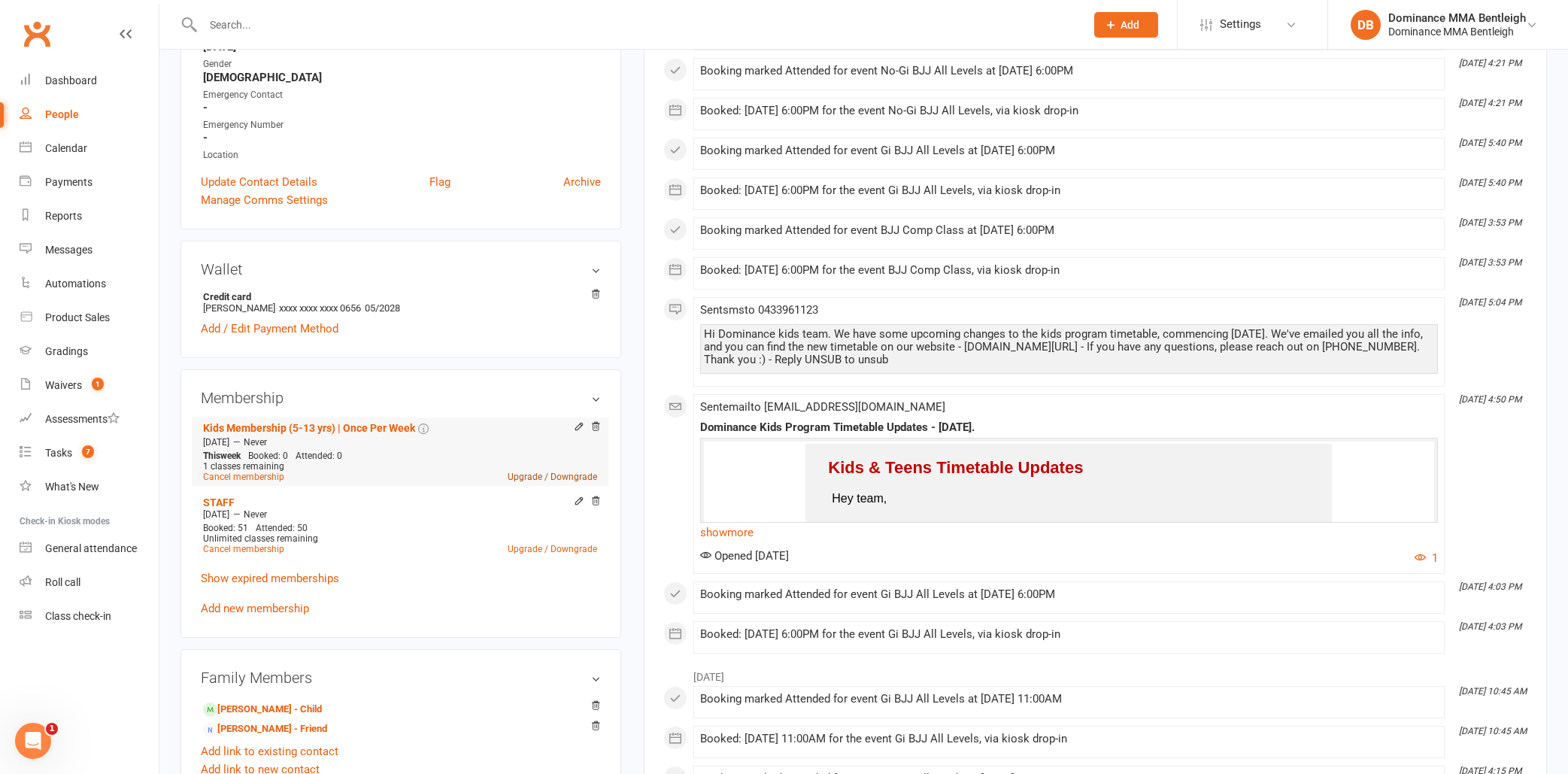
scroll to position [417, 0]
click at [526, 474] on link "Upgrade / Downgrade" at bounding box center [552, 476] width 90 height 11
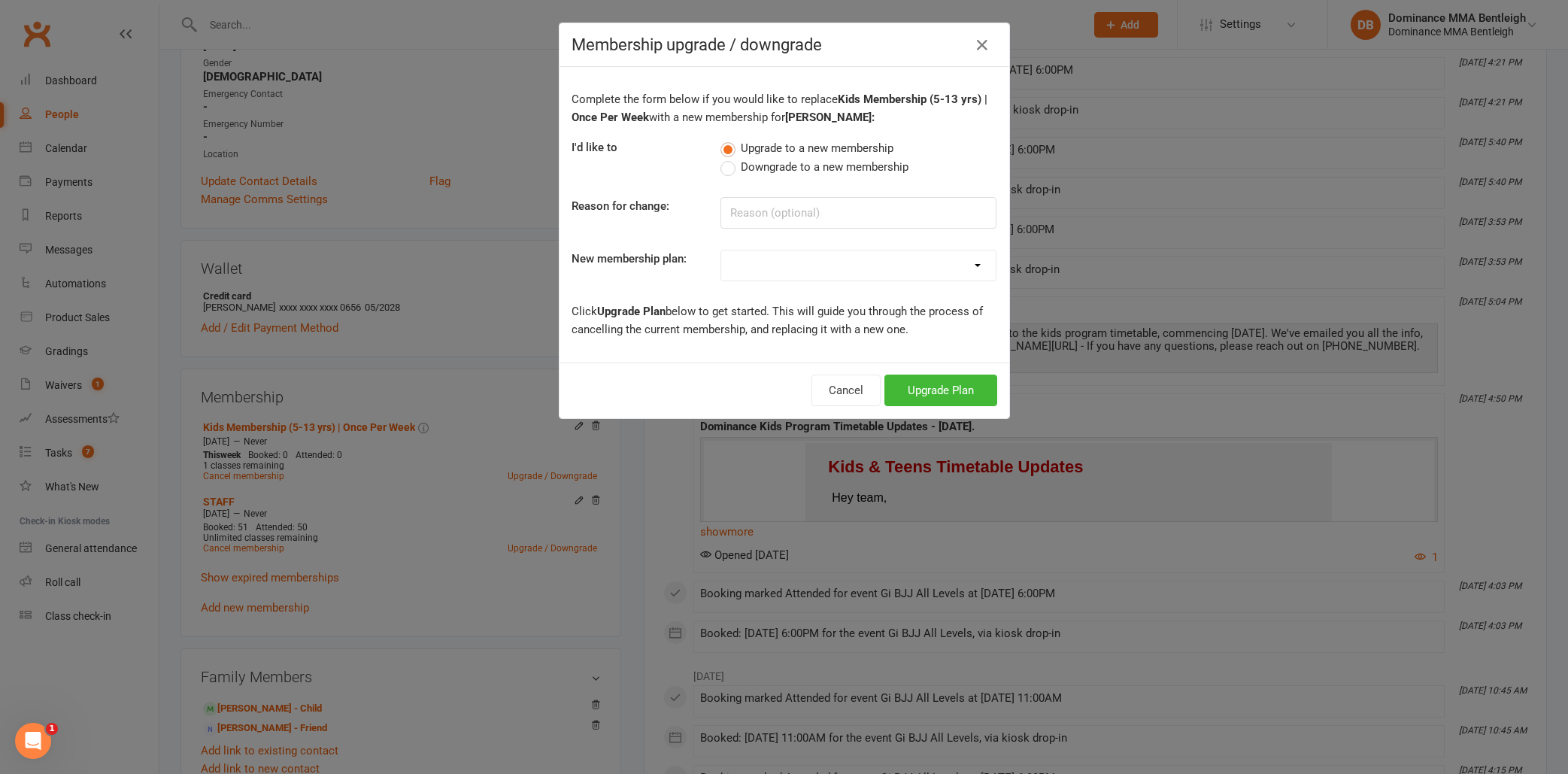
select select "2"
click at [917, 376] on button "Upgrade Plan" at bounding box center [941, 390] width 113 height 32
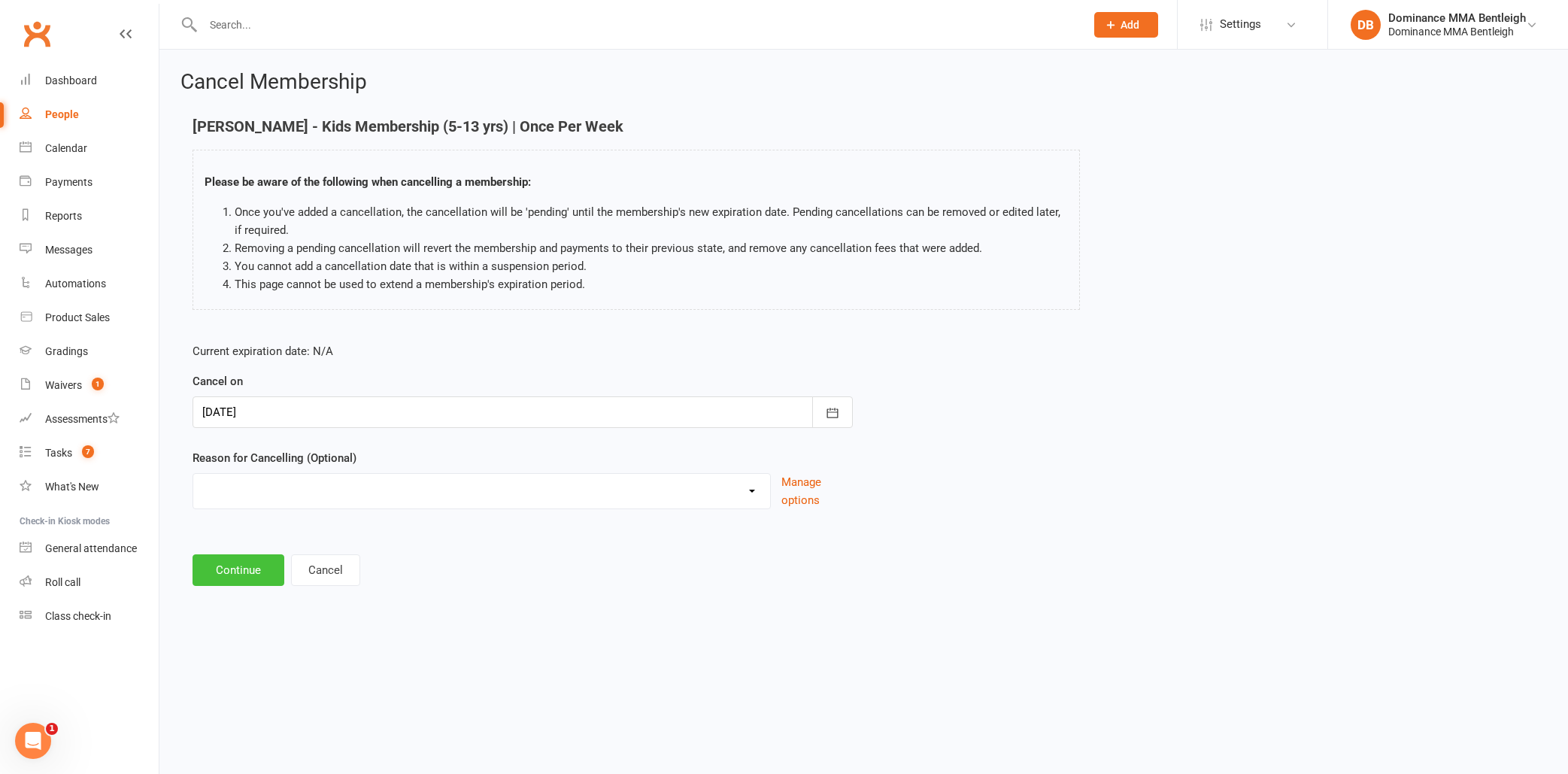
click at [242, 573] on button "Continue" at bounding box center [238, 569] width 92 height 32
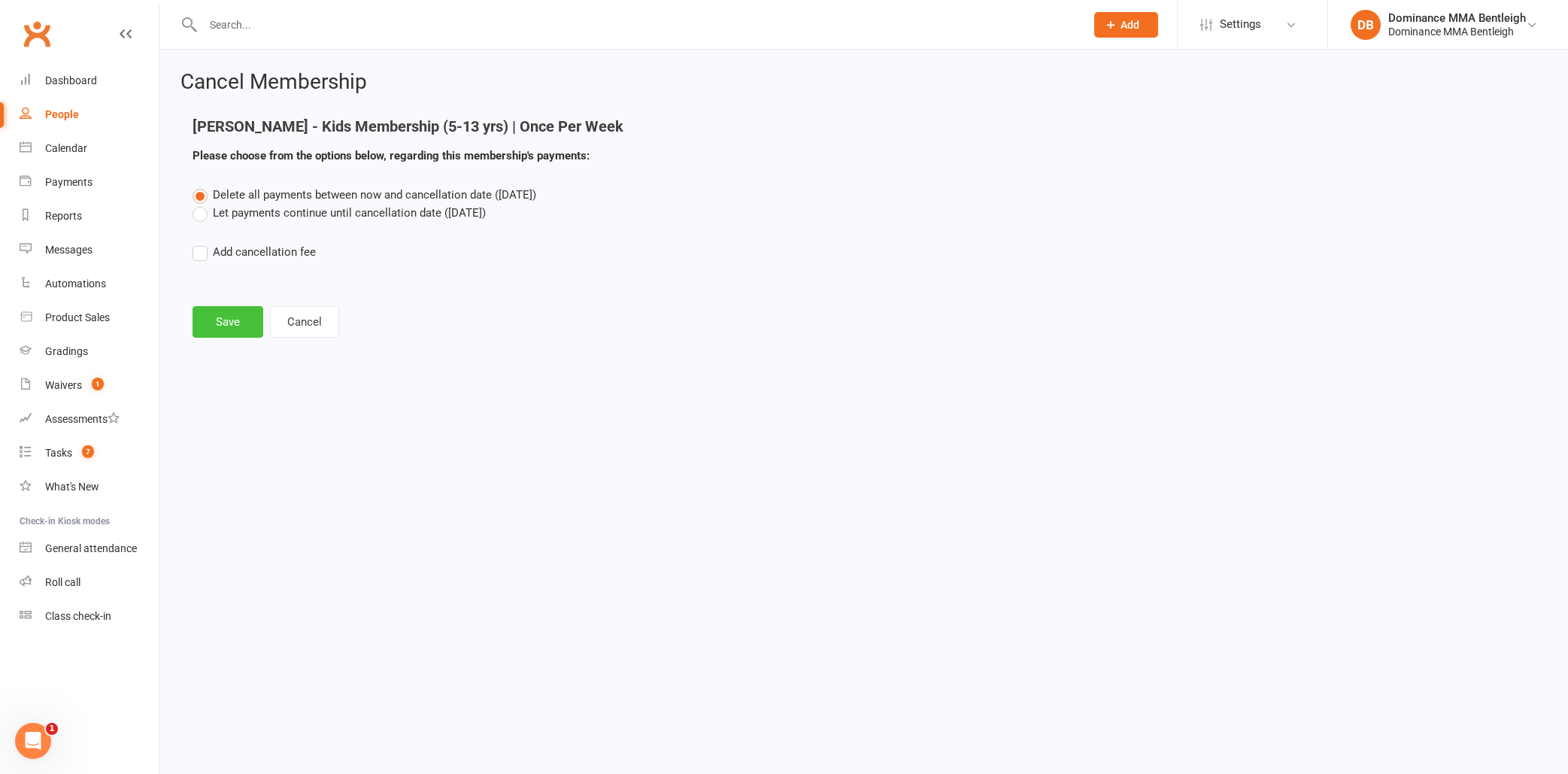
click at [234, 321] on button "Save" at bounding box center [228, 321] width 71 height 32
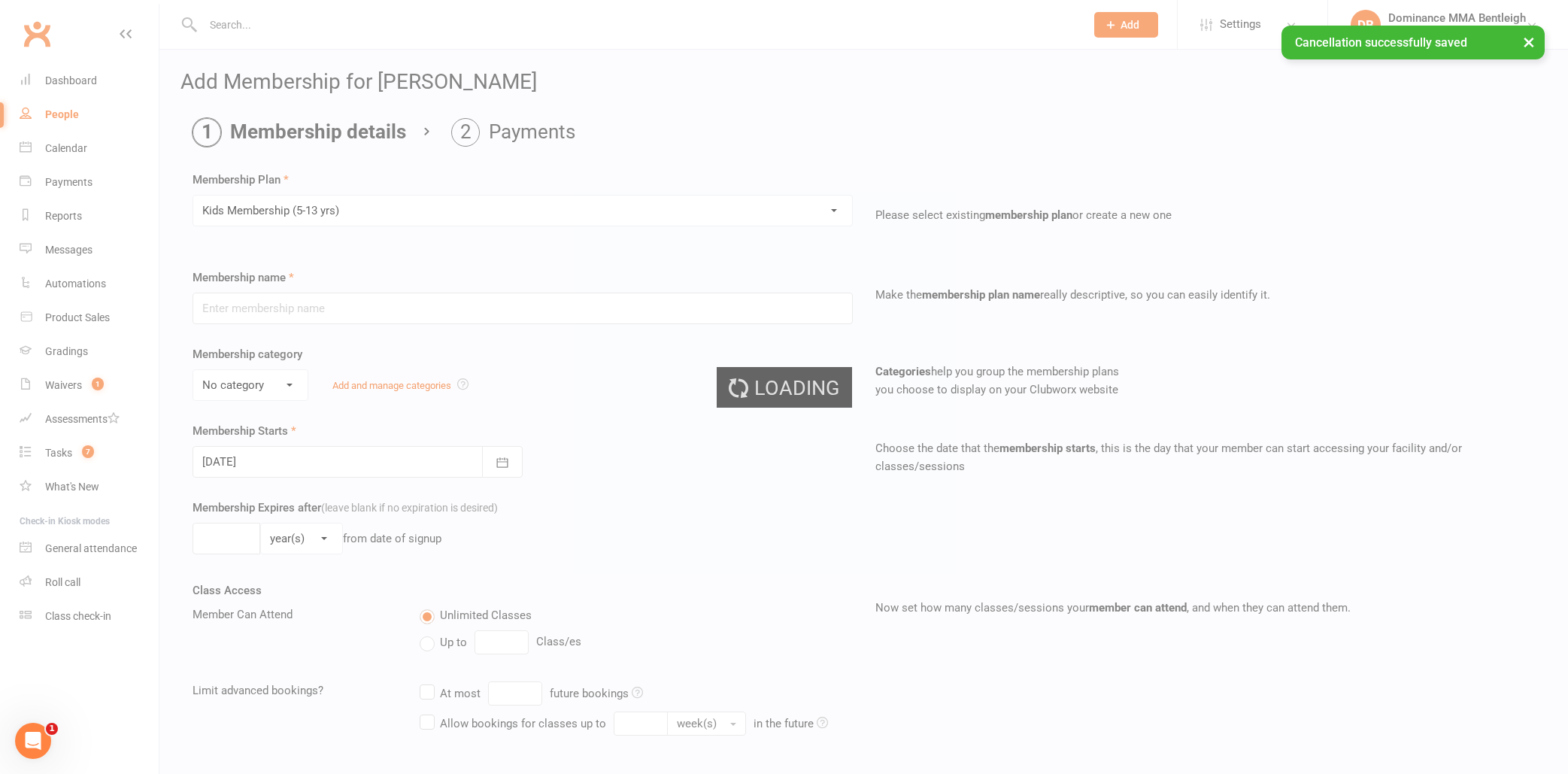
type input "Kids Membership (5-13 yrs)"
select select "1"
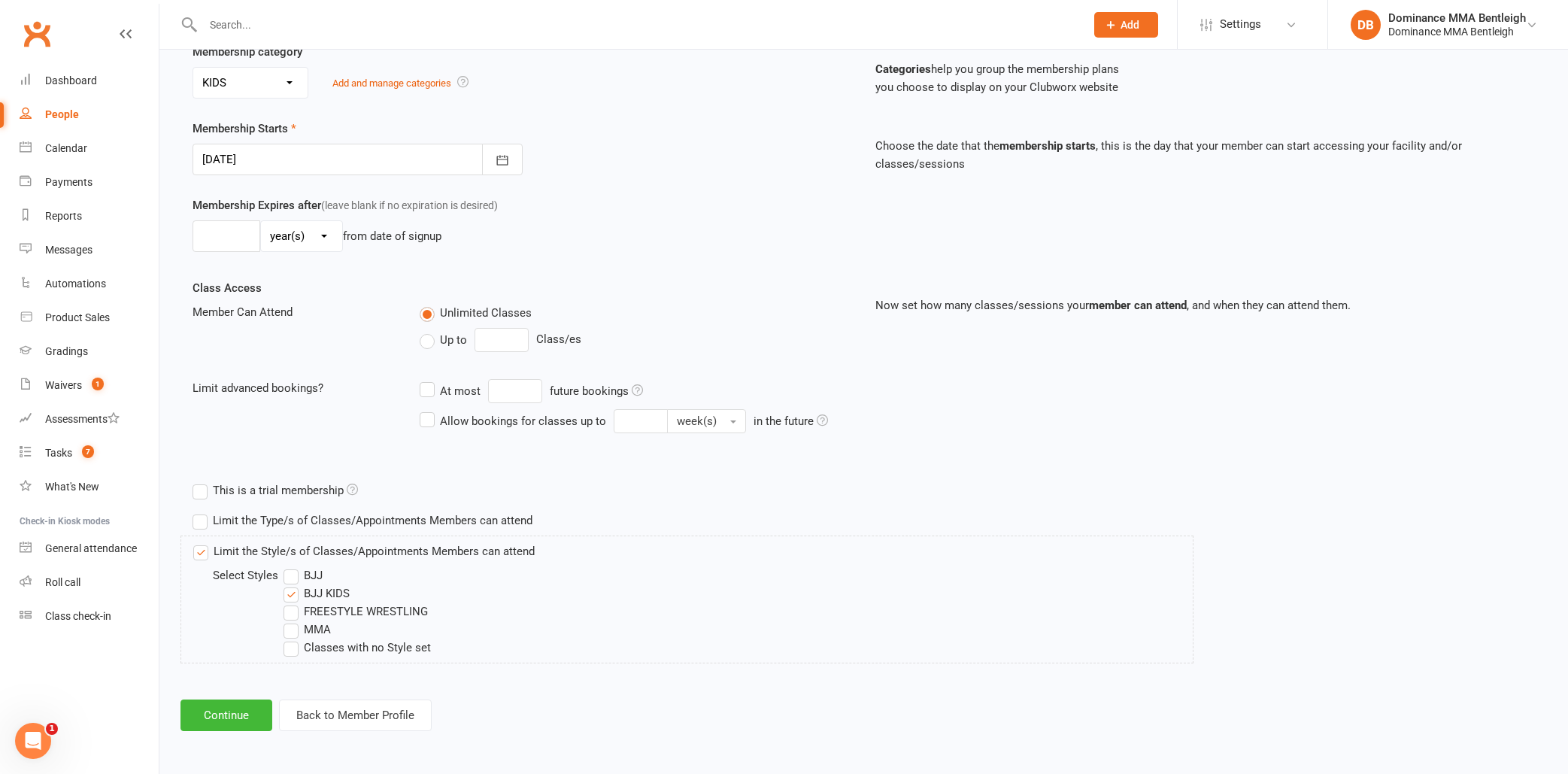
scroll to position [314, 0]
click at [239, 699] on button "Continue" at bounding box center [226, 715] width 92 height 32
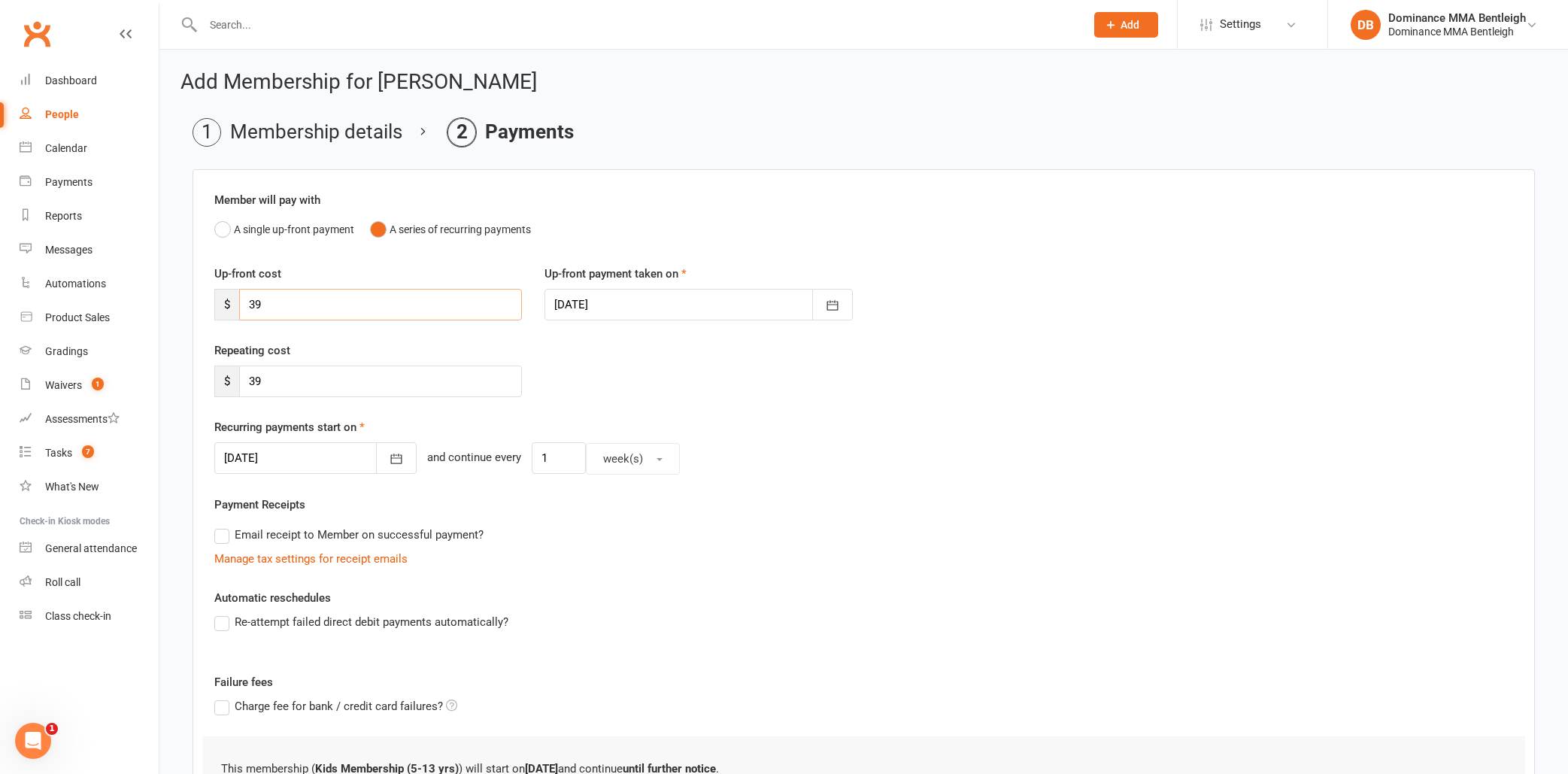
click at [372, 300] on input "39" at bounding box center [381, 304] width 283 height 32
type input "3"
type input "0"
click at [266, 385] on input "39" at bounding box center [381, 381] width 283 height 32
type input "3"
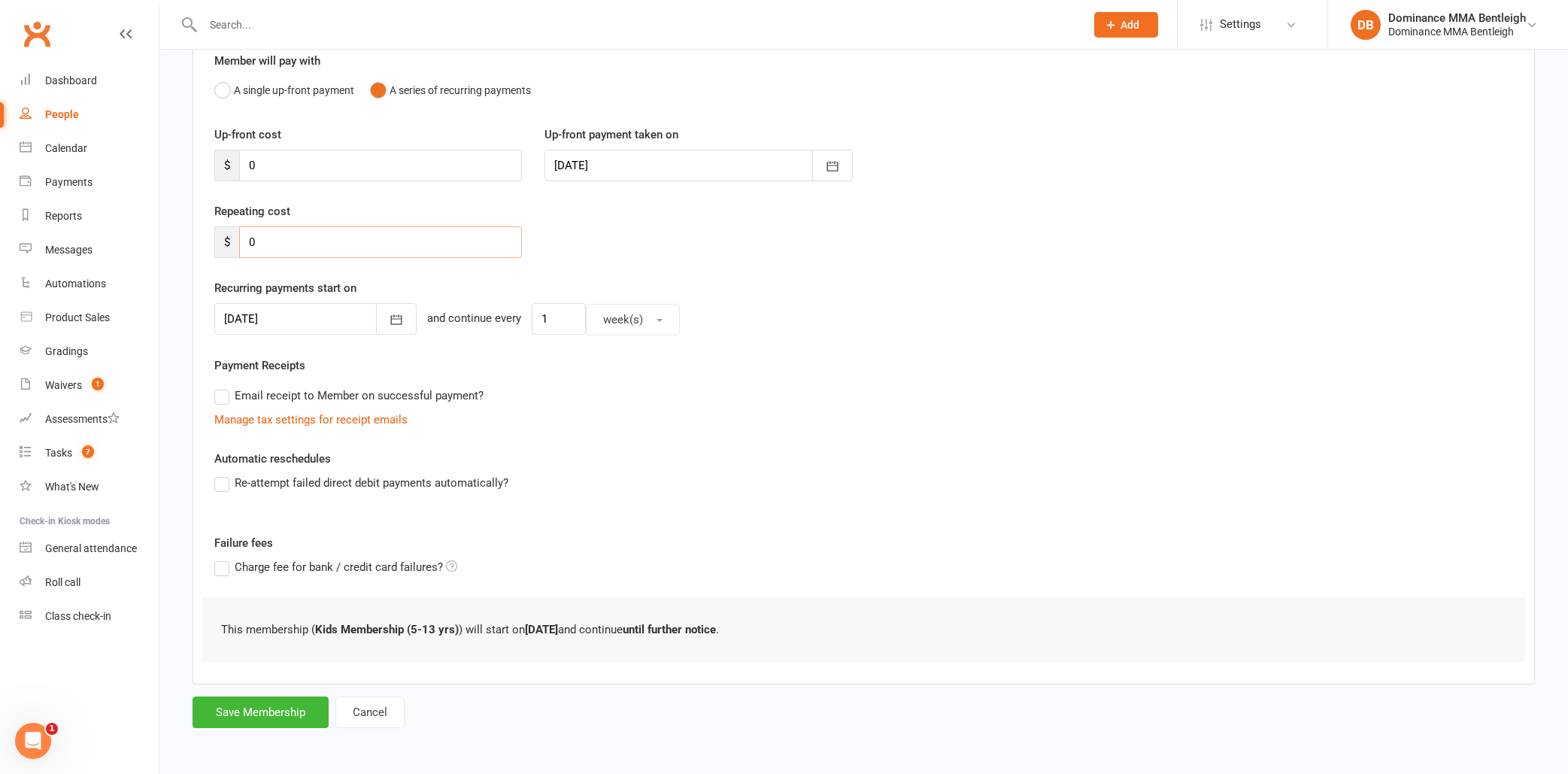
scroll to position [151, 0]
type input "0"
click at [243, 698] on button "Save Membership" at bounding box center [260, 711] width 136 height 32
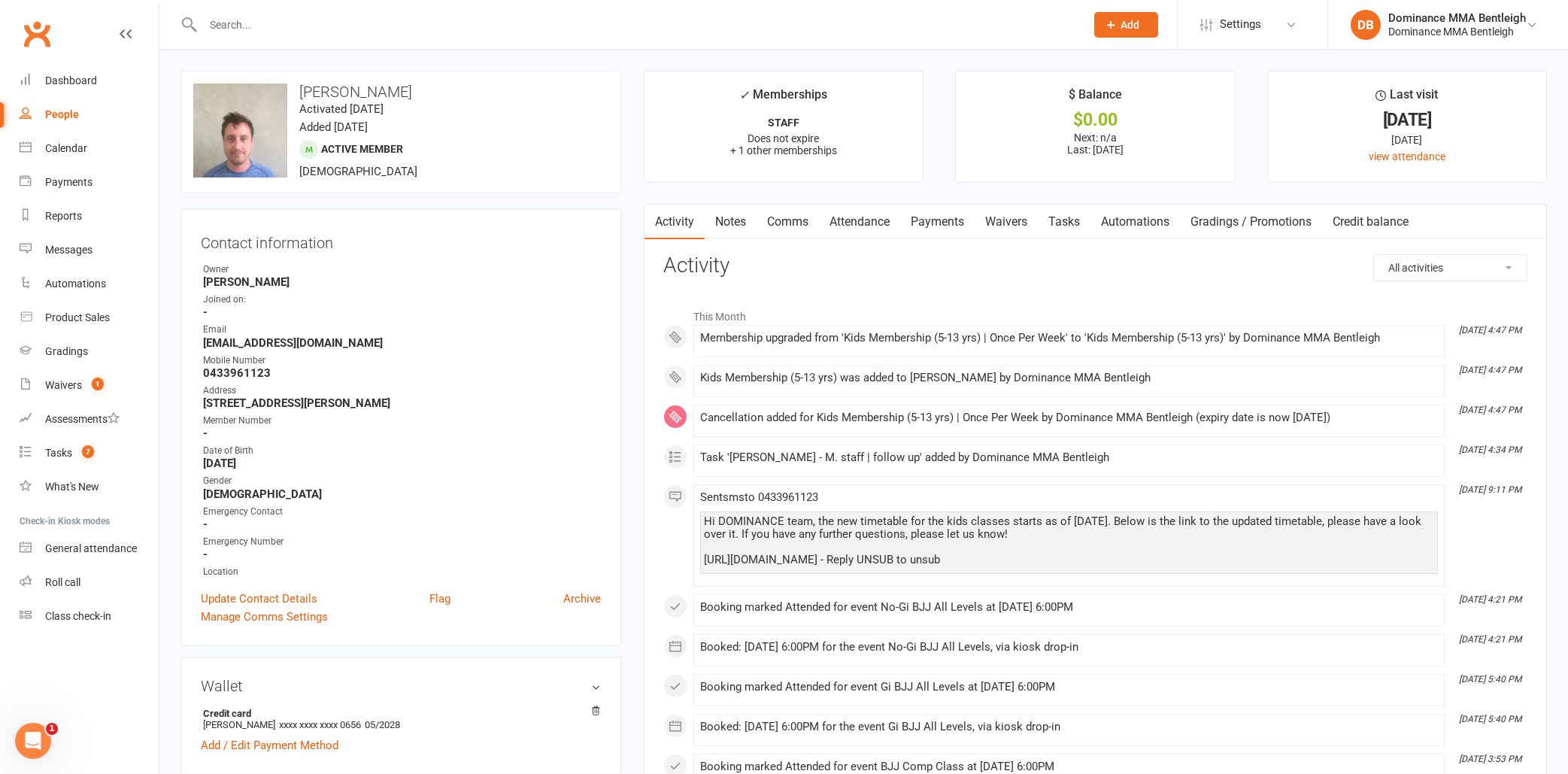
click at [711, 229] on link "Notes" at bounding box center [730, 222] width 52 height 35
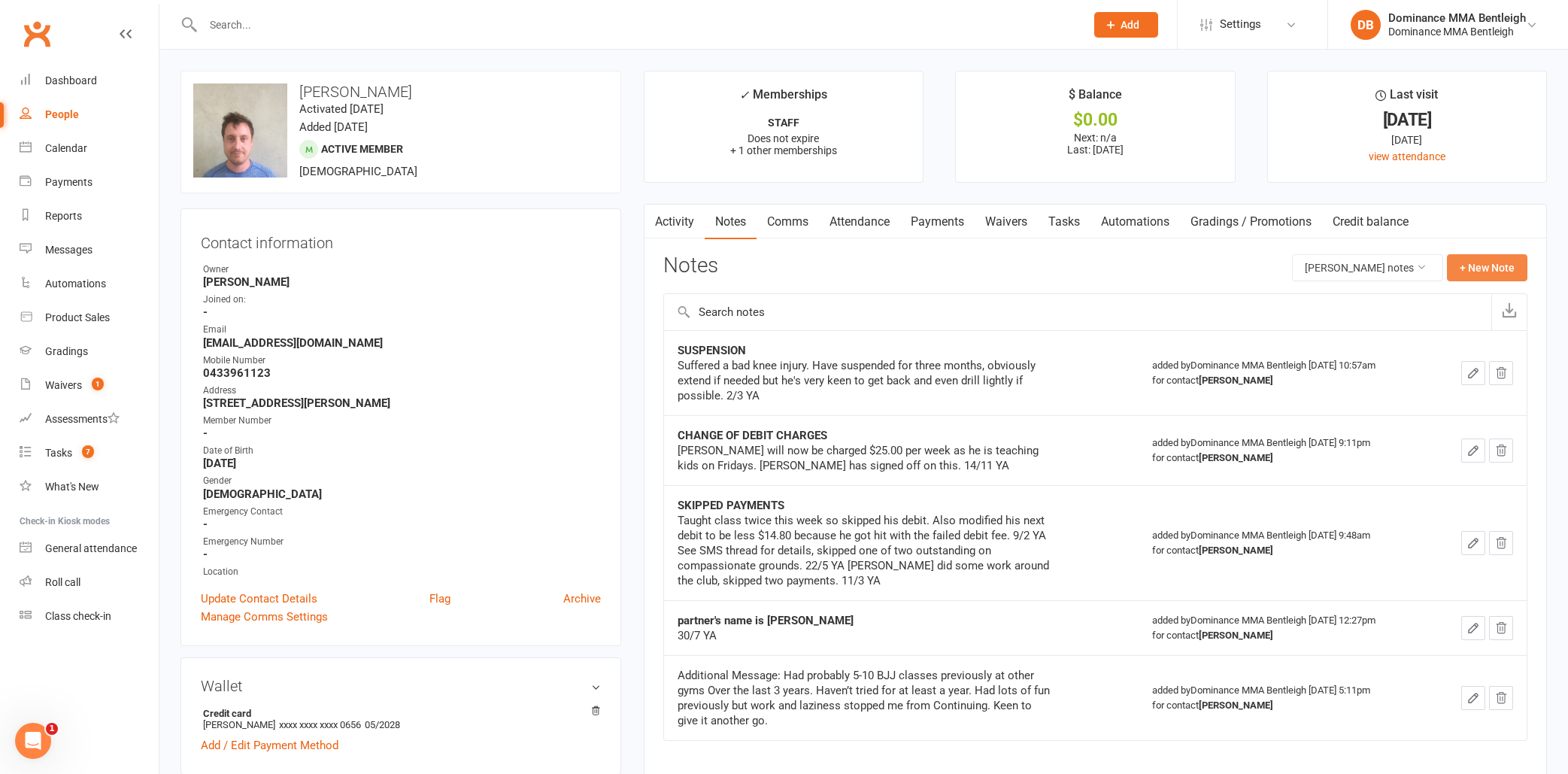
click at [1473, 269] on button "+ New Note" at bounding box center [1487, 267] width 80 height 27
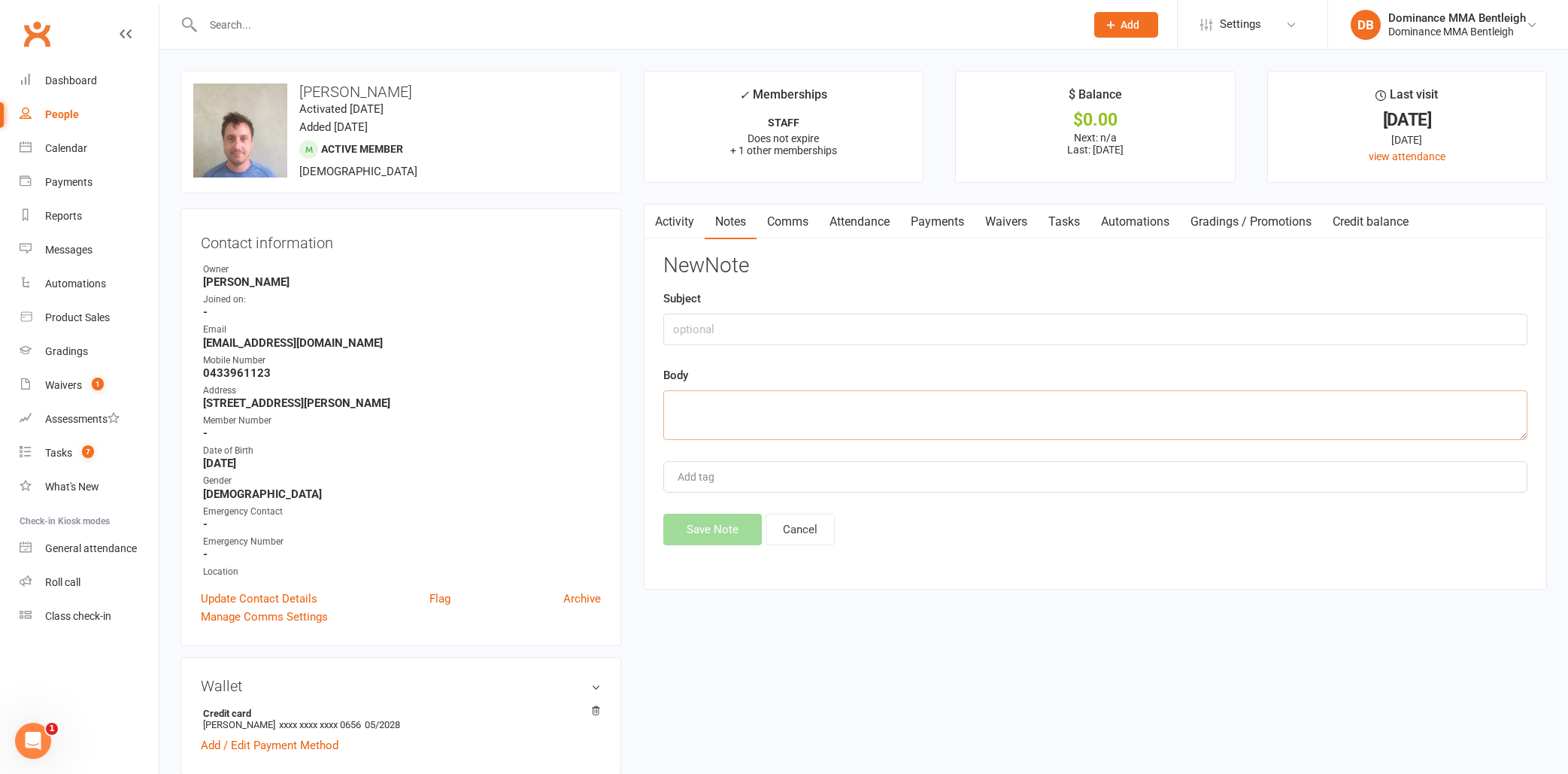
click at [772, 418] on textarea at bounding box center [1095, 415] width 864 height 49
type textarea "[PERSON_NAME] and [PERSON_NAME] are on a staff membership. [PERSON_NAME] is hel…"
click at [801, 334] on input "text" at bounding box center [1095, 329] width 864 height 32
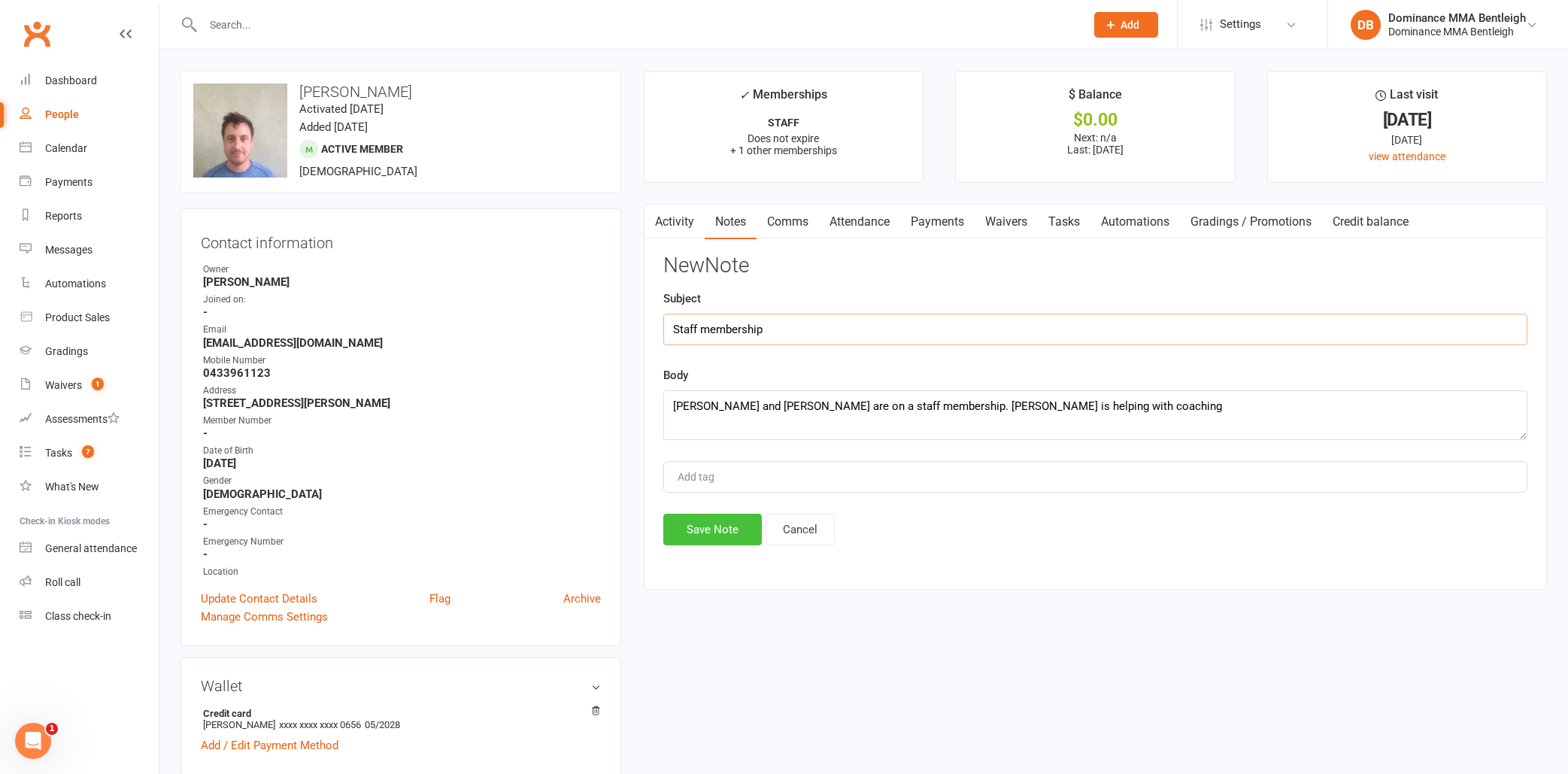
type input "Staff membership"
click at [699, 531] on button "Save Note" at bounding box center [713, 529] width 99 height 32
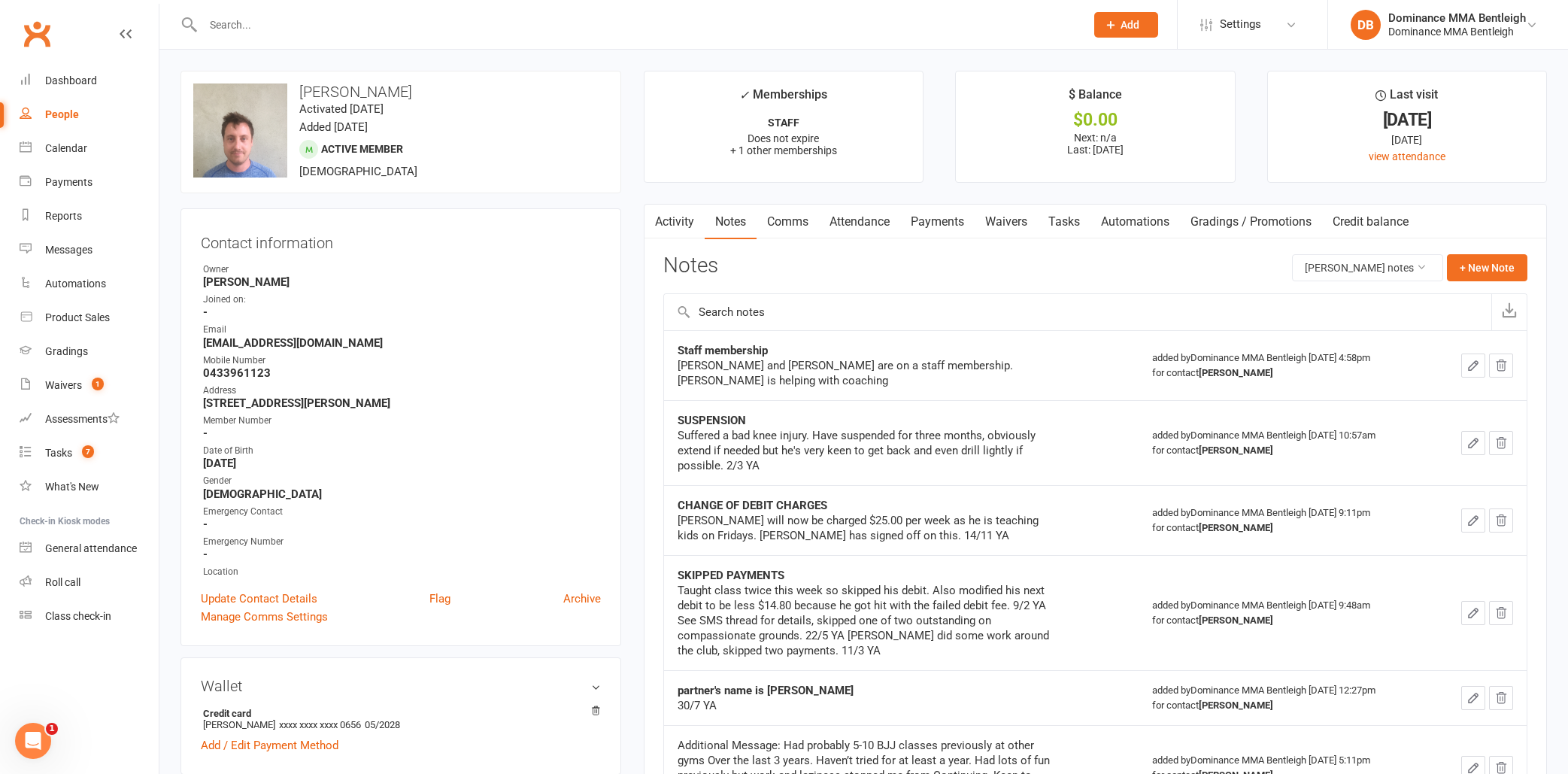
click at [316, 29] on input "text" at bounding box center [636, 24] width 876 height 21
click at [341, 20] on input "text" at bounding box center [636, 24] width 876 height 21
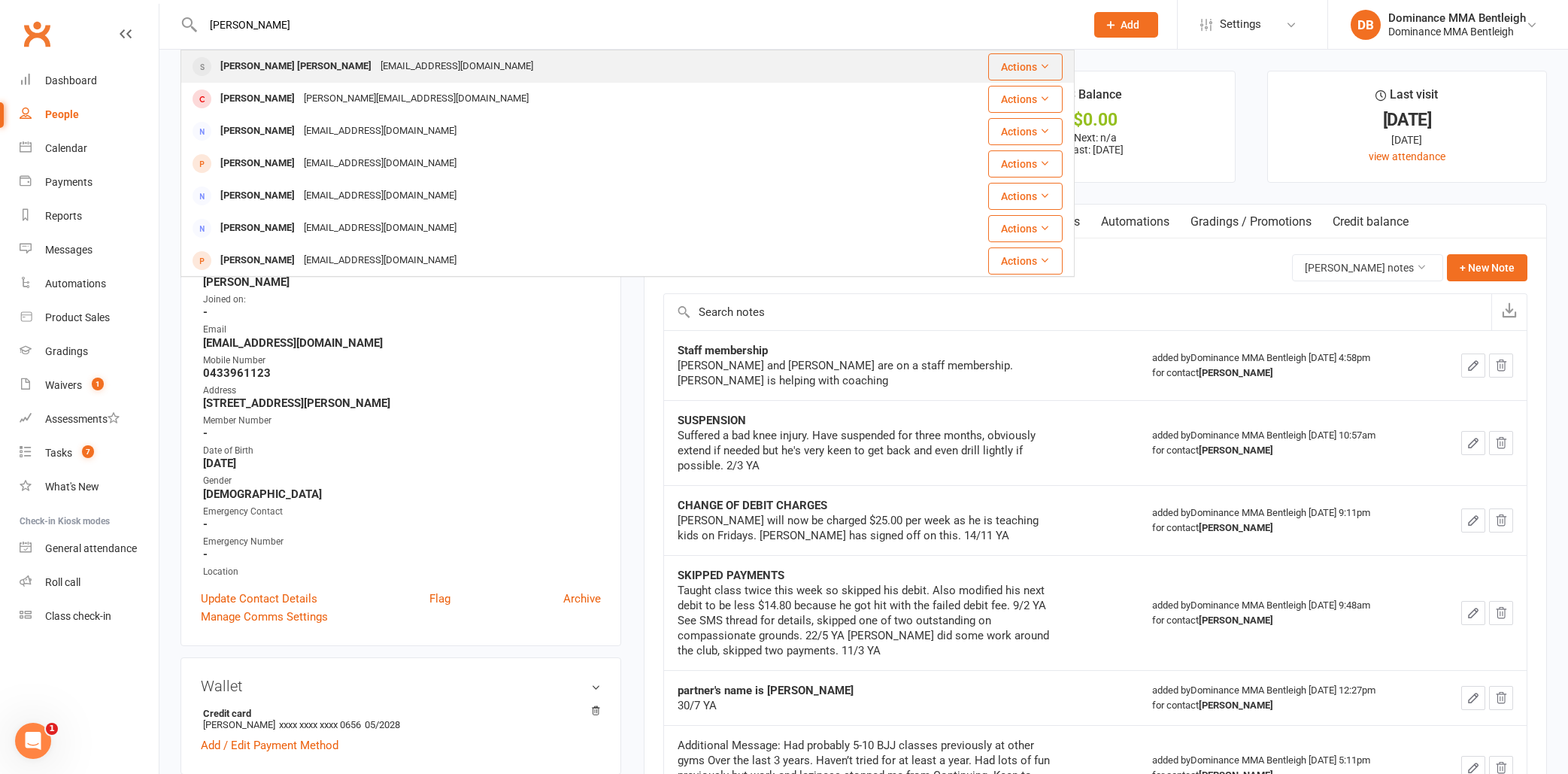
type input "[PERSON_NAME]"
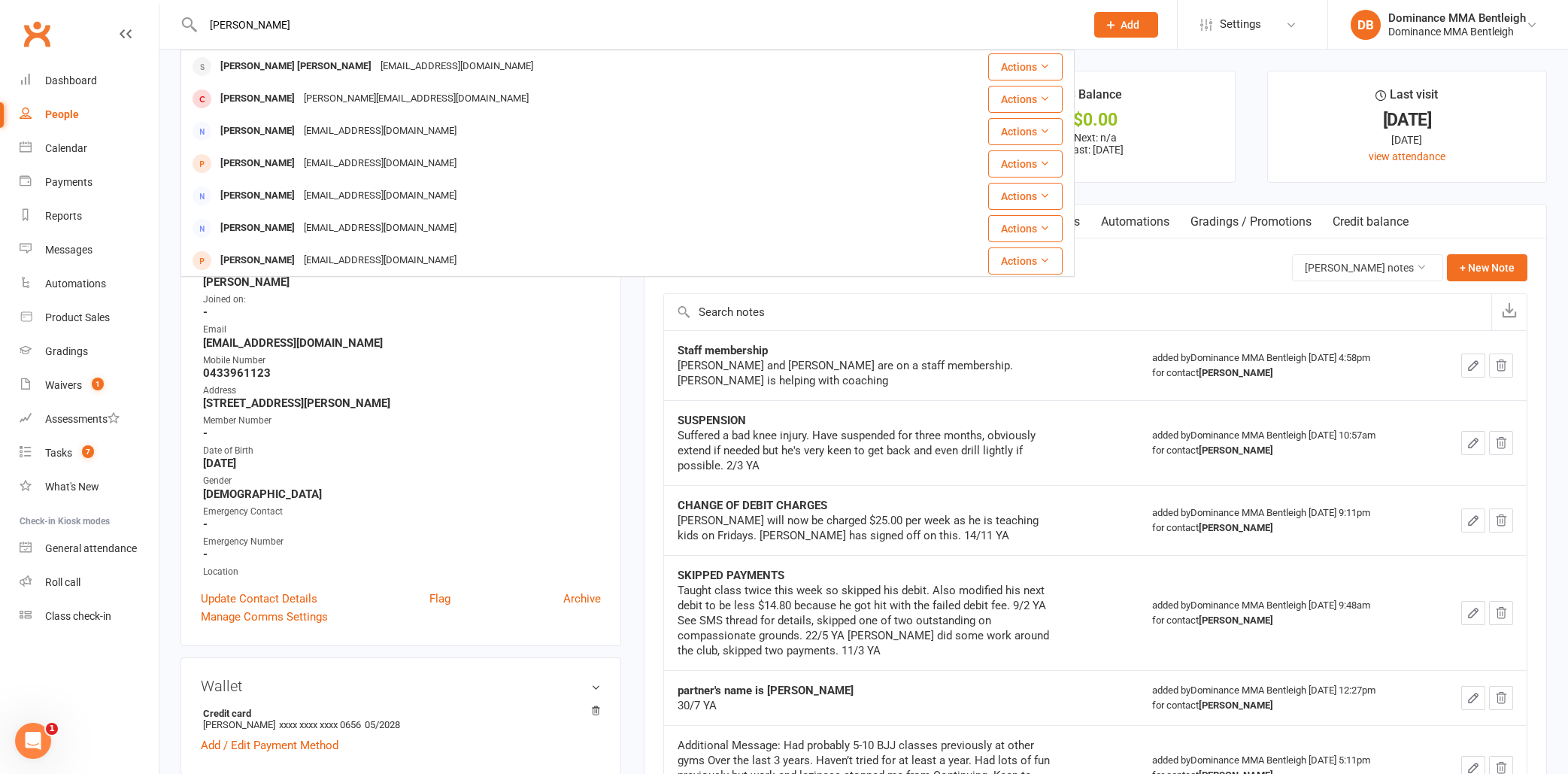
click at [376, 63] on div "[EMAIL_ADDRESS][DOMAIN_NAME]" at bounding box center [456, 66] width 161 height 22
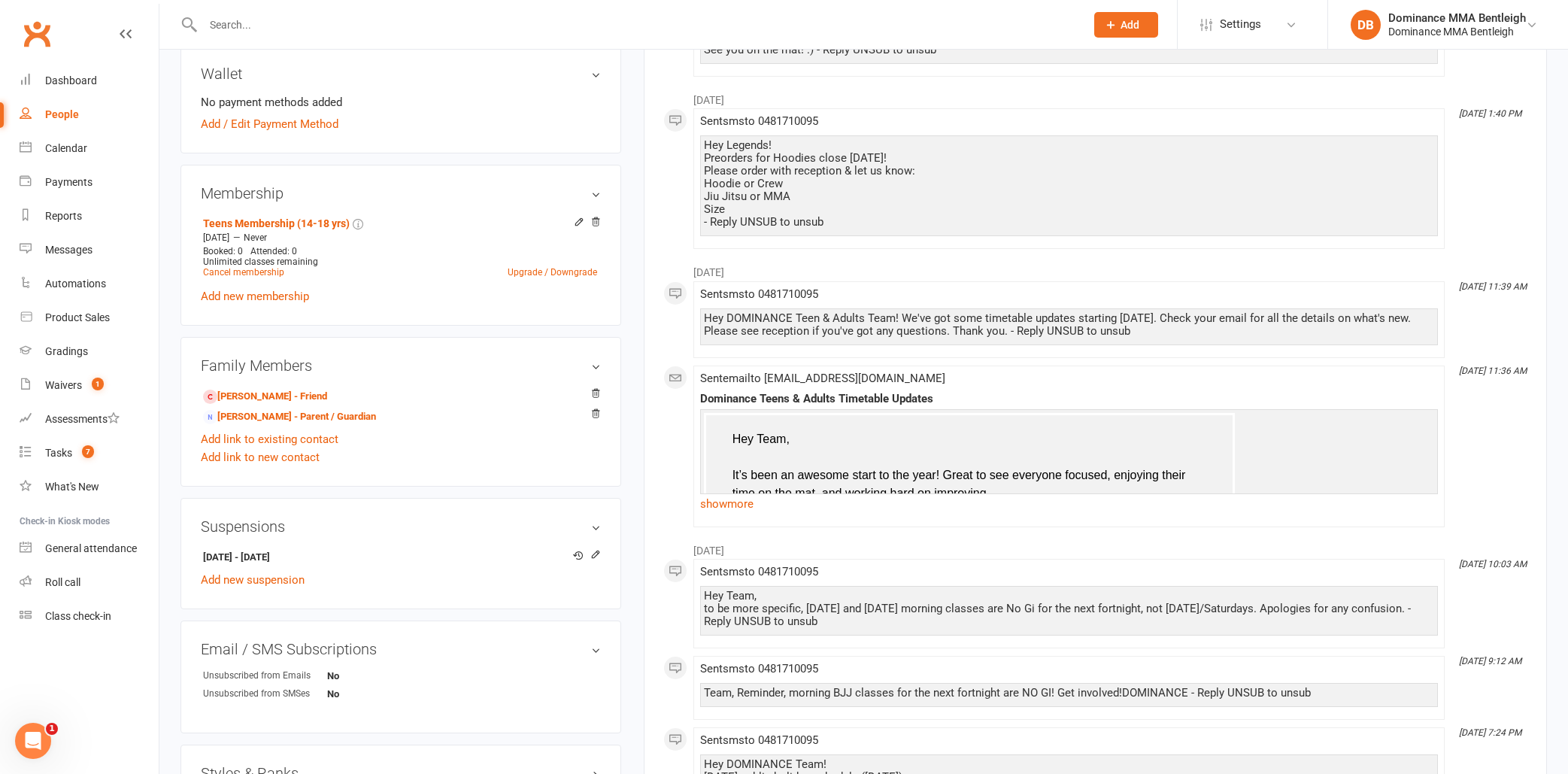
scroll to position [609, 0]
click at [317, 422] on link "[PERSON_NAME] - Parent / Guardian" at bounding box center [290, 418] width 173 height 15
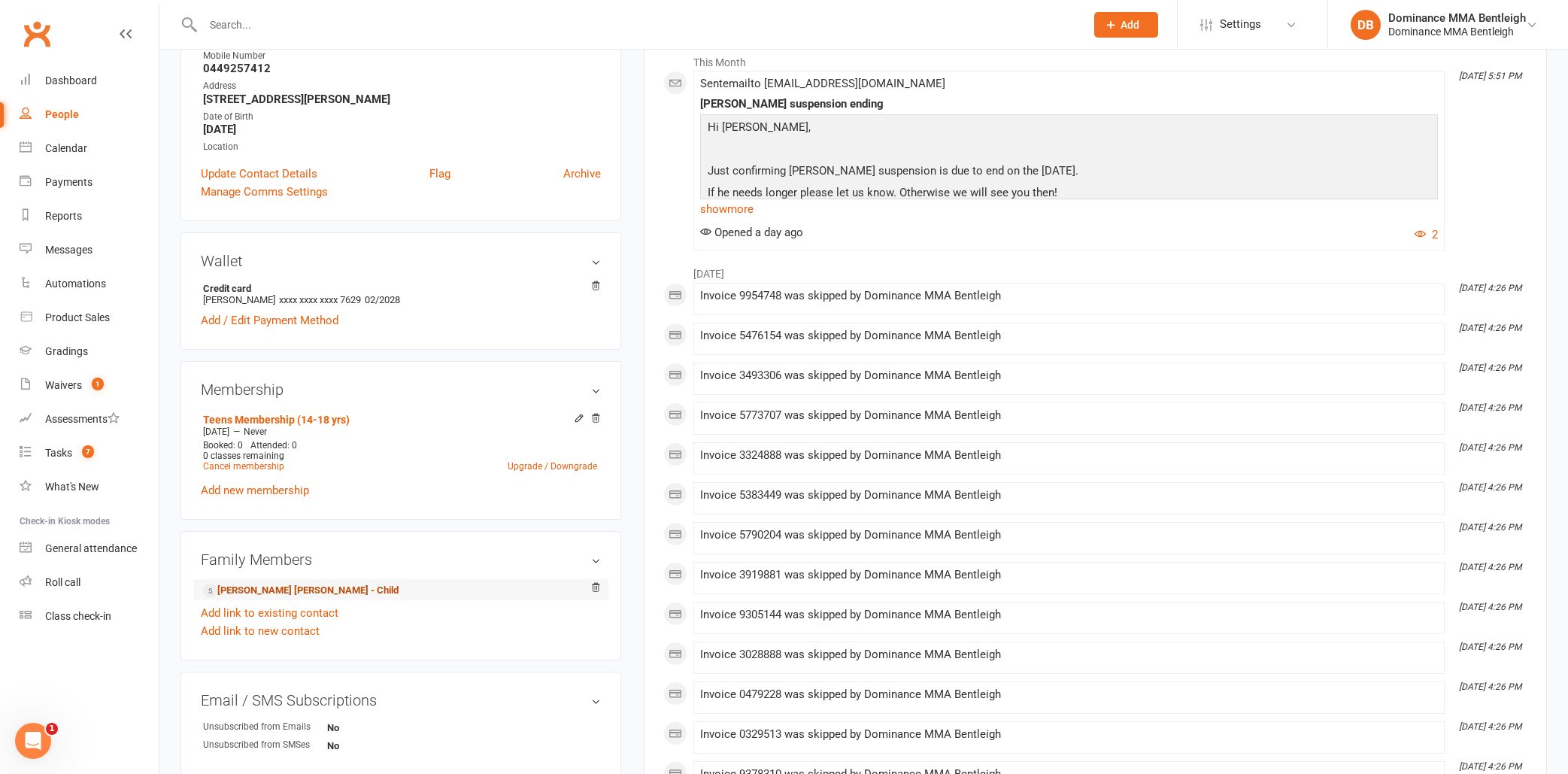
scroll to position [241, 0]
click at [271, 589] on link "[PERSON_NAME] [PERSON_NAME] - Child" at bounding box center [300, 589] width 195 height 15
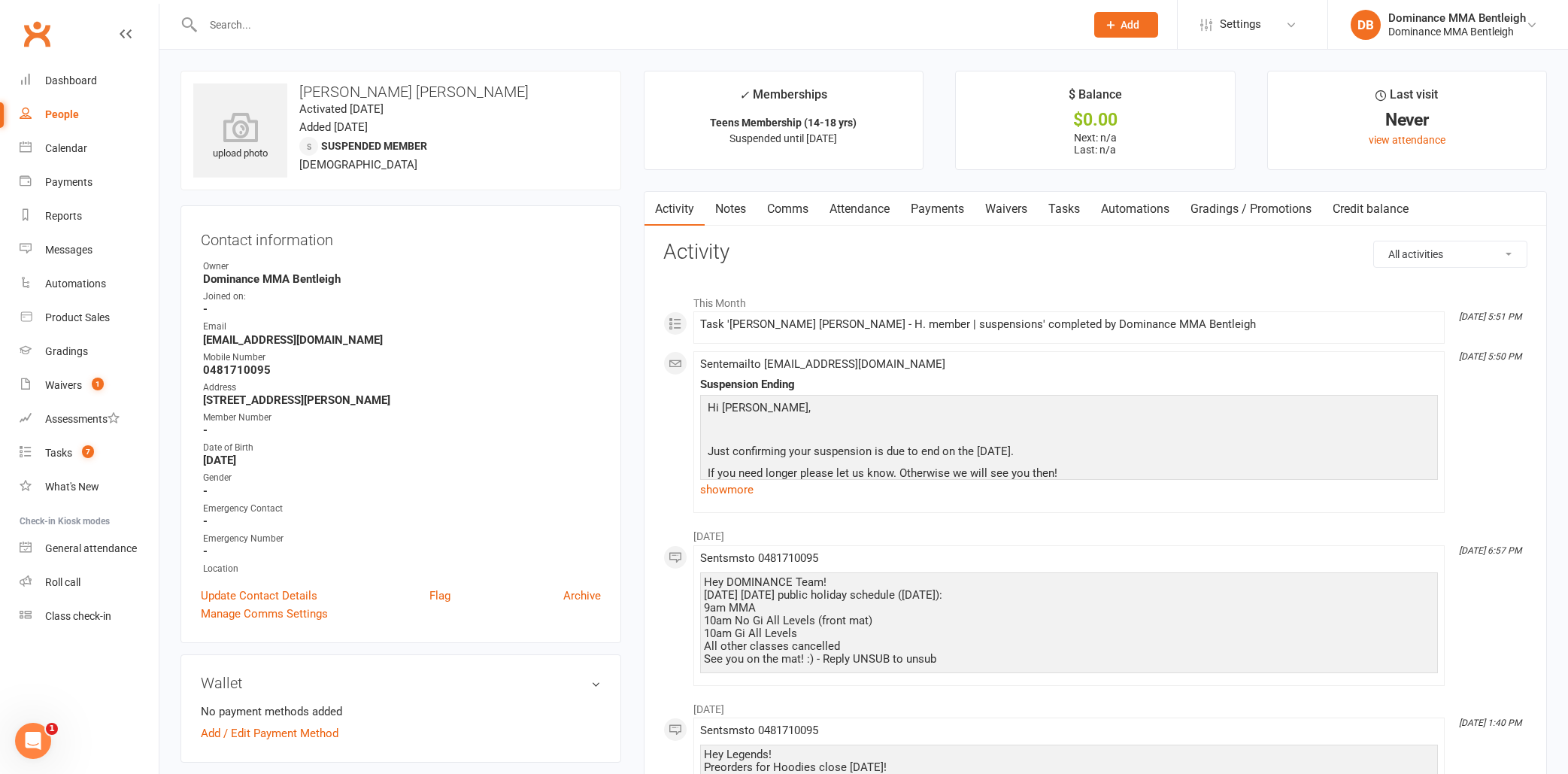
click at [859, 202] on link "Attendance" at bounding box center [859, 209] width 81 height 35
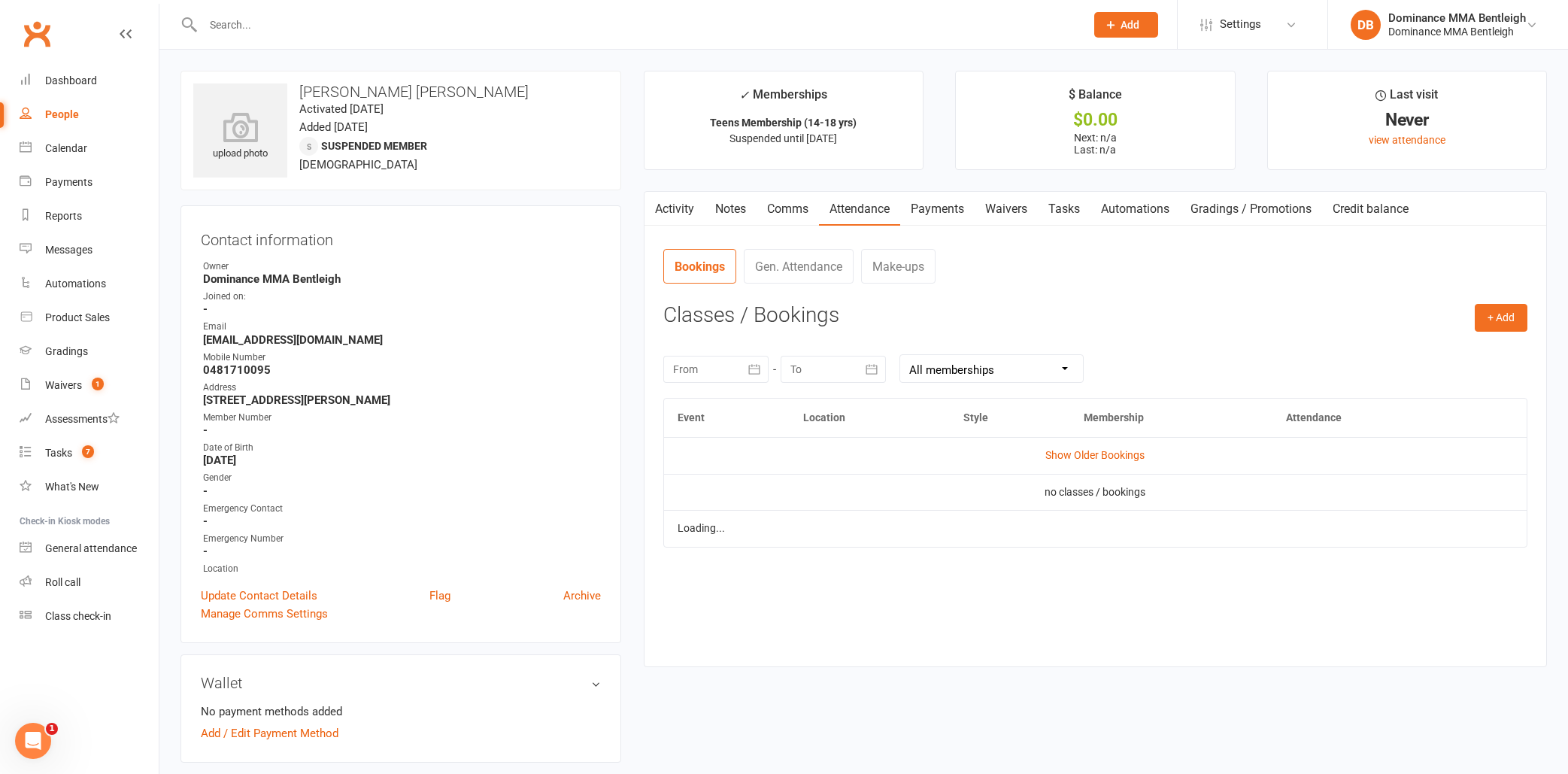
drag, startPoint x: 859, startPoint y: 202, endPoint x: 877, endPoint y: 202, distance: 18.0
click at [860, 202] on link "Attendance" at bounding box center [859, 209] width 81 height 35
click at [980, 205] on link "Waivers" at bounding box center [1006, 209] width 63 height 35
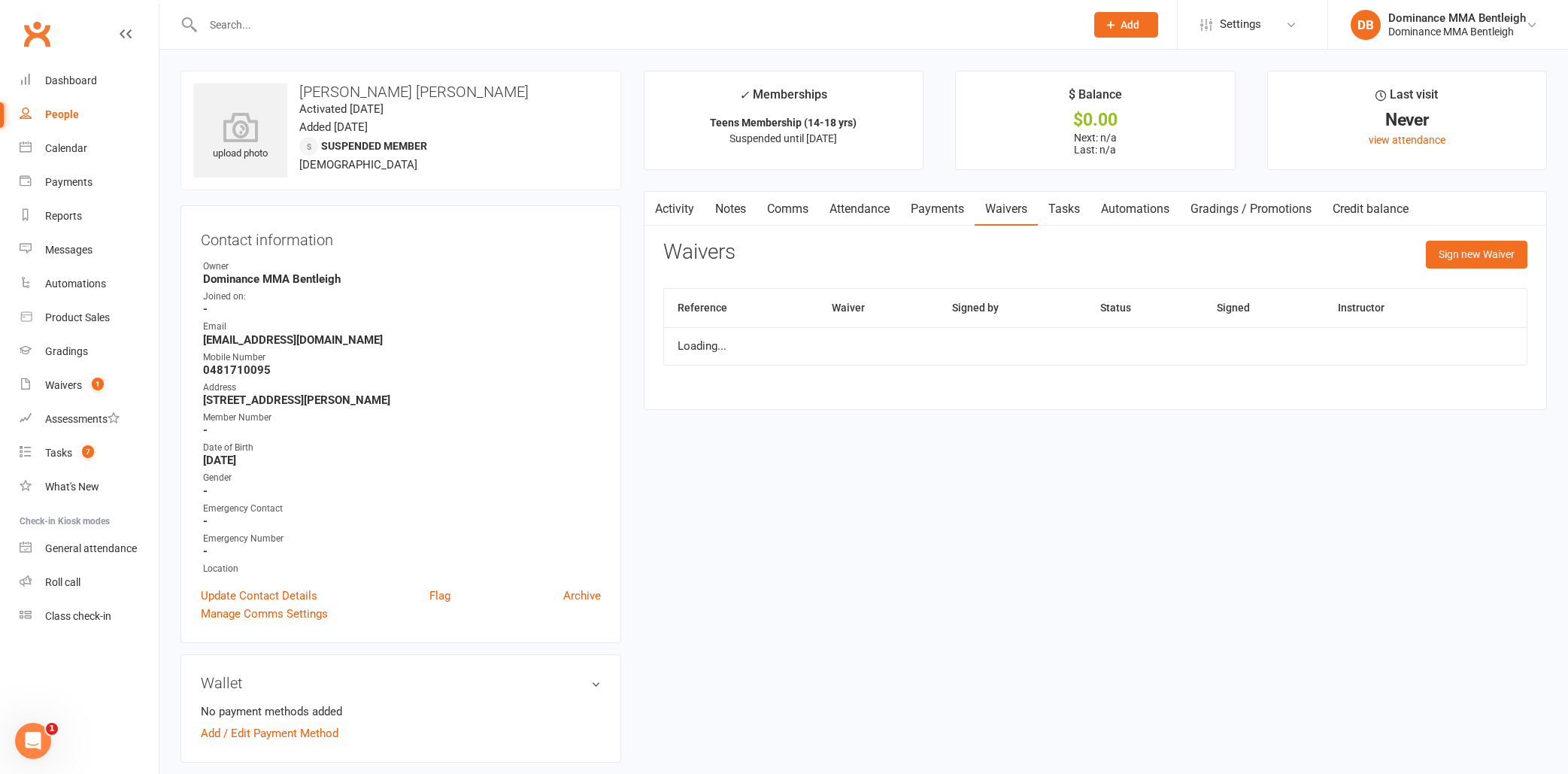
click at [959, 206] on link "Payments" at bounding box center [937, 209] width 74 height 35
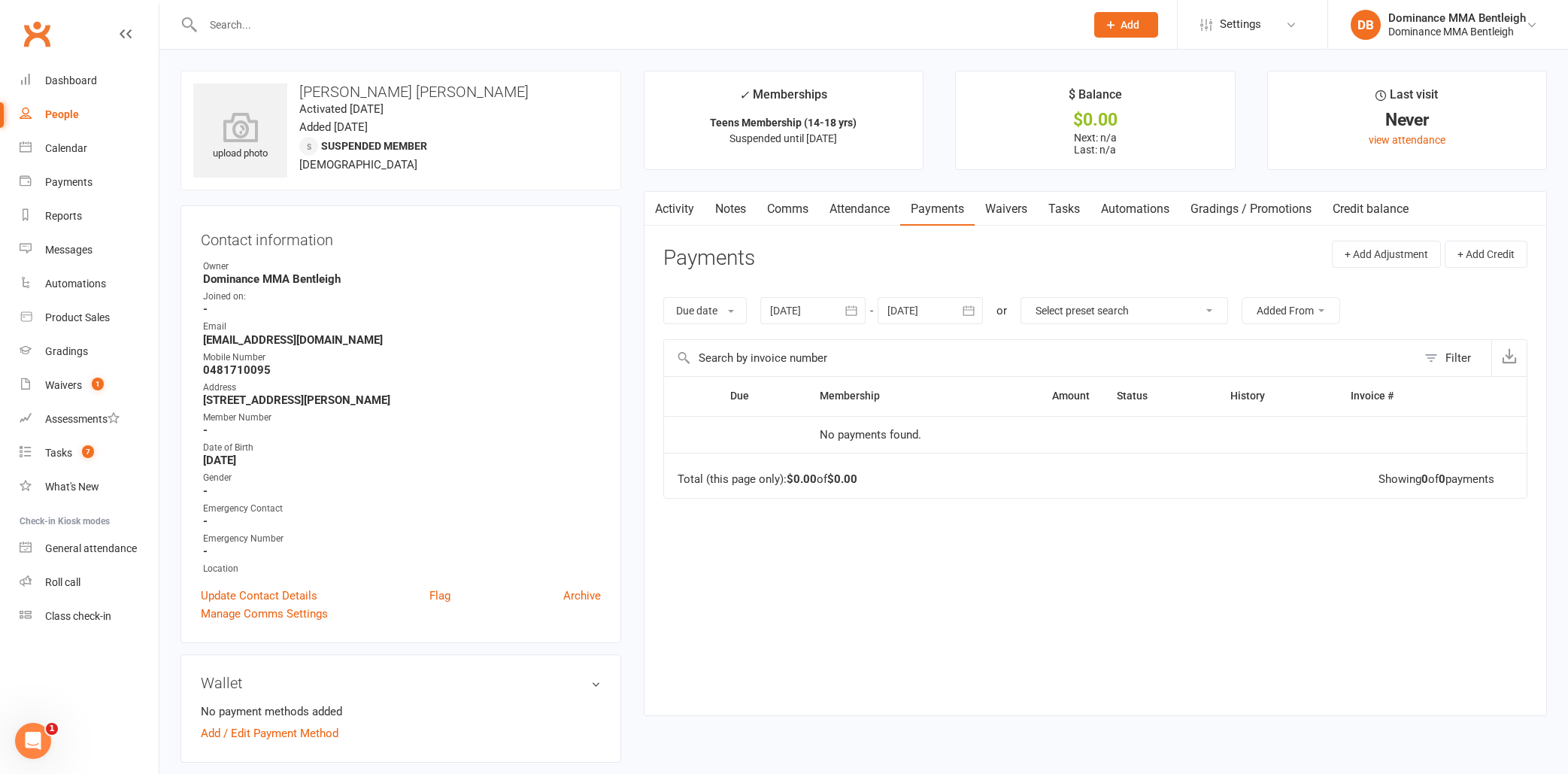
click at [928, 395] on th "Membership" at bounding box center [891, 396] width 171 height 39
click at [874, 209] on link "Attendance" at bounding box center [859, 209] width 81 height 35
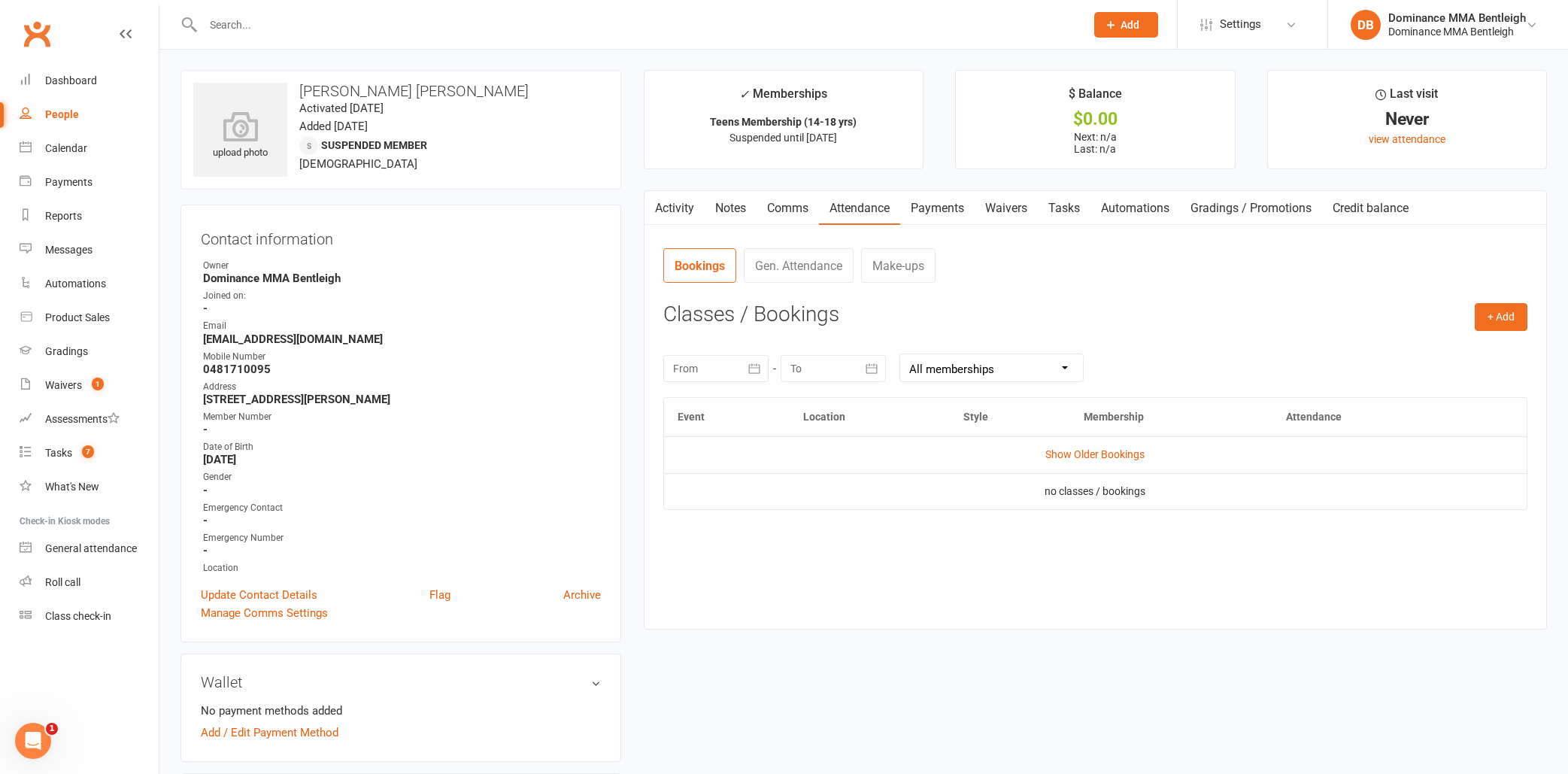
click at [777, 213] on link "Comms" at bounding box center [787, 208] width 63 height 35
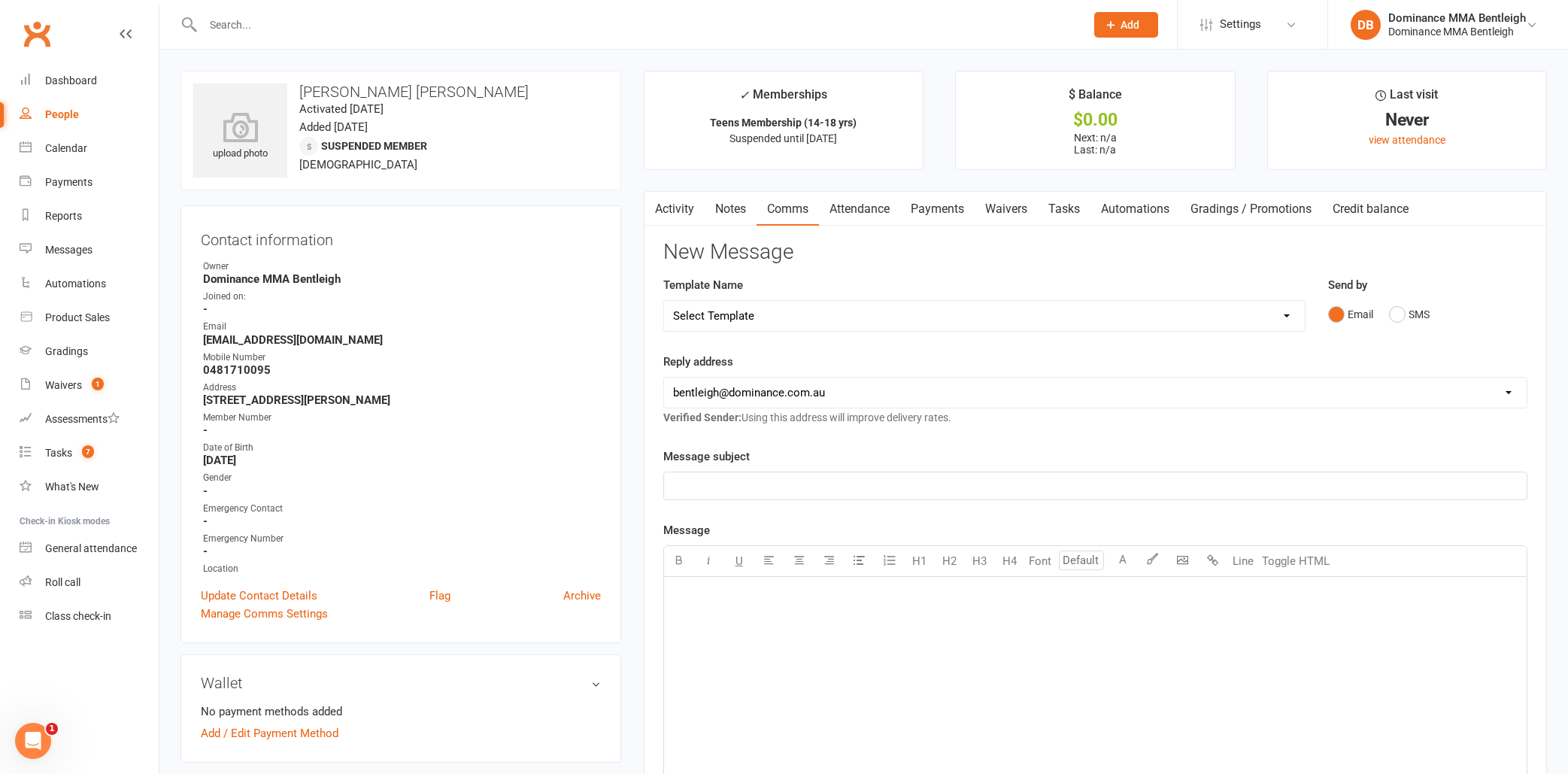
click at [751, 212] on link "Notes" at bounding box center [730, 209] width 52 height 35
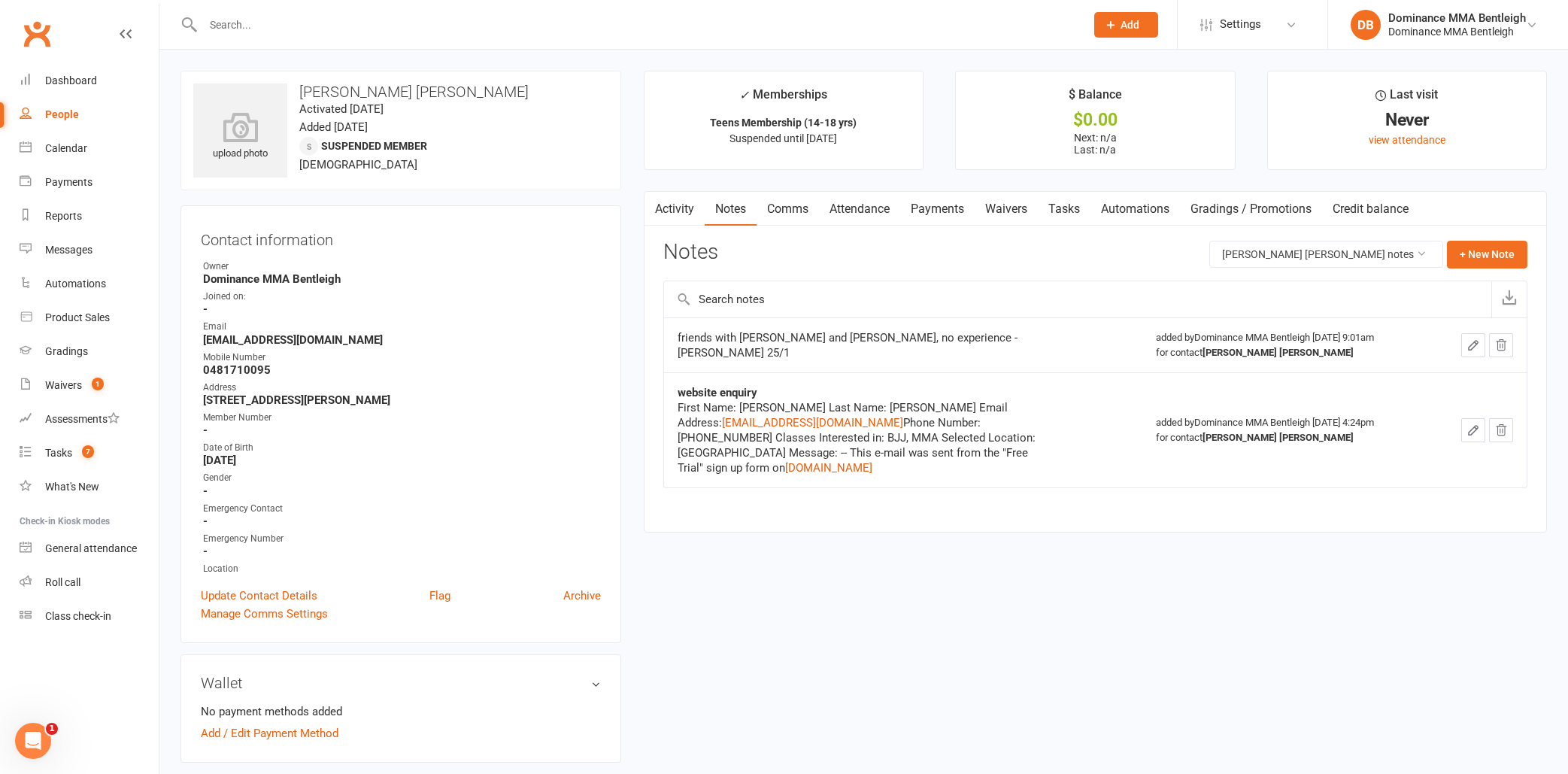
click at [1019, 220] on link "Waivers" at bounding box center [1006, 209] width 63 height 35
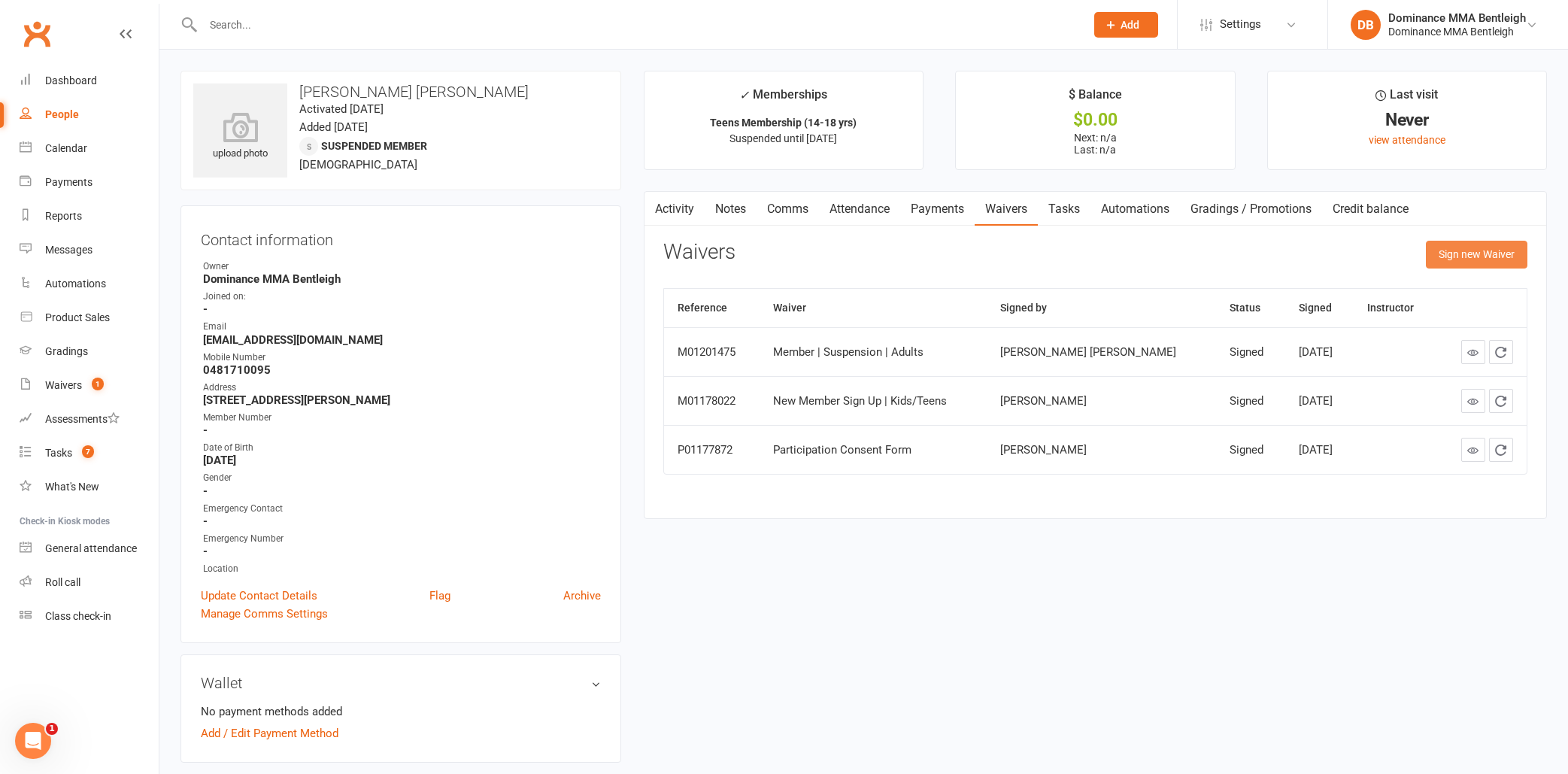
click at [1495, 254] on button "Sign new Waiver" at bounding box center [1476, 254] width 101 height 27
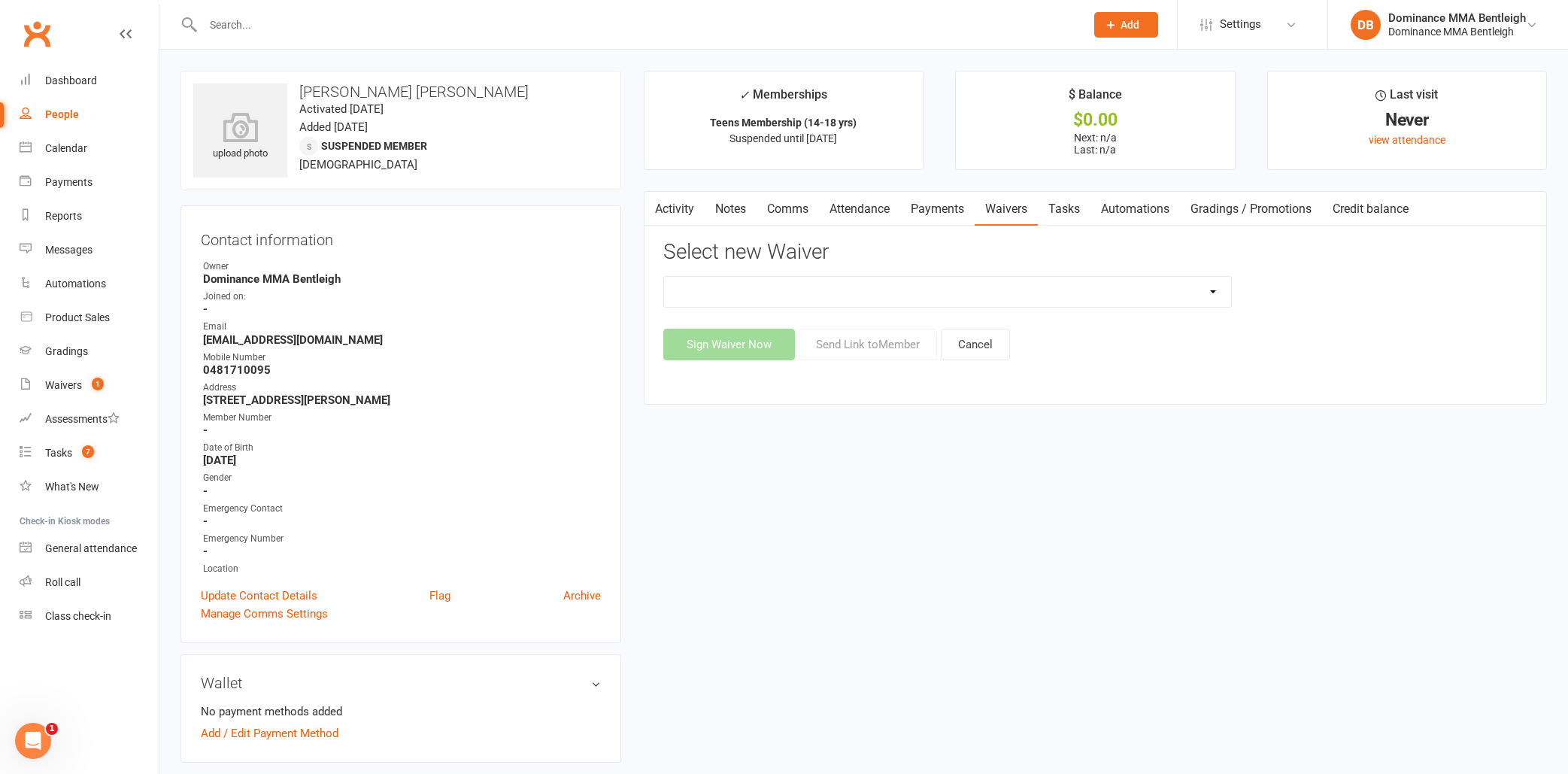
select select "7796"
click at [854, 345] on button "Send Link to Member" at bounding box center [867, 344] width 138 height 32
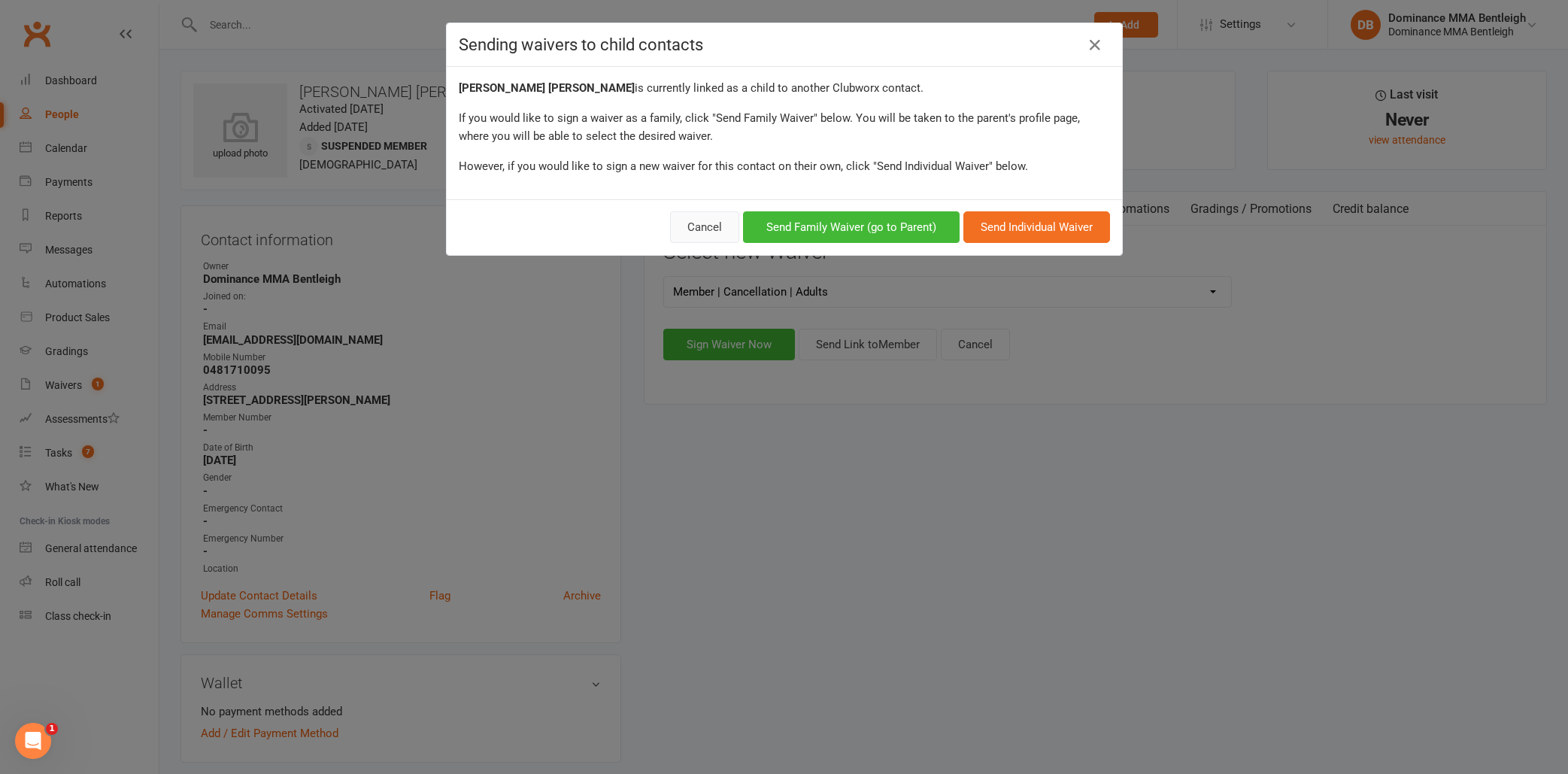
click at [680, 231] on button "Cancel" at bounding box center [704, 227] width 70 height 32
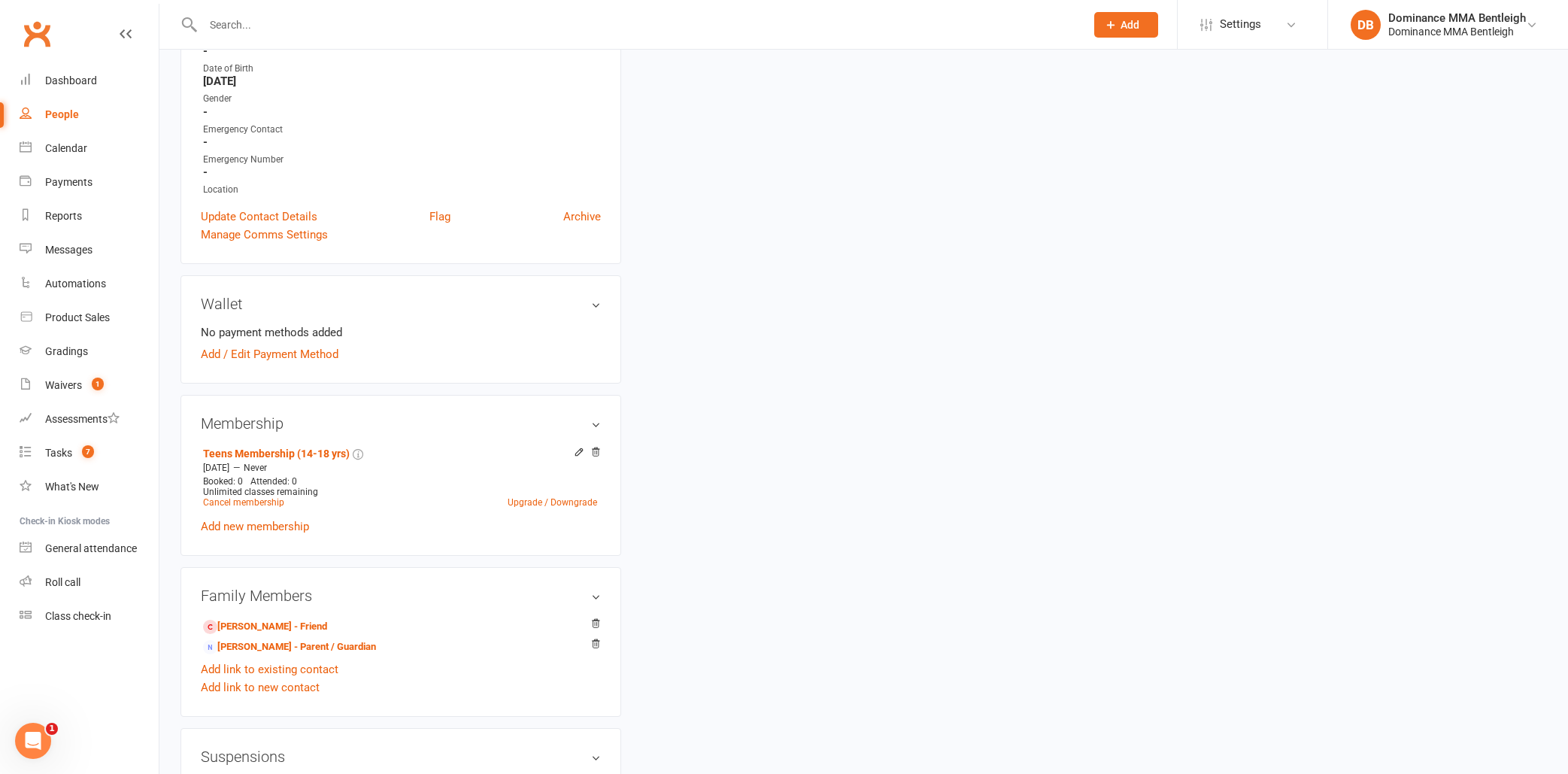
scroll to position [381, 0]
click at [289, 644] on link "[PERSON_NAME] - Parent / Guardian" at bounding box center [290, 645] width 173 height 15
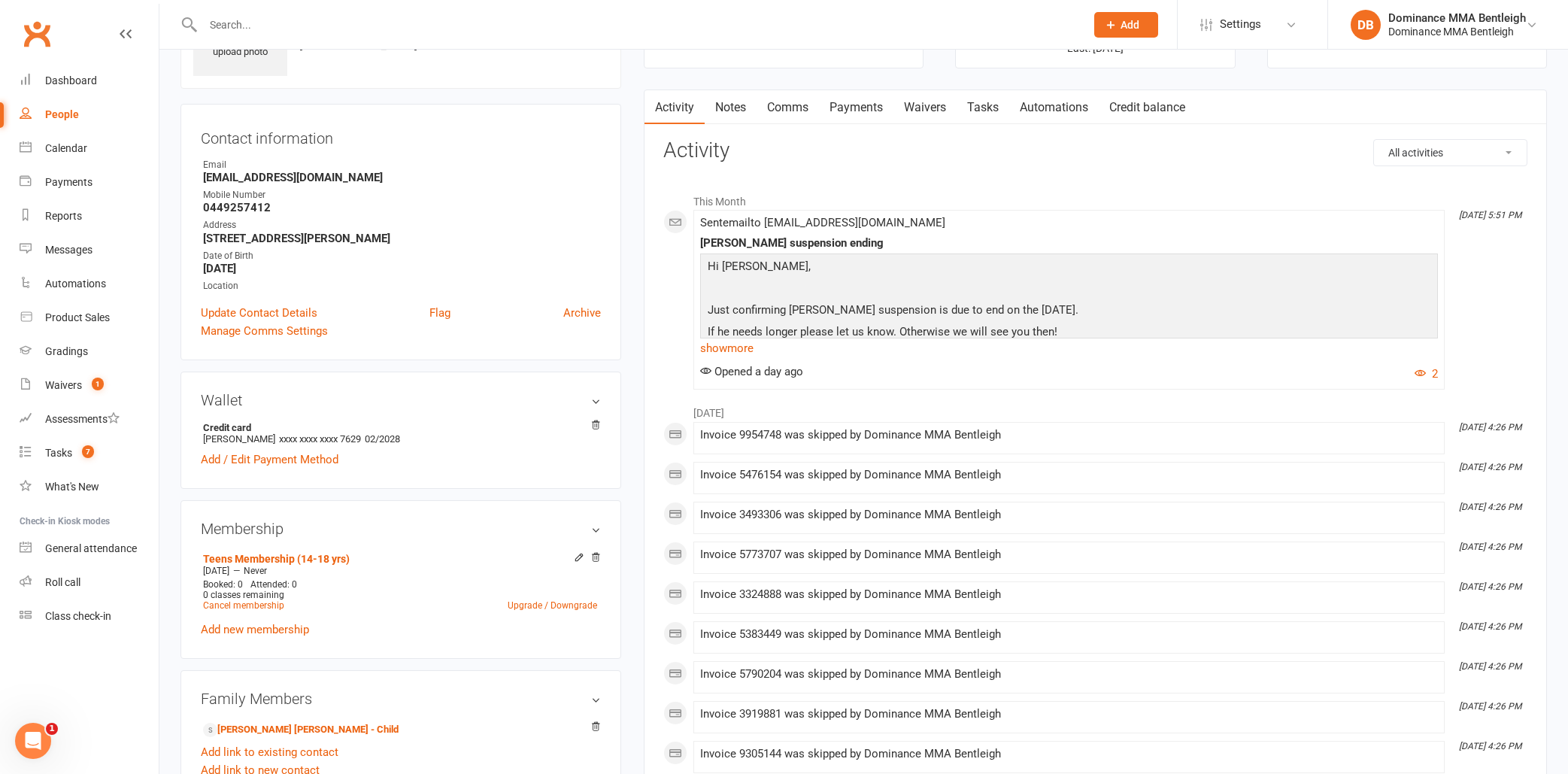
scroll to position [111, 0]
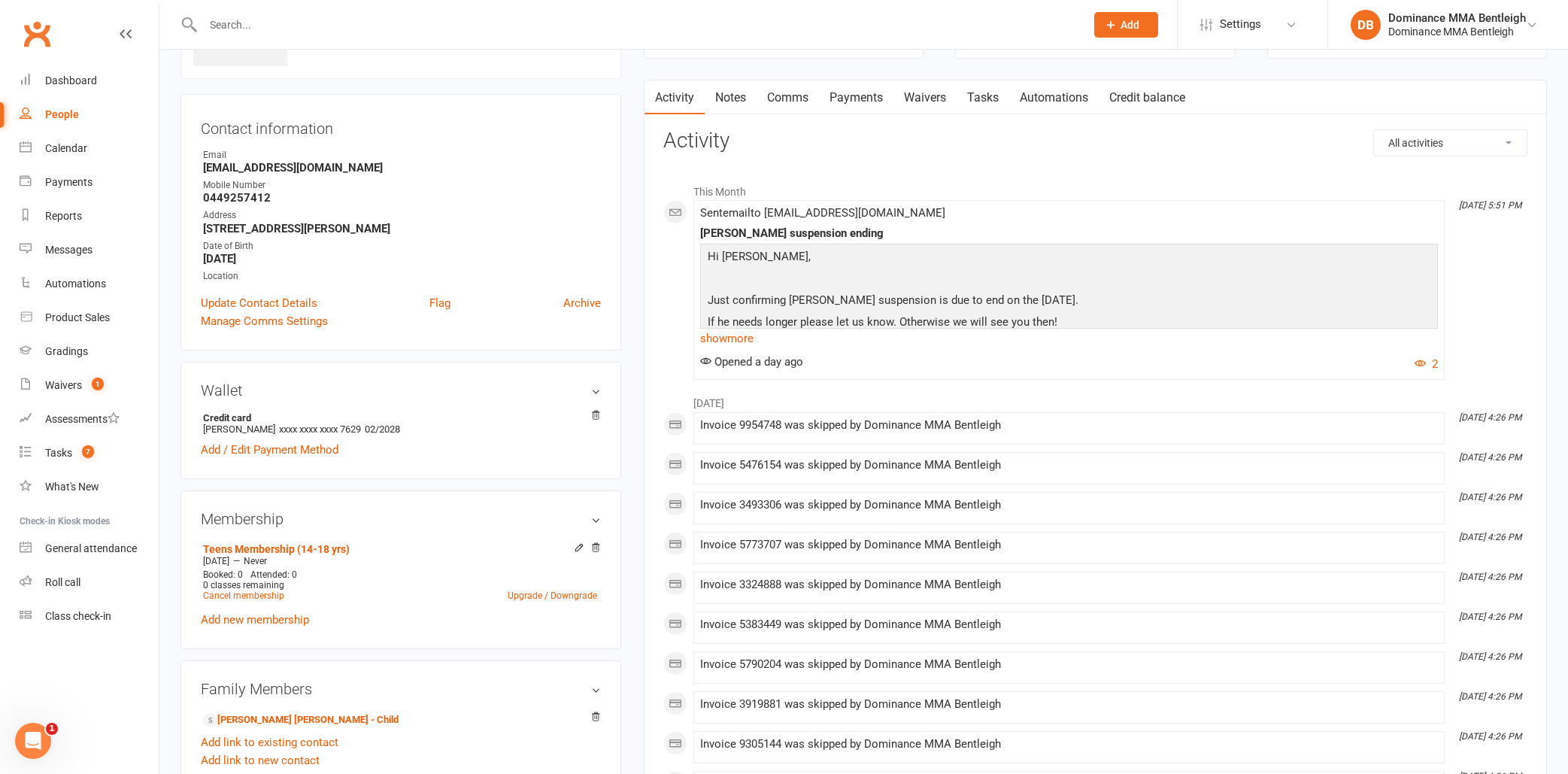
click at [932, 103] on link "Waivers" at bounding box center [925, 97] width 63 height 35
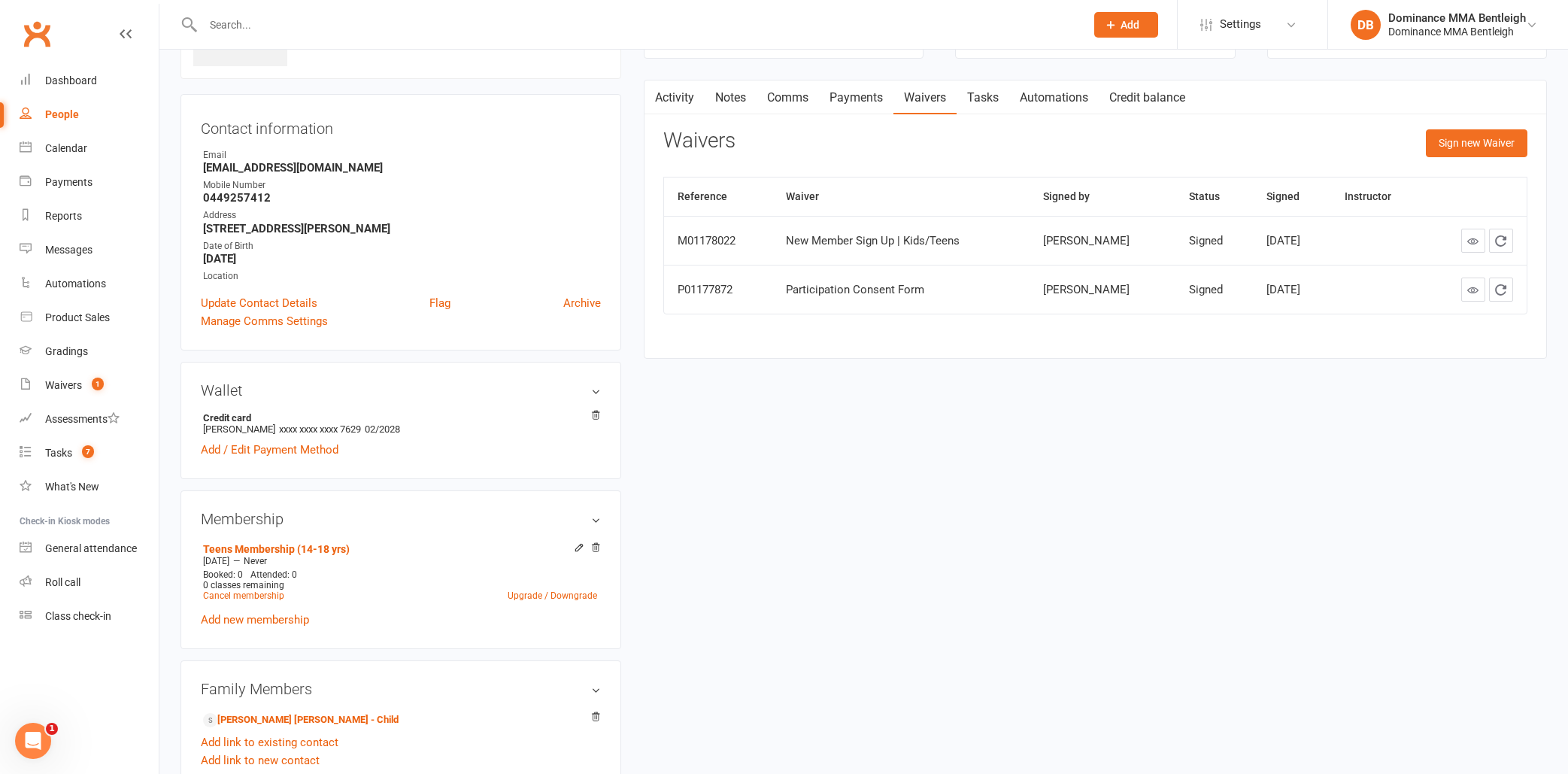
scroll to position [111, 0]
click at [56, 456] on div "Tasks" at bounding box center [58, 453] width 27 height 12
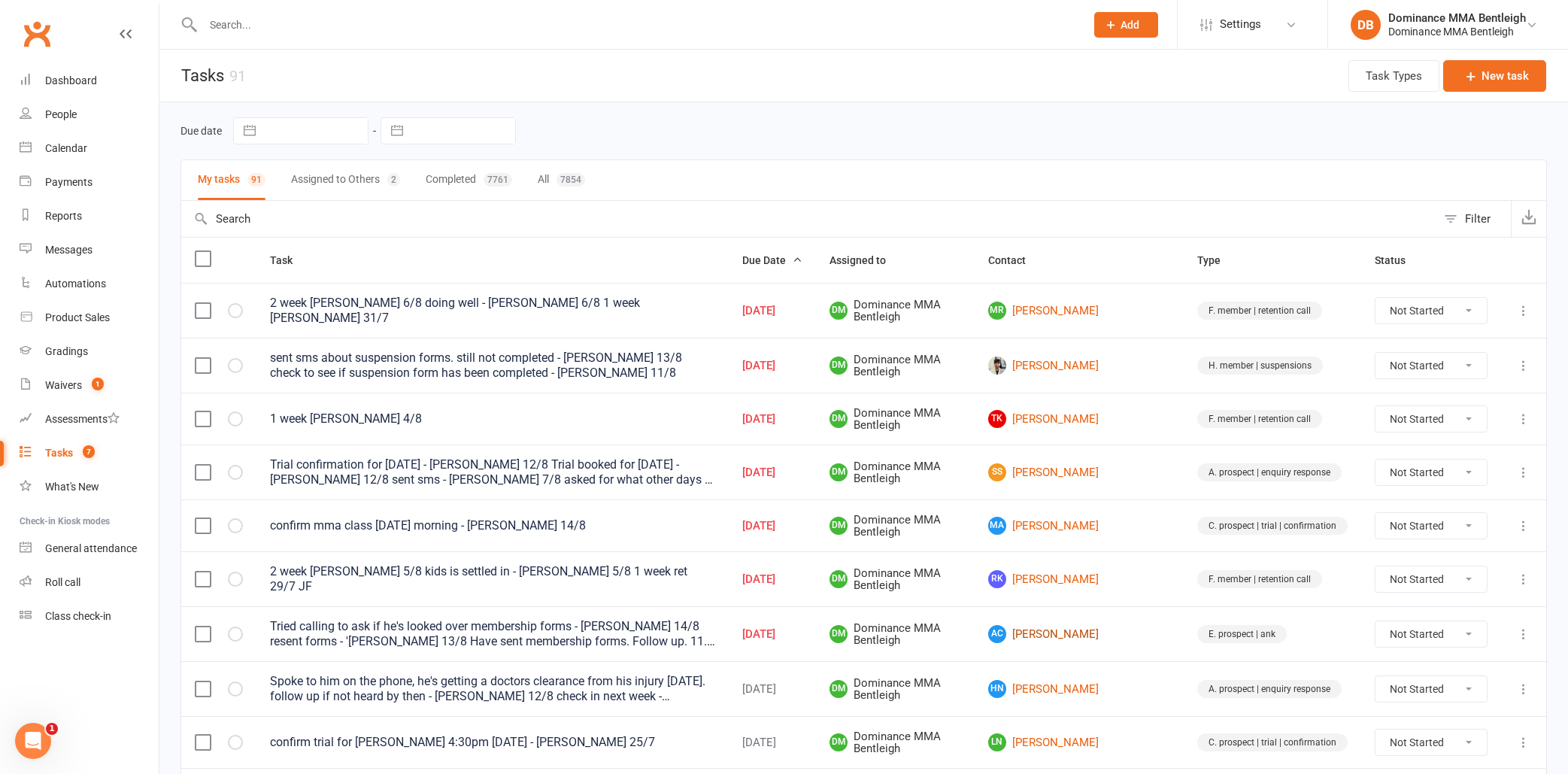
click at [1090, 628] on link "AC [PERSON_NAME]" at bounding box center [1079, 633] width 182 height 18
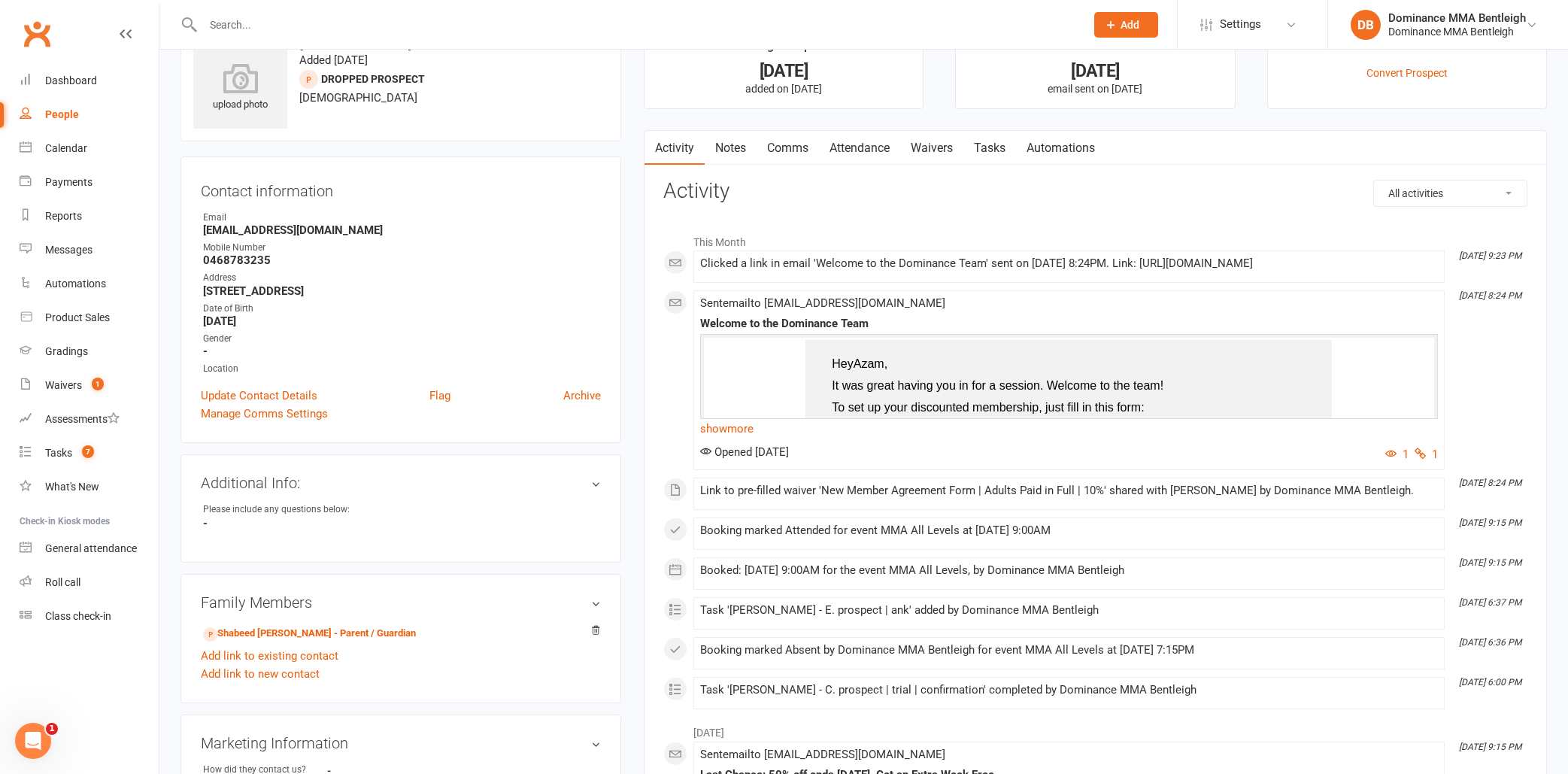
scroll to position [50, 0]
click at [992, 153] on link "Tasks" at bounding box center [989, 146] width 53 height 35
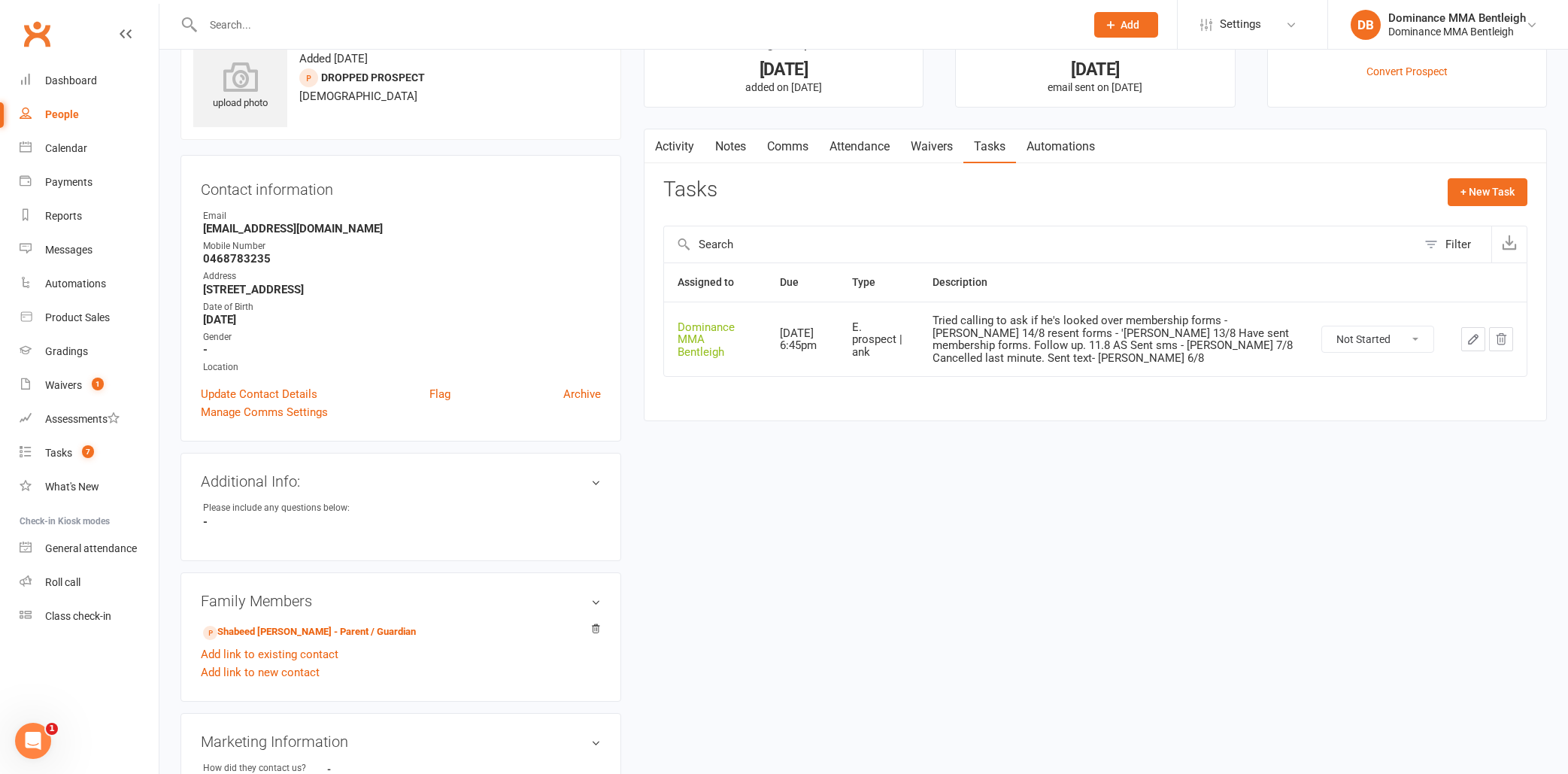
scroll to position [50, 1]
click at [1464, 333] on button "button" at bounding box center [1472, 338] width 24 height 24
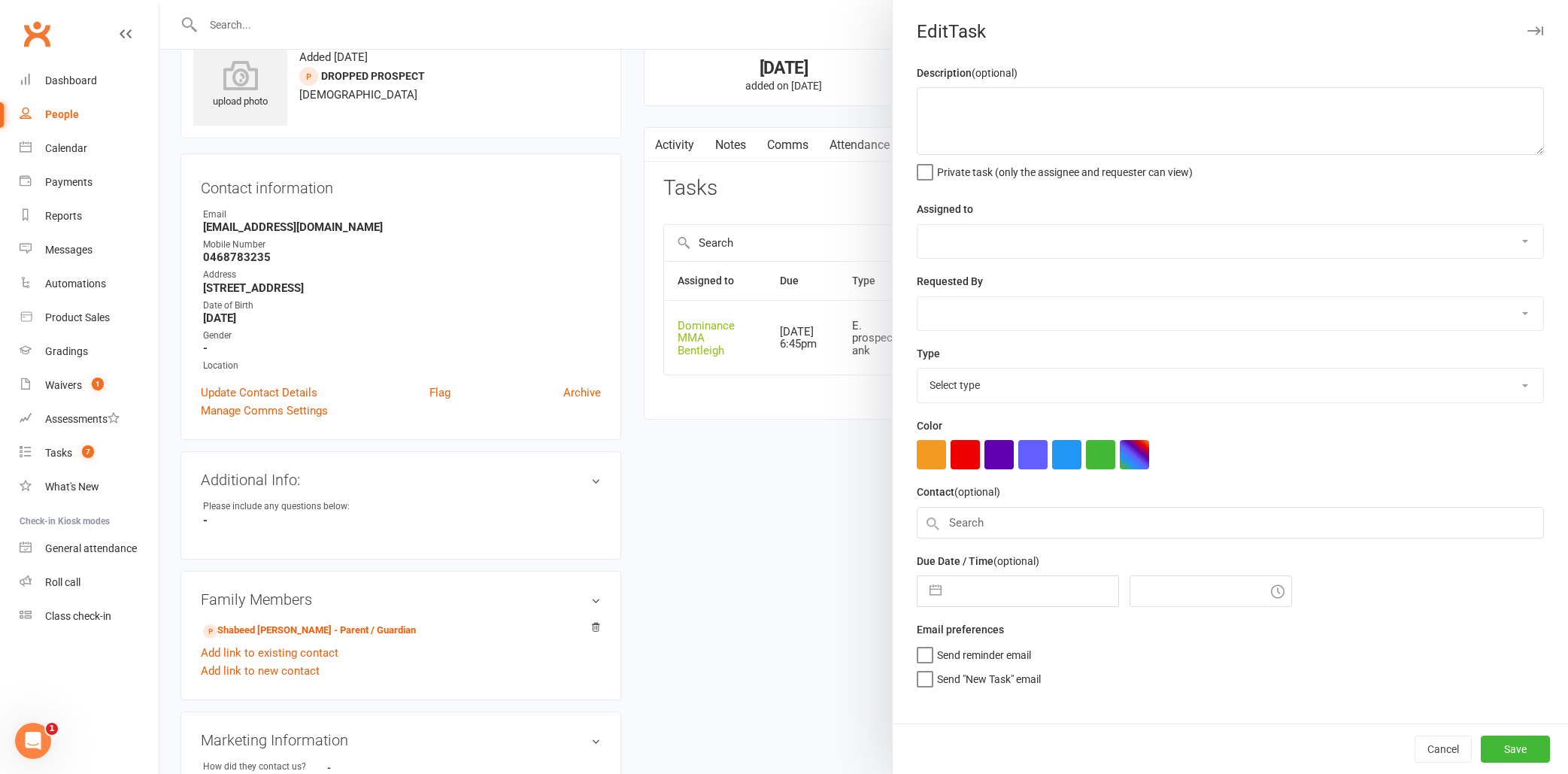
type textarea "Tried calling to ask if he's looked over membership forms - [PERSON_NAME] 14/8 …"
select select "24839"
type input "[DATE]"
type input "6:45pm"
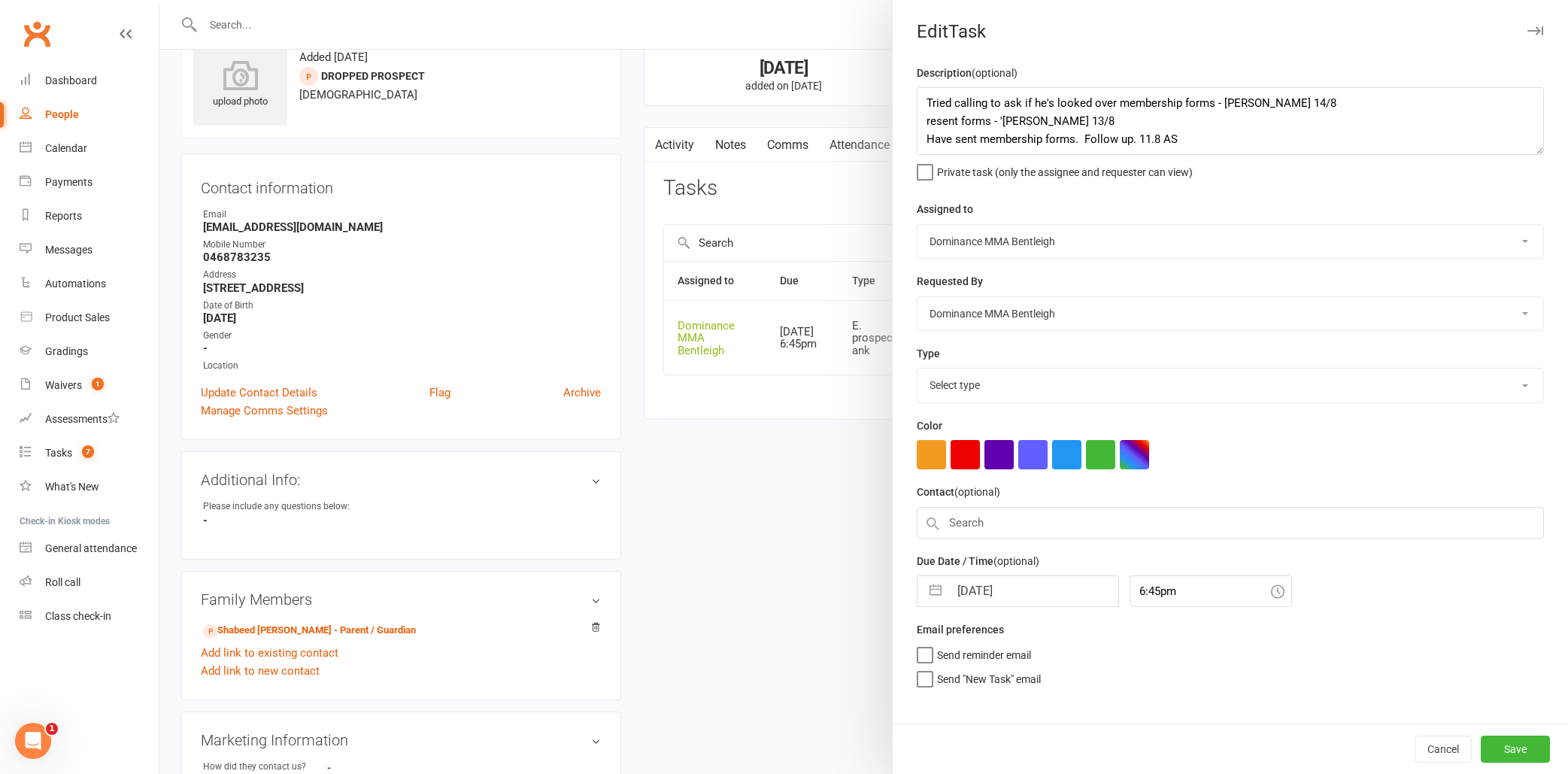
scroll to position [51, 0]
select select "13788"
click at [927, 100] on textarea "Tried calling to ask if he's looked over membership forms - [PERSON_NAME] 14/8 …" at bounding box center [1230, 121] width 627 height 68
click at [1005, 114] on textarea "Tried calling to ask if he's looked over membership forms - [PERSON_NAME] 14/8 …" at bounding box center [1230, 121] width 627 height 68
click at [991, 100] on textarea "Tried calling to ask if he's looked over membership forms - [PERSON_NAME] 14/8 …" at bounding box center [1230, 121] width 627 height 68
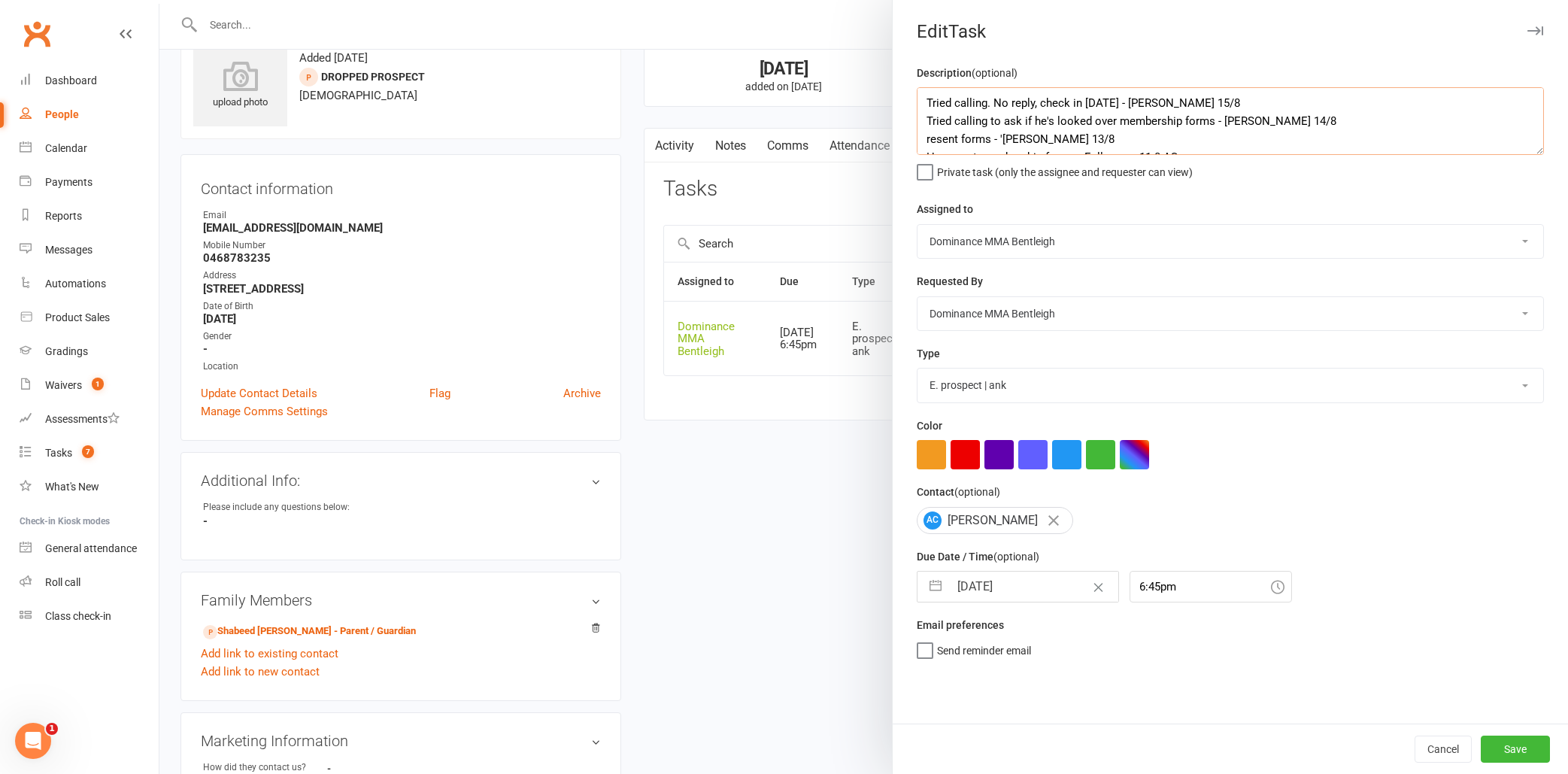
type textarea "Tried calling. No reply, check in on Monday - Dylan 15/8 Tried calling to ask i…"
select select "6"
select select "2025"
select select "7"
select select "2025"
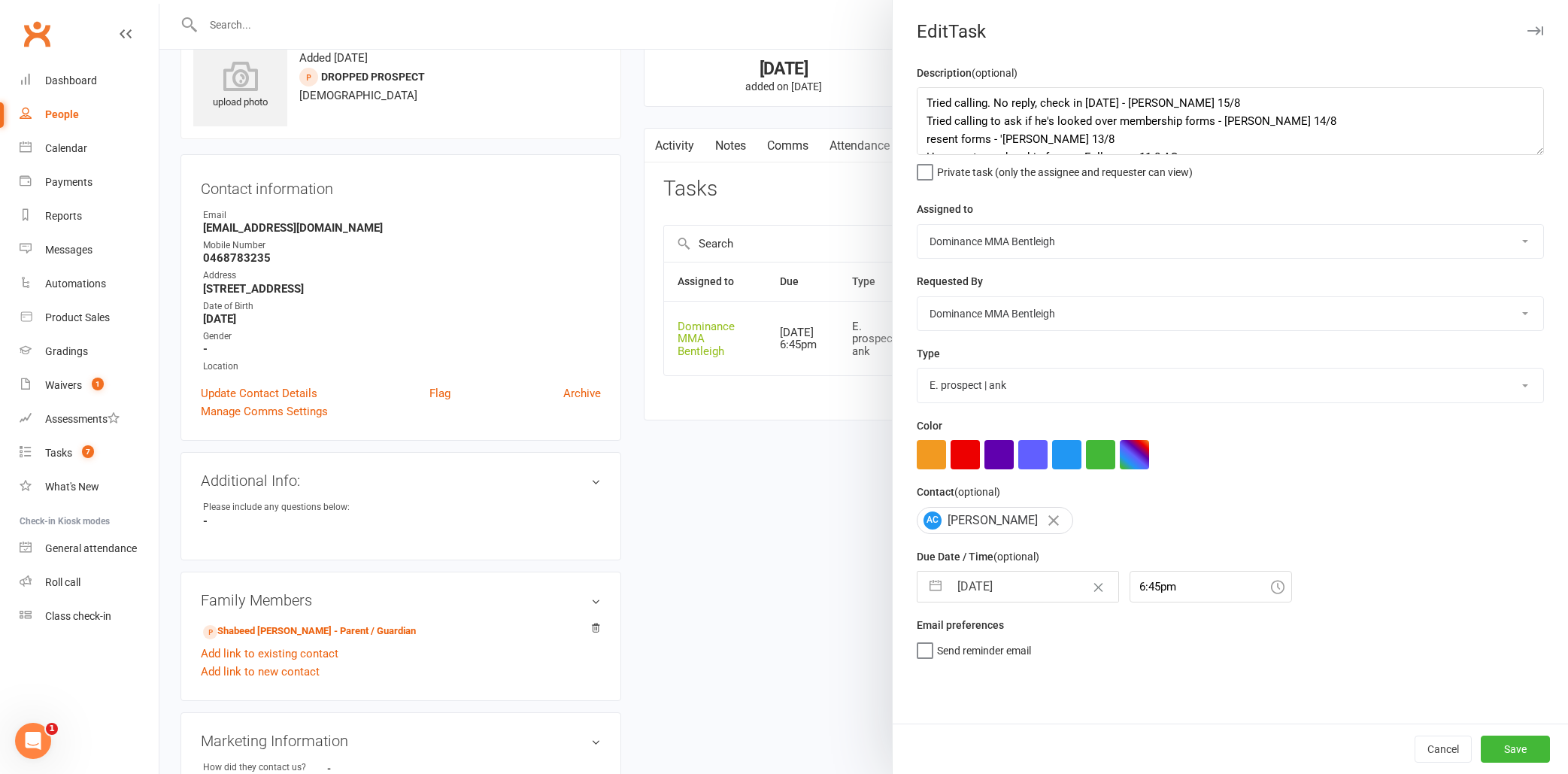
select select "8"
select select "2025"
drag, startPoint x: 1040, startPoint y: 578, endPoint x: 1034, endPoint y: 571, distance: 9.2
click at [1040, 577] on input "[DATE]" at bounding box center [1033, 586] width 169 height 30
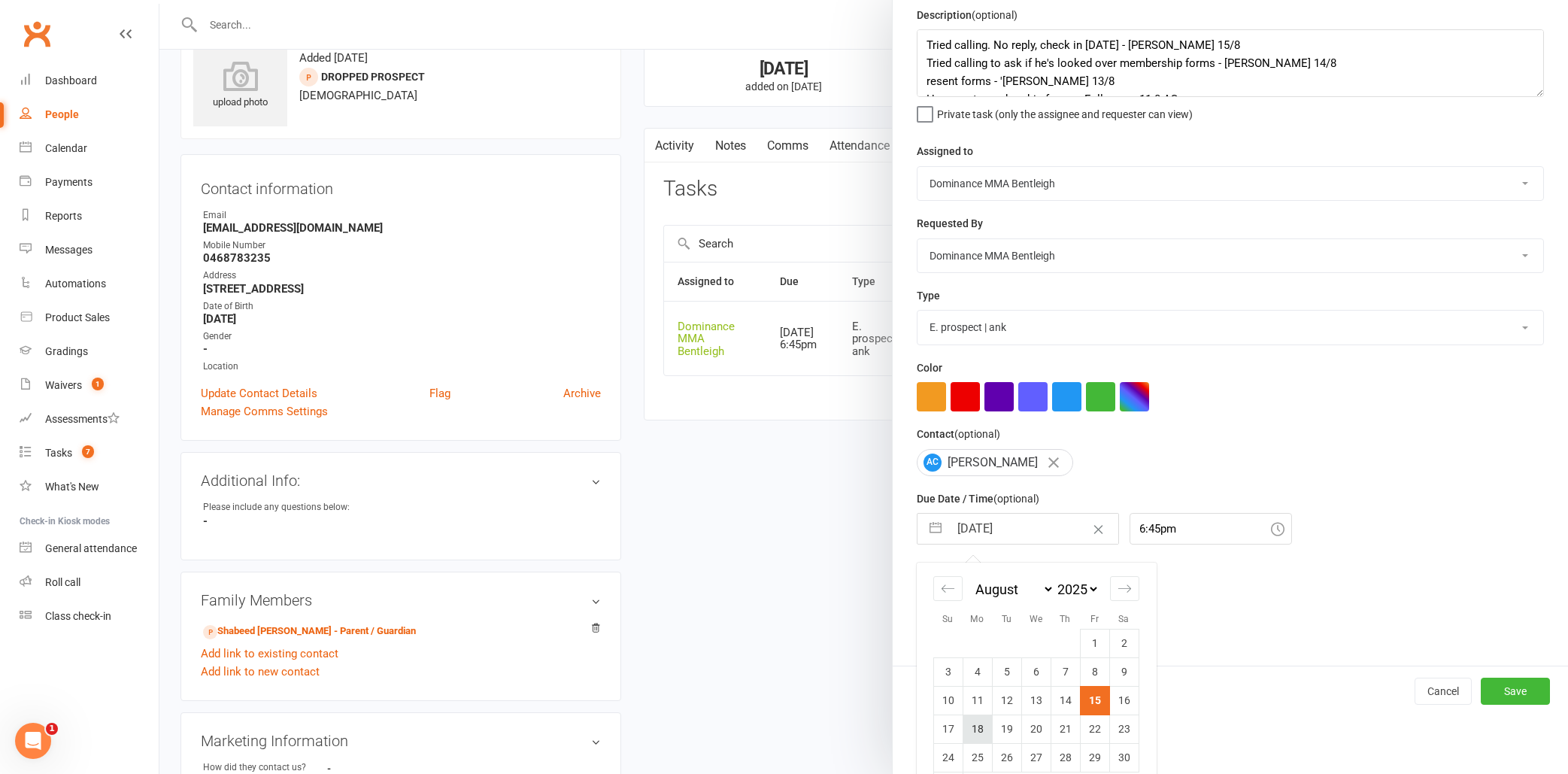
scroll to position [61, 0]
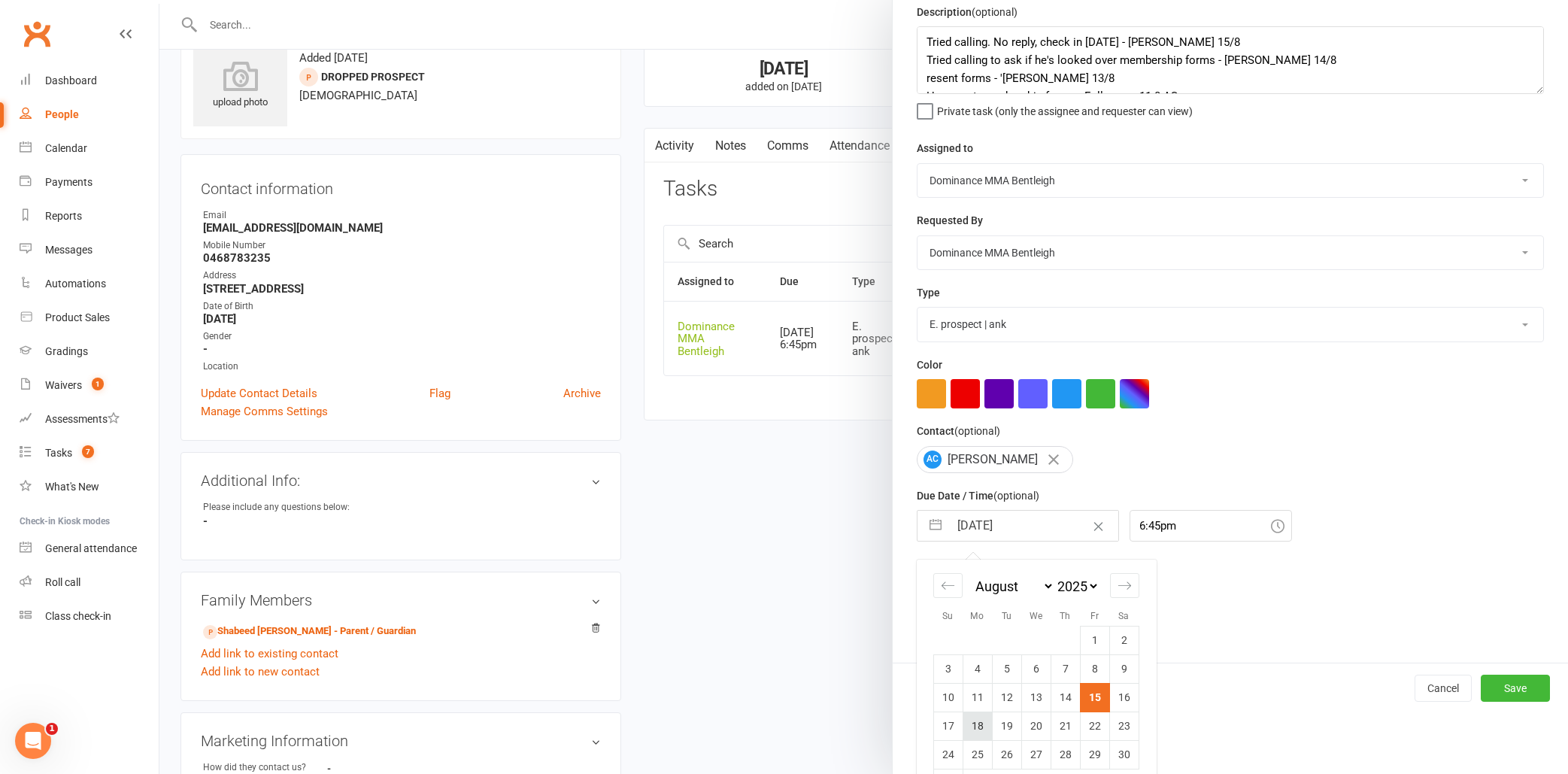
click at [980, 732] on td "18" at bounding box center [977, 725] width 29 height 29
type input "[DATE]"
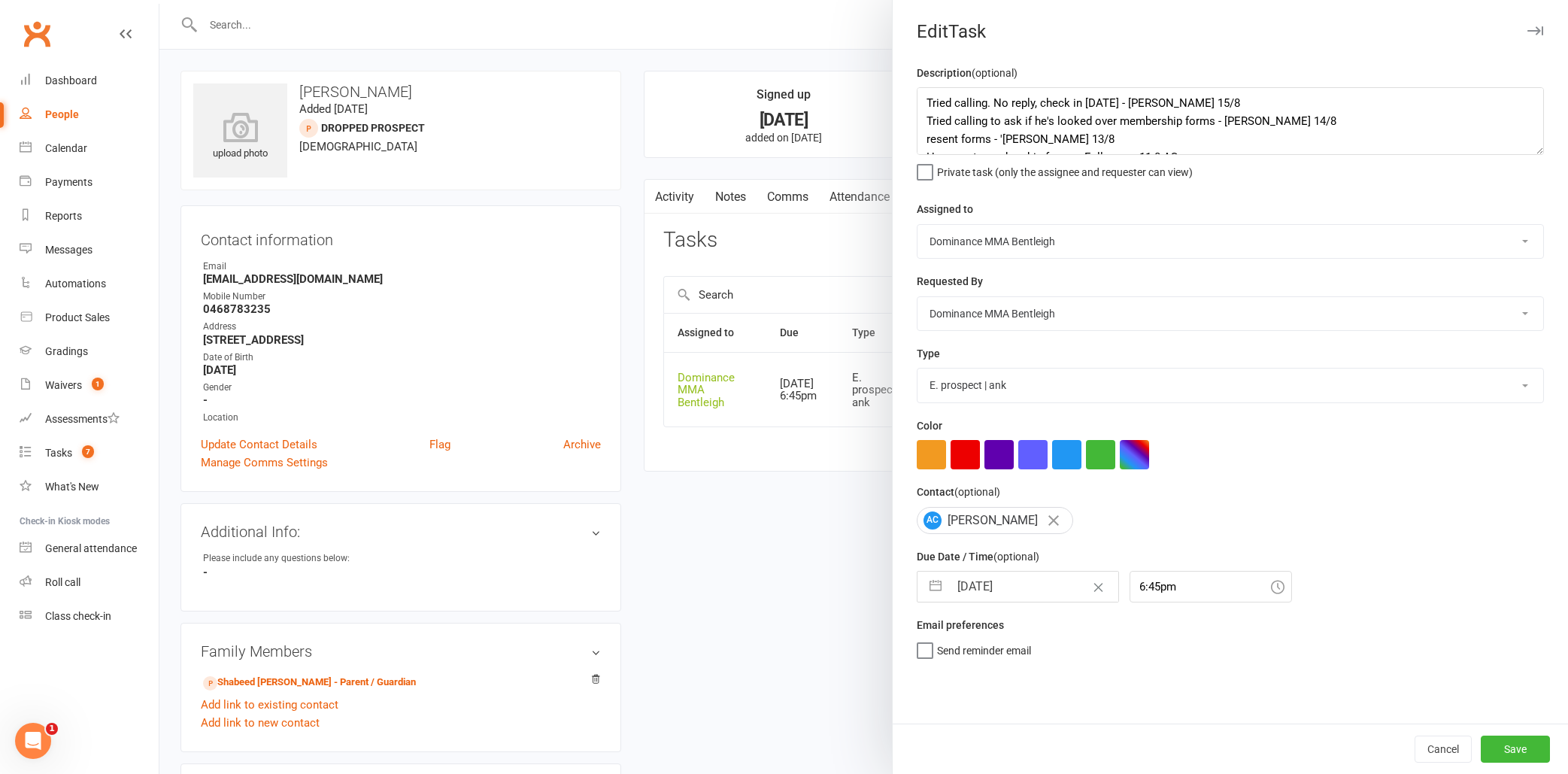
scroll to position [0, 0]
click at [1522, 747] on button "Save" at bounding box center [1515, 749] width 70 height 27
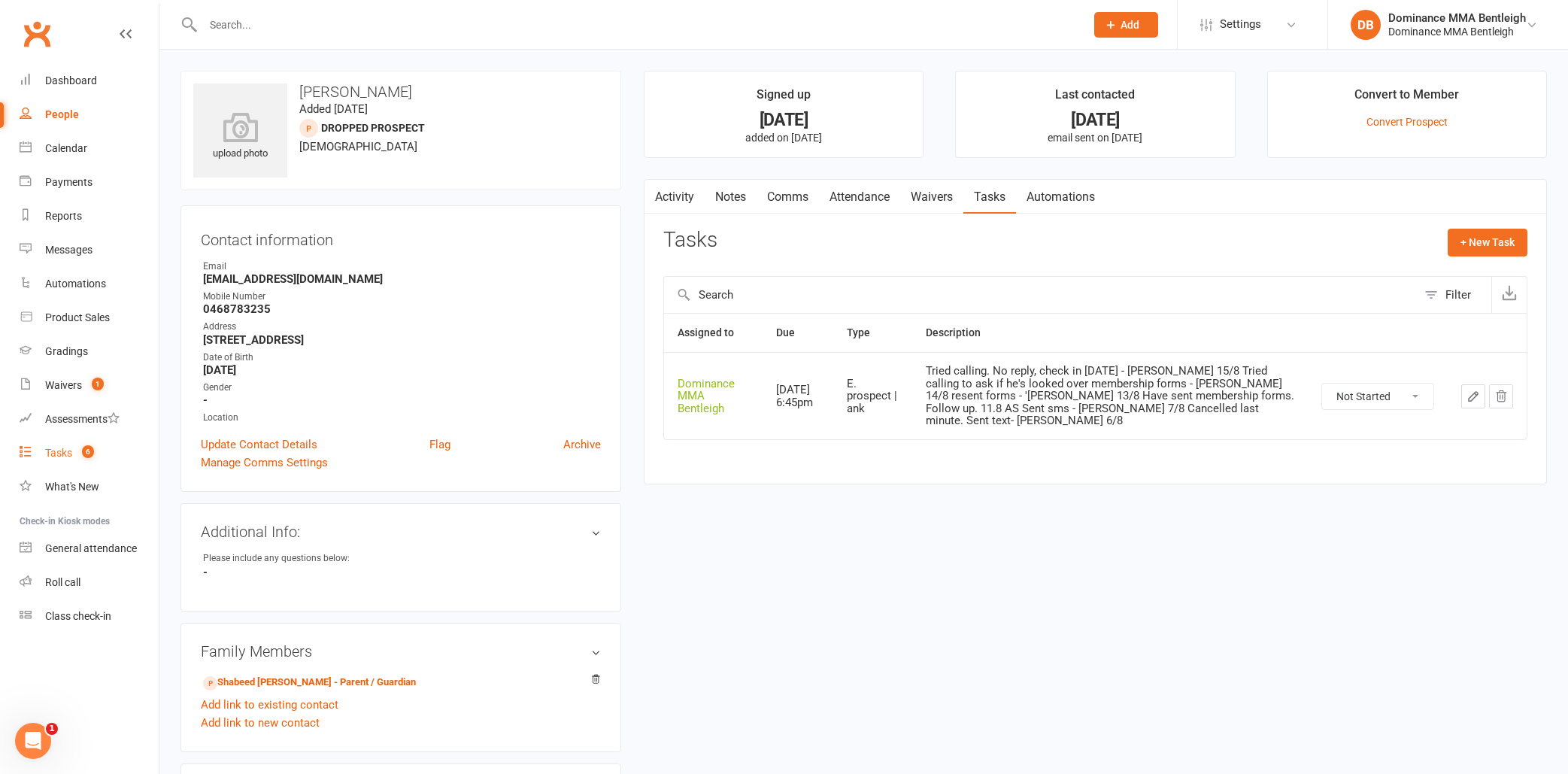
click at [53, 455] on div "Tasks" at bounding box center [58, 453] width 27 height 12
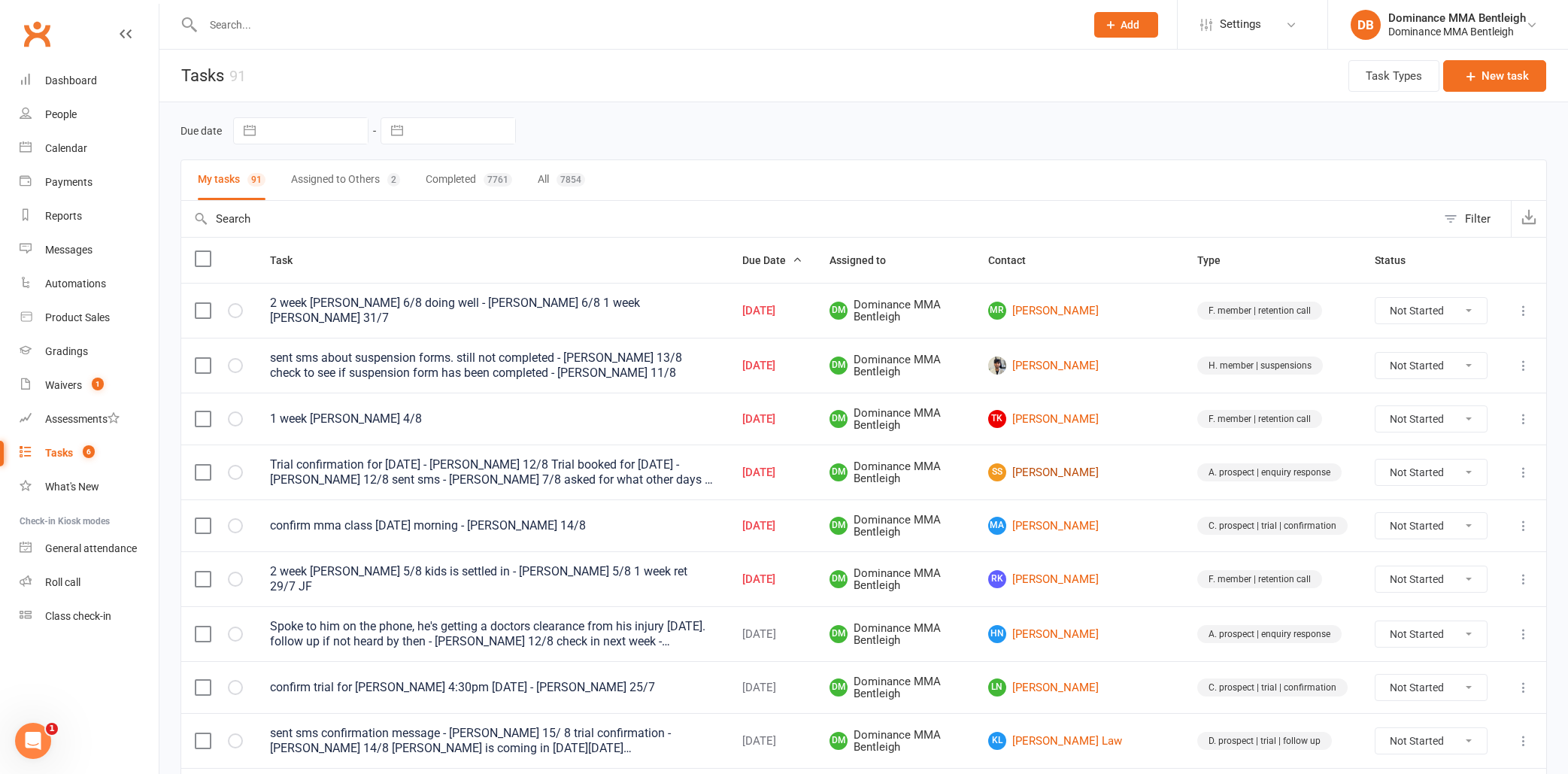
click at [1111, 470] on link "SS Samir Sangin" at bounding box center [1079, 472] width 182 height 18
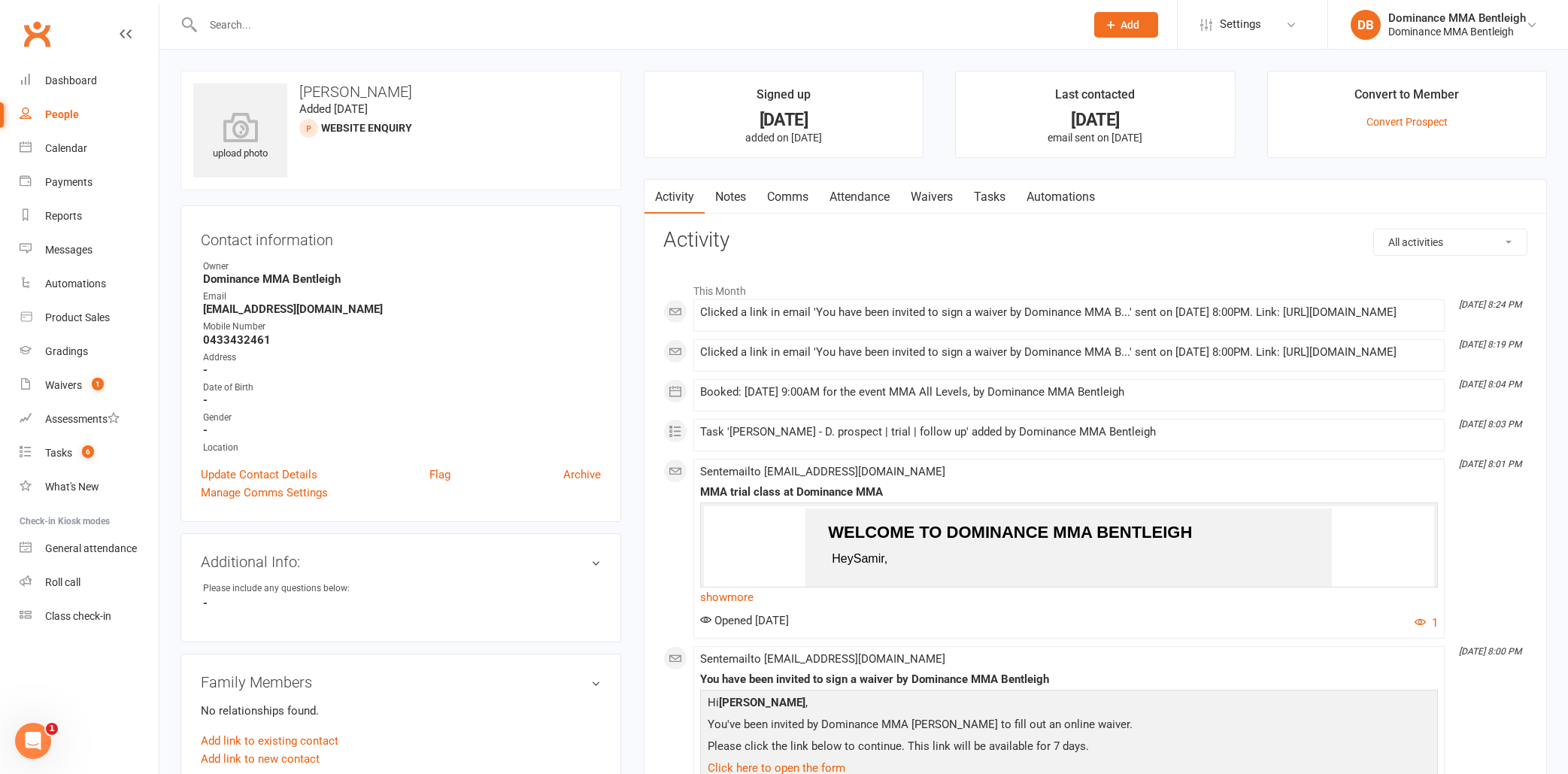
click at [898, 196] on link "Attendance" at bounding box center [859, 197] width 81 height 35
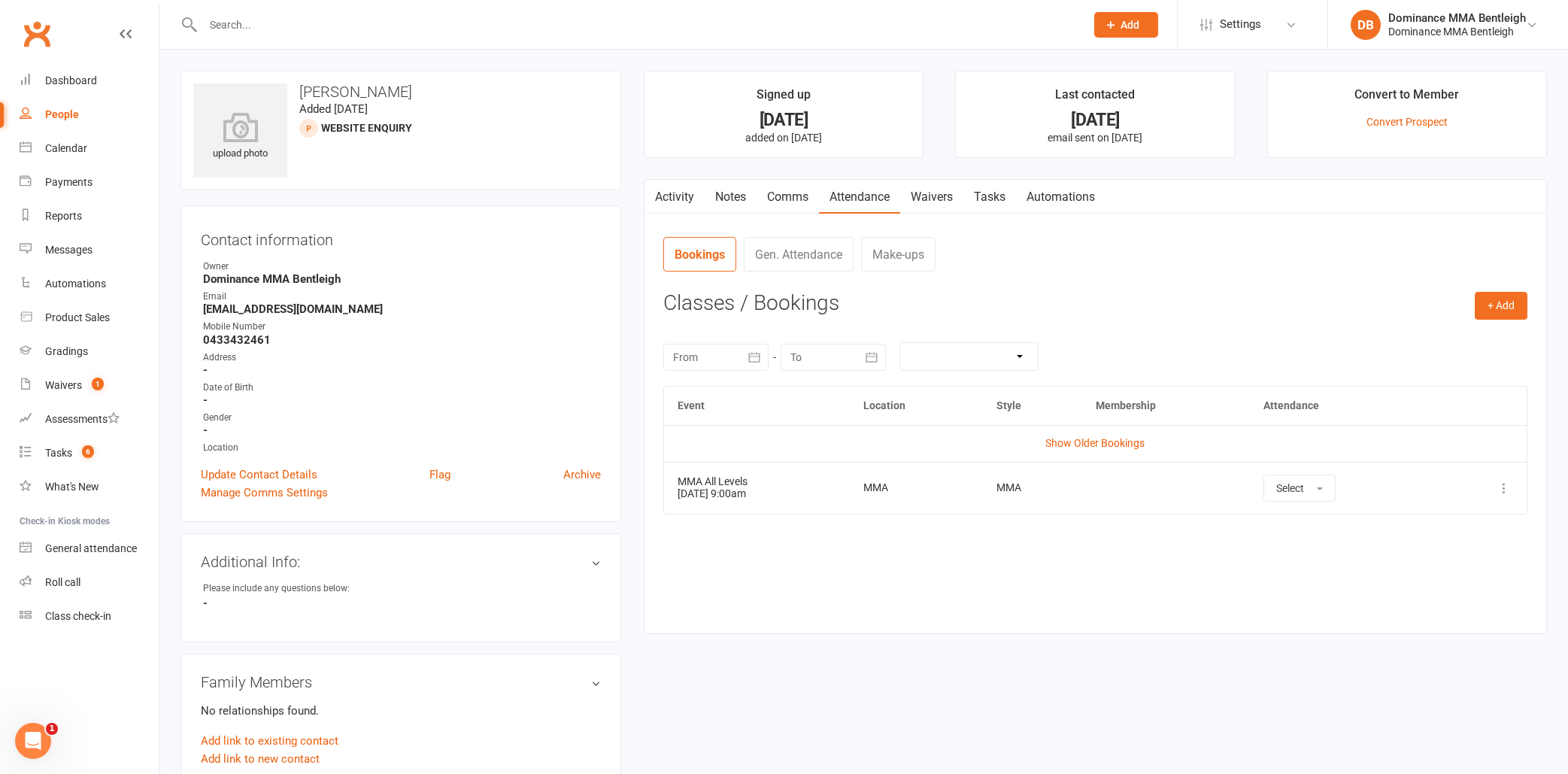
click at [993, 203] on link "Tasks" at bounding box center [989, 197] width 53 height 35
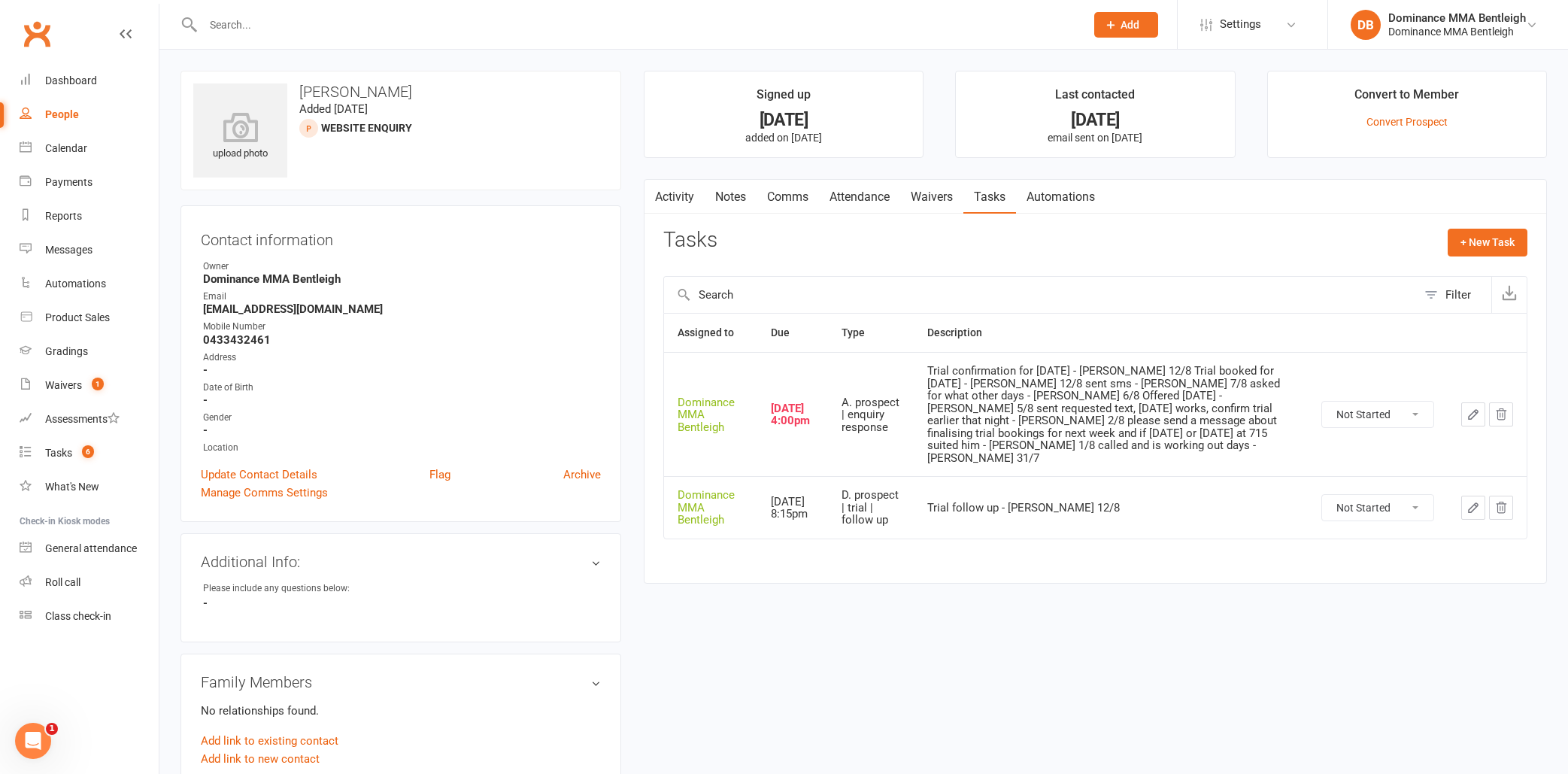
click at [1474, 410] on icon "button" at bounding box center [1473, 415] width 9 height 9
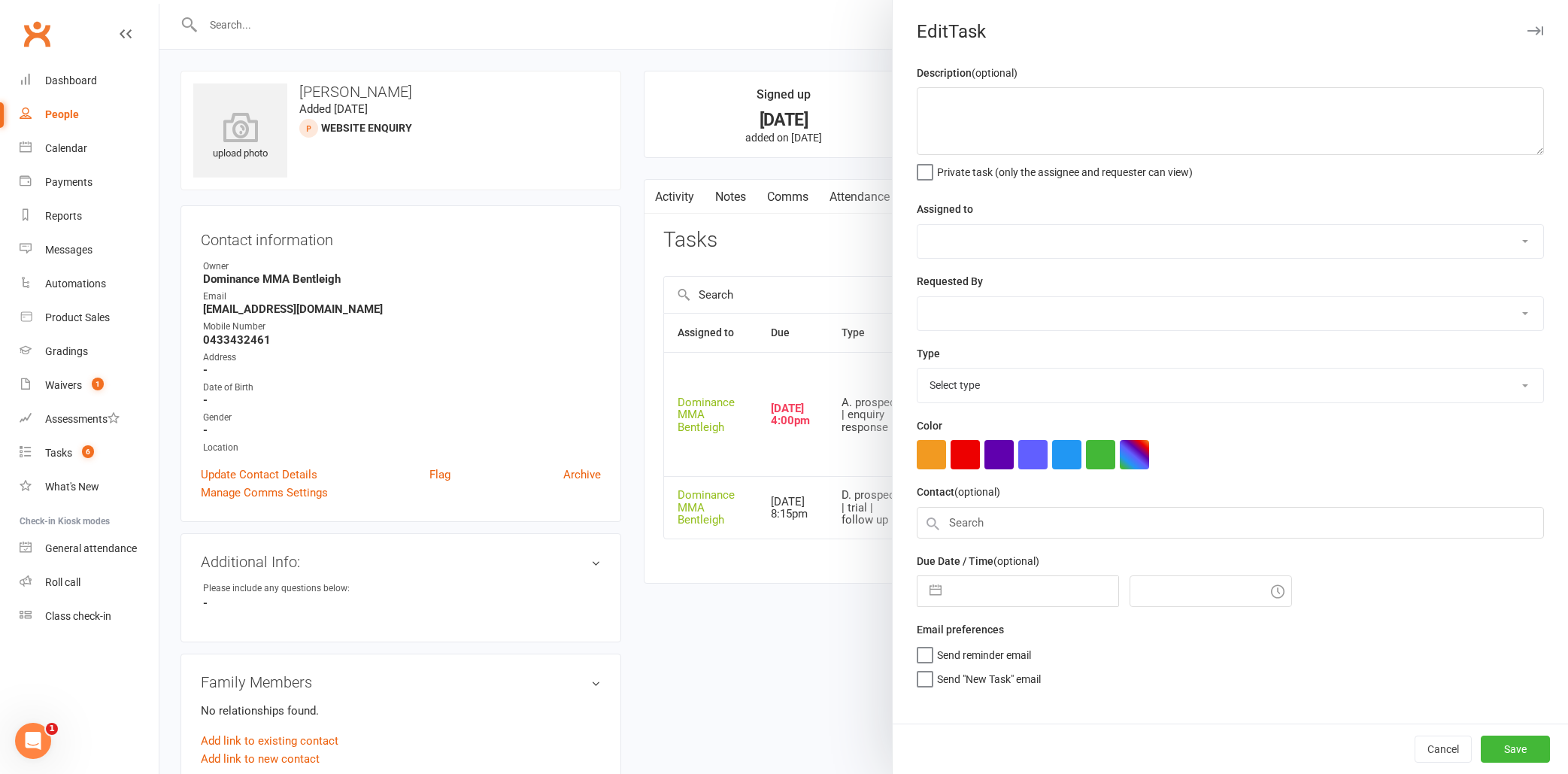
type textarea "Trial confirmation for [DATE] - [PERSON_NAME] 12/8 Trial booked for [DATE] - [P…"
select select "24839"
type input "[DATE]"
type input "4:00pm"
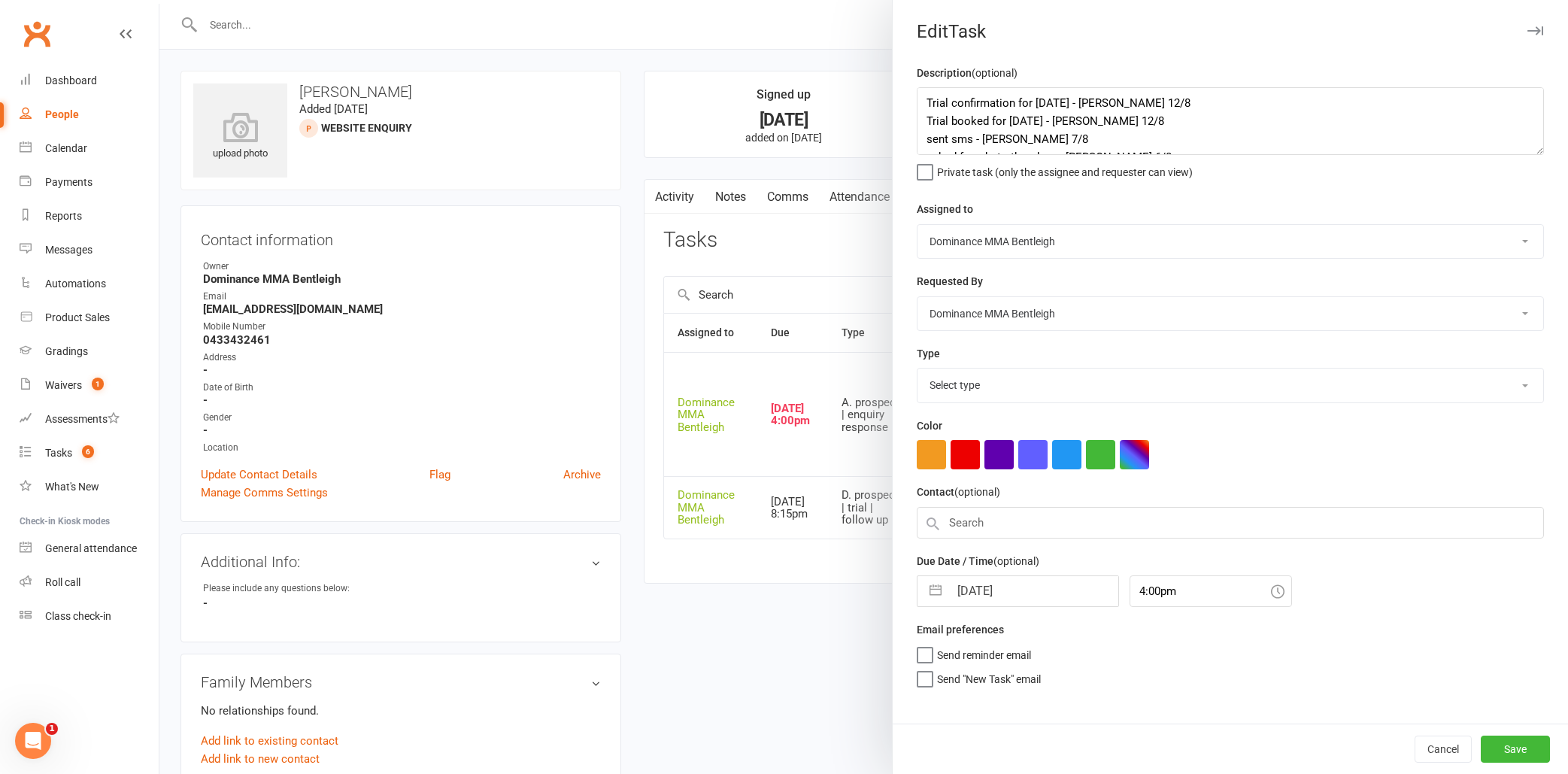
select select "13651"
click at [923, 99] on textarea "Trial confirmation for [DATE] - [PERSON_NAME] 12/8 Trial booked for [DATE] - [P…" at bounding box center [1230, 121] width 627 height 68
click at [1039, 108] on textarea "Trial confirmation for [DATE] - [PERSON_NAME] 12/8 Trial booked for [DATE] - [P…" at bounding box center [1230, 121] width 627 height 68
type textarea "sent reminder sms - Dylan 15/8 Trial confirmation for Saturday - Dylan 12/8 Tri…"
click at [1037, 586] on input "[DATE]" at bounding box center [1033, 586] width 169 height 30
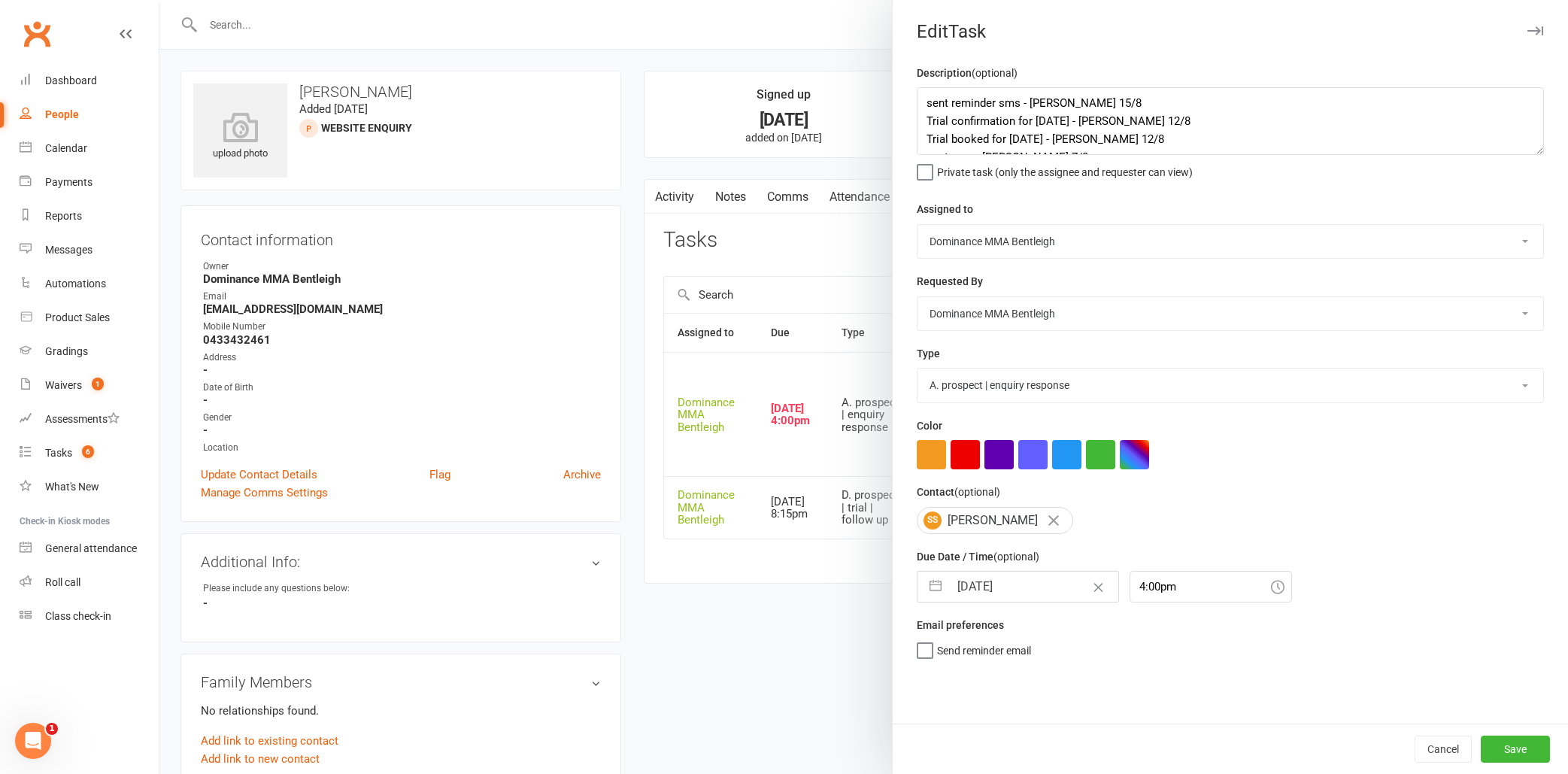
select select "6"
select select "2025"
select select "7"
select select "2025"
select select "8"
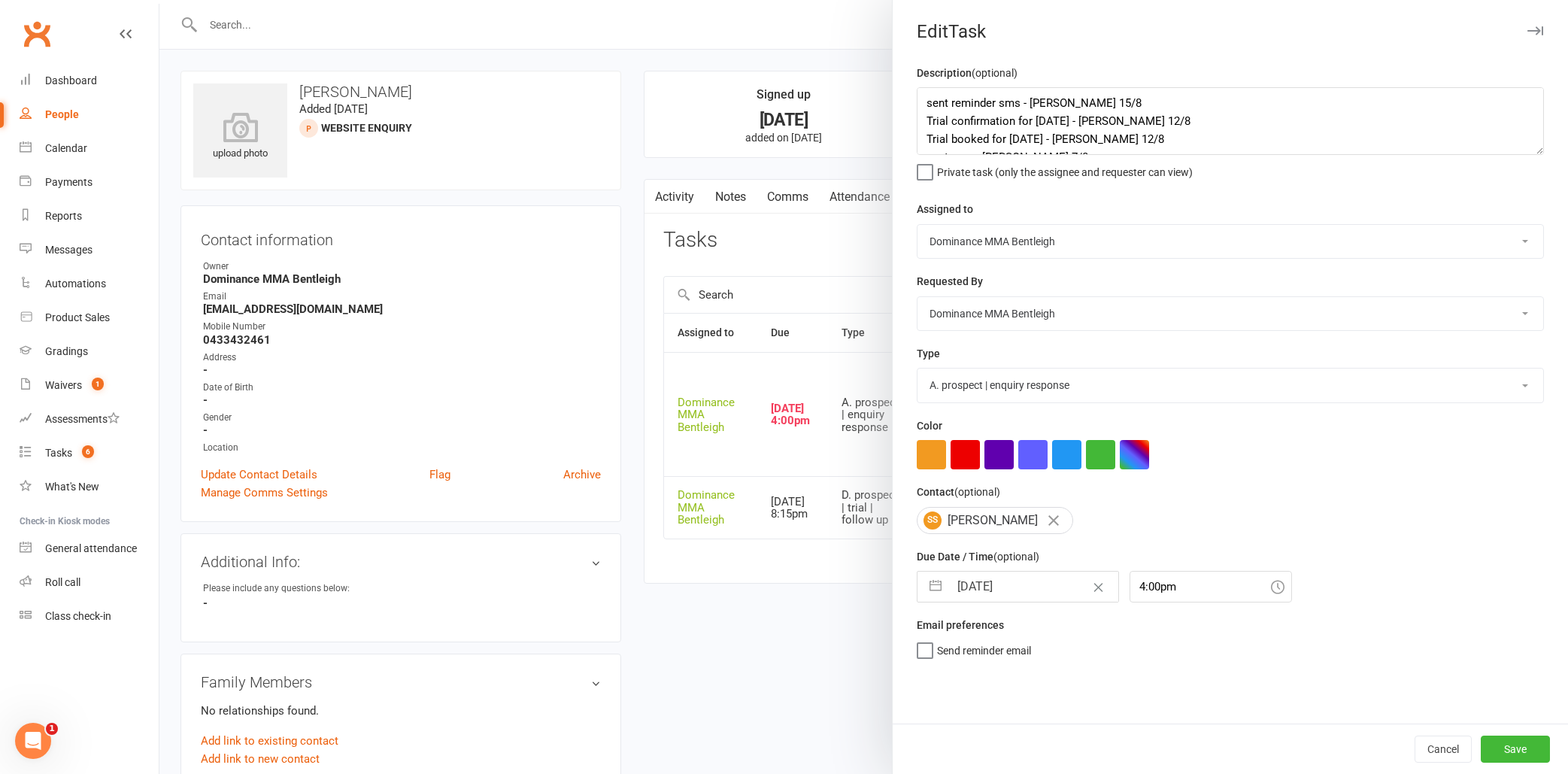
select select "2025"
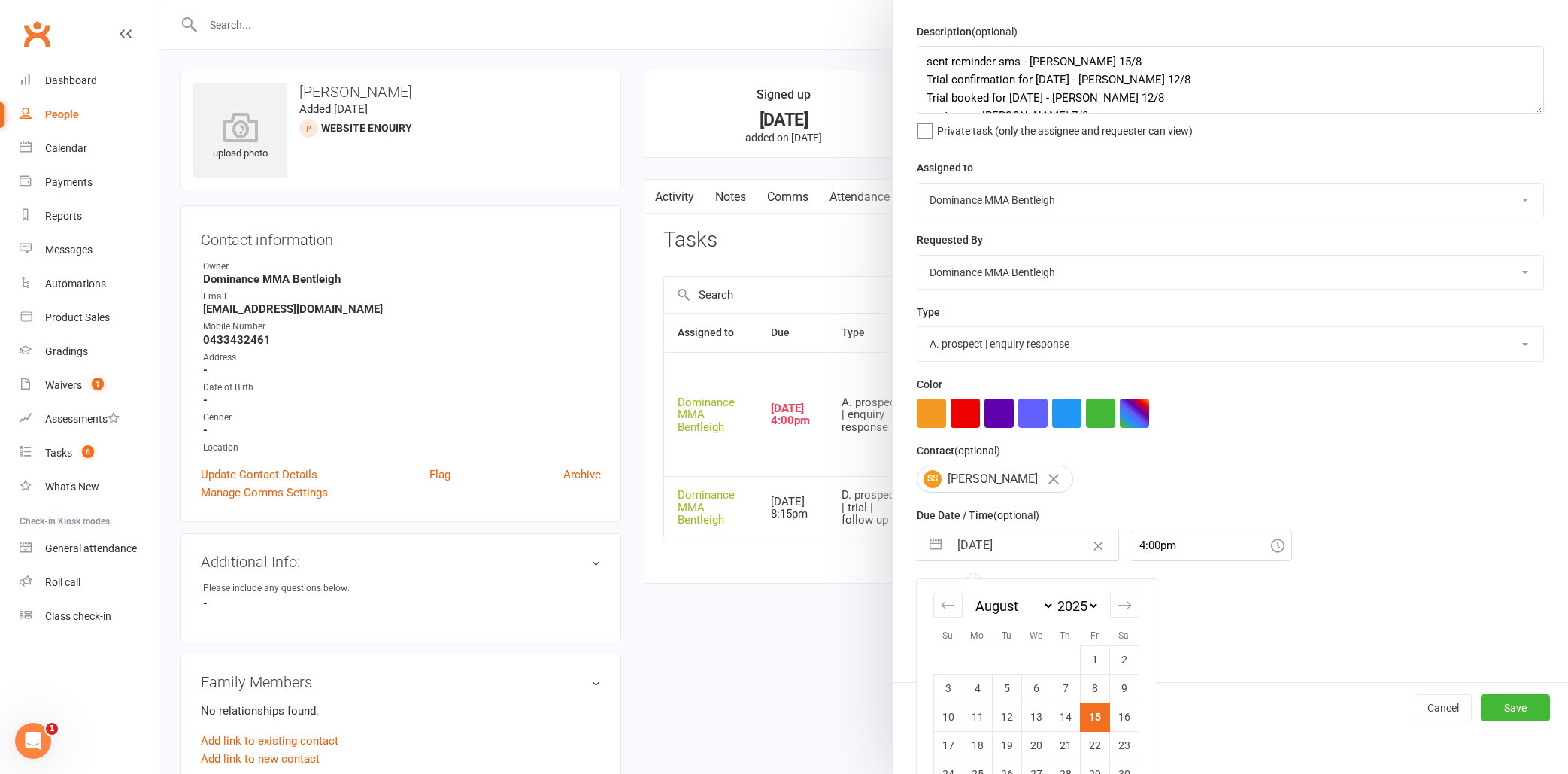
scroll to position [43, 0]
click at [1128, 715] on td "16" at bounding box center [1124, 714] width 29 height 29
type input "[DATE]"
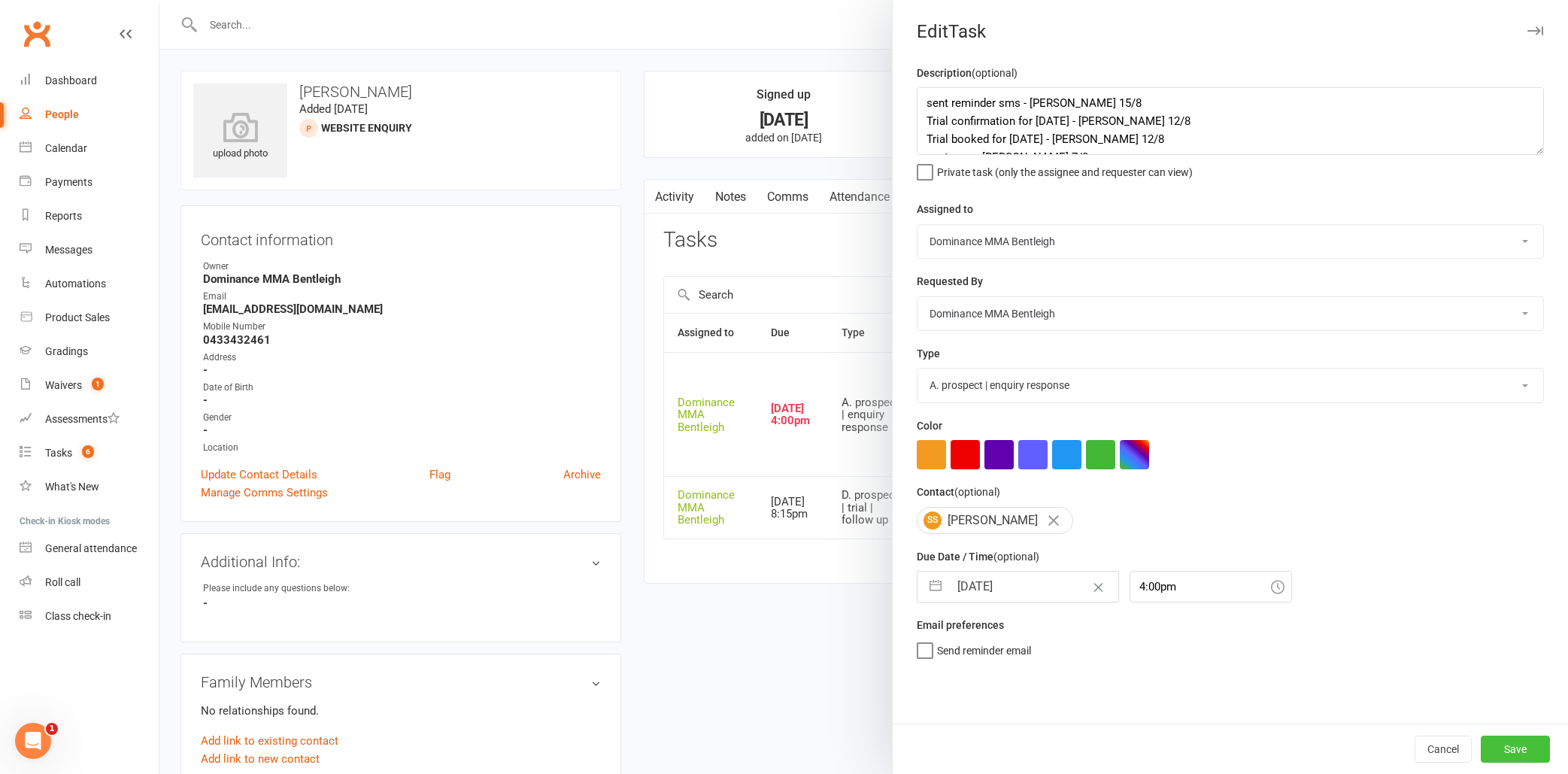
click at [1524, 758] on button "Save" at bounding box center [1515, 749] width 70 height 27
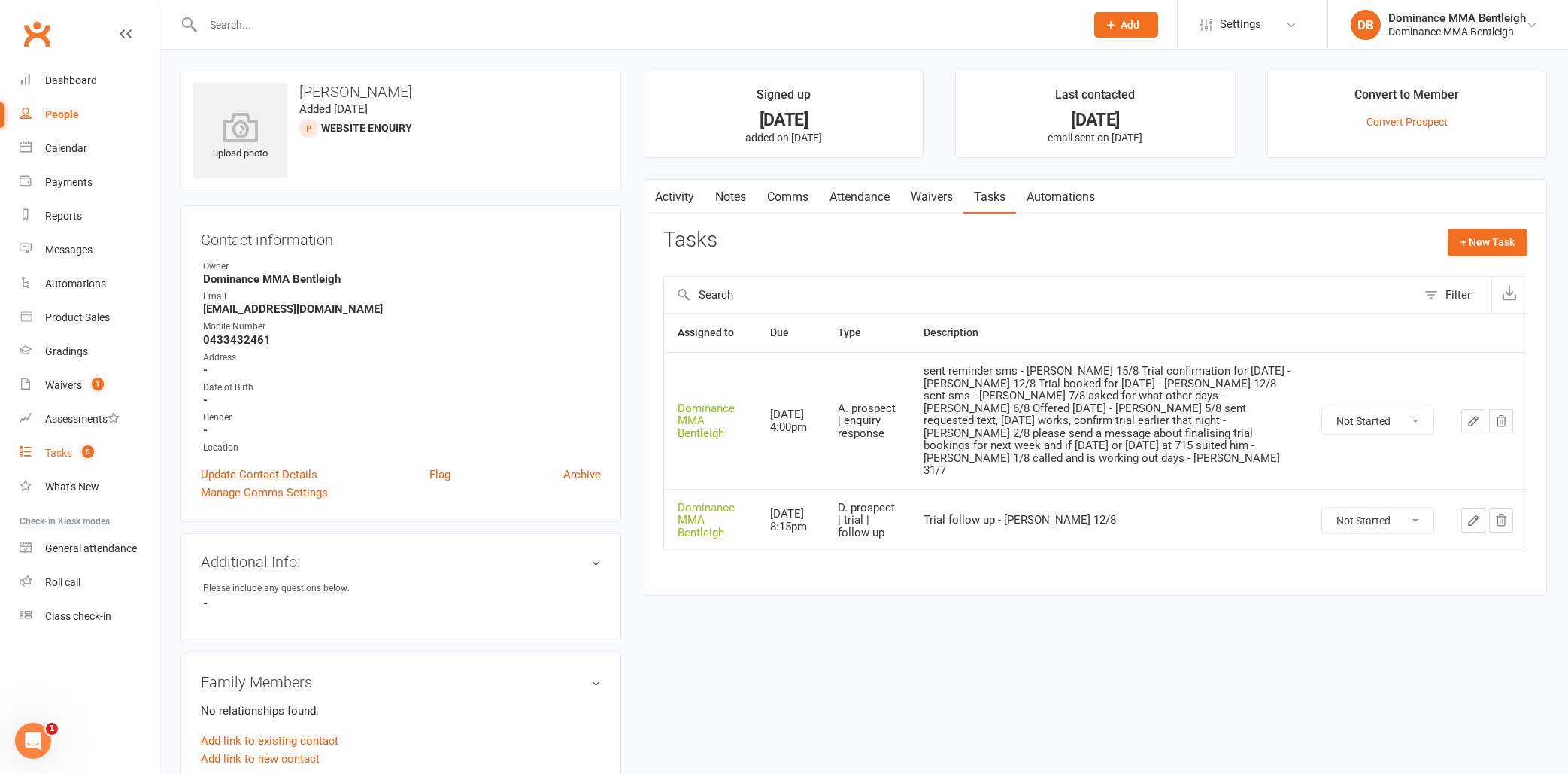
click at [80, 451] on count-badge "5" at bounding box center [83, 453] width 19 height 12
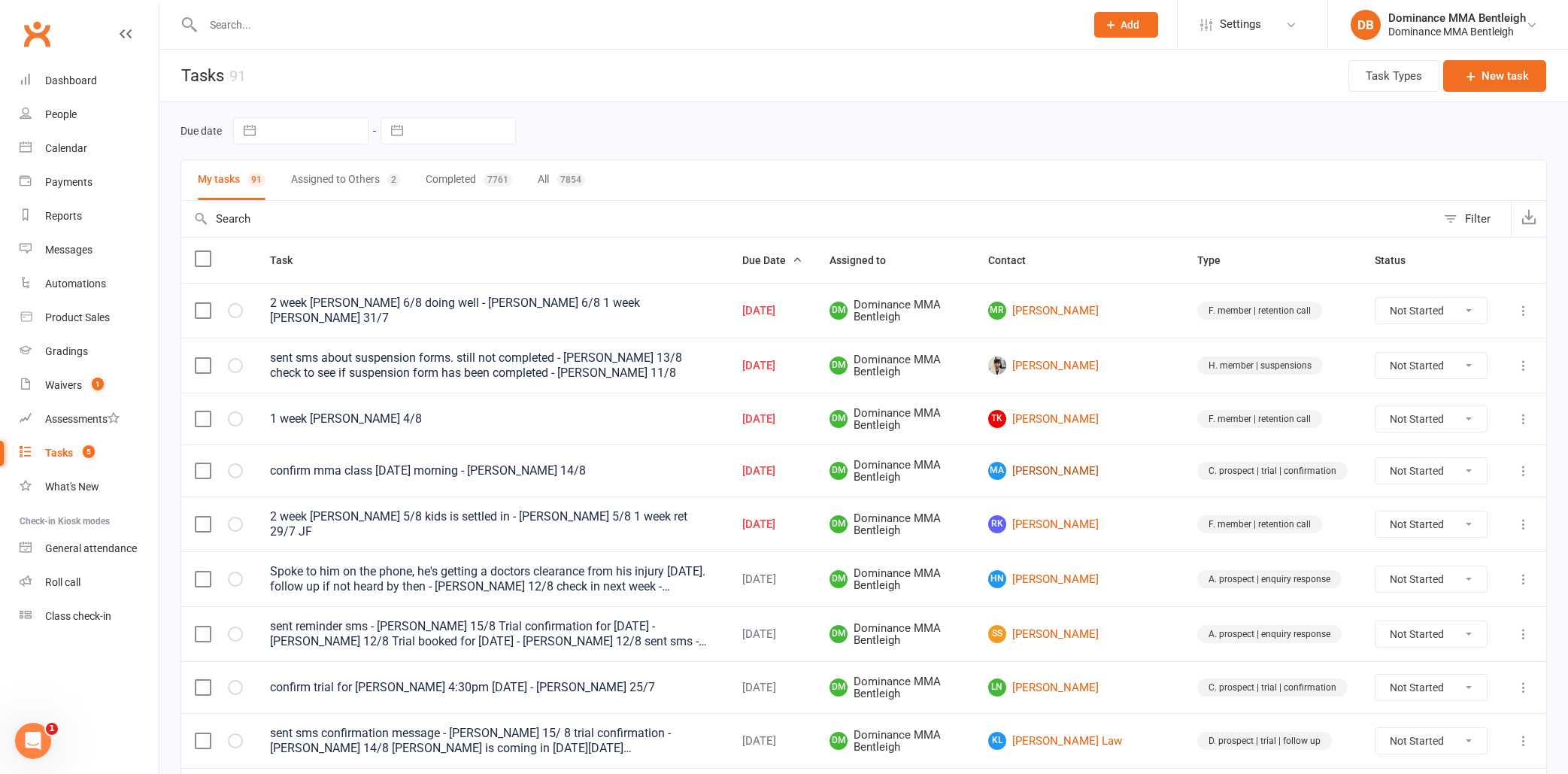
click at [1084, 471] on link "MA Muhammad Asqllan" at bounding box center [1079, 470] width 182 height 18
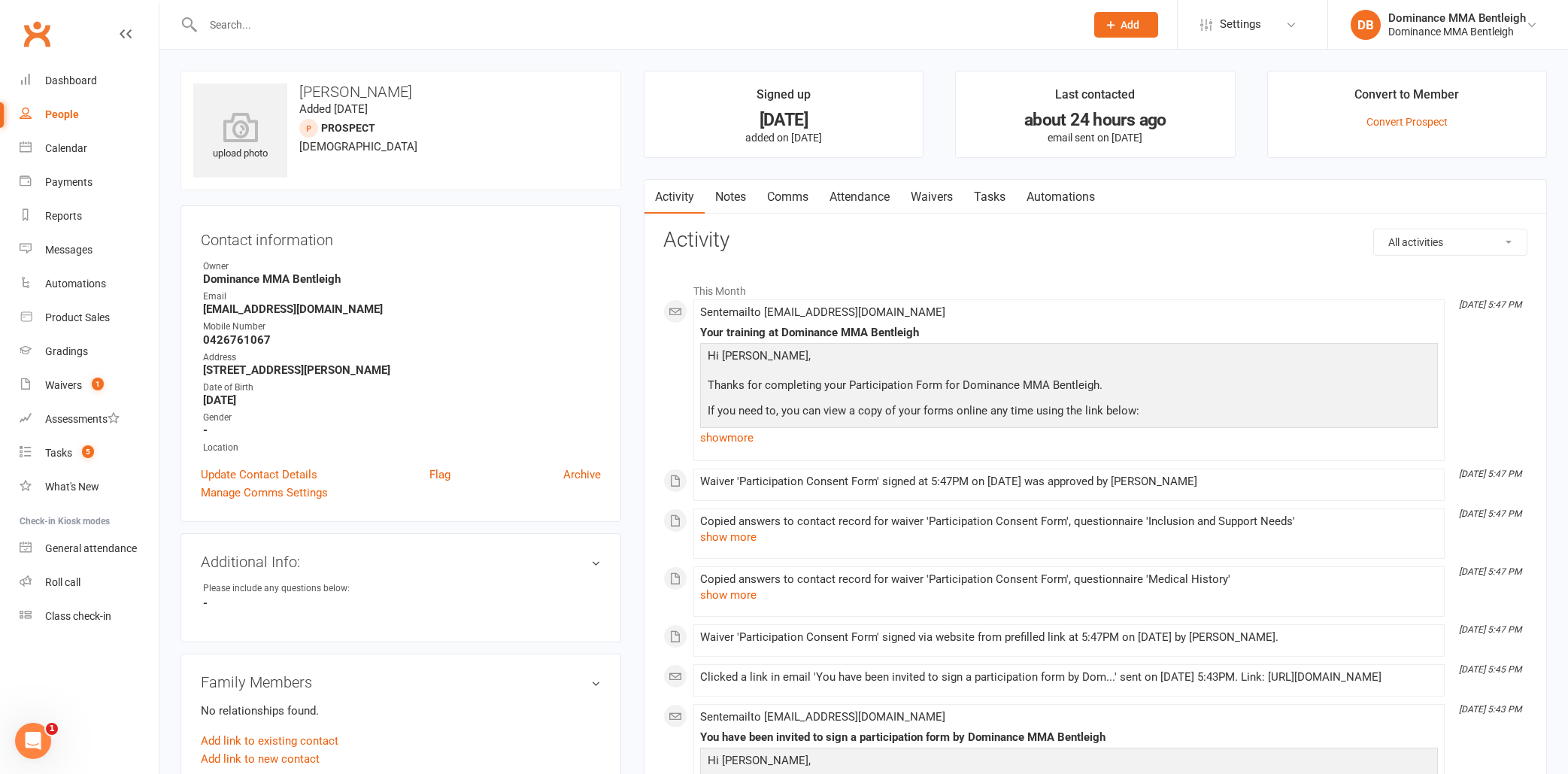
click at [996, 199] on link "Tasks" at bounding box center [989, 197] width 53 height 35
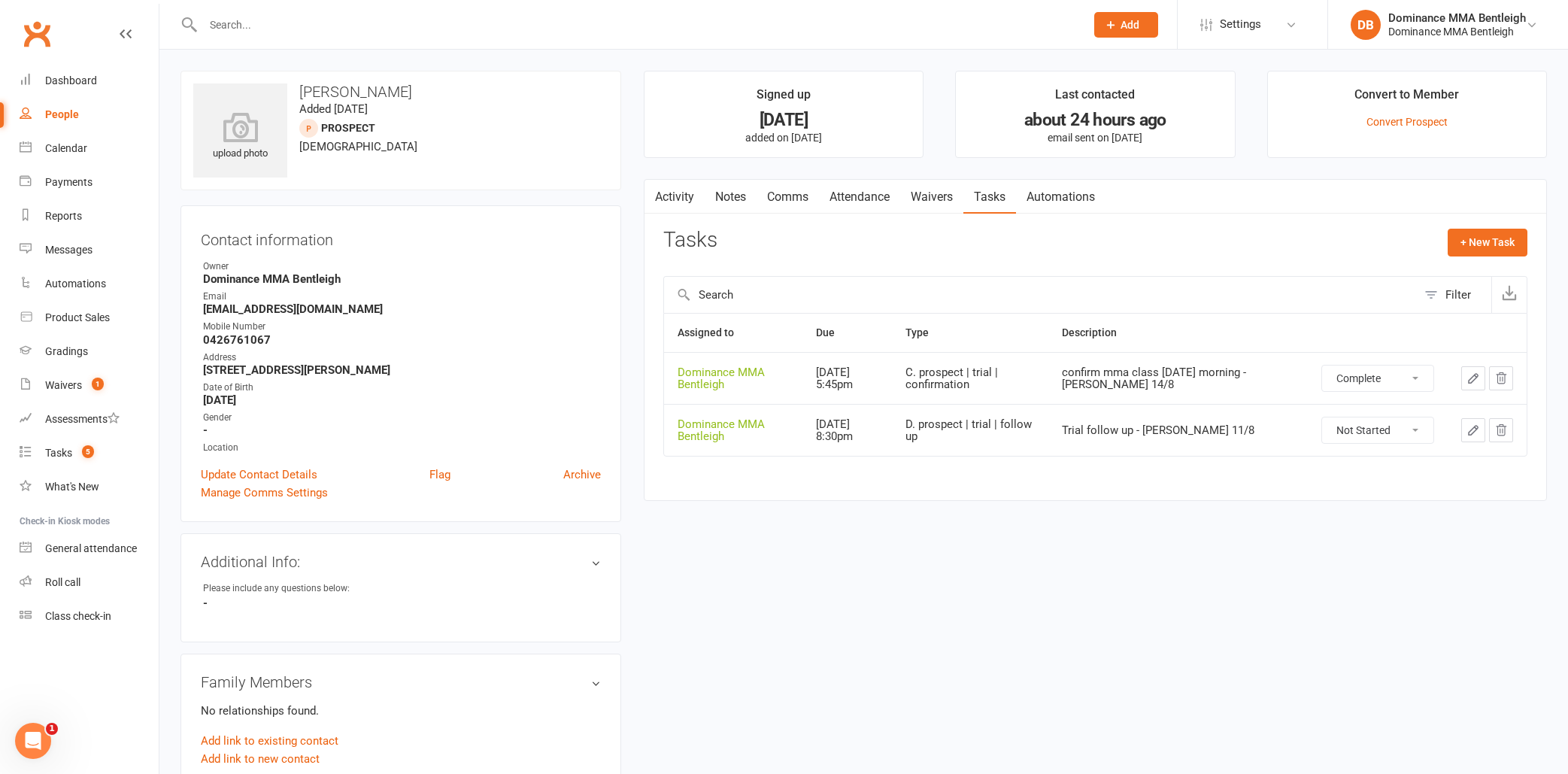
select select "unstarted"
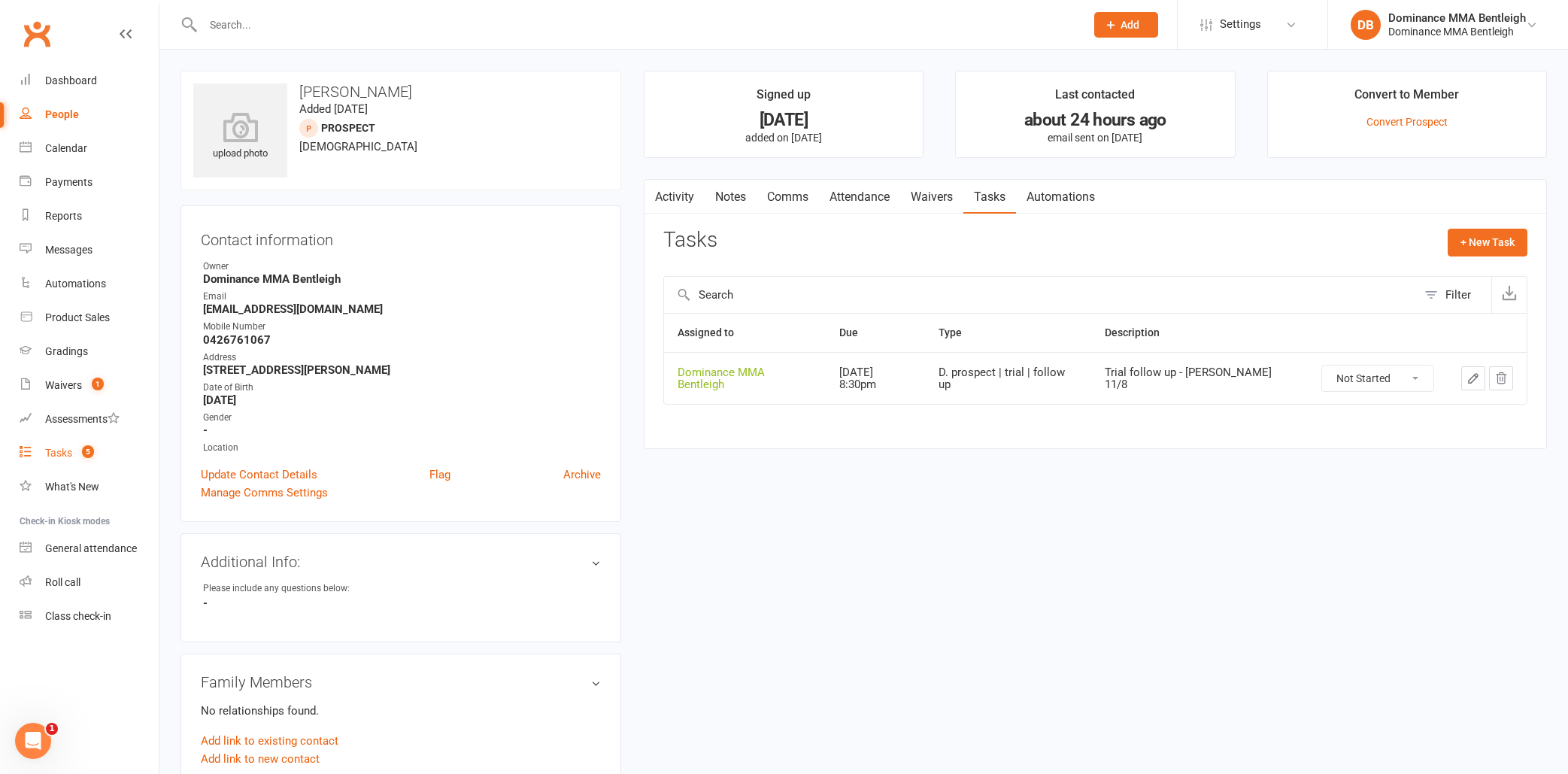
click at [55, 458] on div "Tasks" at bounding box center [58, 453] width 27 height 12
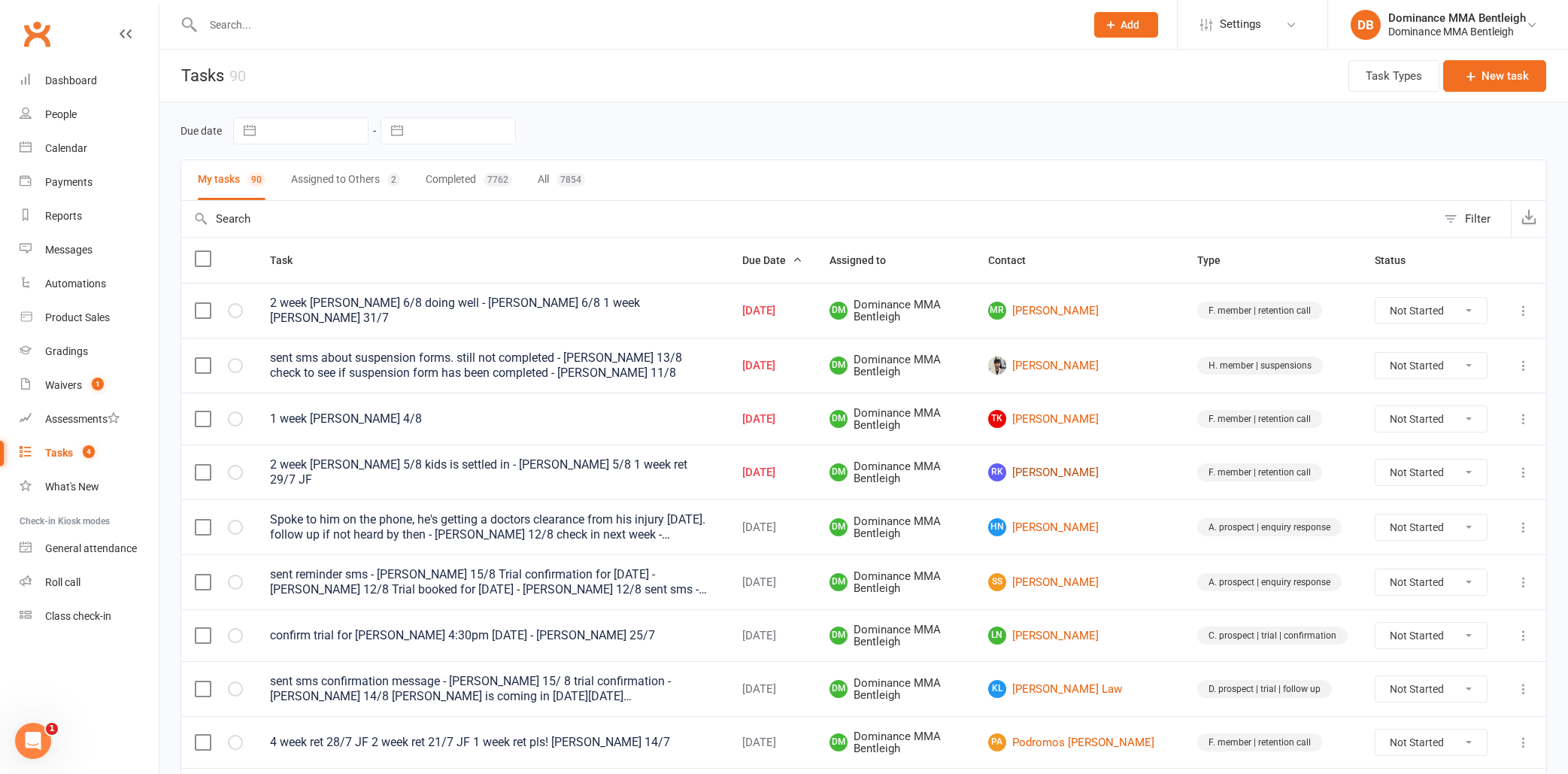
click at [1114, 467] on link "RK Rahul Khamparia" at bounding box center [1079, 472] width 182 height 18
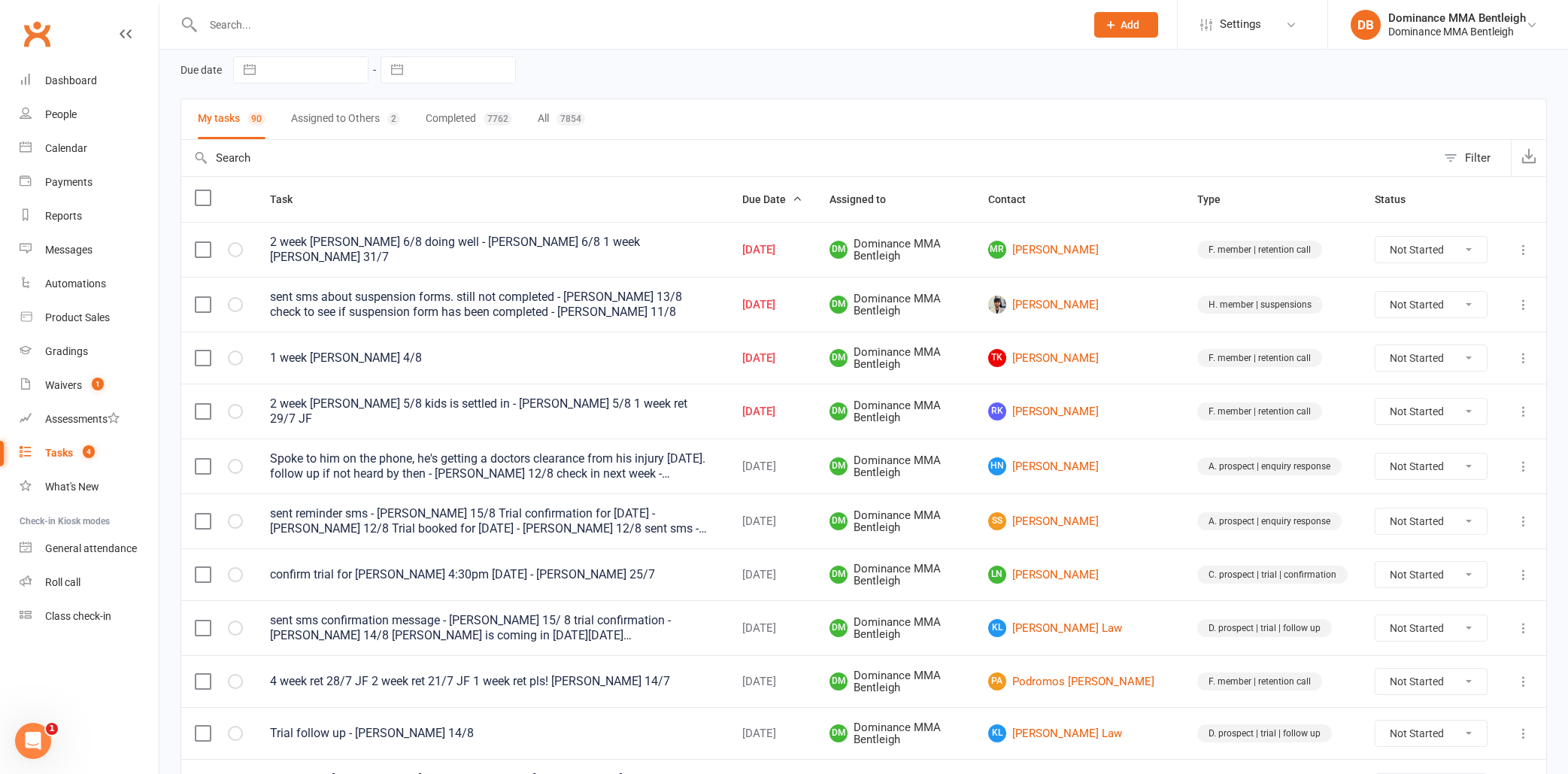
scroll to position [69, 0]
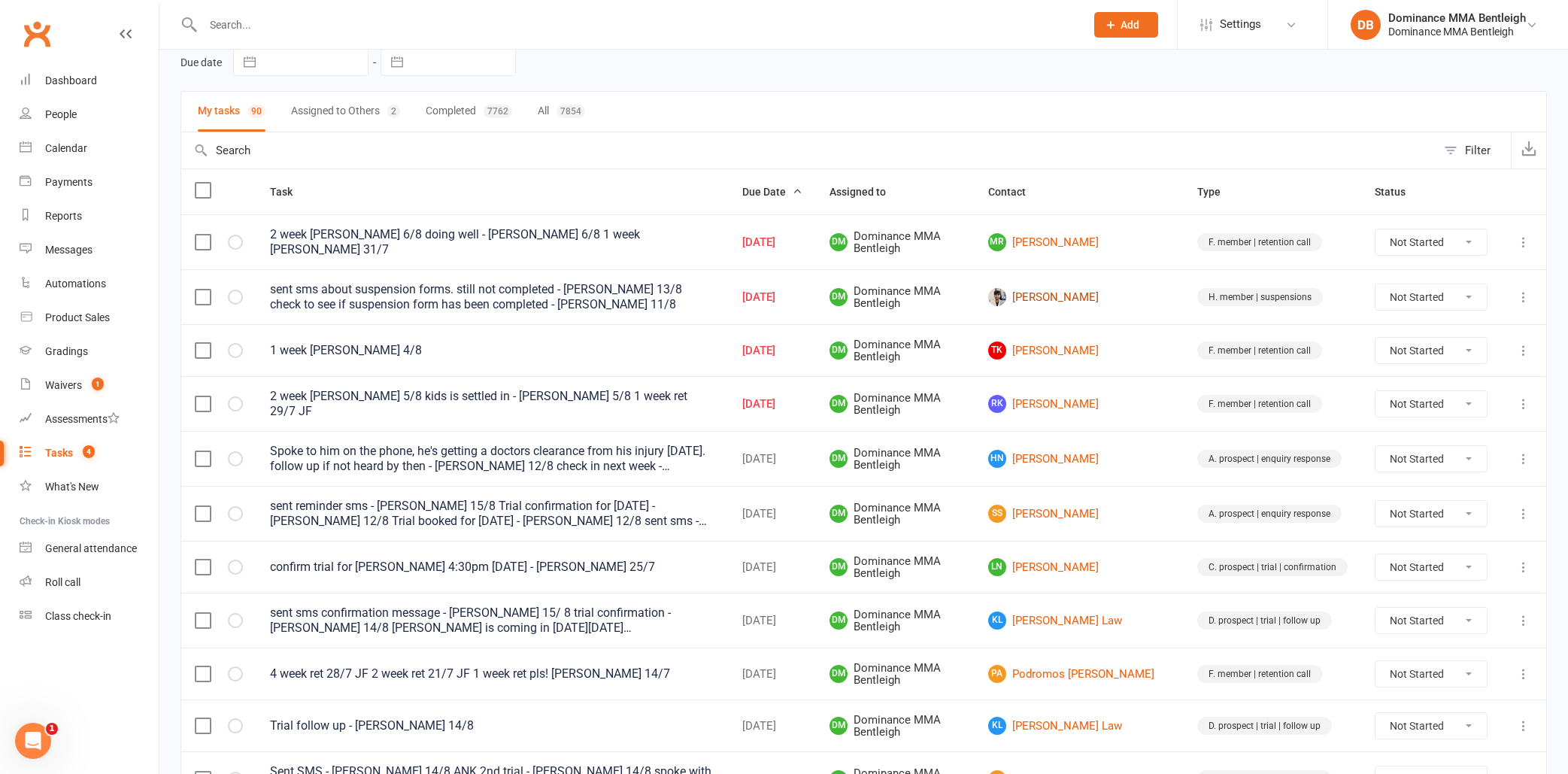
click at [1101, 294] on link "[PERSON_NAME]" at bounding box center [1079, 297] width 182 height 18
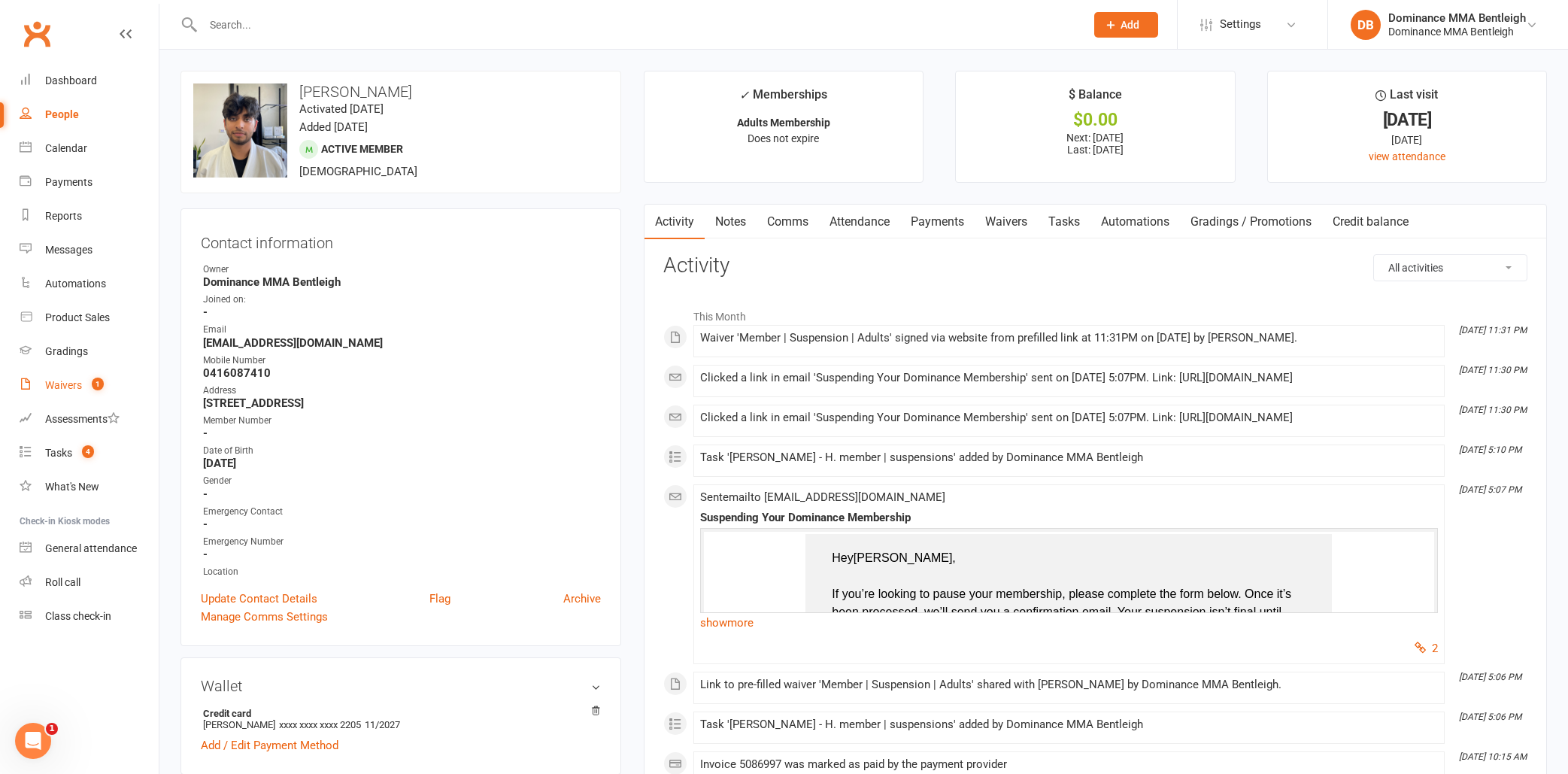
click at [66, 382] on div "Waivers" at bounding box center [63, 385] width 37 height 12
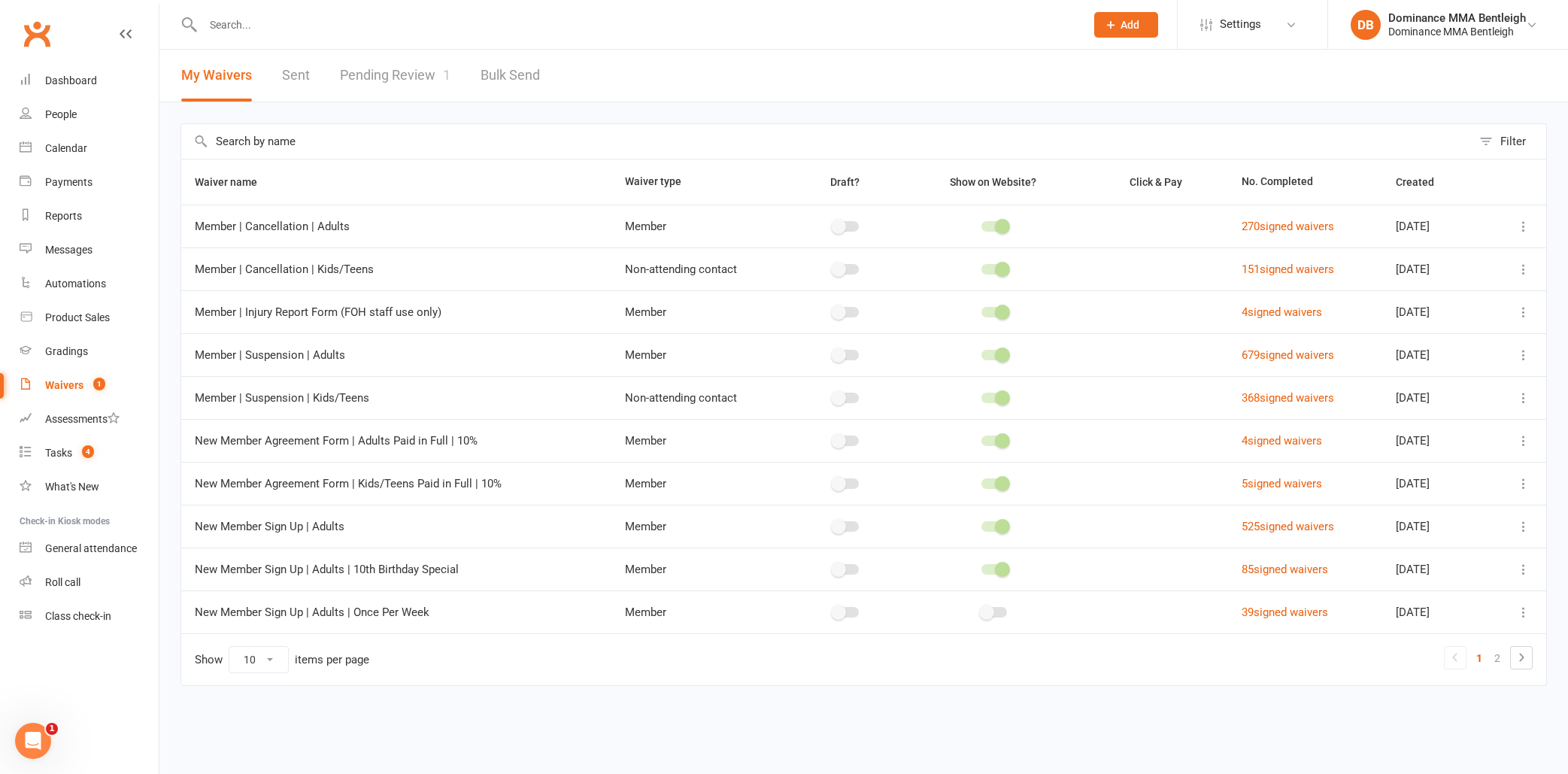
click at [420, 90] on link "Pending Review 1" at bounding box center [395, 75] width 110 height 52
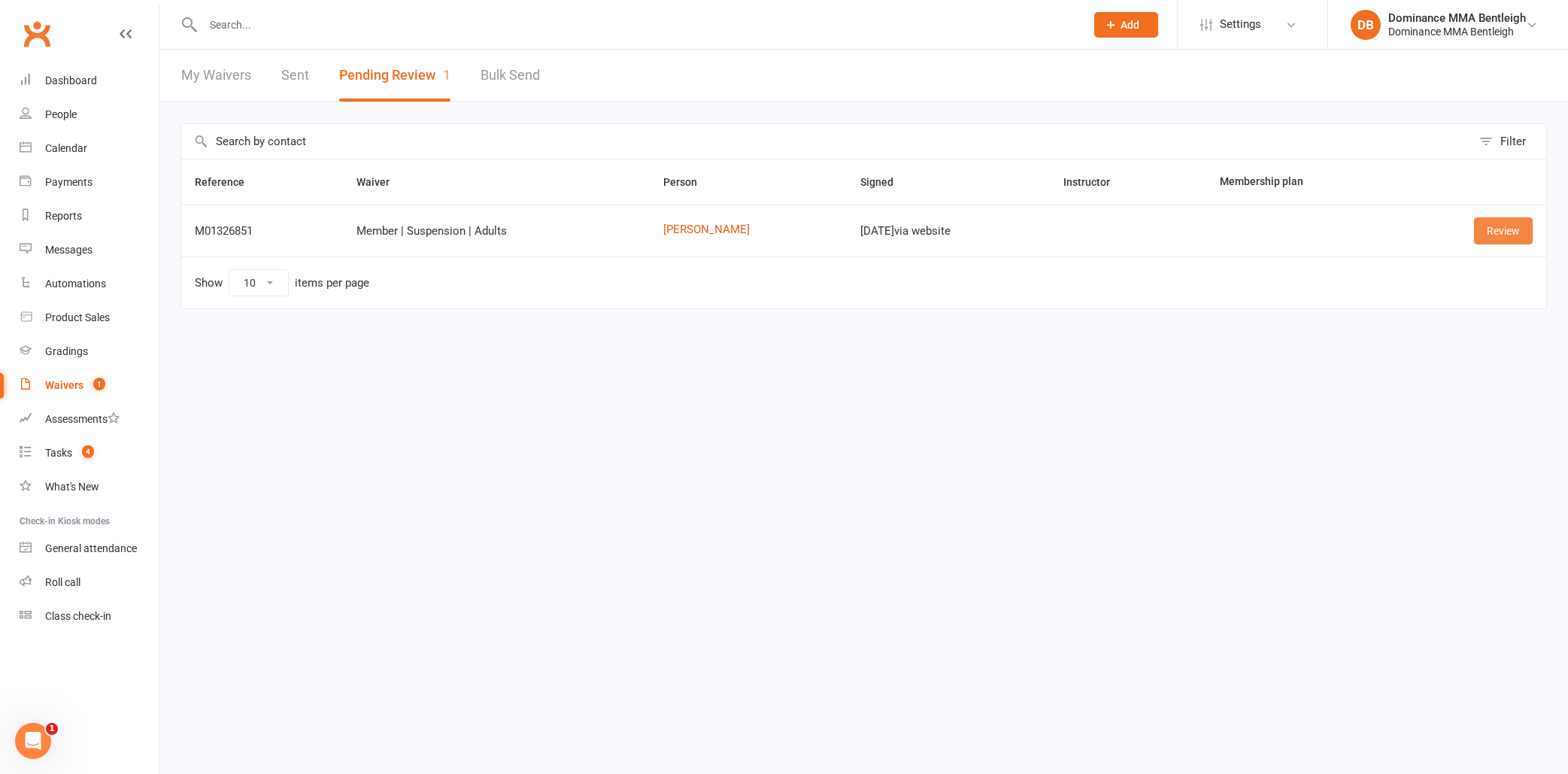
click at [1498, 228] on link "Review" at bounding box center [1503, 230] width 59 height 27
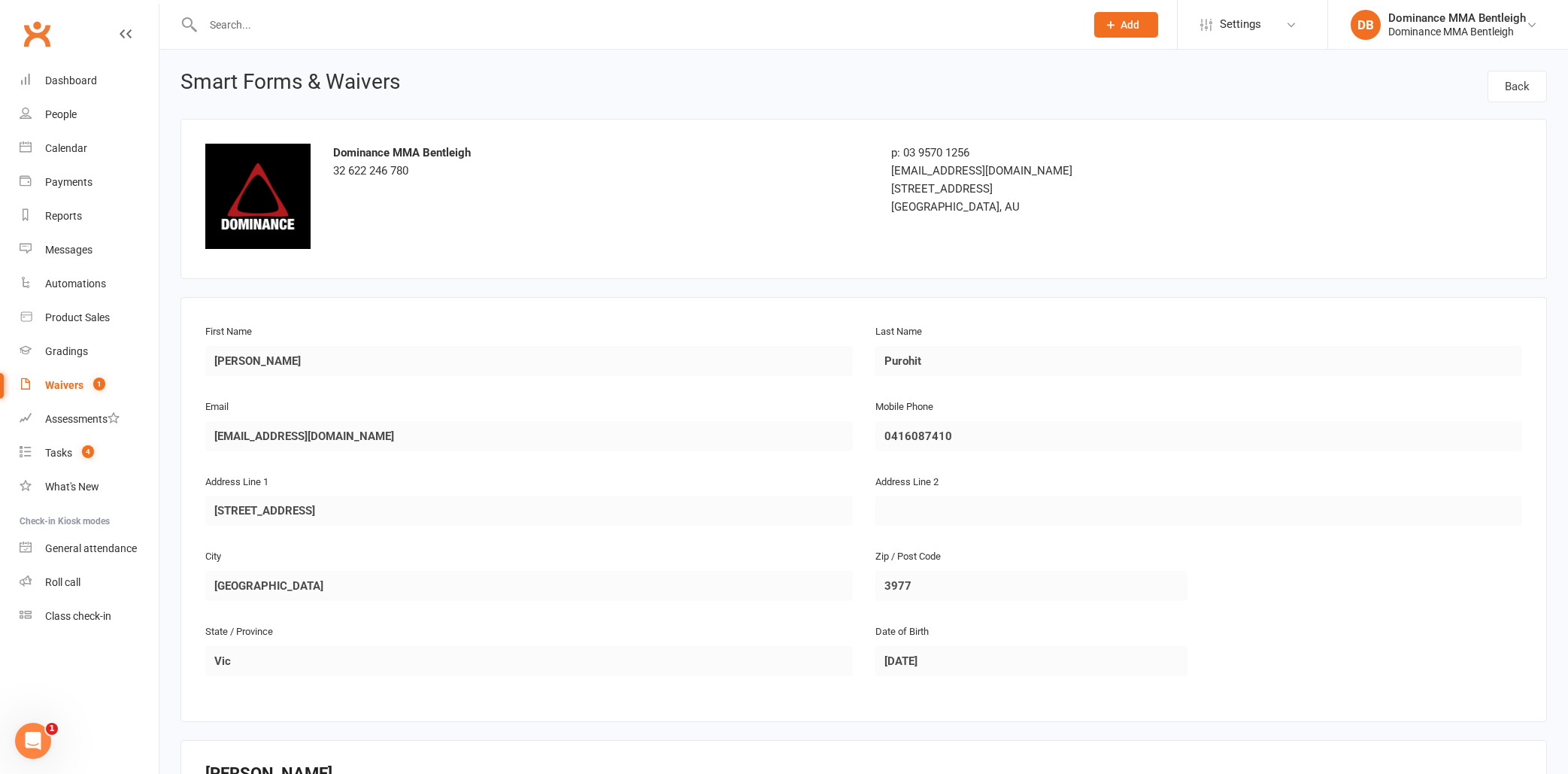
click at [293, 35] on input "text" at bounding box center [636, 24] width 876 height 21
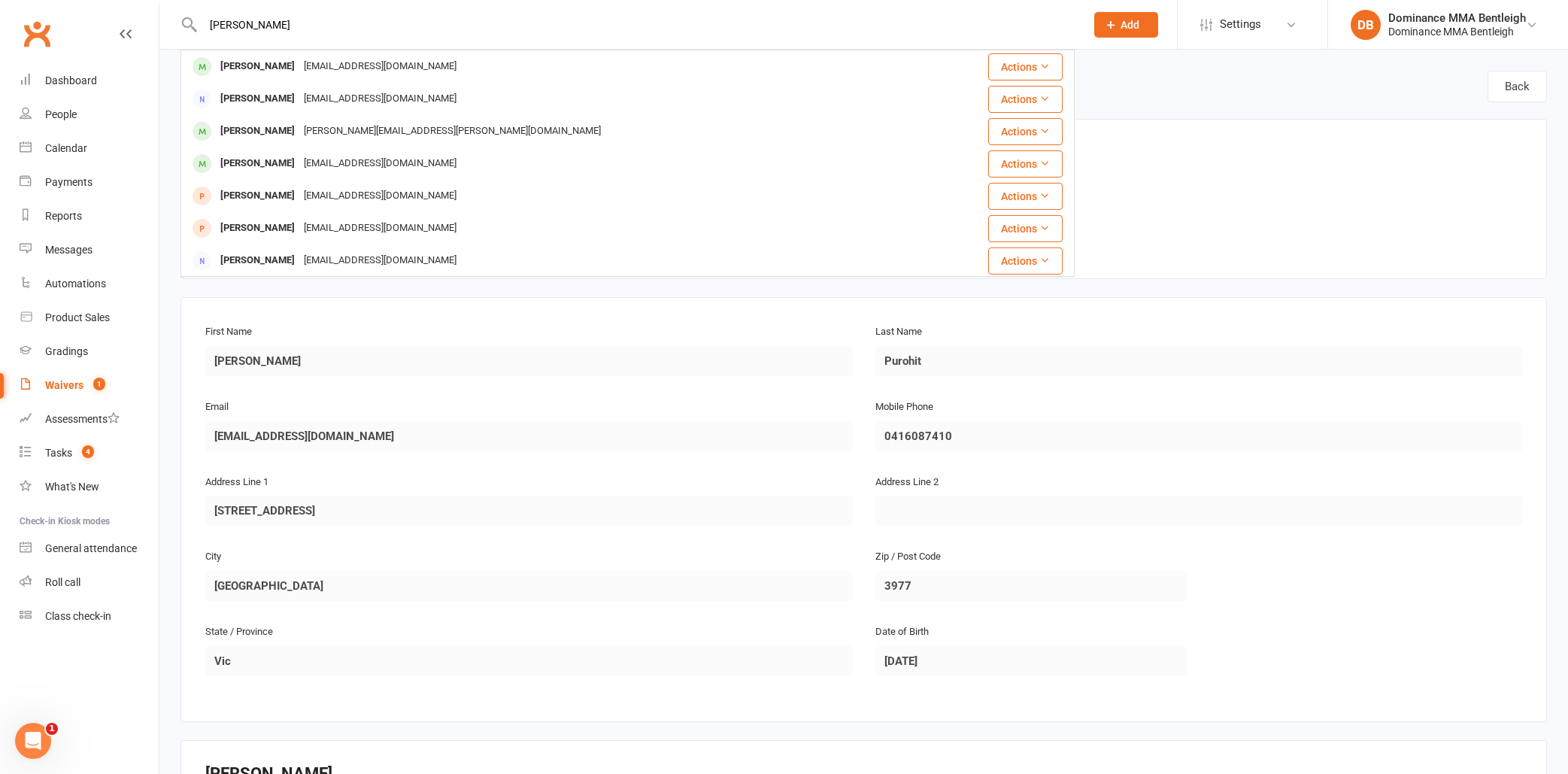
type input "[PERSON_NAME]"
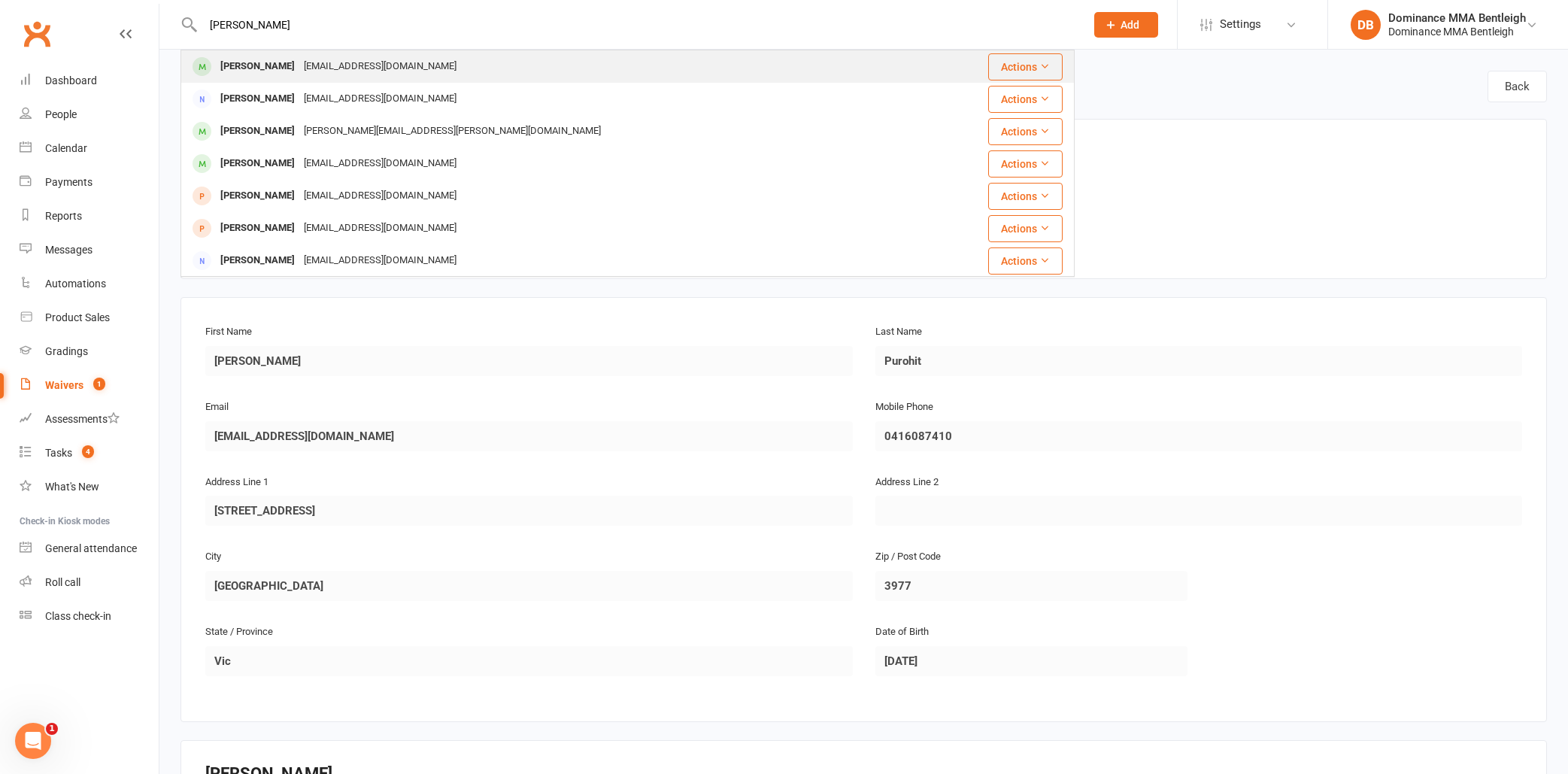
drag, startPoint x: 348, startPoint y: 66, endPoint x: 326, endPoint y: 71, distance: 22.6
click at [326, 71] on div "[EMAIL_ADDRESS][DOMAIN_NAME]" at bounding box center [379, 66] width 161 height 22
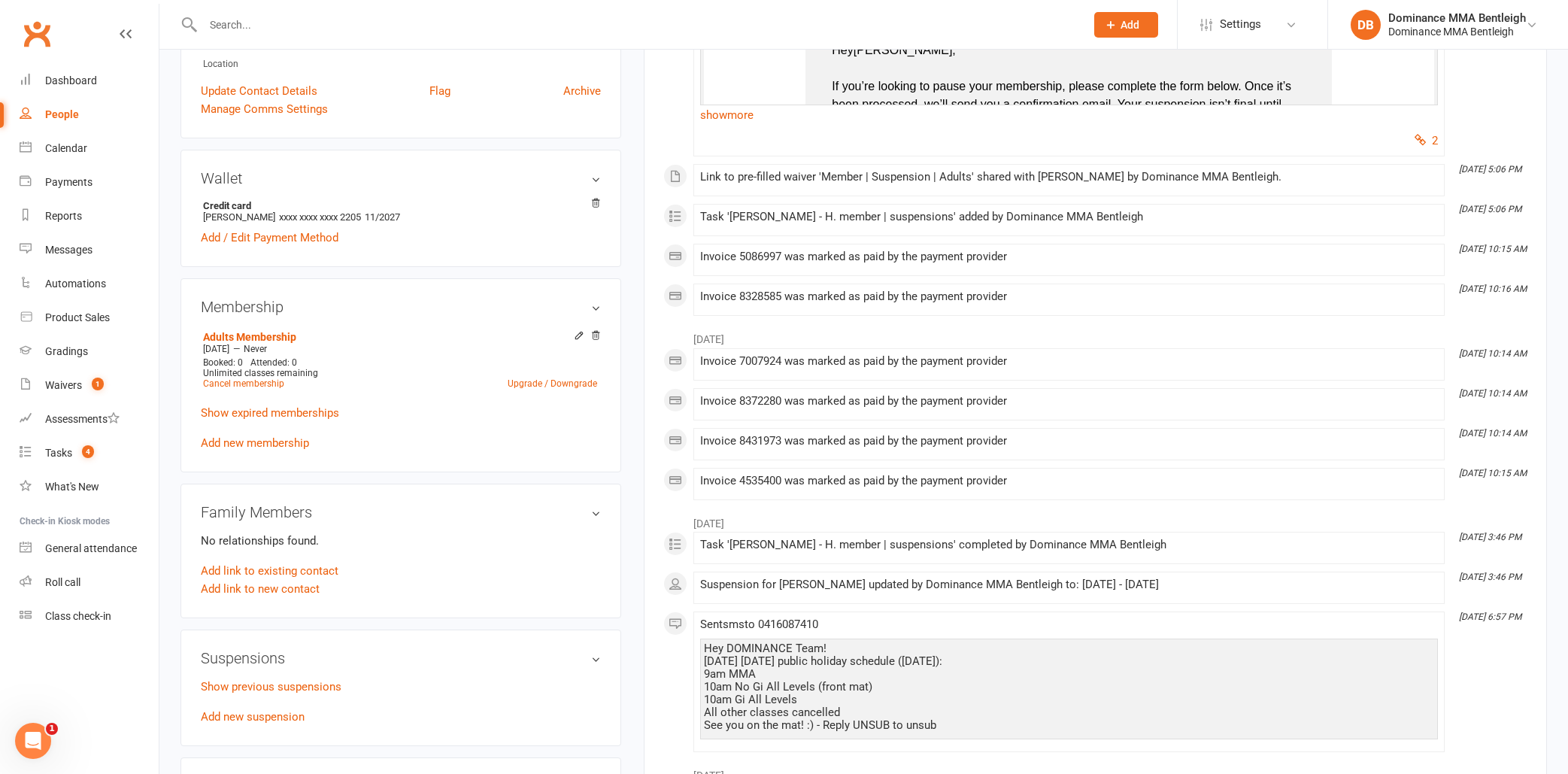
scroll to position [514, 0]
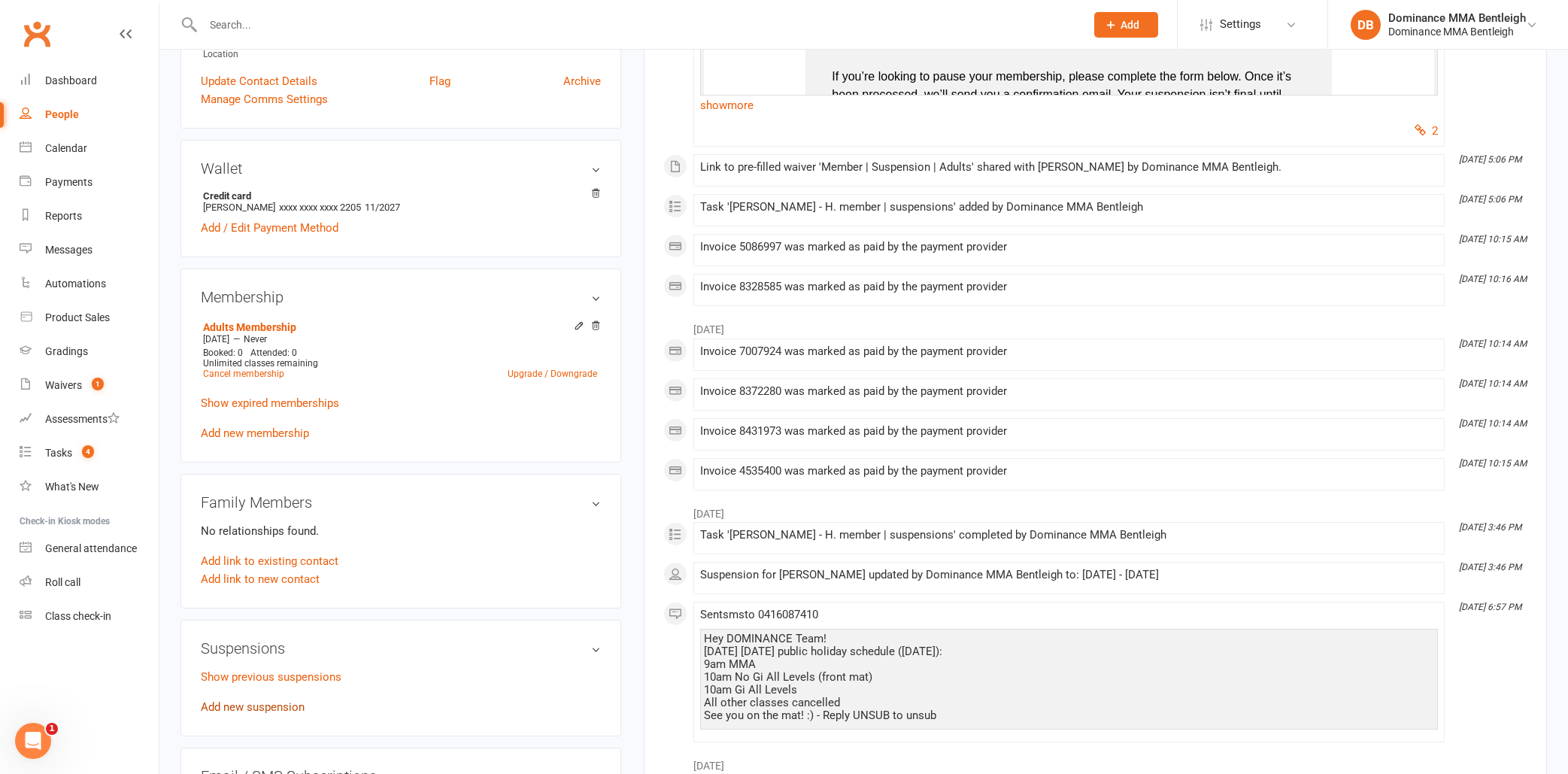
click at [280, 711] on link "Add new suspension" at bounding box center [253, 707] width 104 height 14
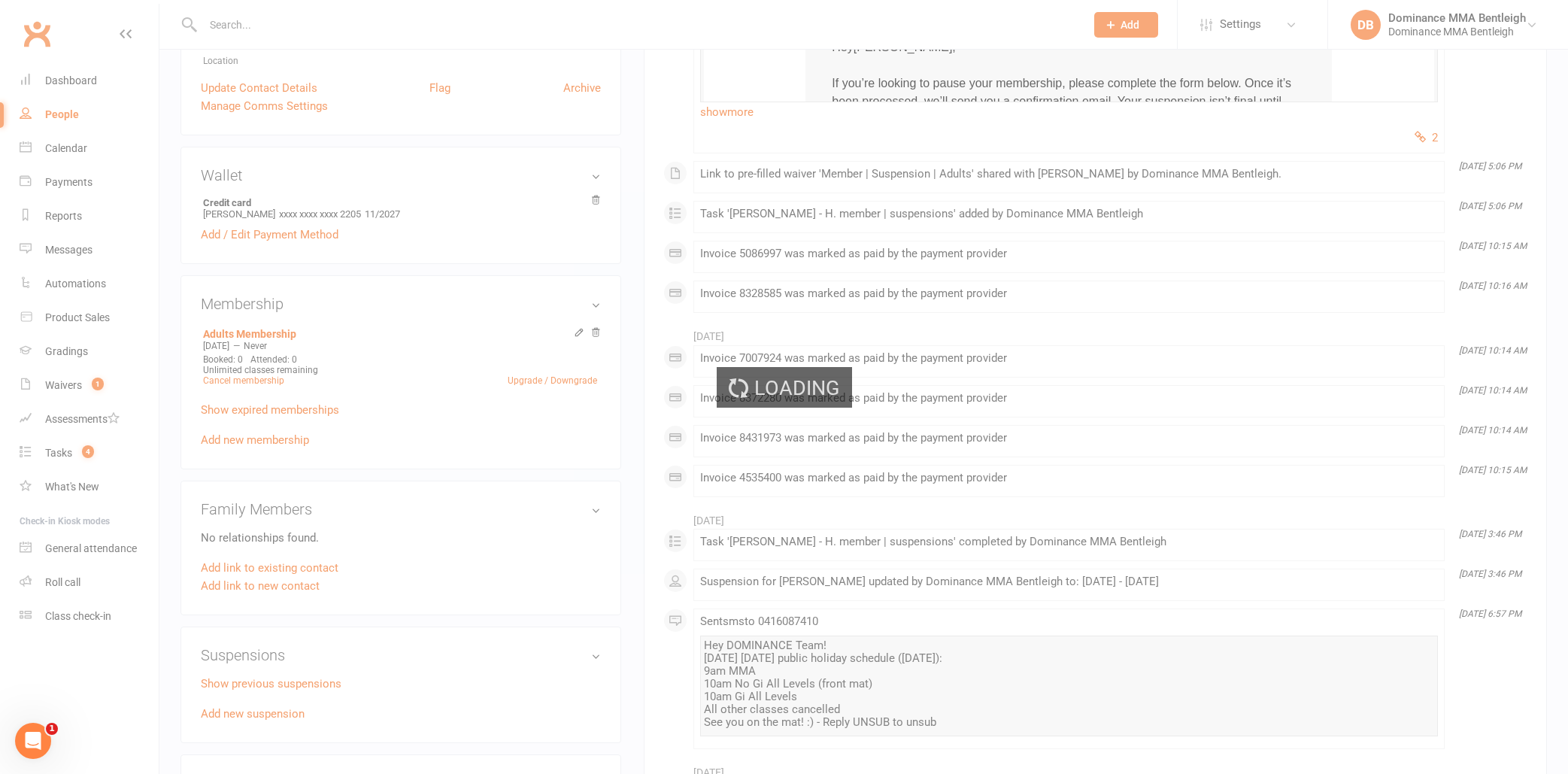
scroll to position [509, 0]
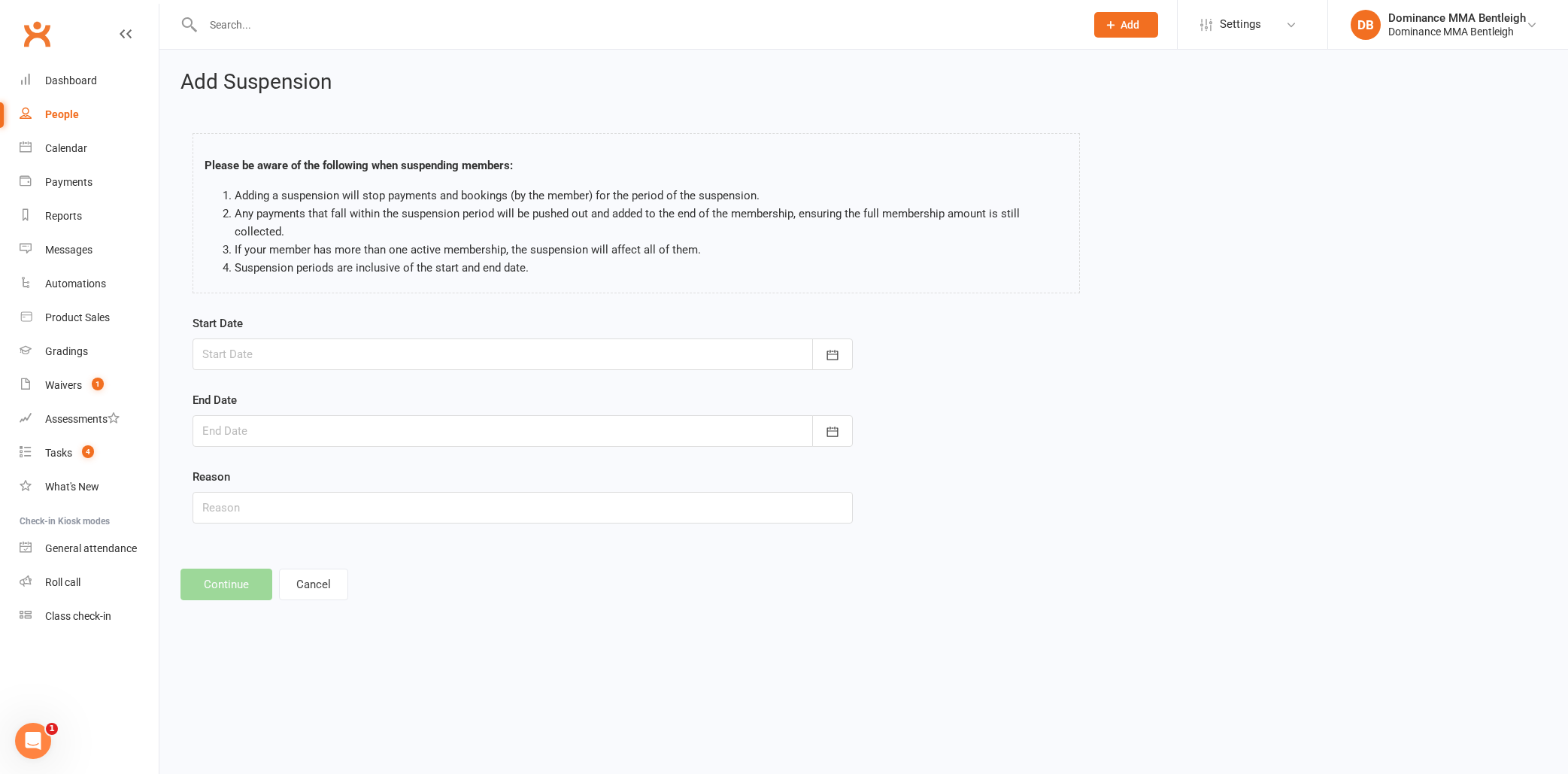
click at [593, 366] on div at bounding box center [522, 354] width 660 height 32
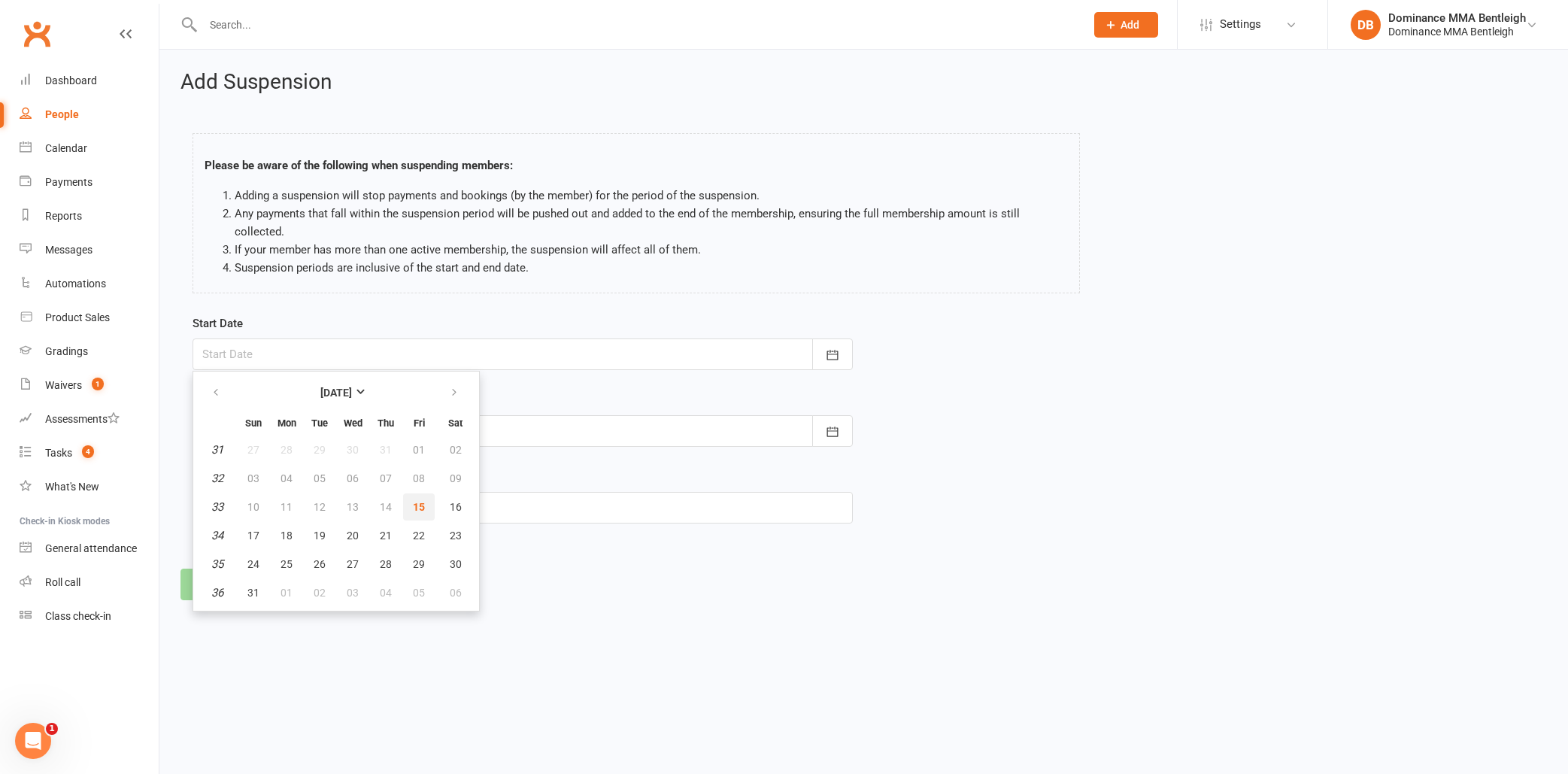
click at [416, 504] on span "15" at bounding box center [419, 507] width 12 height 12
type input "[DATE]"
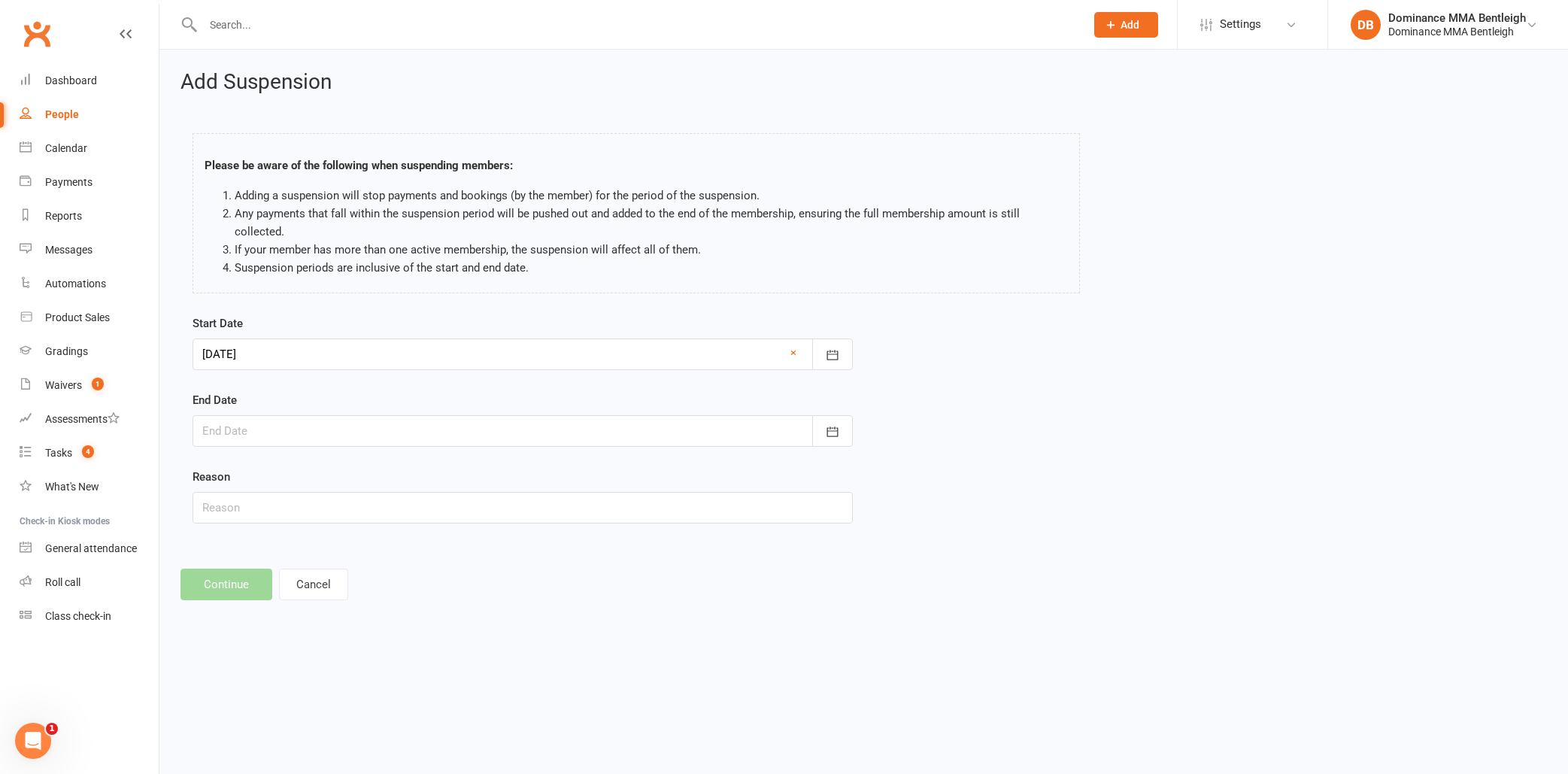
click at [456, 435] on div at bounding box center [522, 430] width 660 height 32
click at [352, 470] on strong "[DATE]" at bounding box center [336, 470] width 32 height 12
click at [300, 587] on span "November" at bounding box center [303, 588] width 52 height 14
click at [287, 592] on button "10" at bounding box center [286, 583] width 32 height 27
type input "10 Nov 2025"
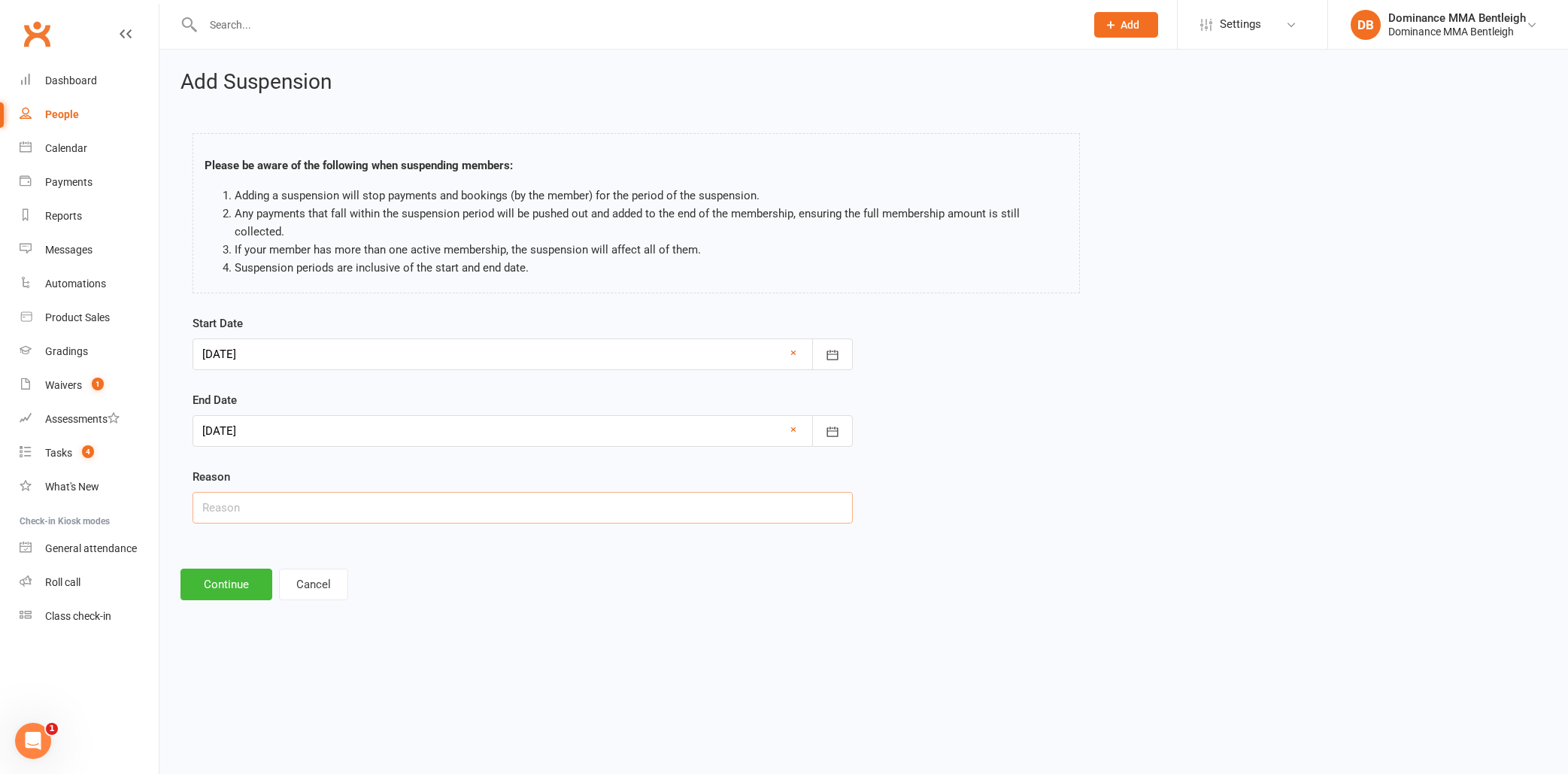
click at [354, 518] on input "text" at bounding box center [522, 508] width 660 height 32
type input "Busy with uni"
click at [215, 594] on button "Continue" at bounding box center [226, 584] width 92 height 32
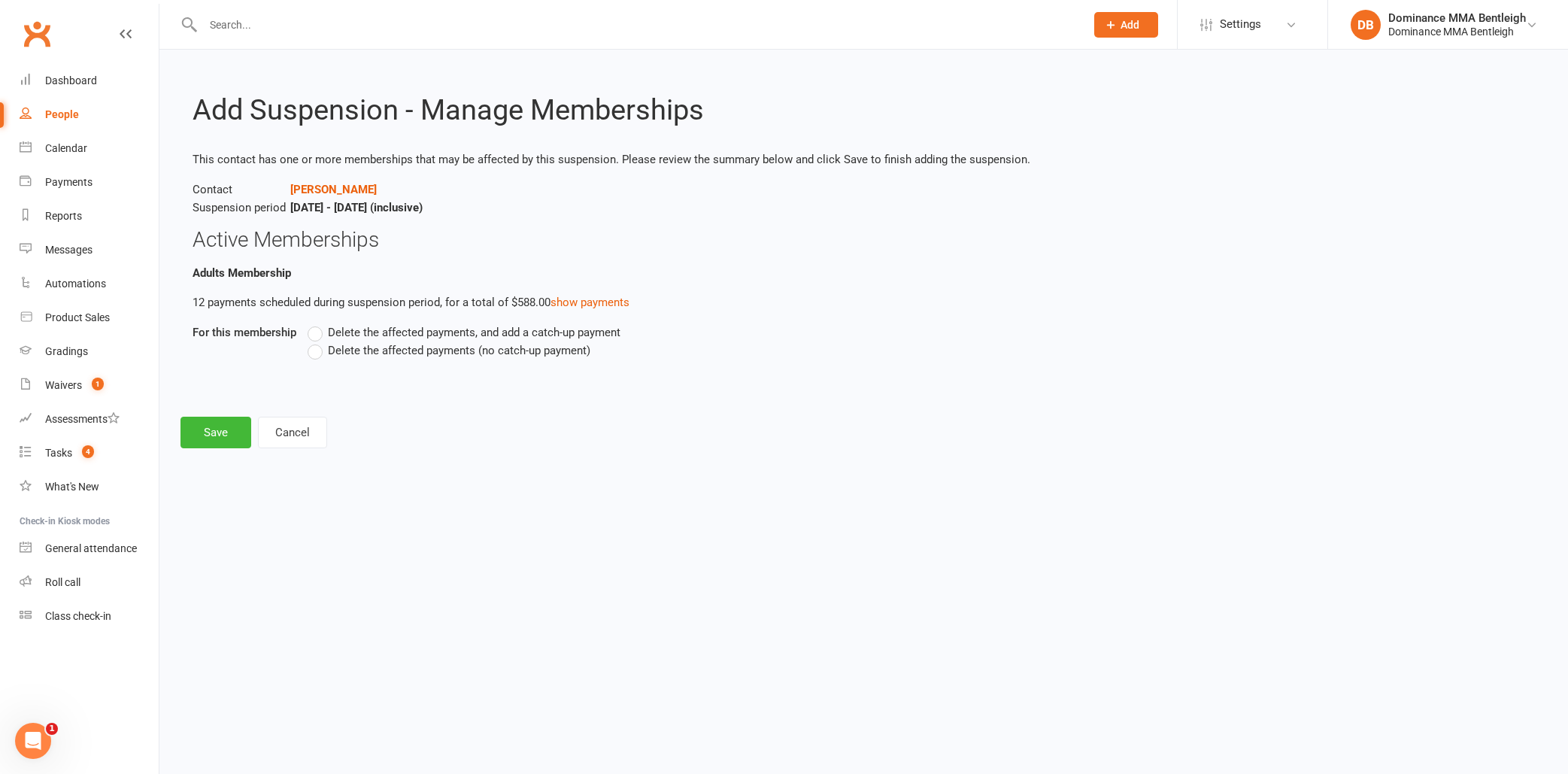
click at [325, 353] on label "Delete the affected payments (no catch-up payment)" at bounding box center [449, 350] width 283 height 18
click at [317, 341] on input "Delete the affected payments (no catch-up payment)" at bounding box center [312, 341] width 10 height 0
click at [281, 422] on button "Cancel" at bounding box center [293, 432] width 70 height 32
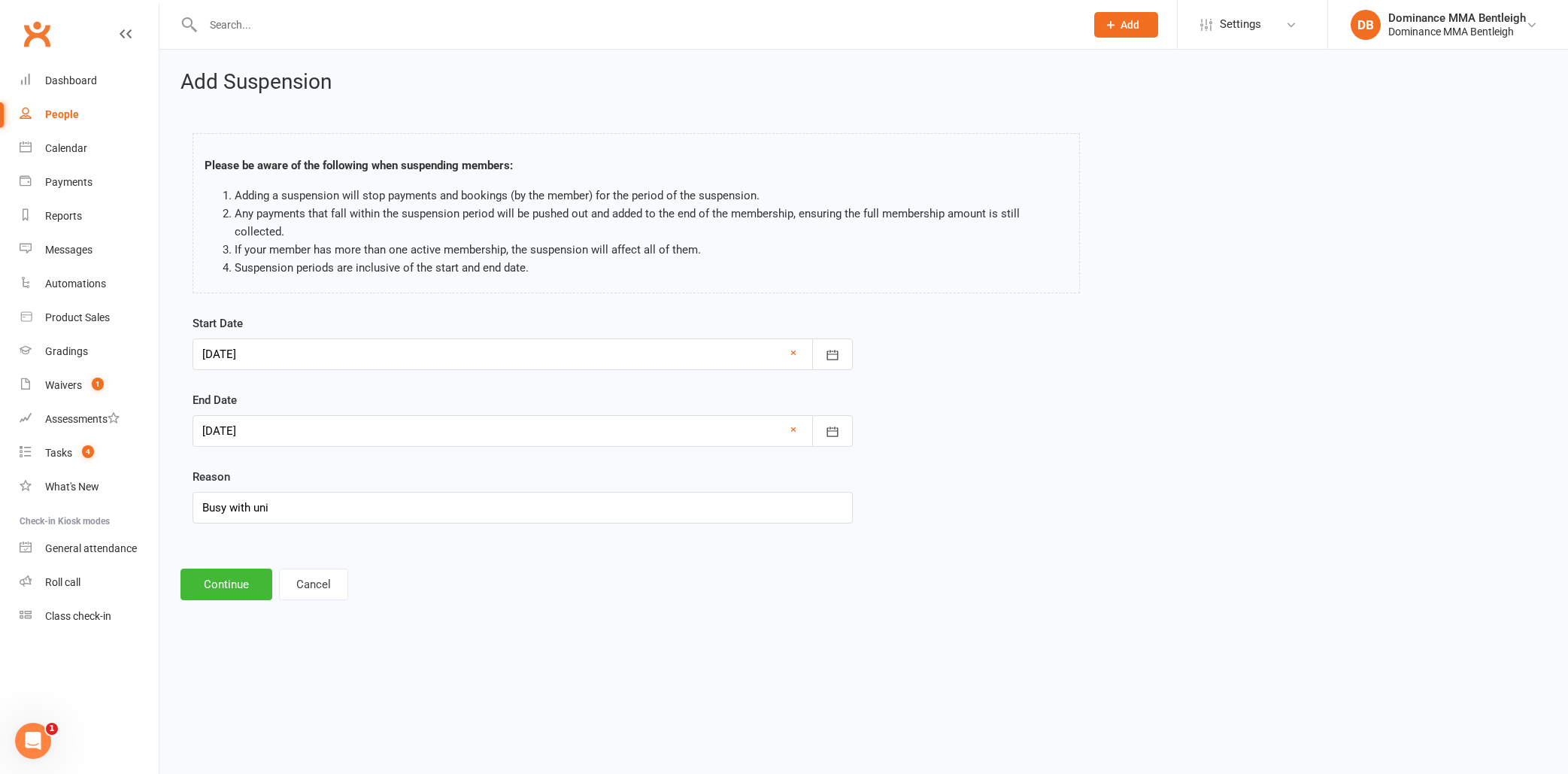
click at [123, 36] on icon at bounding box center [126, 34] width 12 height 12
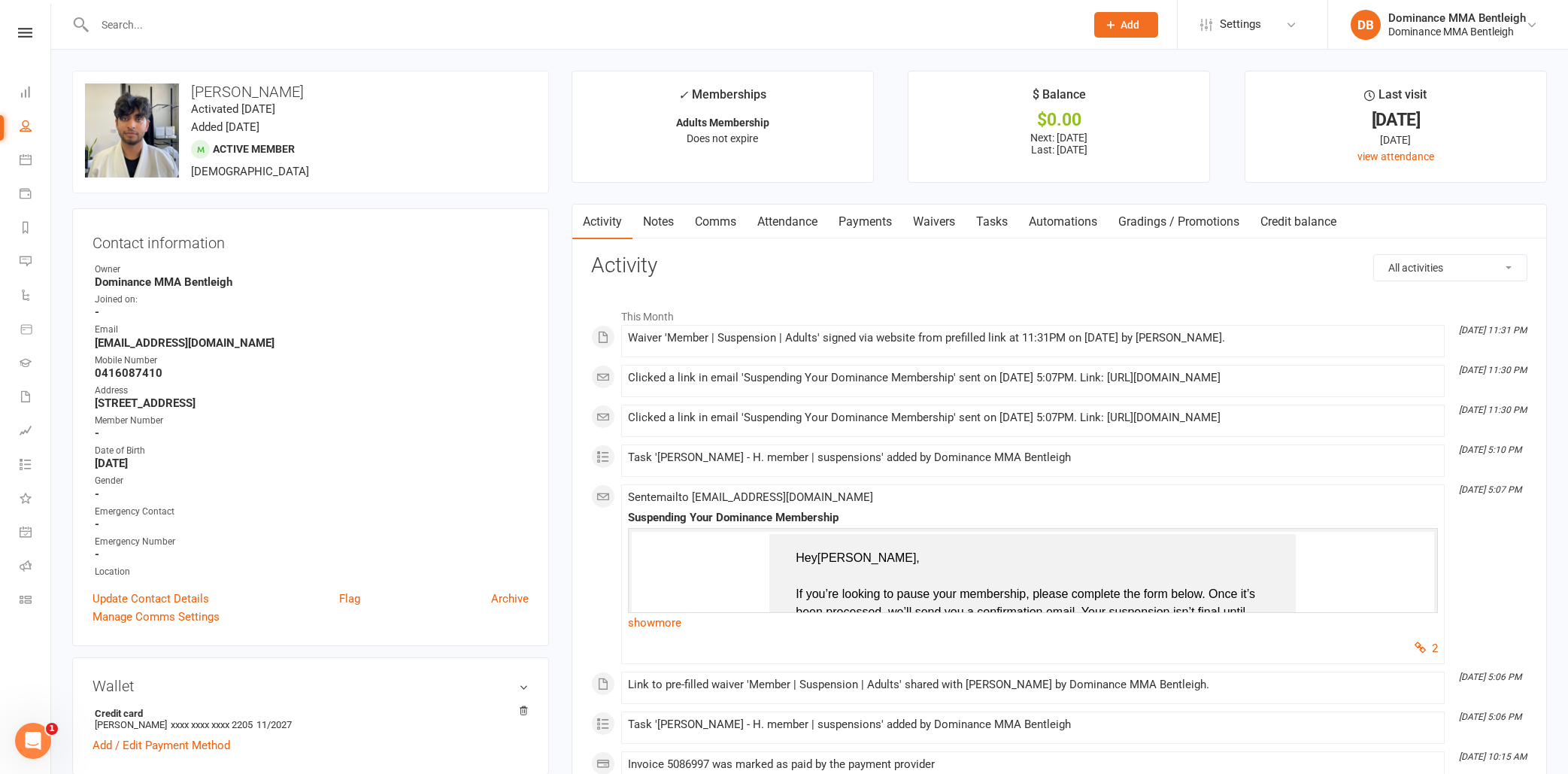
click at [860, 217] on link "Payments" at bounding box center [865, 222] width 74 height 35
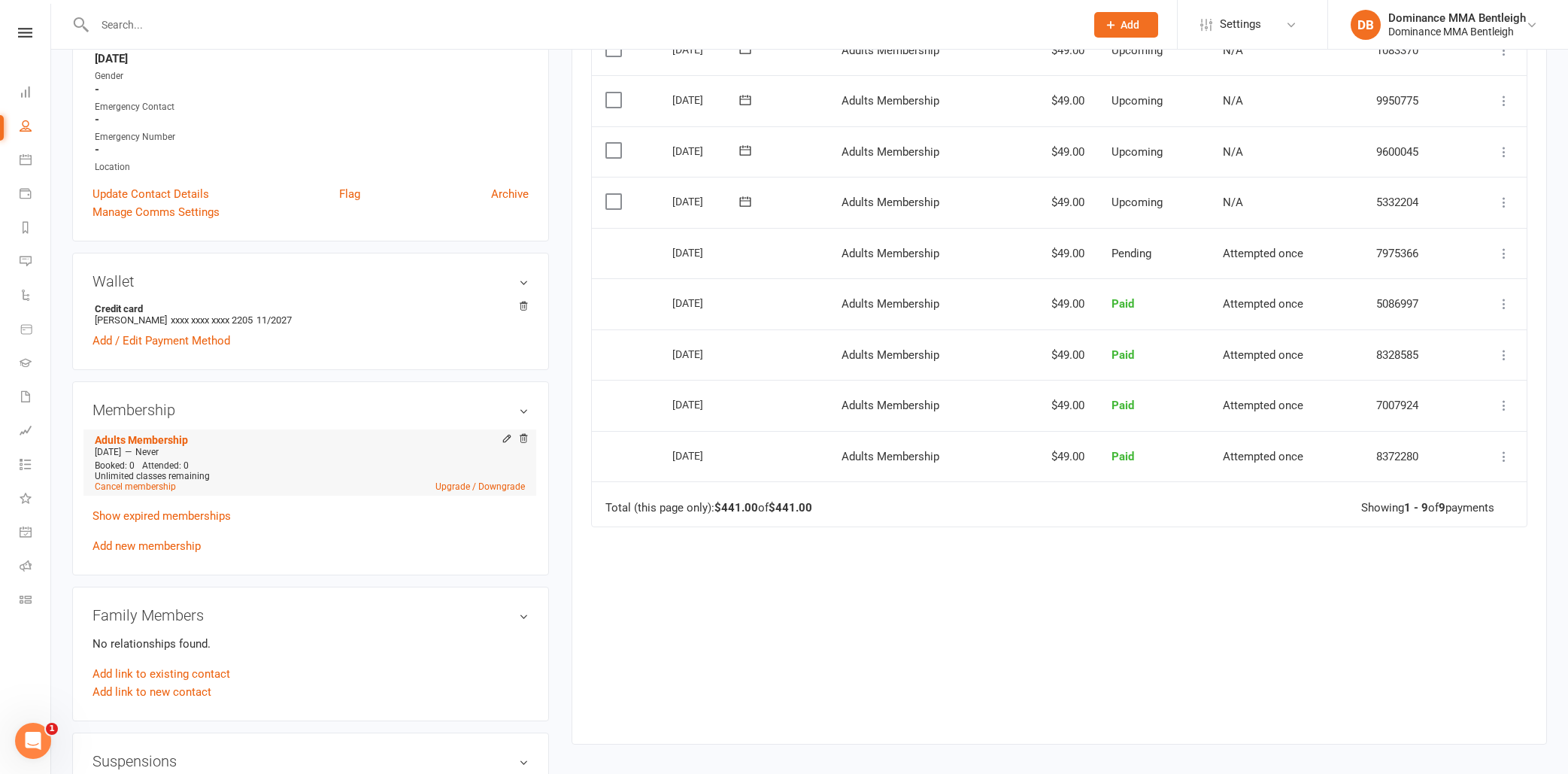
scroll to position [431, 0]
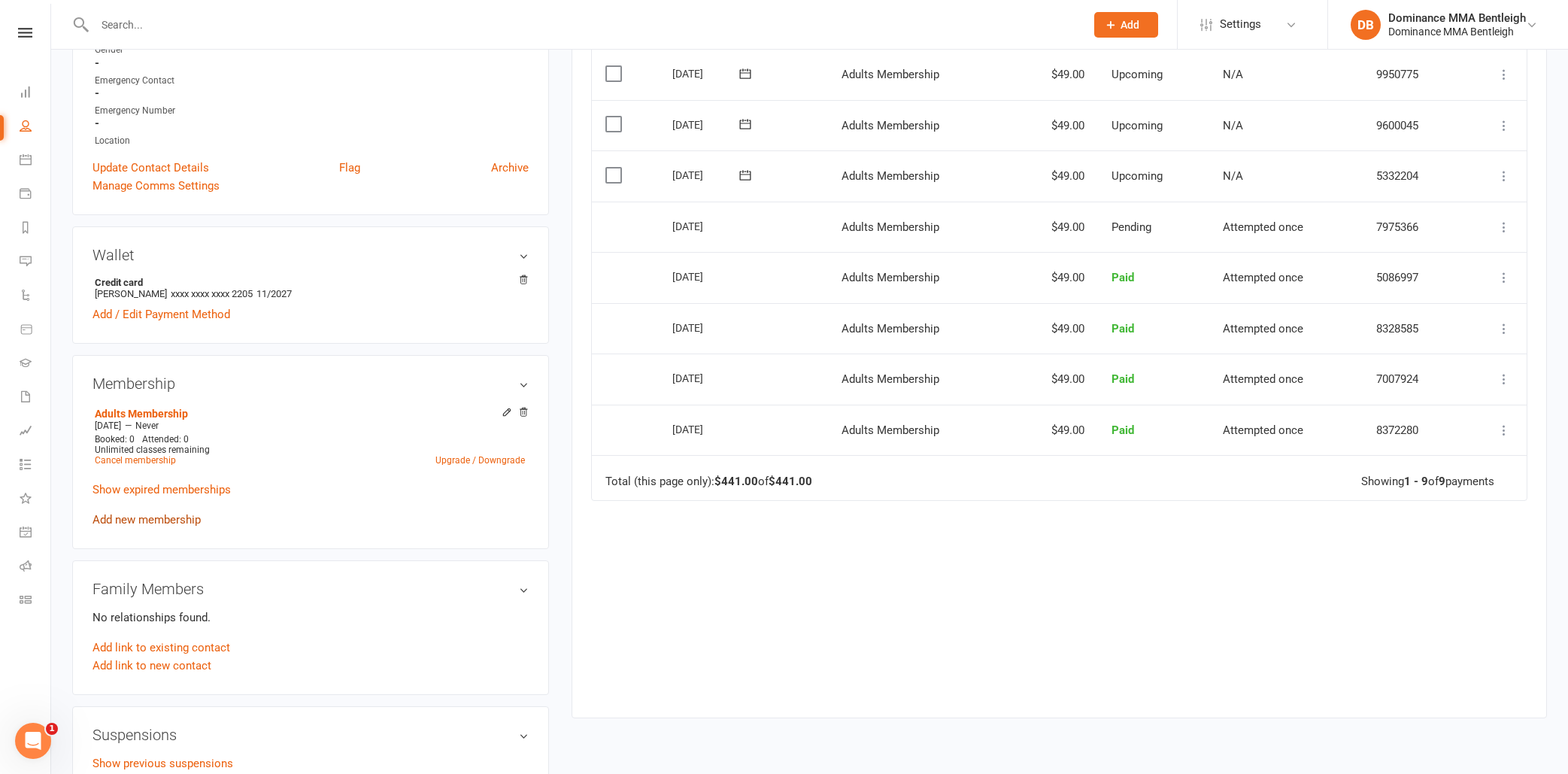
click at [186, 518] on link "Add new membership" at bounding box center [147, 520] width 108 height 14
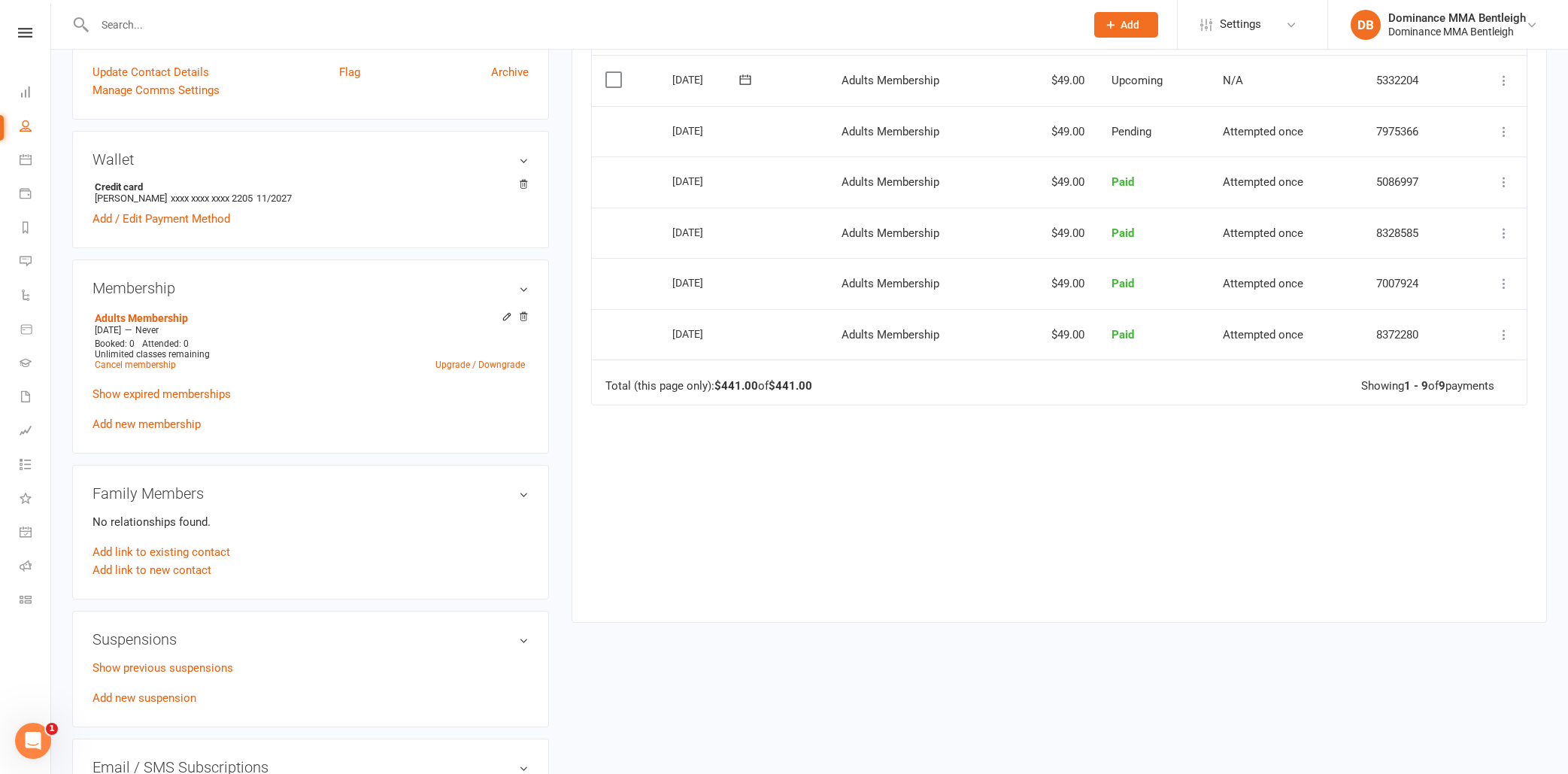
scroll to position [537, 0]
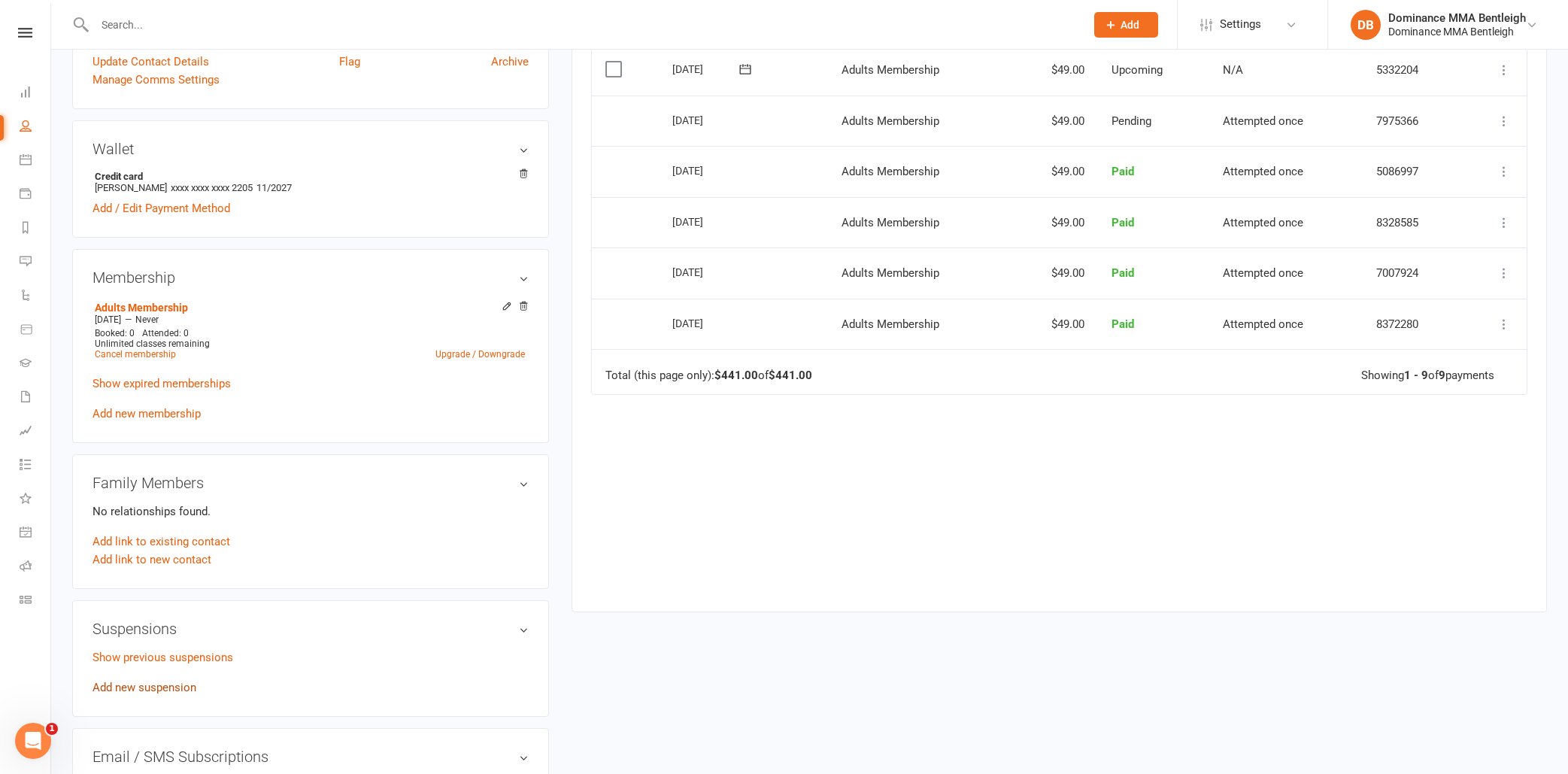
click at [175, 687] on link "Add new suspension" at bounding box center [144, 687] width 104 height 14
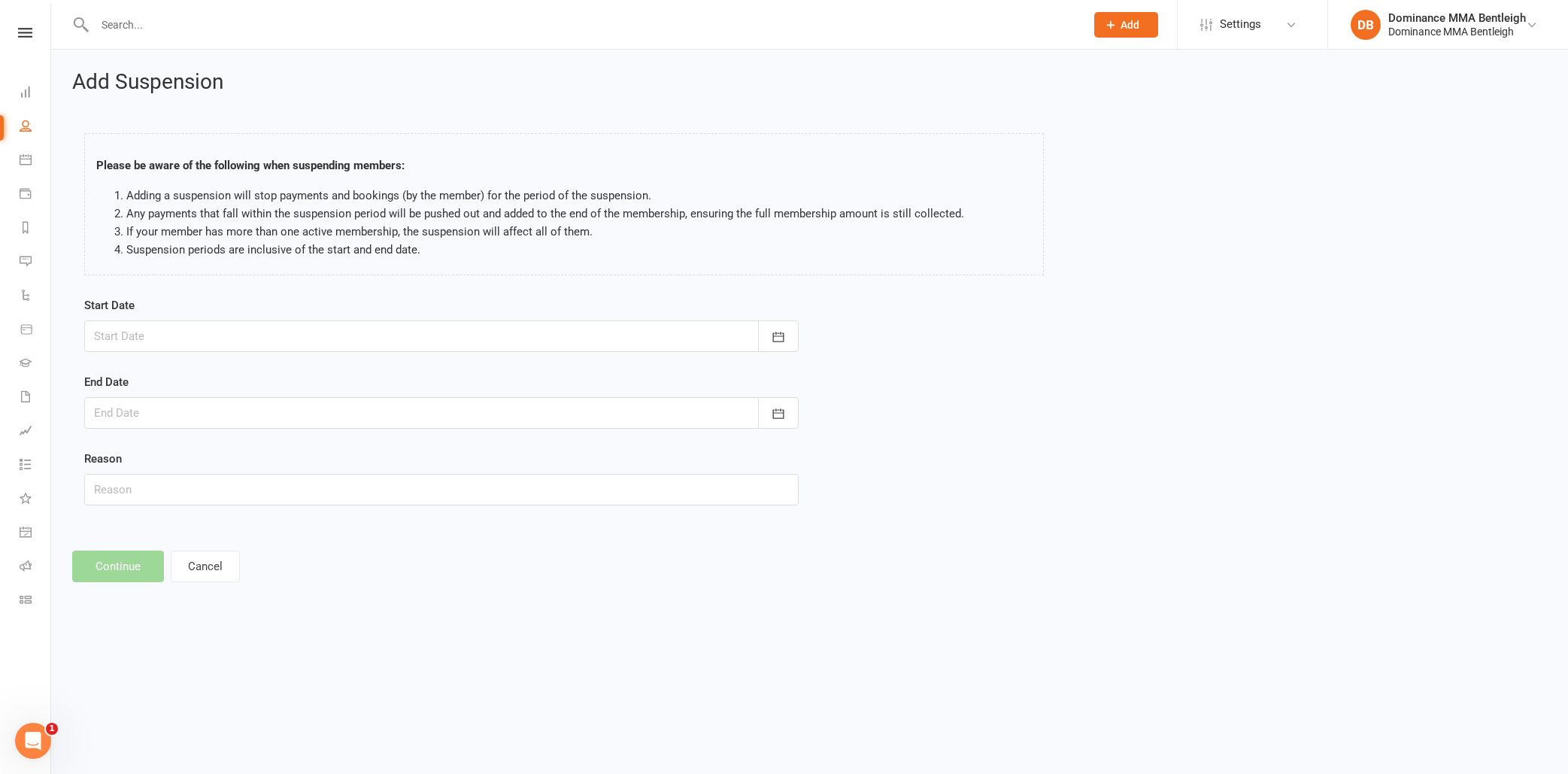
click at [752, 335] on div at bounding box center [441, 336] width 714 height 32
click at [307, 485] on span "15" at bounding box center [311, 489] width 12 height 12
type input "[DATE]"
drag, startPoint x: 353, startPoint y: 417, endPoint x: 344, endPoint y: 423, distance: 10.8
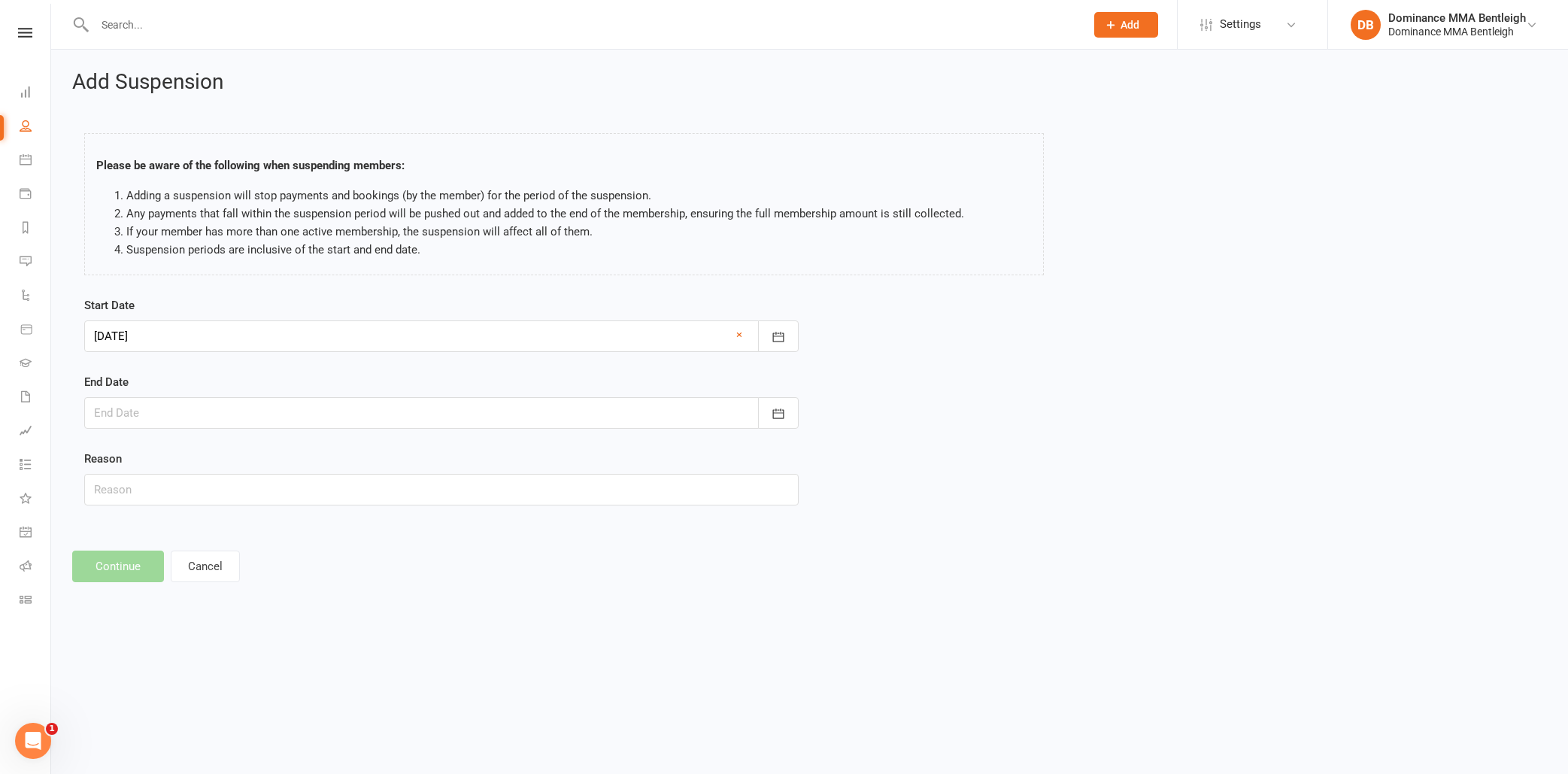
click at [352, 418] on div at bounding box center [441, 412] width 714 height 32
click at [251, 457] on button "[DATE]" at bounding box center [227, 451] width 197 height 27
click at [203, 569] on span "November" at bounding box center [195, 569] width 52 height 14
click at [274, 596] on span "20" at bounding box center [277, 594] width 12 height 12
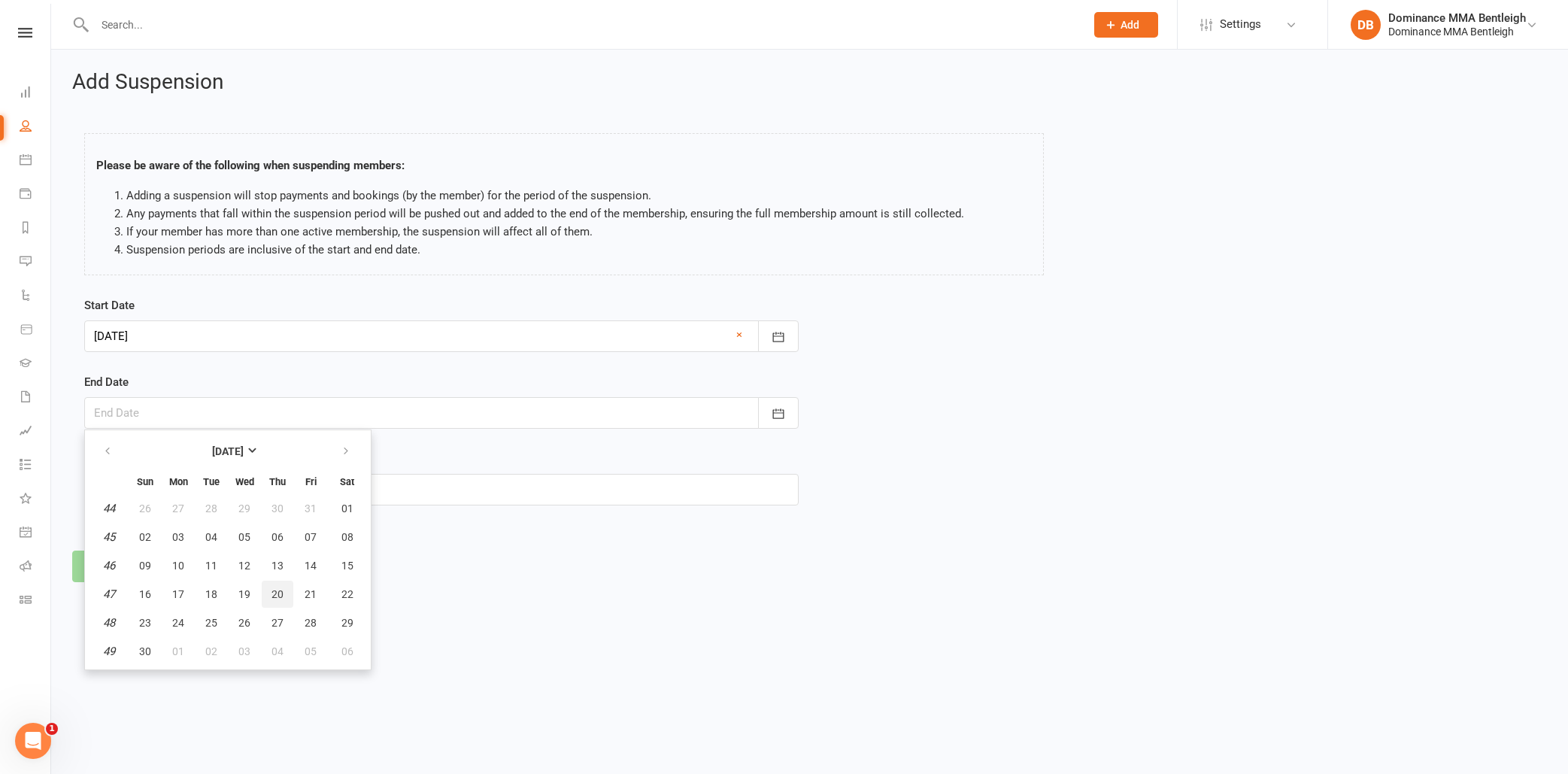
type input "20 Nov 2025"
click at [214, 486] on input "text" at bounding box center [441, 489] width 714 height 32
type input "busy with uni"
click at [98, 568] on button "Continue" at bounding box center [117, 566] width 92 height 32
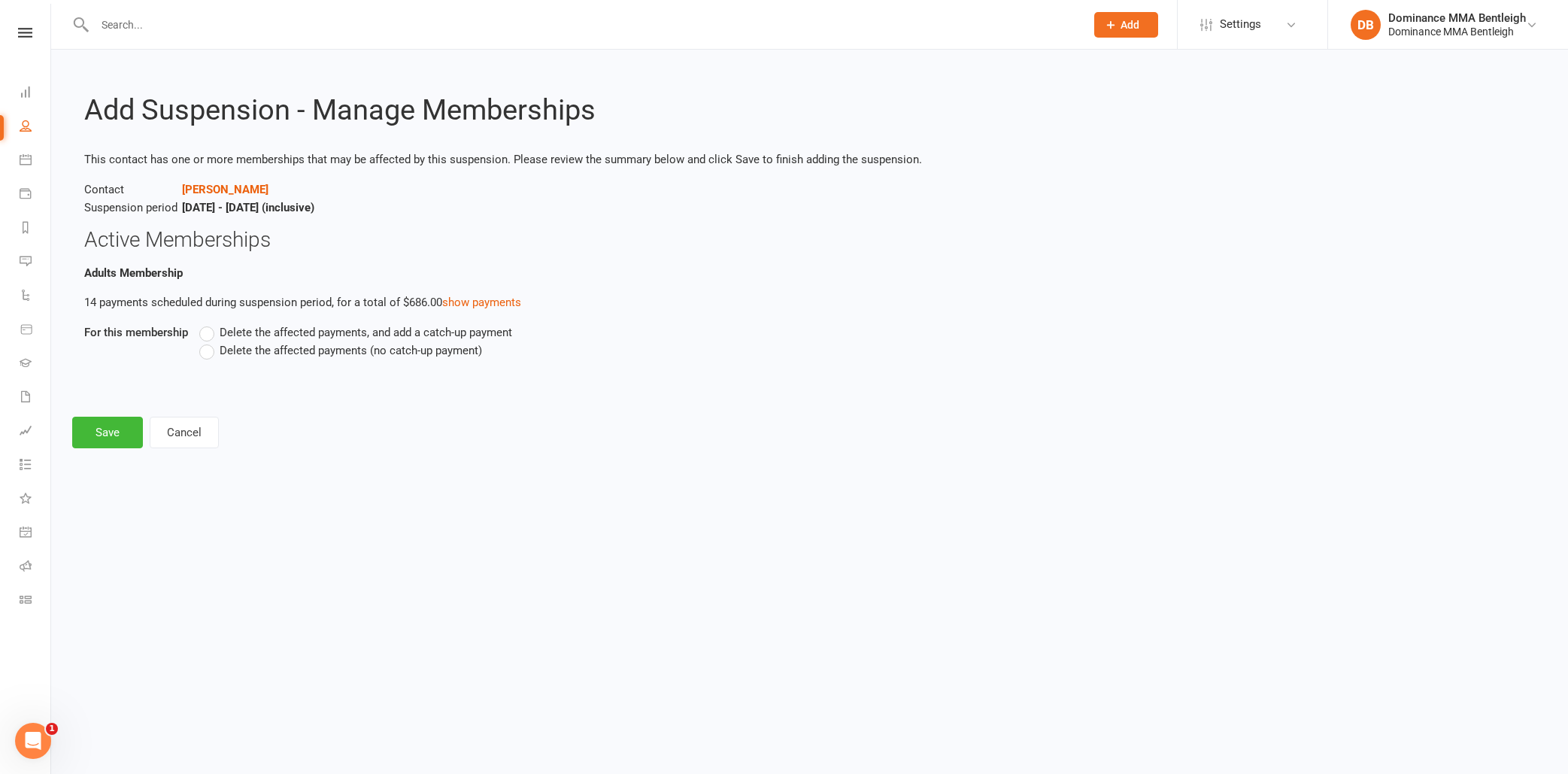
click at [232, 351] on span "Delete the affected payments (no catch-up payment)" at bounding box center [351, 349] width 263 height 15
click at [209, 341] on input "Delete the affected payments (no catch-up payment)" at bounding box center [204, 341] width 10 height 0
click at [90, 425] on button "Save" at bounding box center [107, 432] width 71 height 32
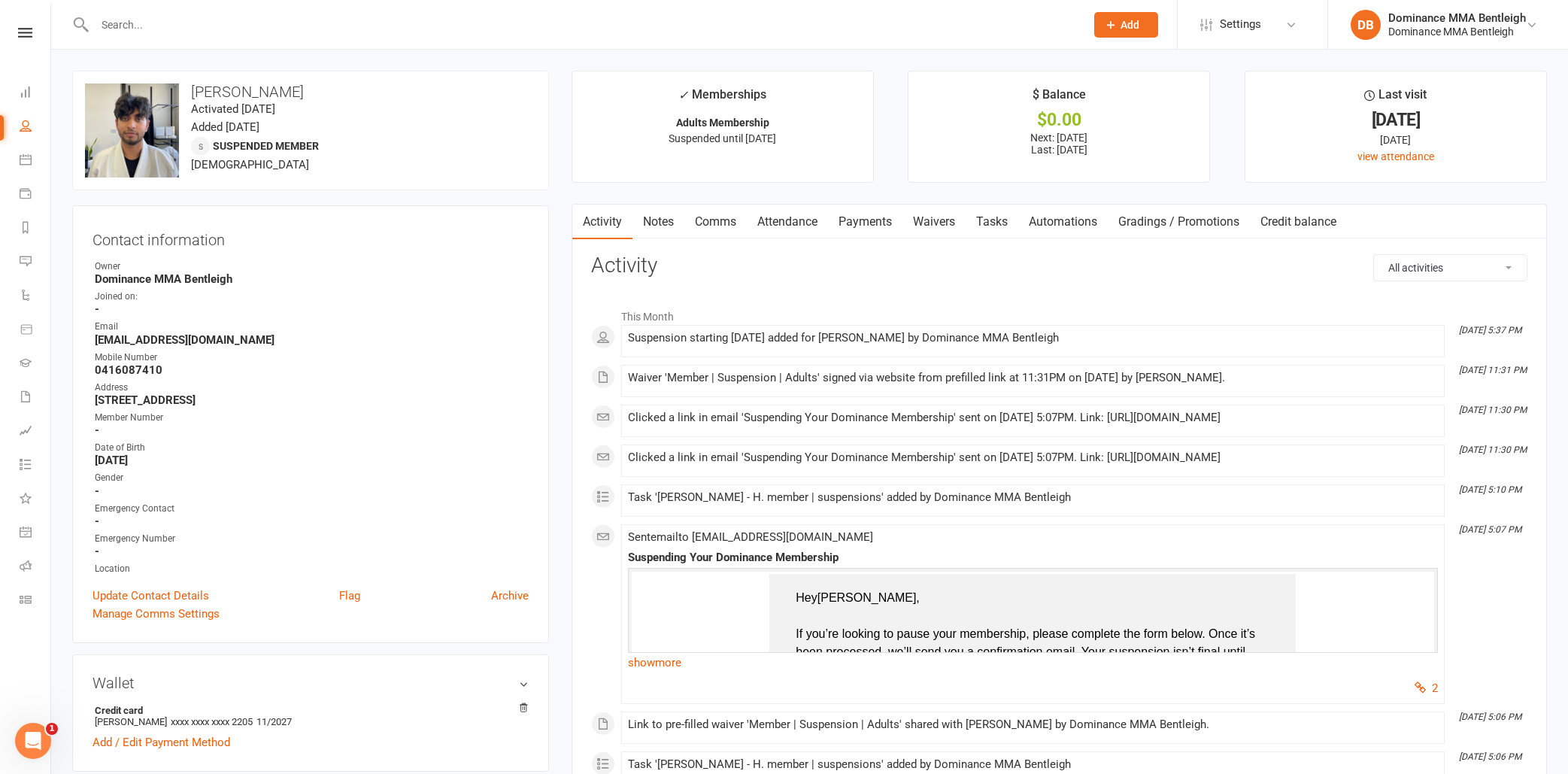
click at [1010, 223] on link "Tasks" at bounding box center [992, 222] width 53 height 35
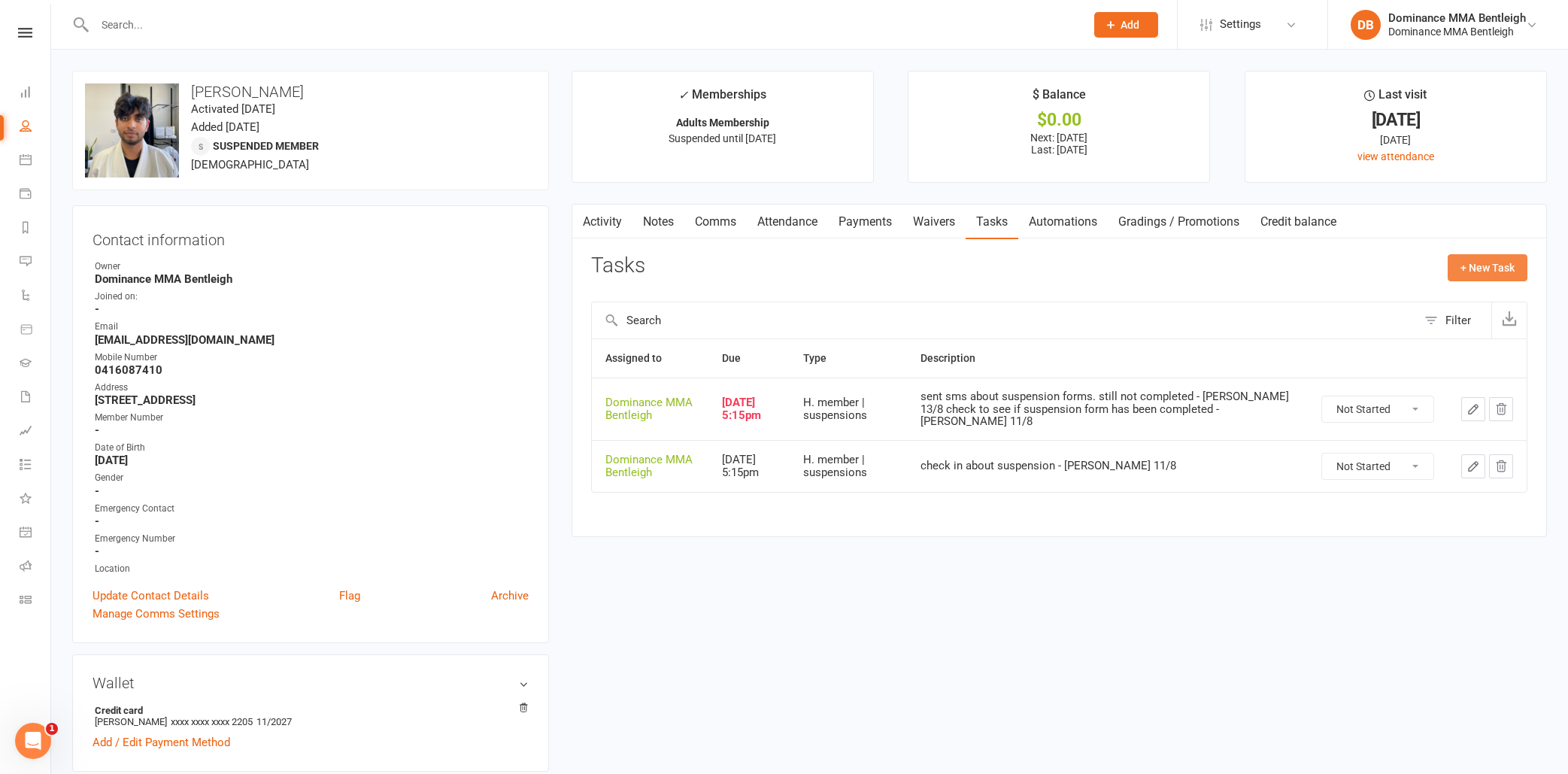
click at [1476, 272] on button "+ New Task" at bounding box center [1487, 267] width 80 height 27
select select "24839"
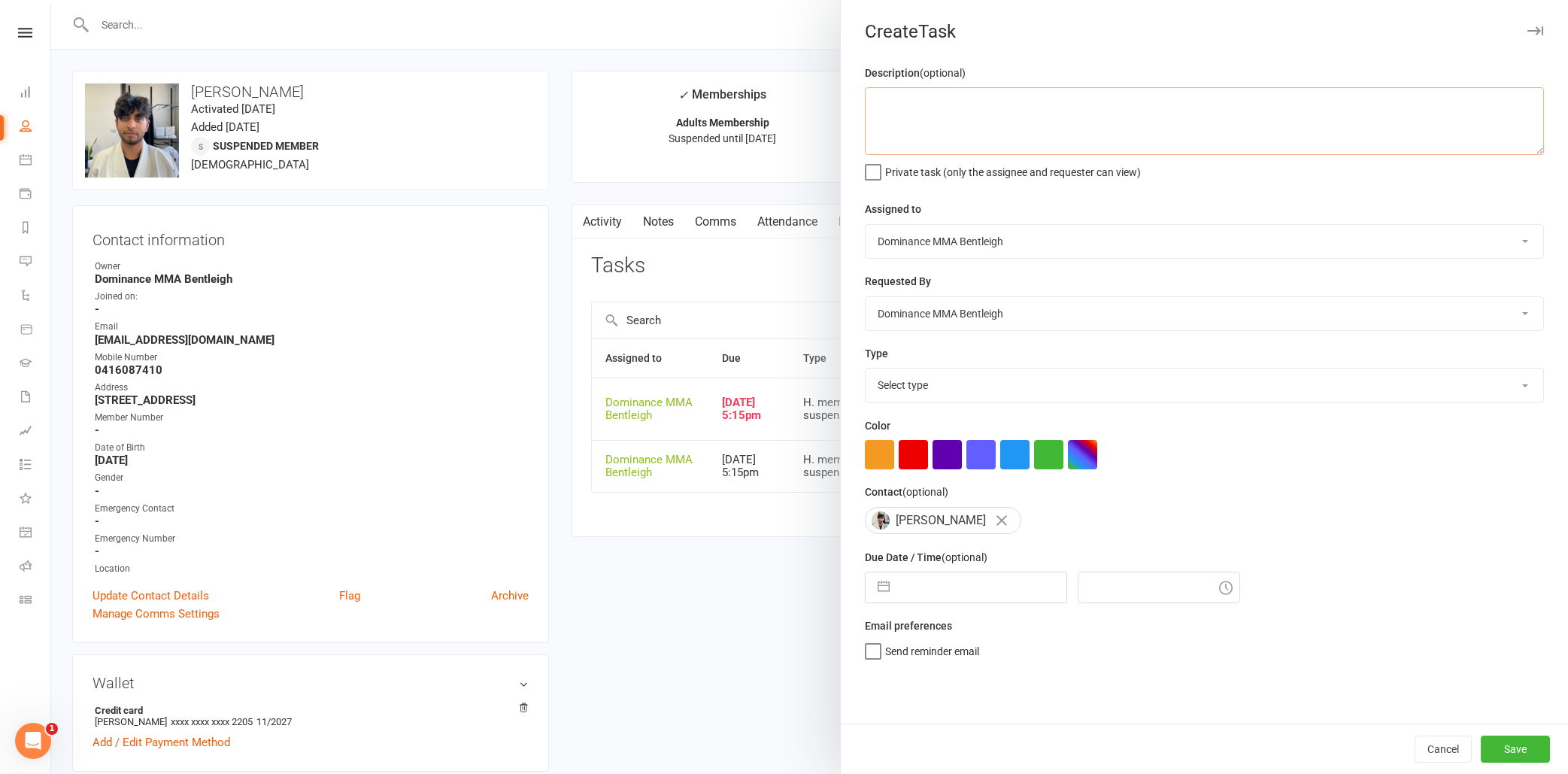
click at [1033, 114] on textarea at bounding box center [1203, 121] width 679 height 68
type textarea "Suspended membership till November. He's busy with uni. Check in with him in No…"
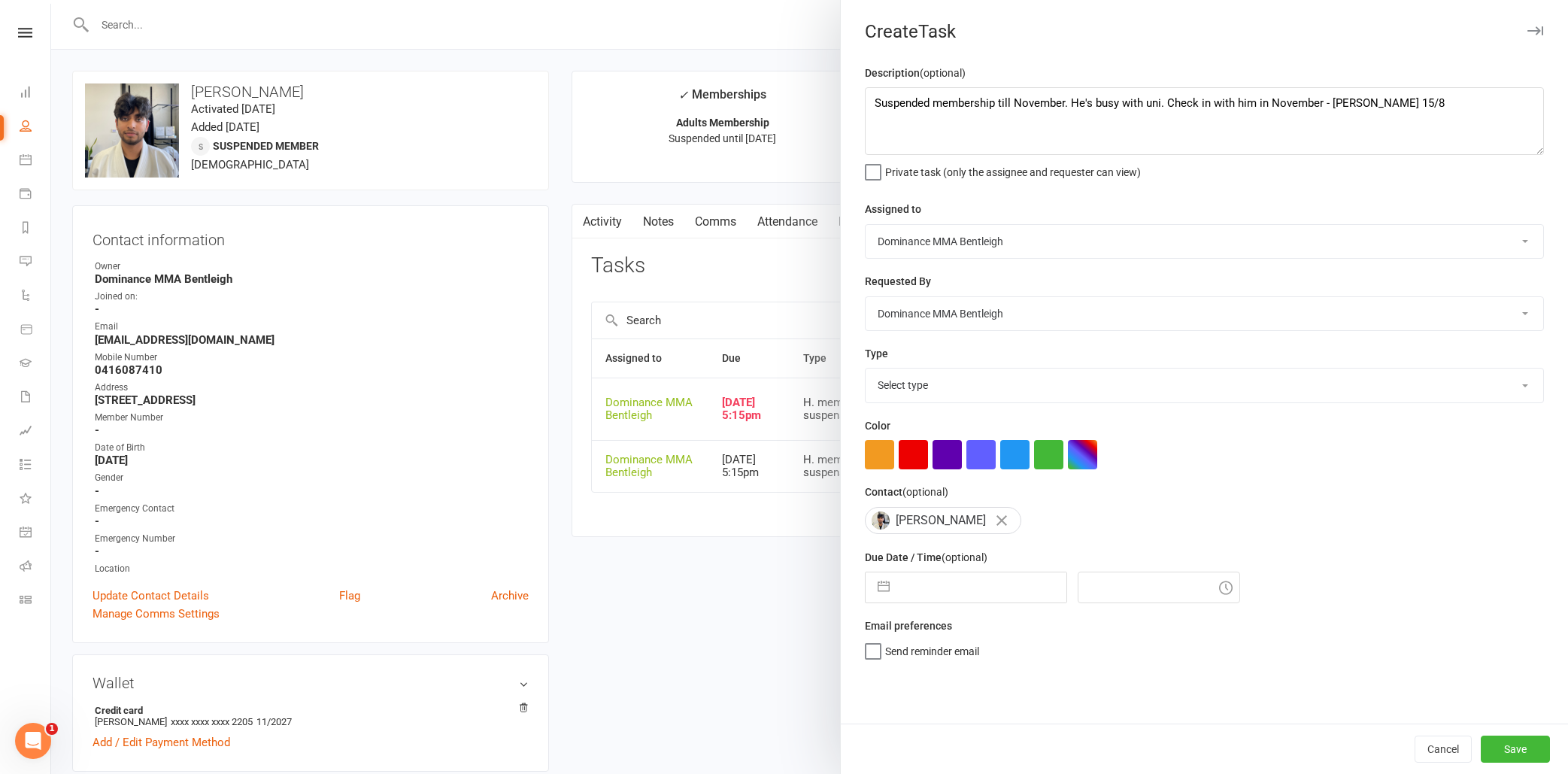
click at [951, 589] on input "text" at bounding box center [981, 587] width 169 height 30
select select "6"
select select "2025"
select select "7"
select select "2025"
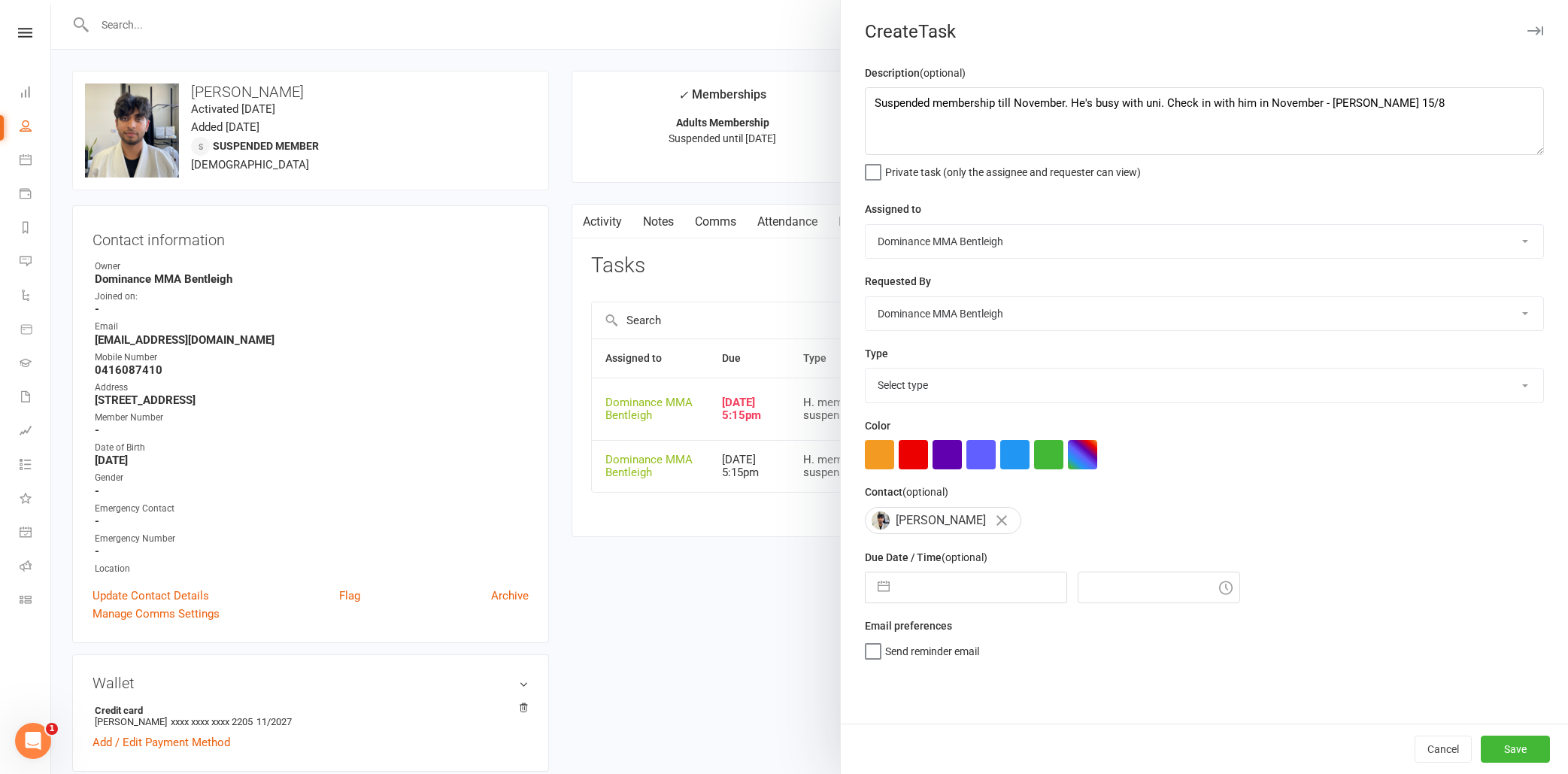
select select "8"
select select "2025"
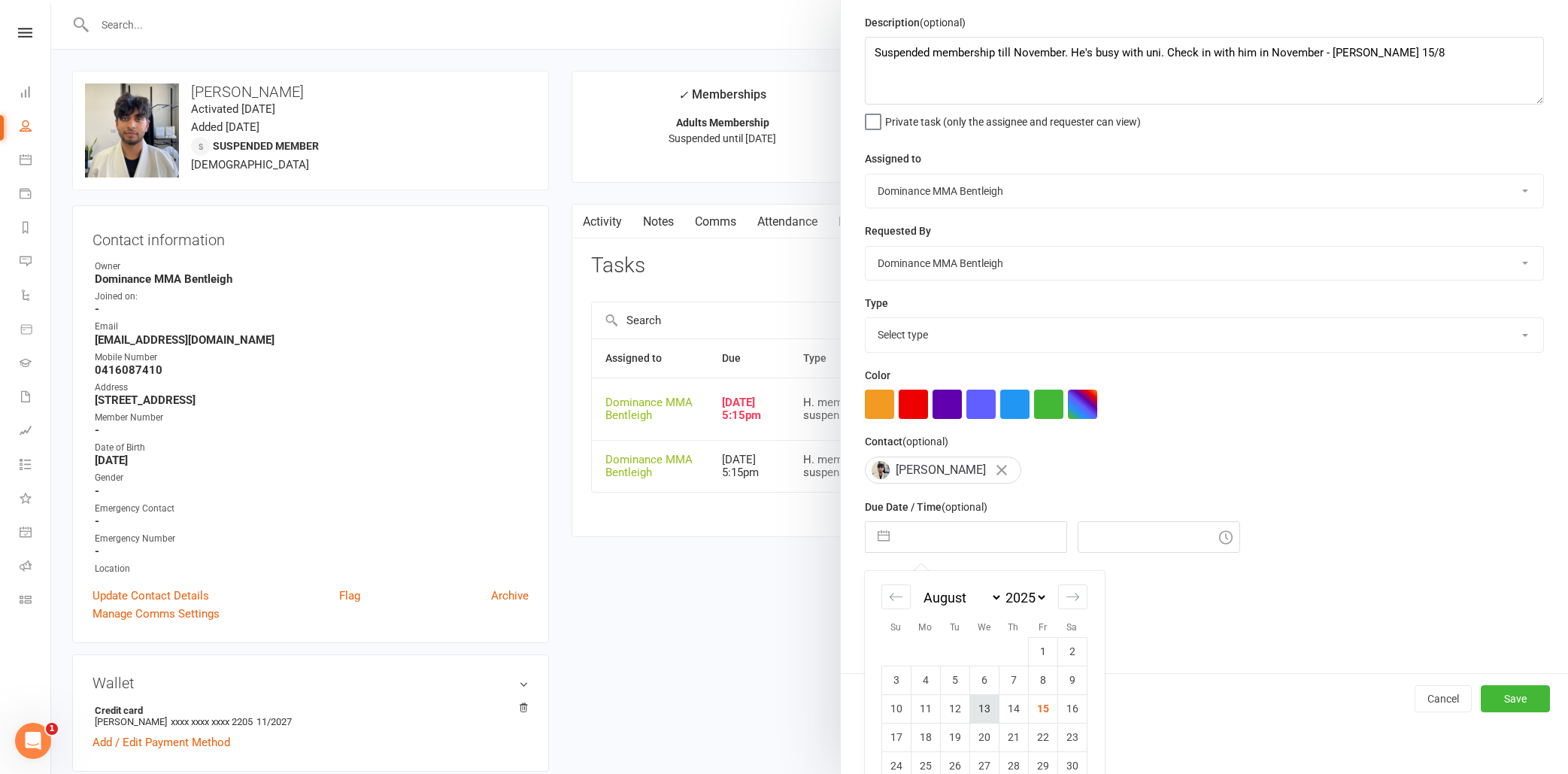
scroll to position [76, 0]
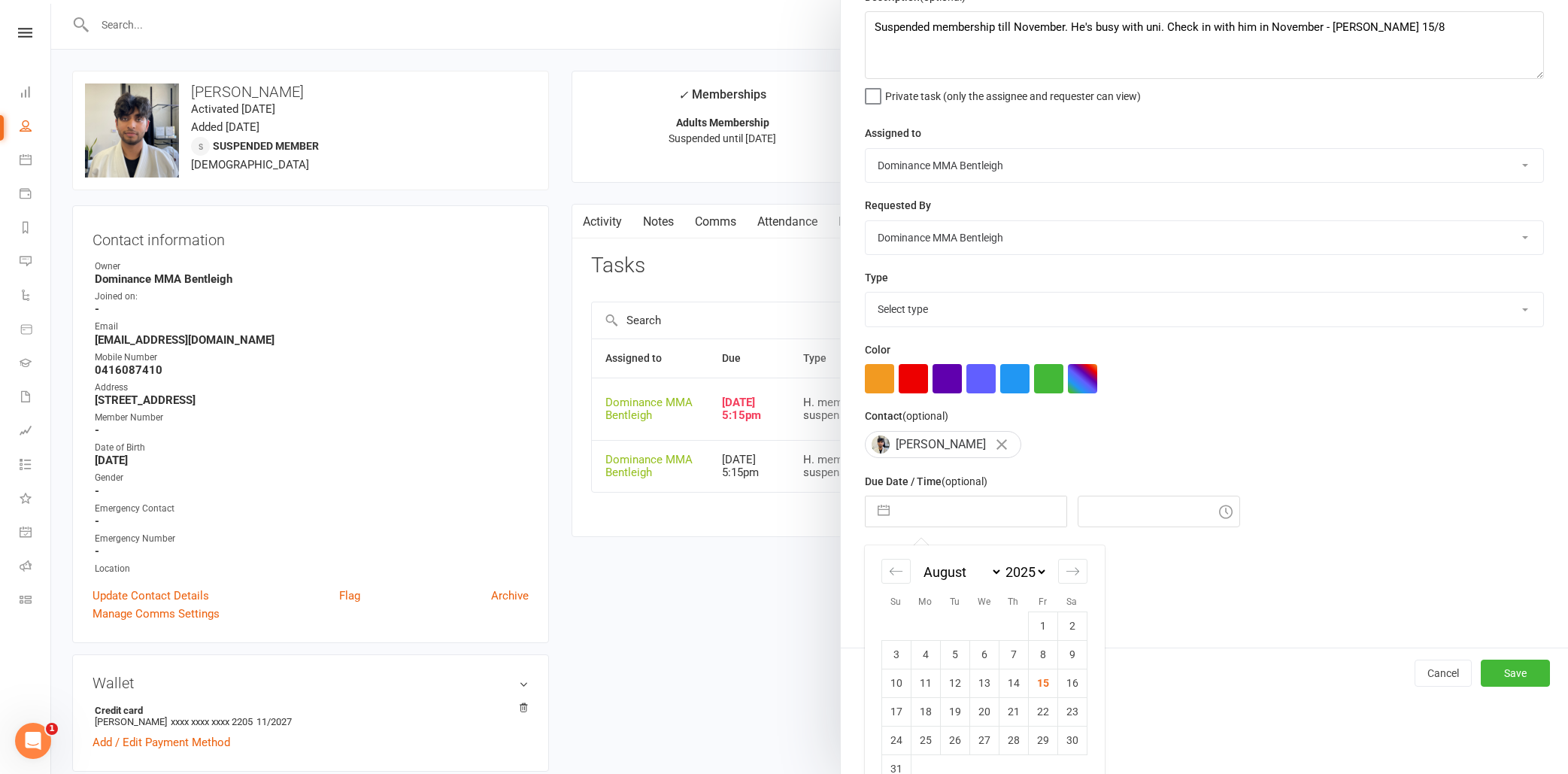
select select "9"
select select "2025"
select select "10"
select select "2025"
select select "11"
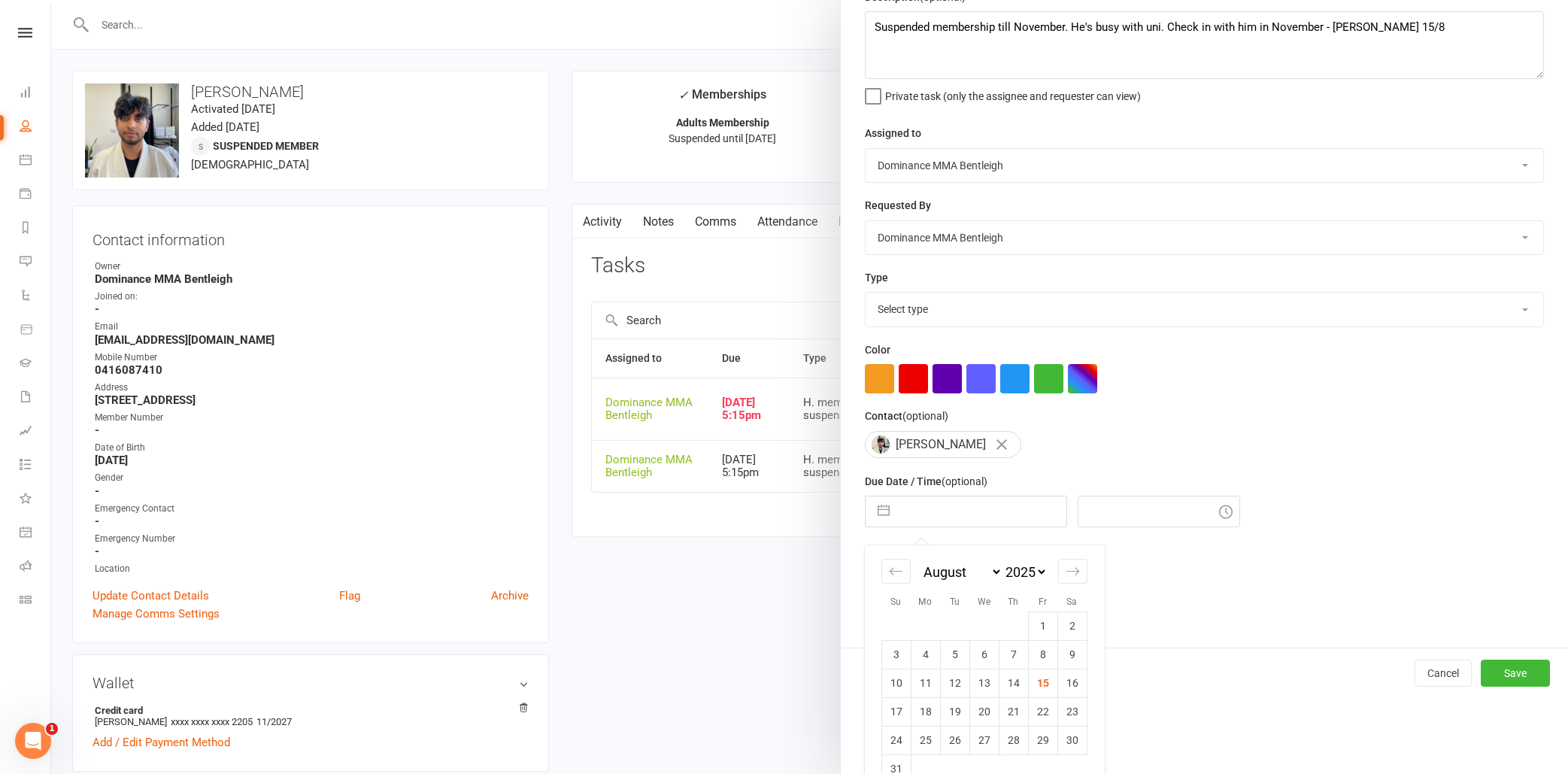
select select "2025"
click at [898, 714] on td "16" at bounding box center [896, 711] width 29 height 29
type input "16 Nov 2025"
type input "5:45pm"
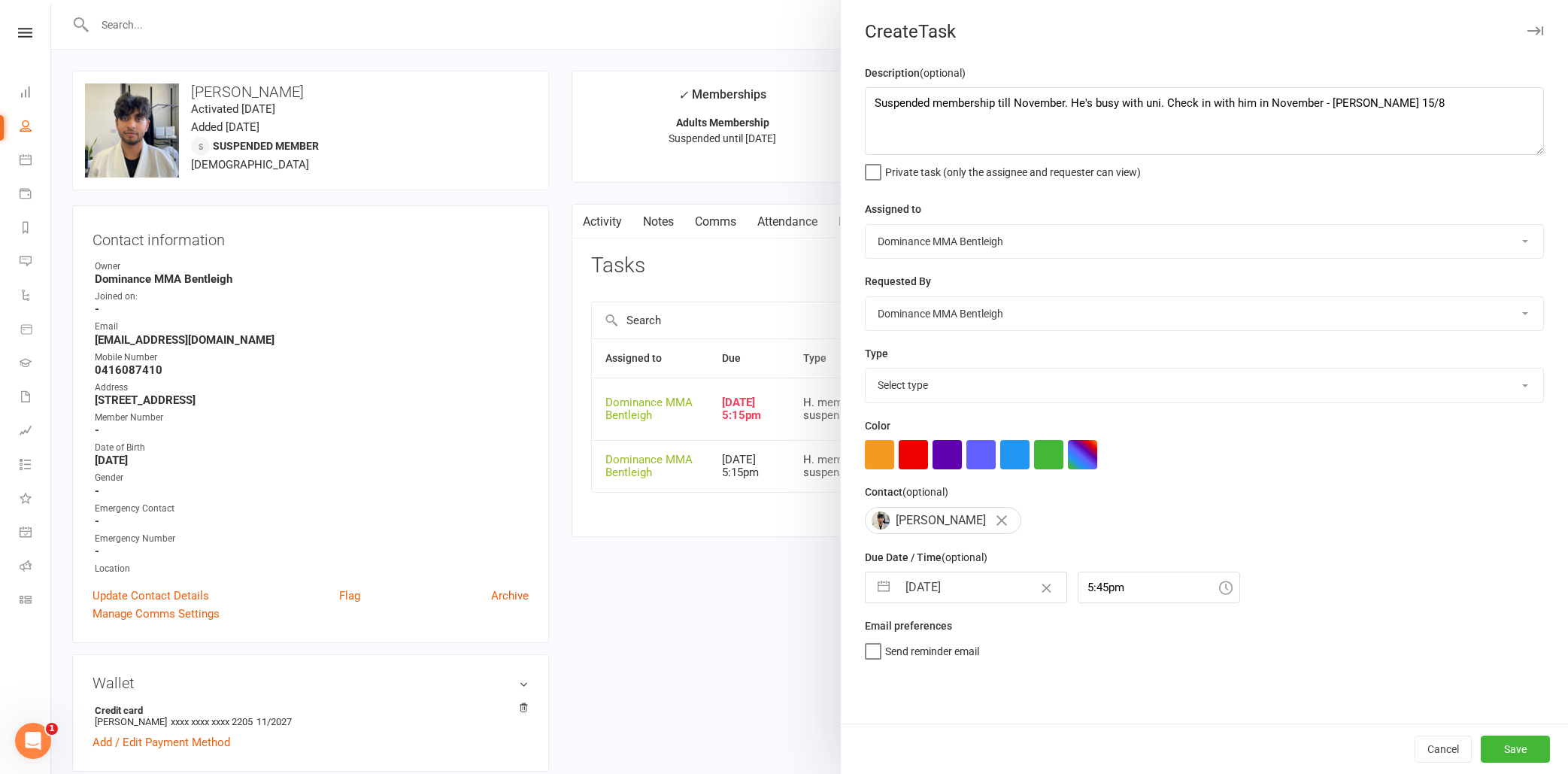
scroll to position [0, 0]
select select "13656"
click at [1515, 752] on button "Save" at bounding box center [1515, 749] width 70 height 27
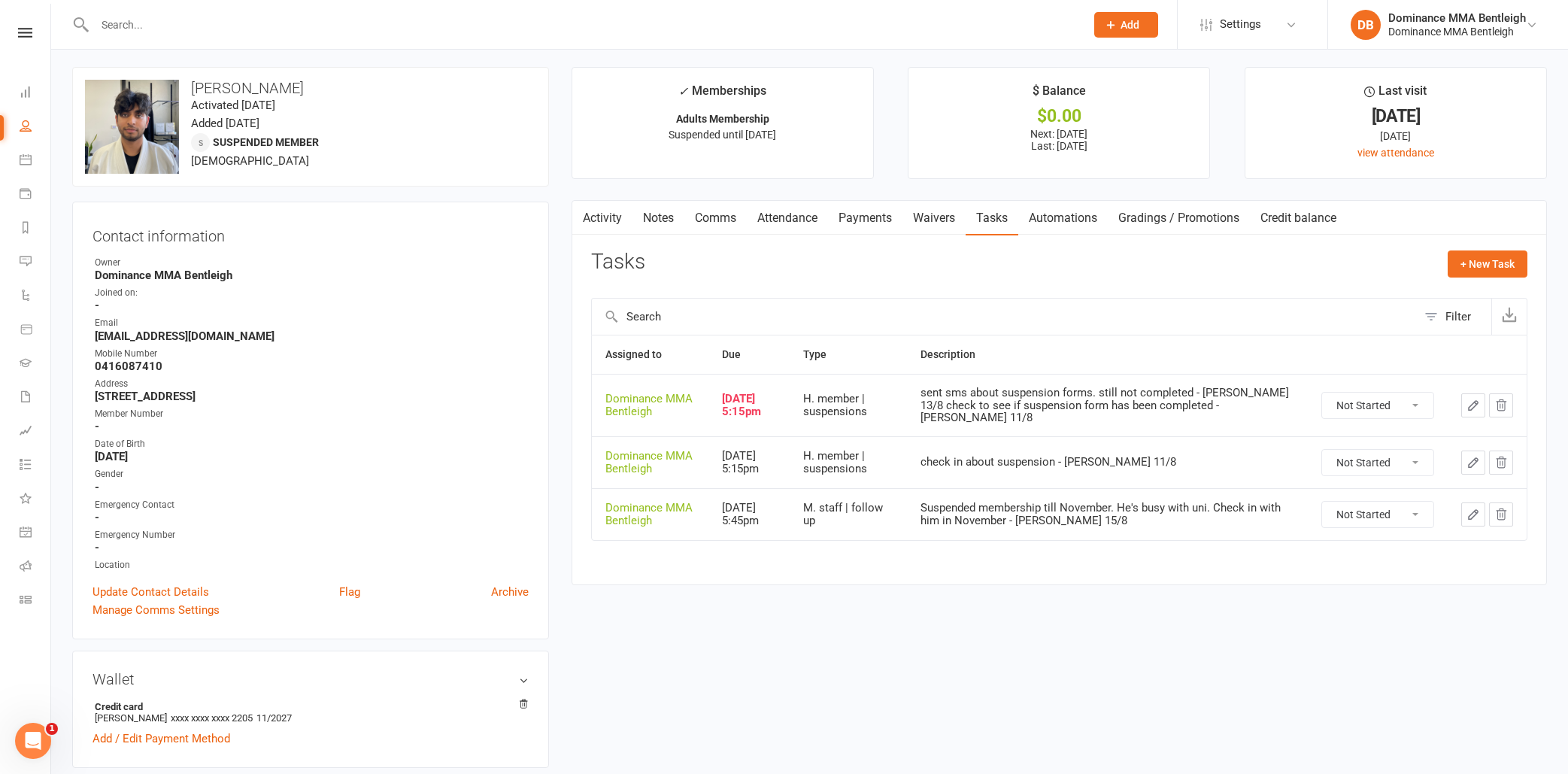
click at [1475, 403] on icon "button" at bounding box center [1473, 406] width 9 height 9
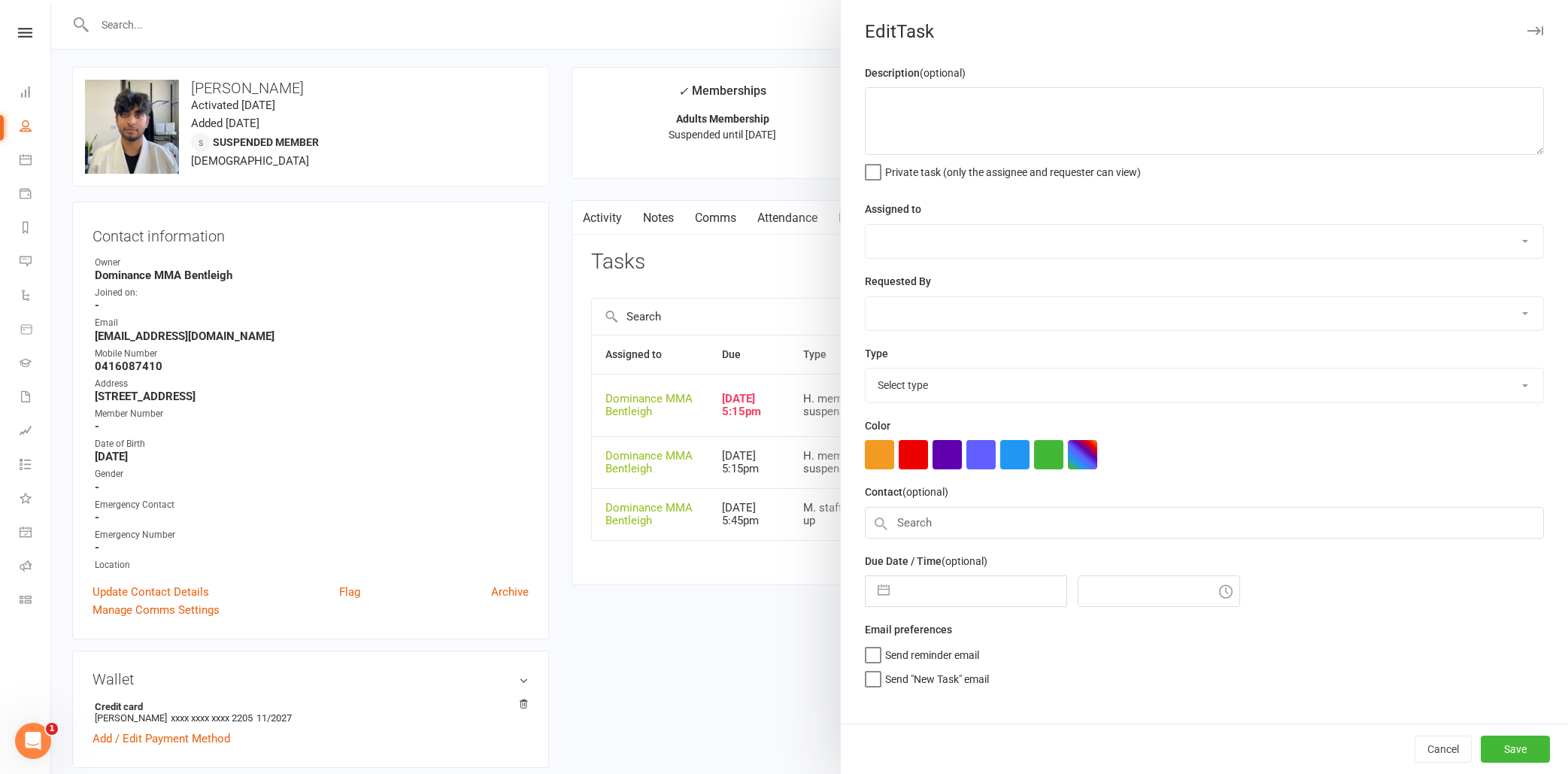
type textarea "sent sms about suspension forms. still not completed - [PERSON_NAME] 13/8 check…"
select select "24839"
type input "14 Aug 2025"
type input "5:15pm"
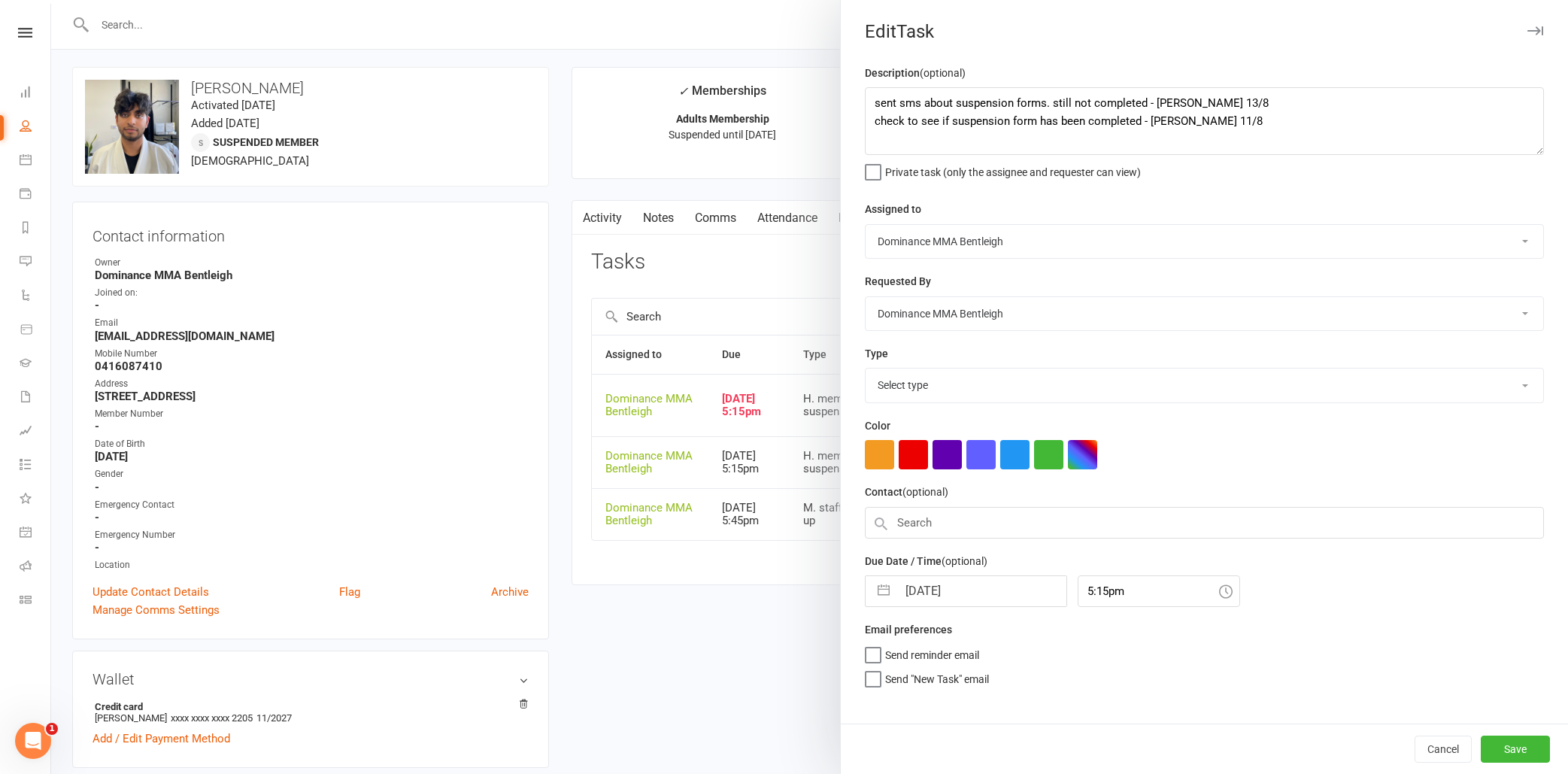
select select "13791"
click at [1457, 767] on div "Cancel Save" at bounding box center [1203, 748] width 727 height 50
click at [1444, 754] on button "Cancel" at bounding box center [1443, 749] width 57 height 27
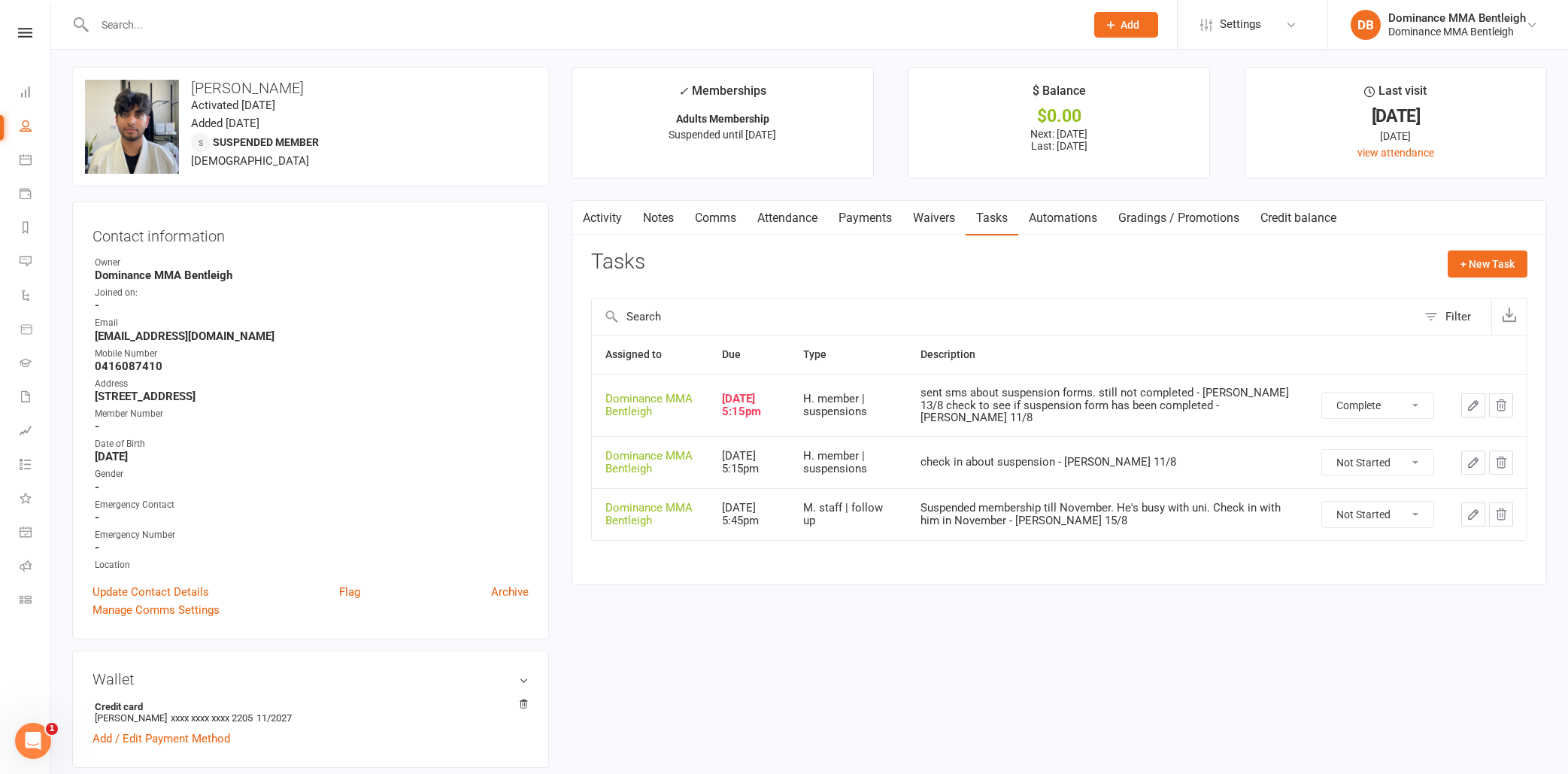
select select "unstarted"
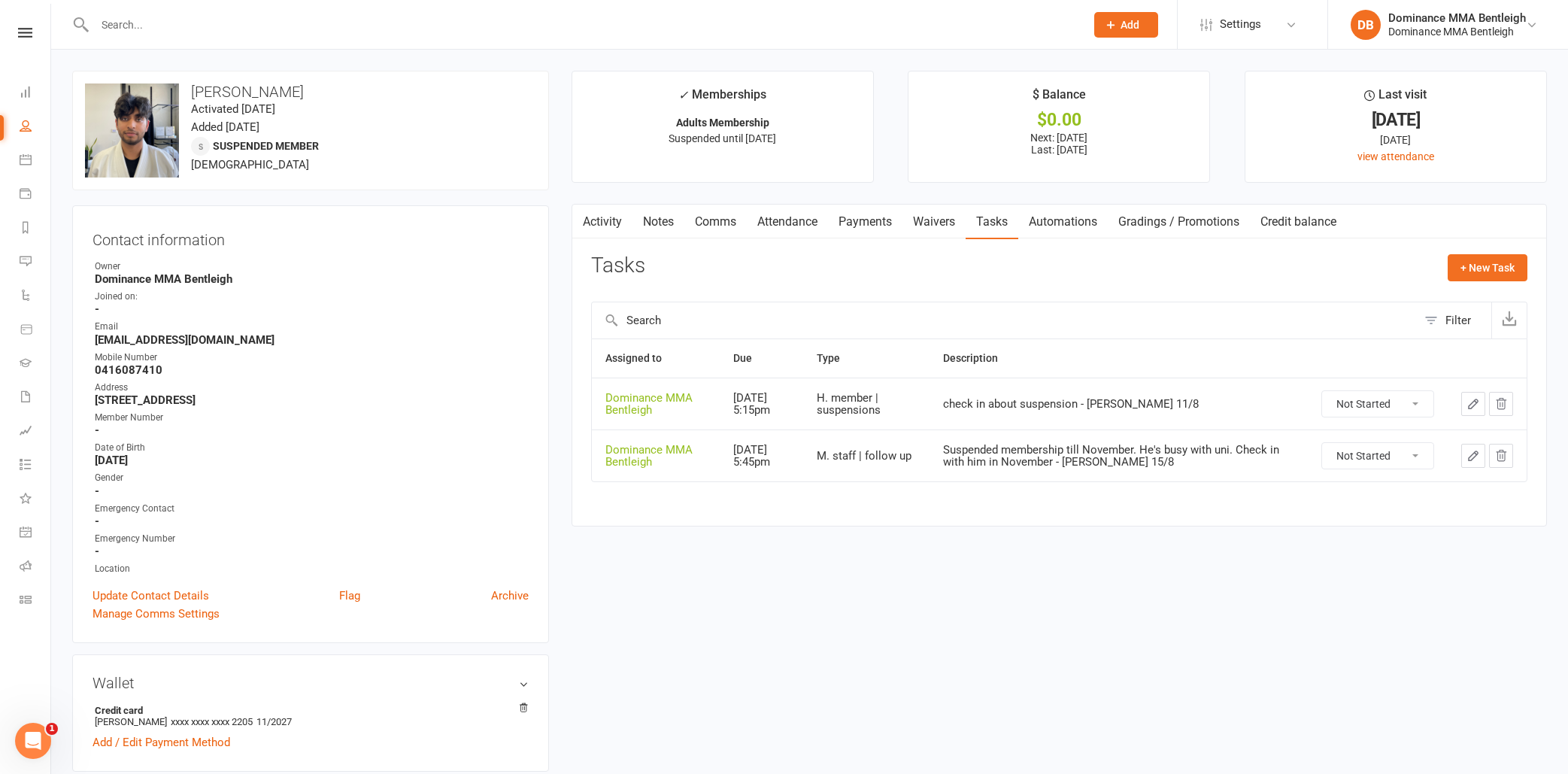
scroll to position [0, 0]
click at [27, 32] on icon at bounding box center [25, 32] width 14 height 10
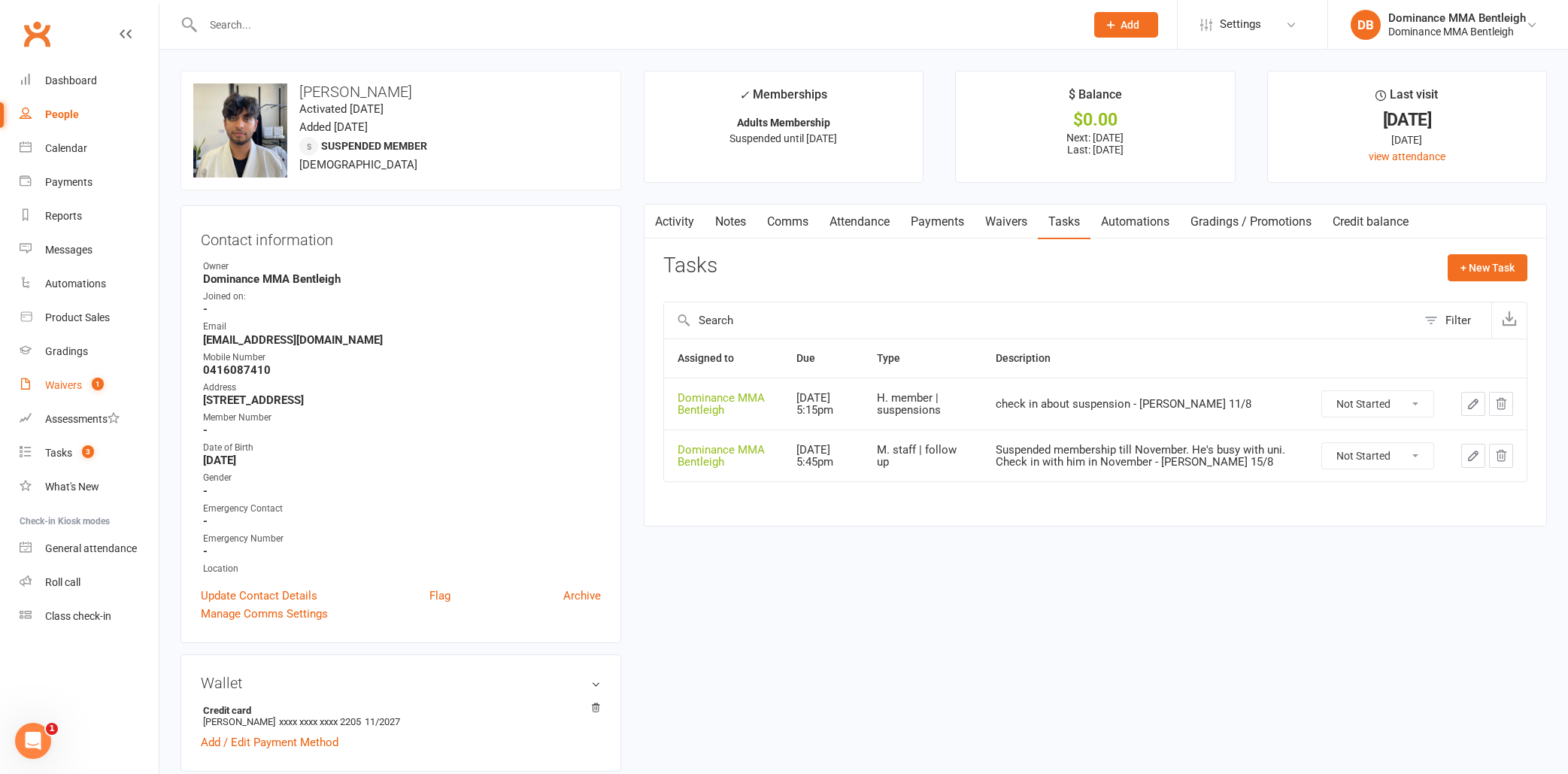
click at [66, 381] on div "Waivers" at bounding box center [63, 385] width 37 height 12
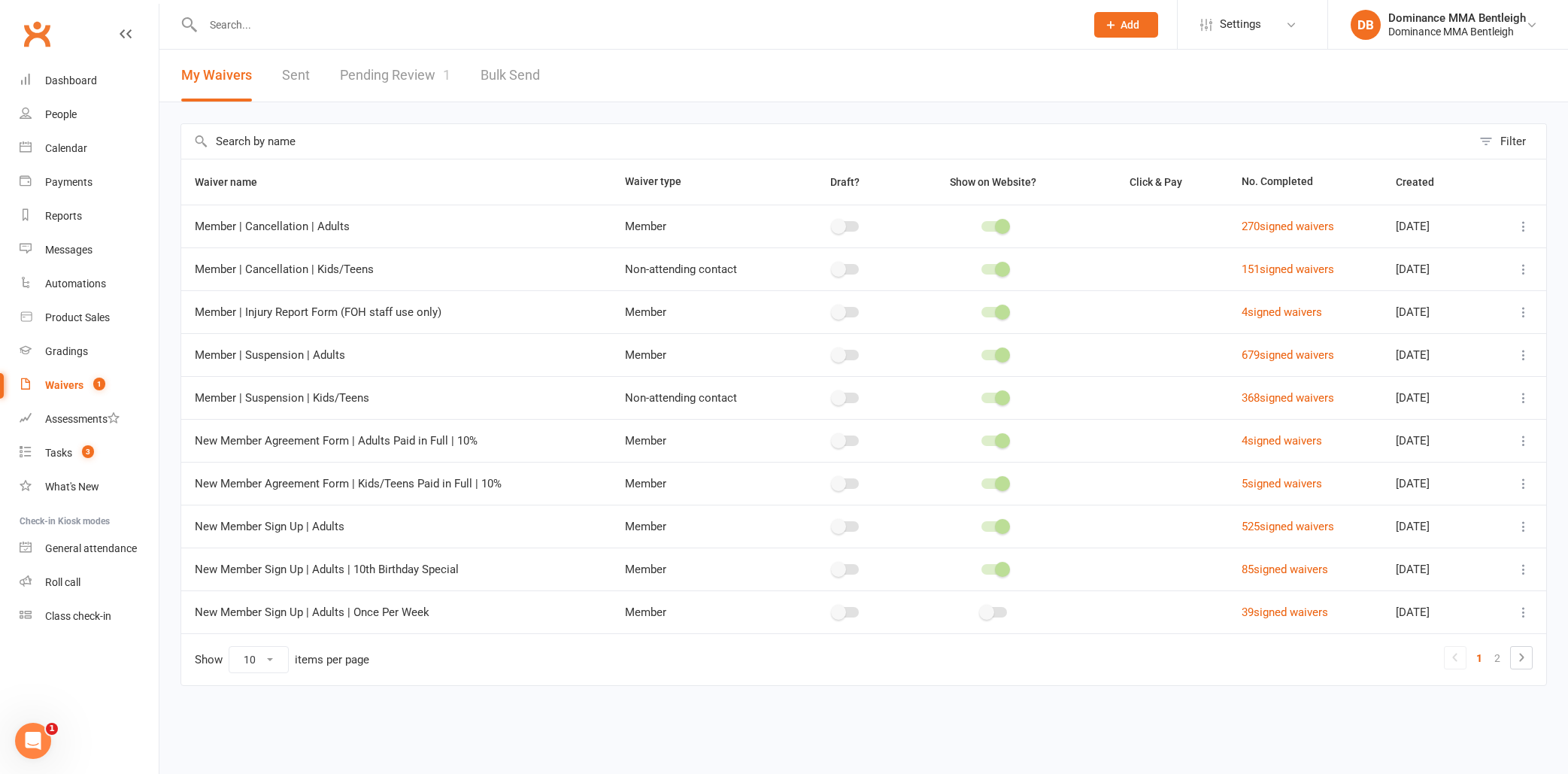
click at [376, 72] on link "Pending Review 1" at bounding box center [395, 75] width 110 height 52
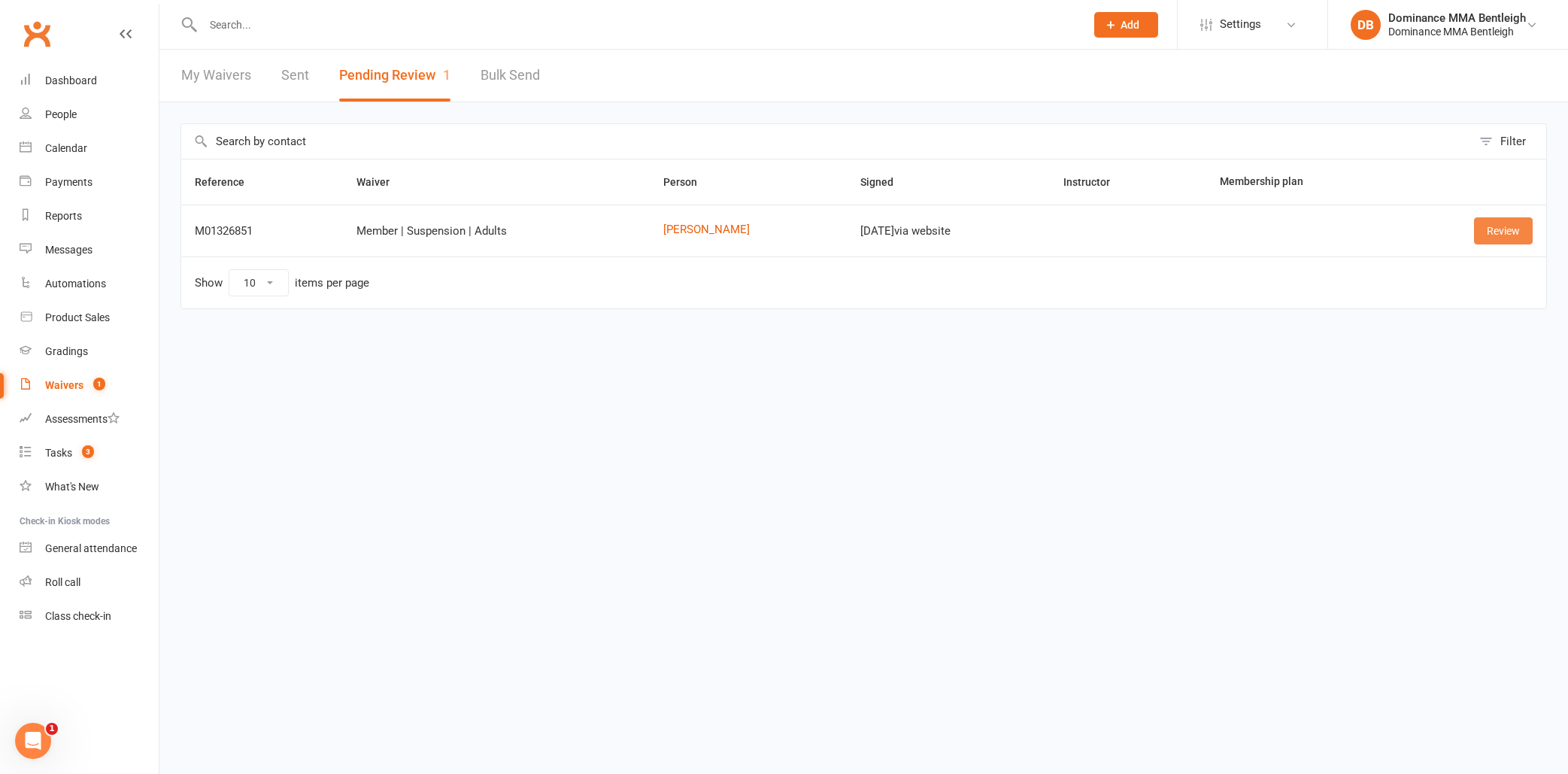
click at [1519, 233] on link "Review" at bounding box center [1503, 230] width 59 height 27
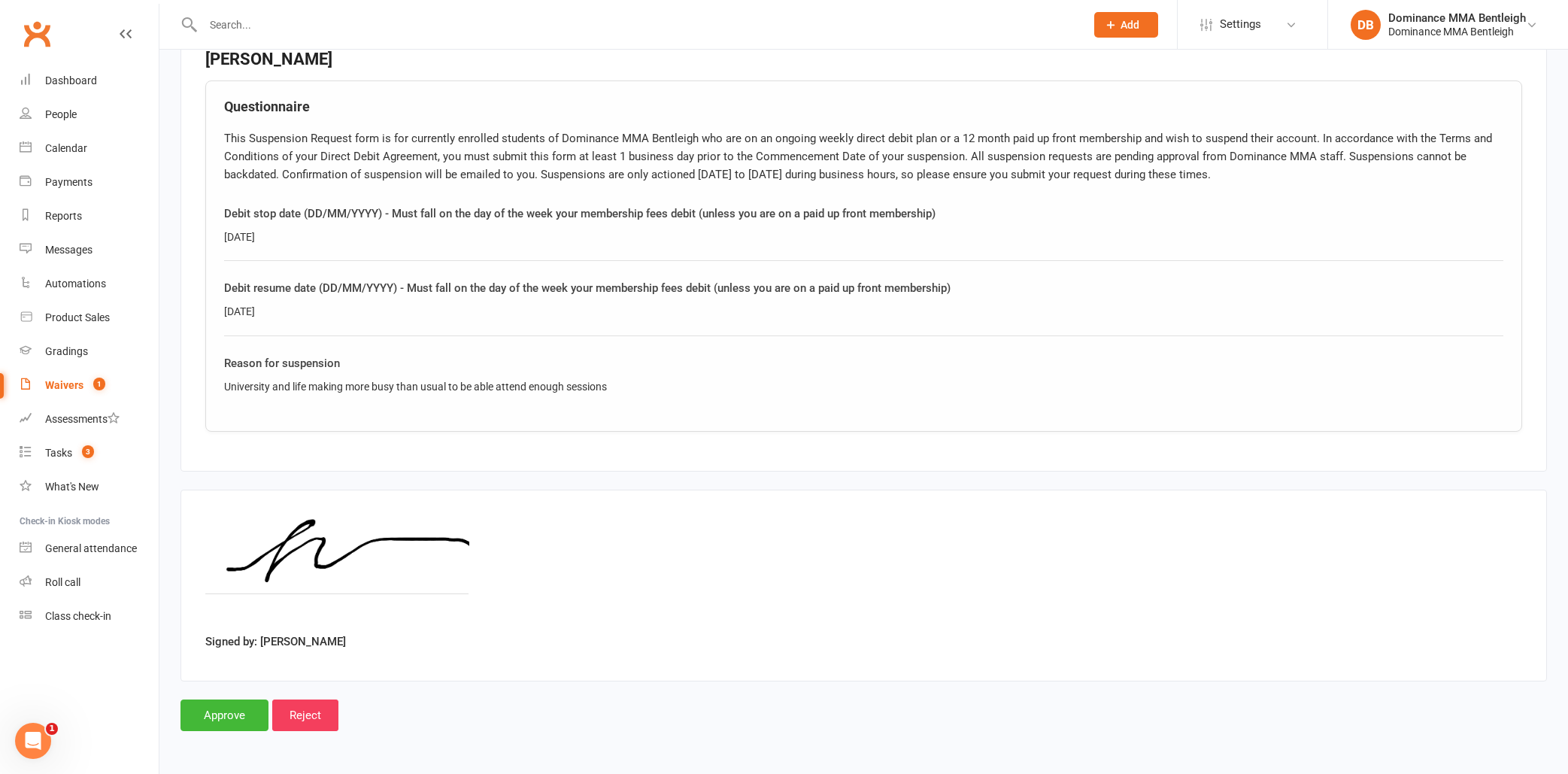
scroll to position [722, 0]
click at [207, 715] on input "Approve" at bounding box center [225, 715] width 88 height 32
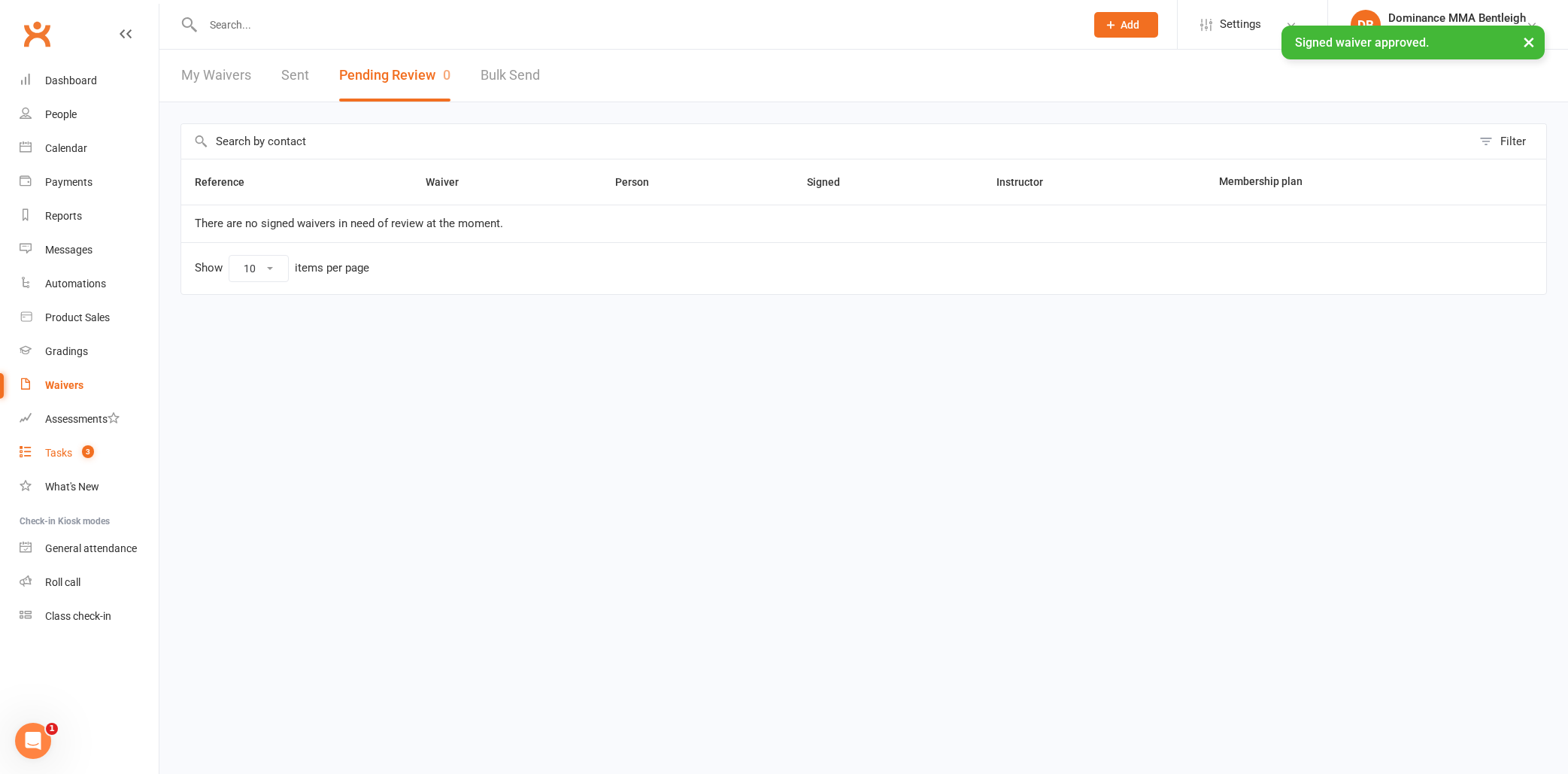
click at [60, 445] on link "Tasks 3" at bounding box center [89, 453] width 139 height 34
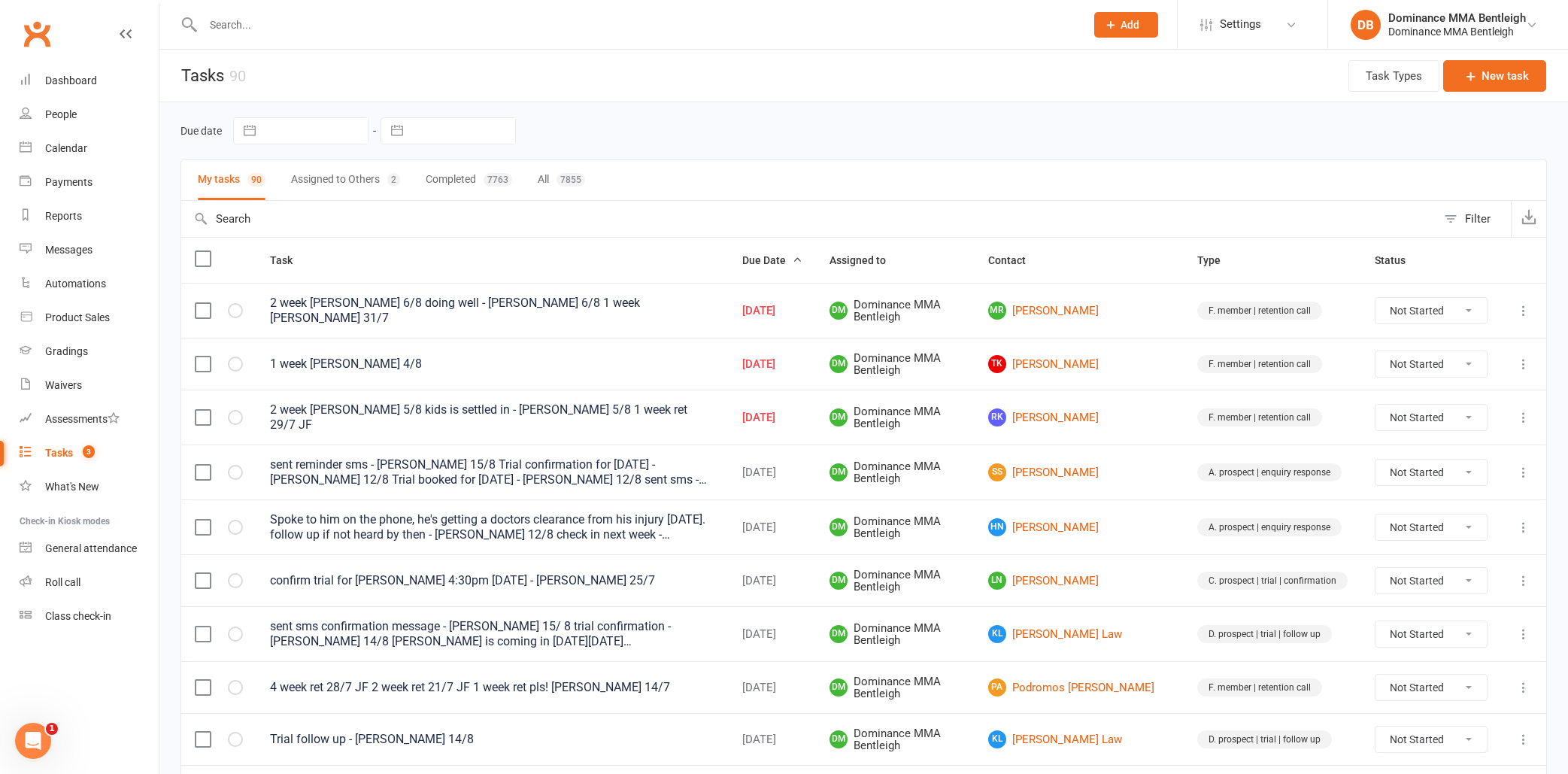
click at [624, 23] on input "text" at bounding box center [636, 24] width 876 height 21
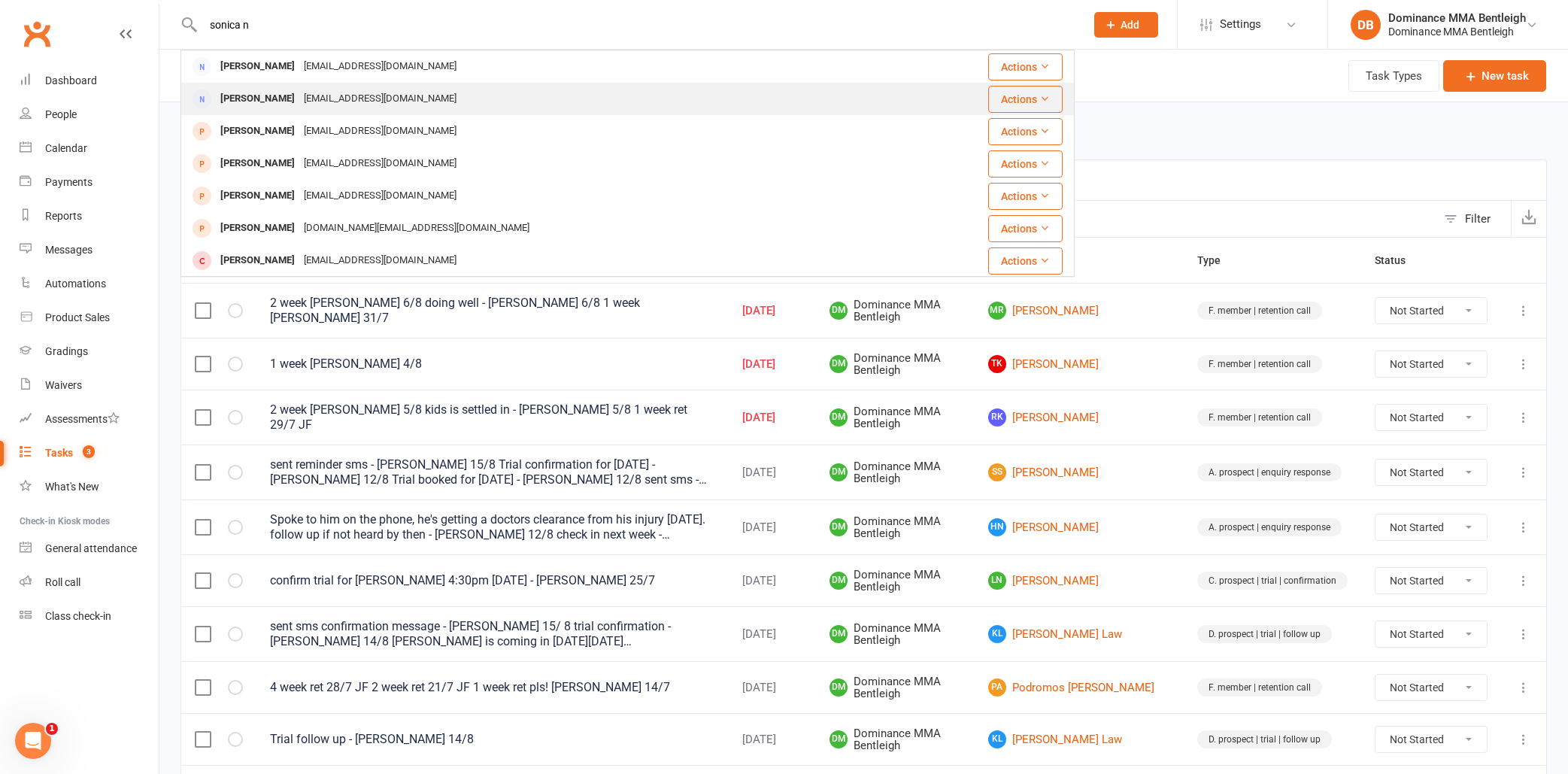
type input "sonica n"
click at [445, 92] on div "Sonika Nel bluesunnymiracle@gmail.com" at bounding box center [553, 99] width 742 height 31
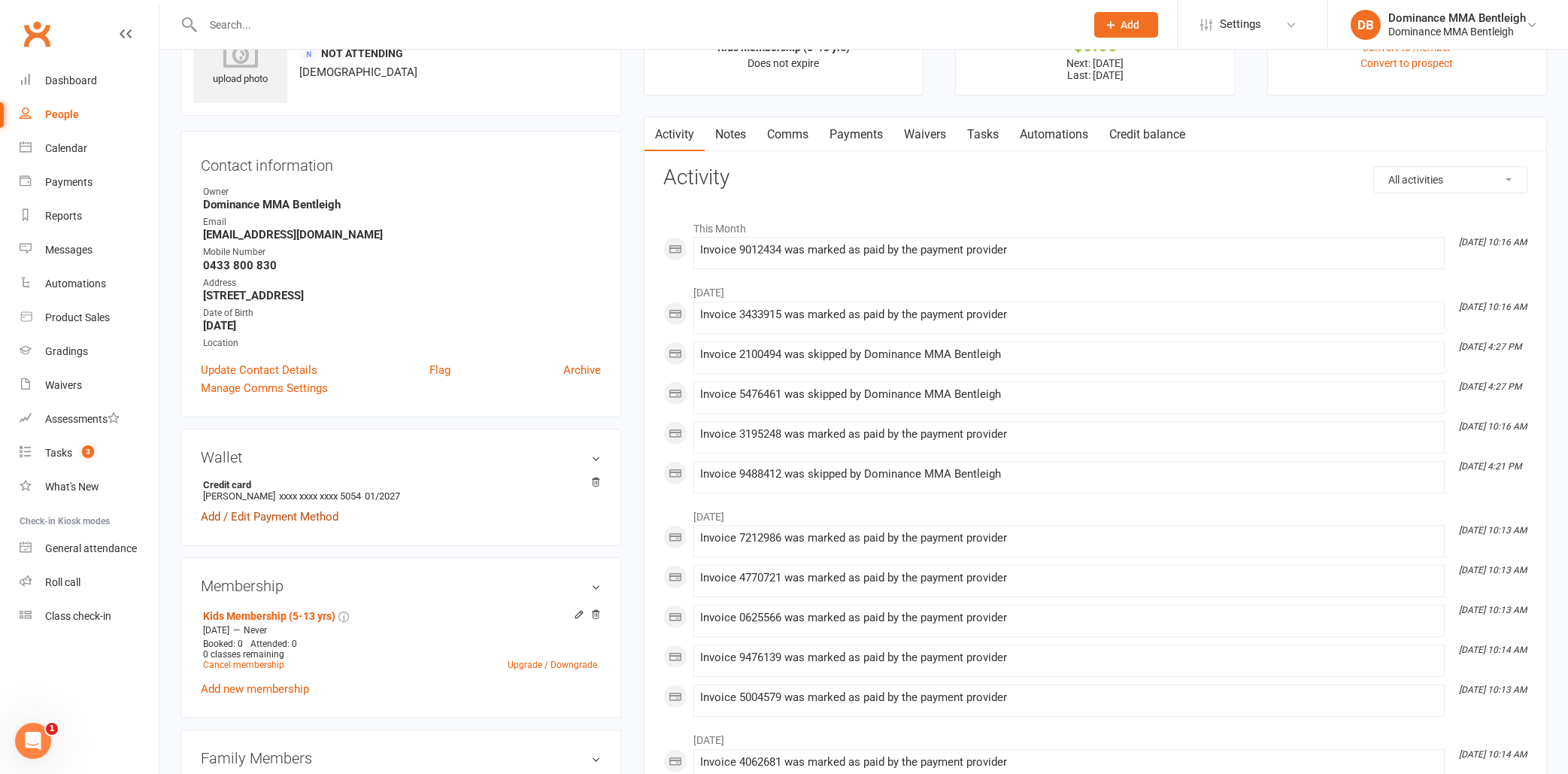
scroll to position [73, 0]
click at [321, 516] on link "Add / Edit Payment Method" at bounding box center [270, 517] width 137 height 18
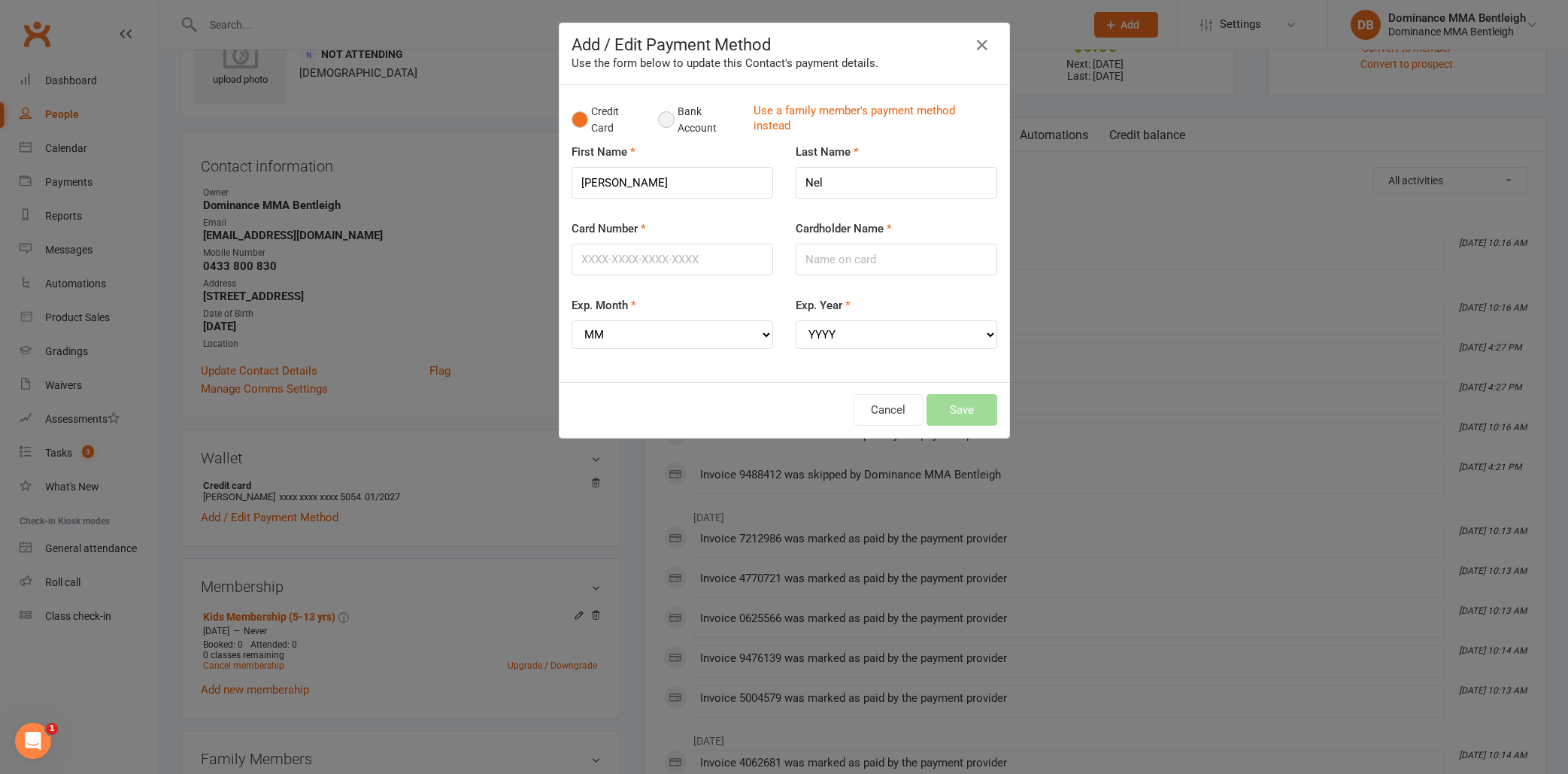
click at [694, 127] on button "Bank Account" at bounding box center [700, 120] width 83 height 46
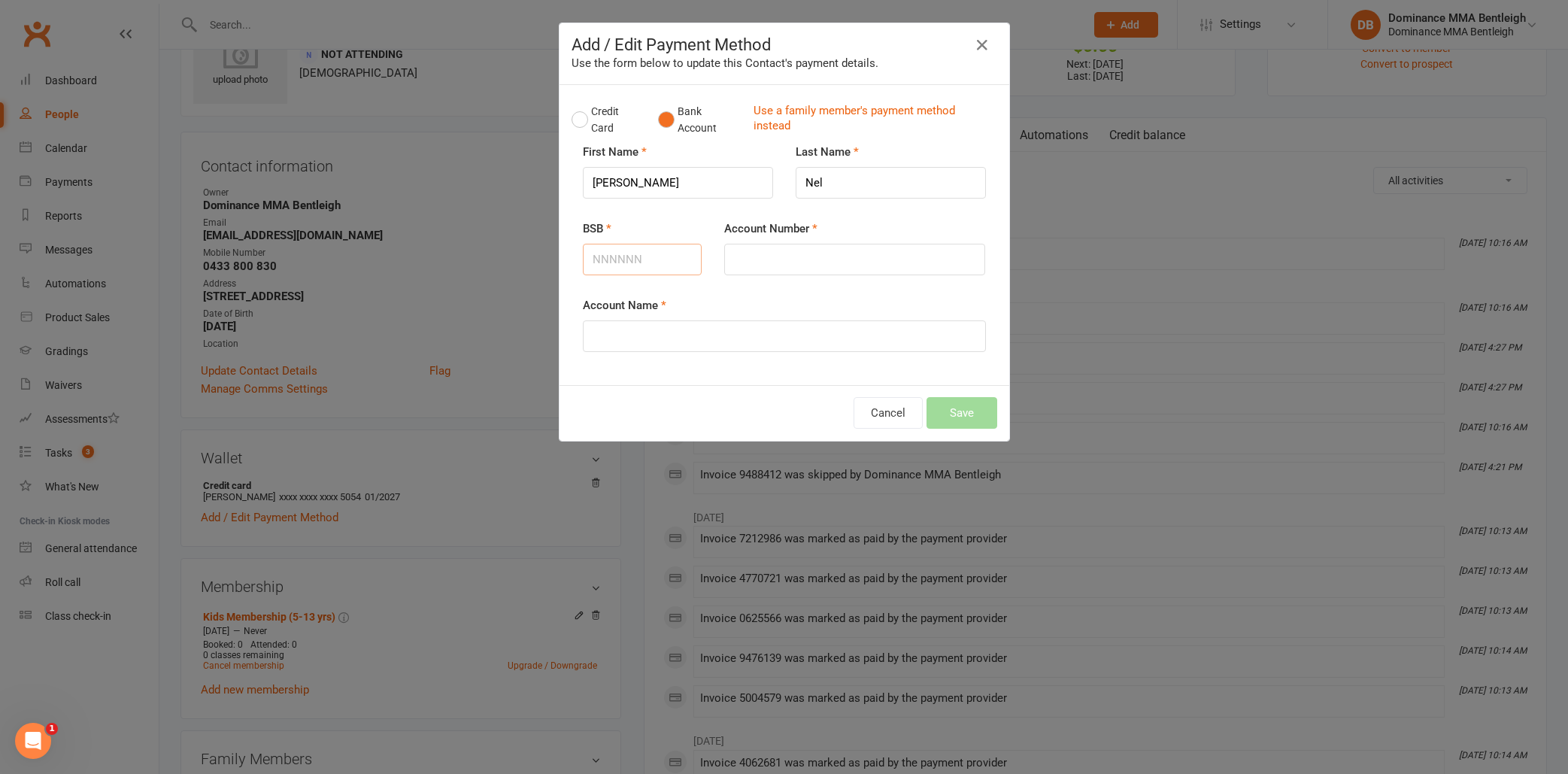
click at [643, 249] on input "BSB" at bounding box center [642, 259] width 120 height 32
type input "067"
click at [890, 258] on input "Account Number" at bounding box center [854, 259] width 261 height 32
type input "873"
click at [845, 329] on input "Account Name" at bounding box center [784, 336] width 403 height 32
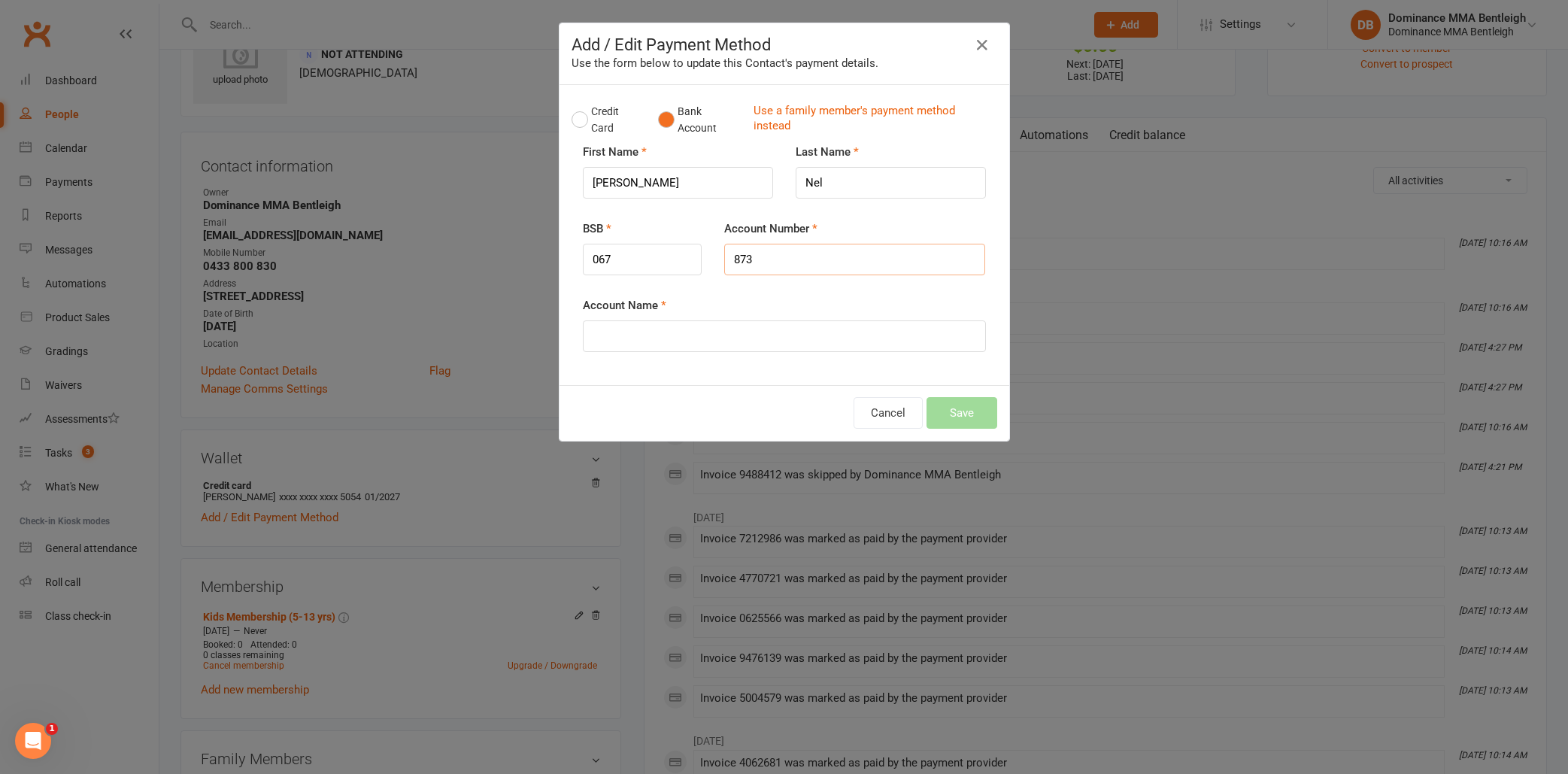
click at [783, 248] on input "873" at bounding box center [854, 259] width 261 height 32
click at [653, 264] on input "067" at bounding box center [642, 259] width 120 height 32
type input "067873"
click at [816, 266] on input "873" at bounding box center [854, 259] width 261 height 32
type input "8"
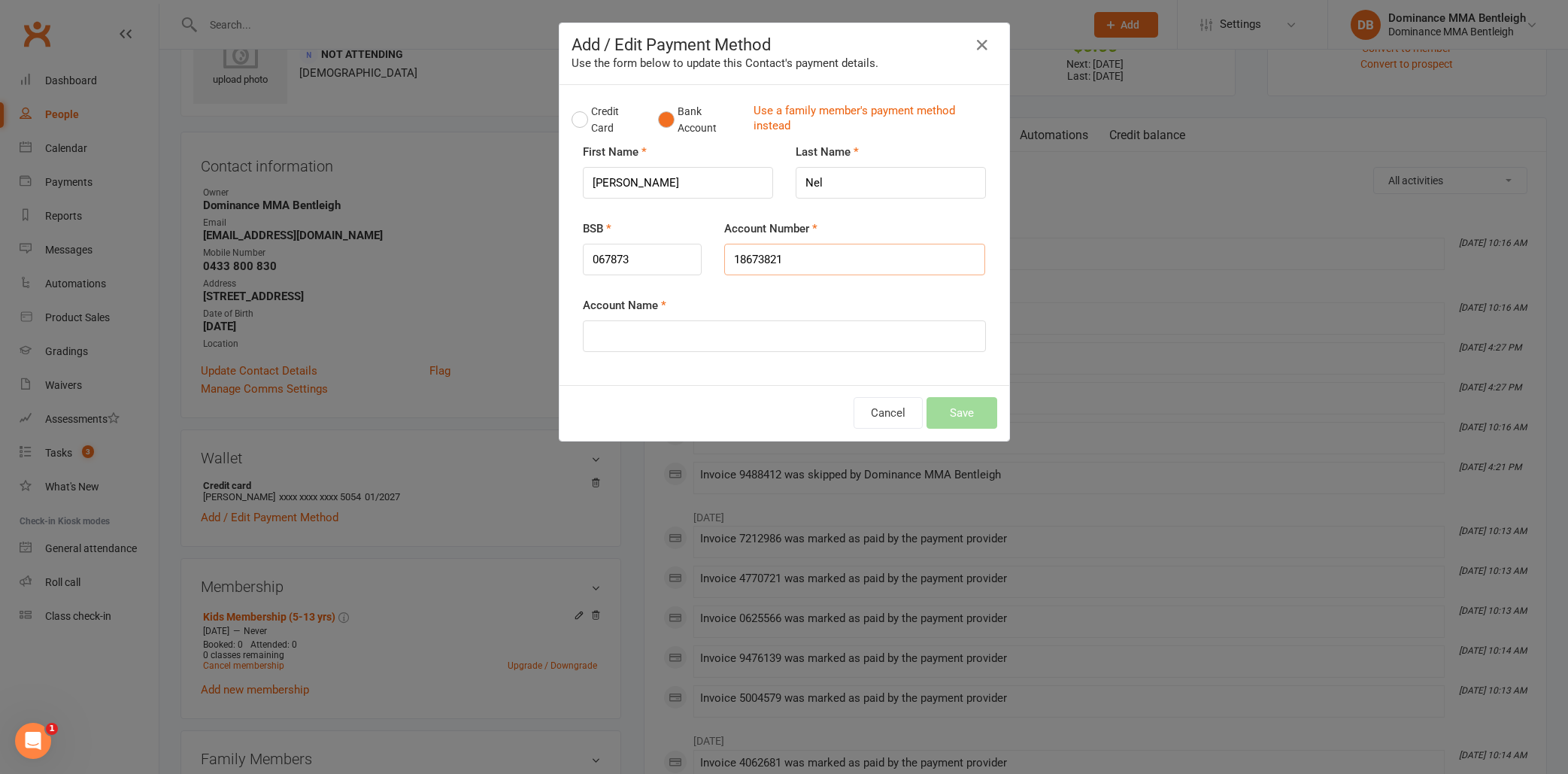
type input "18673821"
click at [746, 324] on input "Account Name" at bounding box center [784, 336] width 403 height 32
type input "Projet cutting Pty"
drag, startPoint x: 826, startPoint y: 336, endPoint x: 959, endPoint y: 411, distance: 152.7
click at [959, 411] on button "Save" at bounding box center [962, 412] width 71 height 32
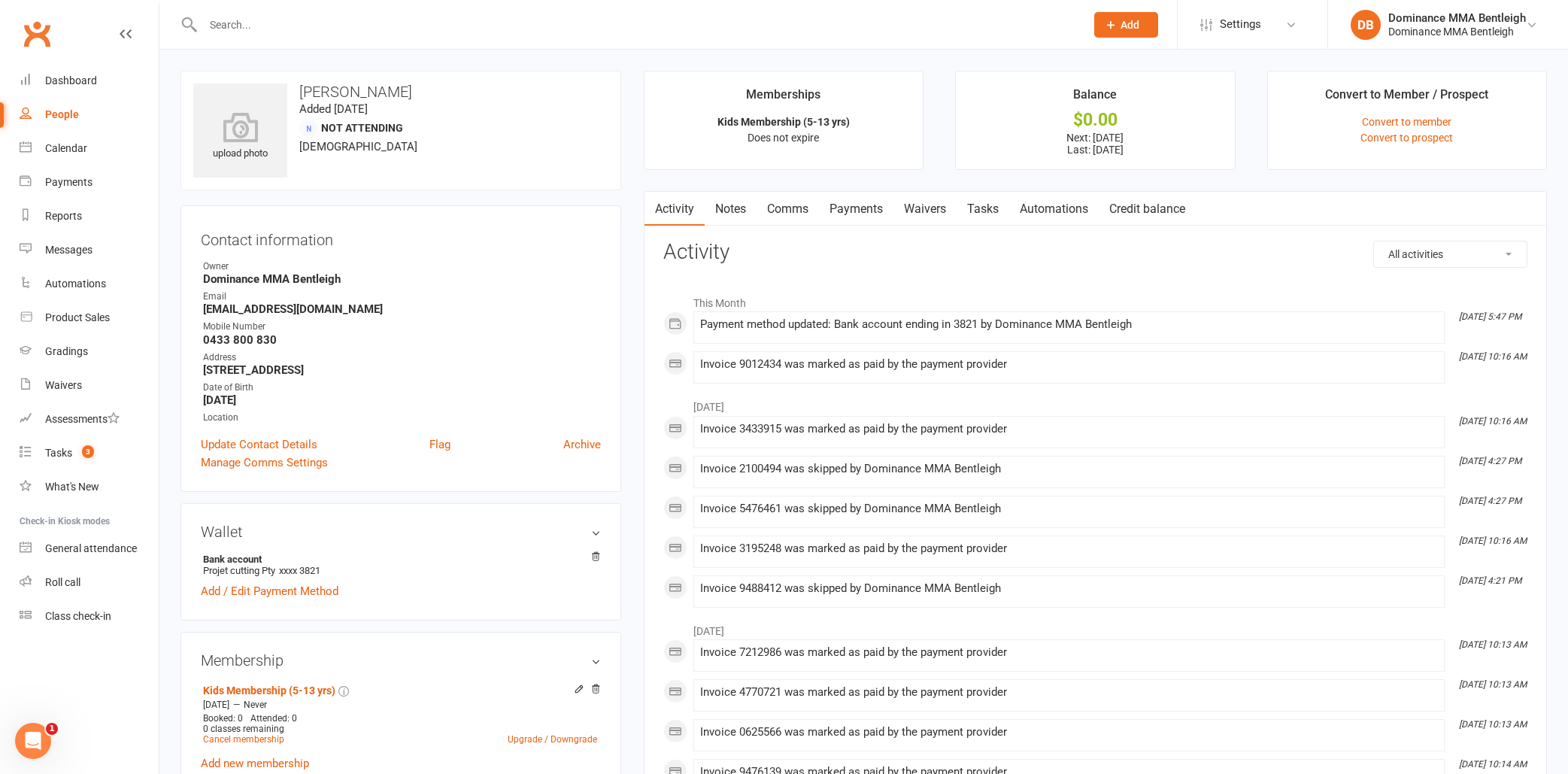
scroll to position [0, 0]
click at [49, 450] on div "Tasks" at bounding box center [58, 453] width 27 height 12
